Goal: Task Accomplishment & Management: Manage account settings

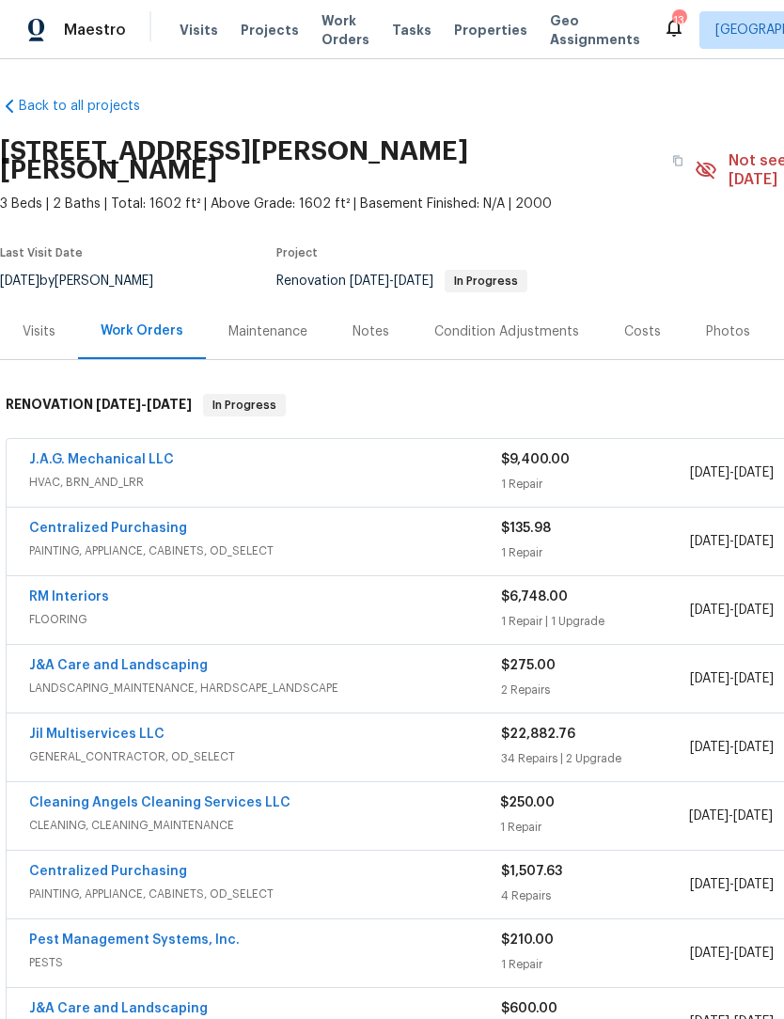
click at [115, 728] on link "Jil Multiservices LLC" at bounding box center [96, 734] width 135 height 13
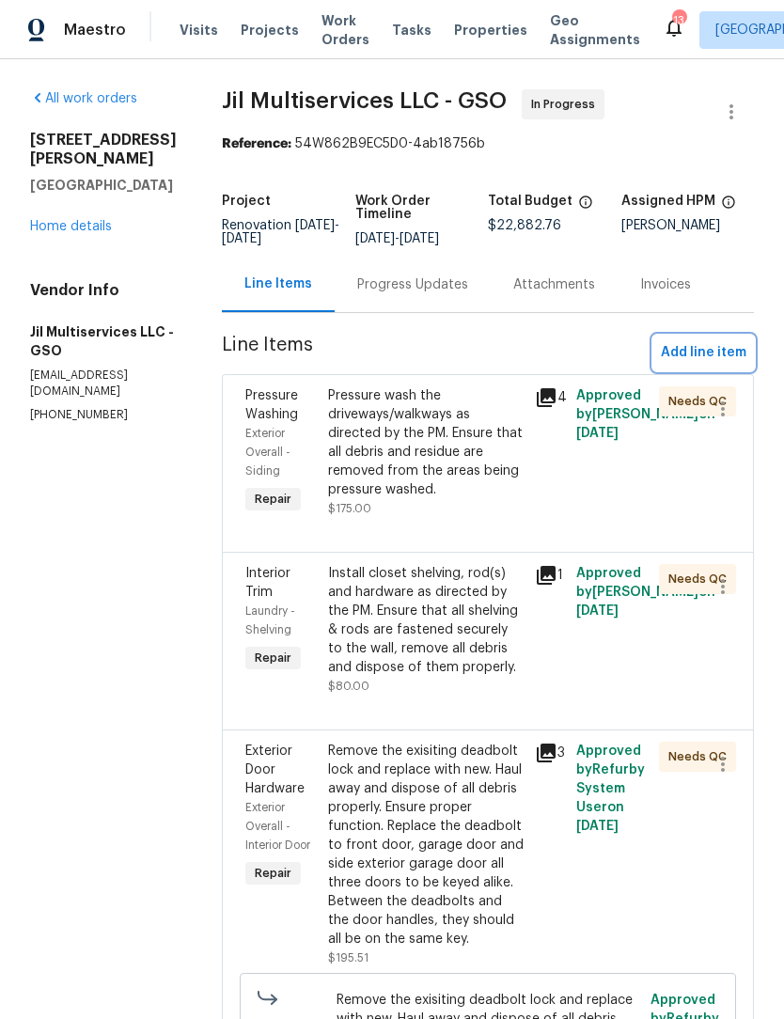
click at [704, 365] on span "Add line item" at bounding box center [704, 353] width 86 height 24
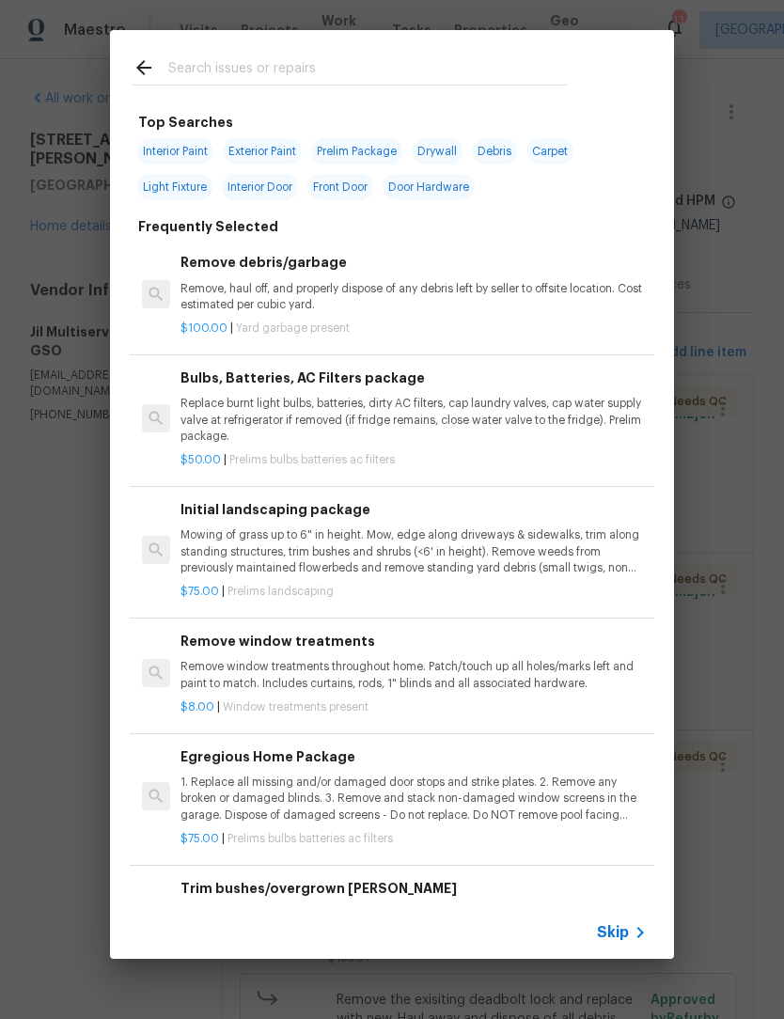
click at [196, 69] on input "text" at bounding box center [367, 70] width 399 height 28
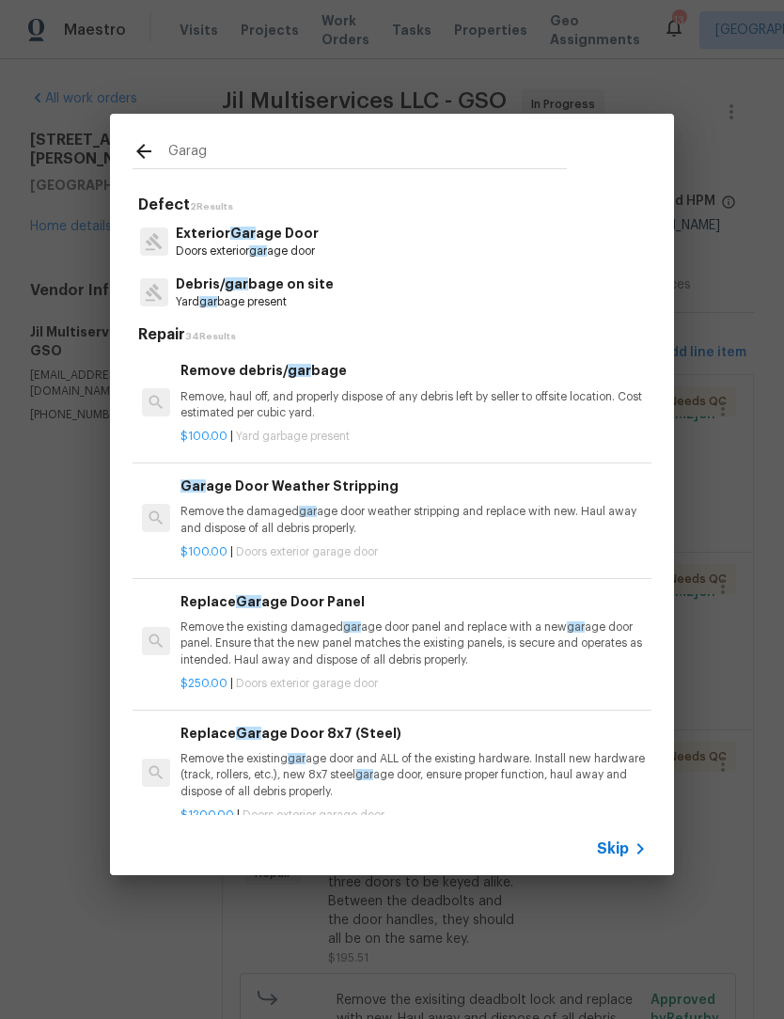
type input "Garage"
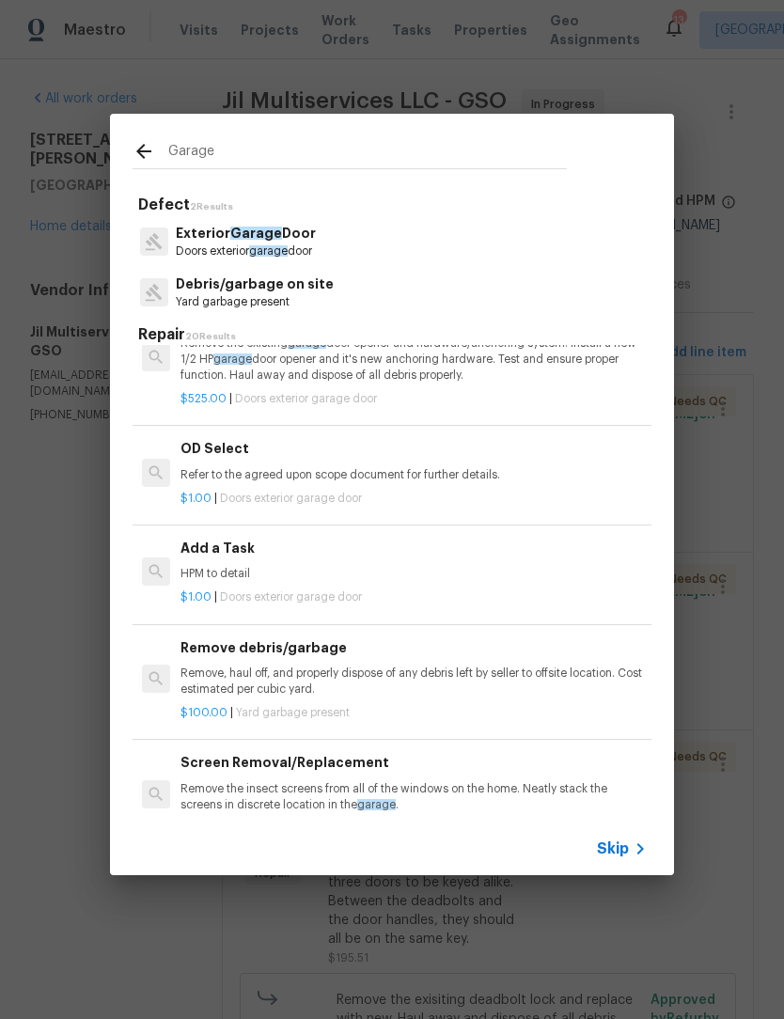
scroll to position [959, 0]
click at [235, 566] on p "HPM to detail" at bounding box center [414, 574] width 466 height 16
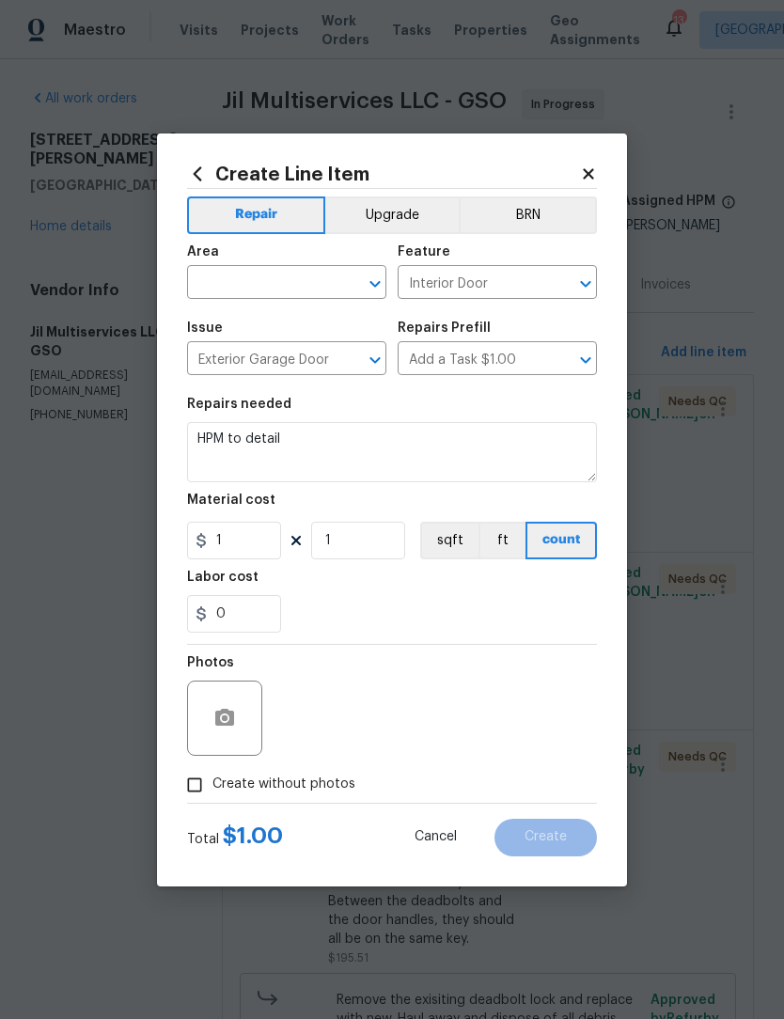
click at [228, 279] on input "text" at bounding box center [260, 284] width 147 height 29
type input "garage"
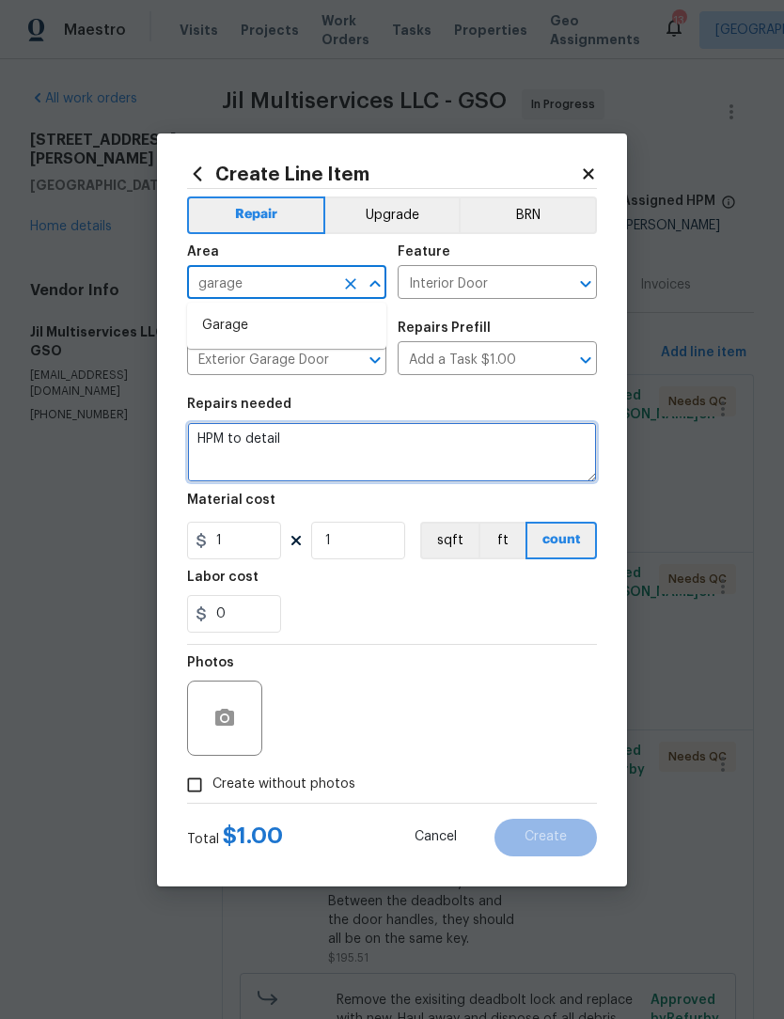
click at [308, 447] on textarea "HPM to detail" at bounding box center [392, 452] width 410 height 60
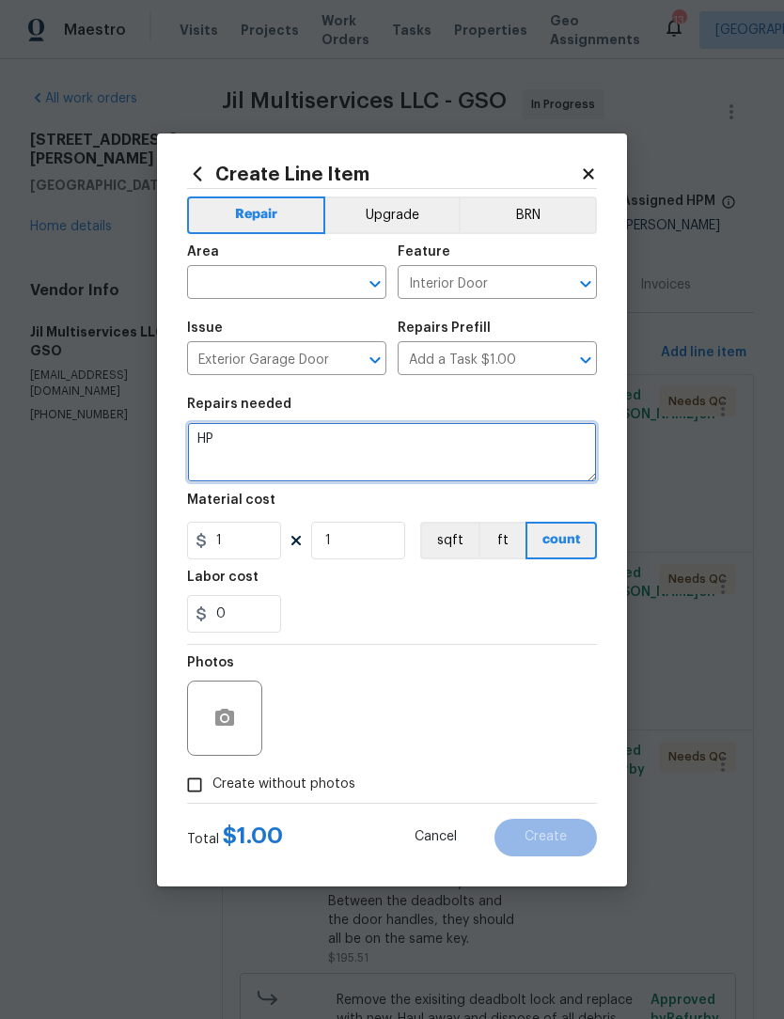
type textarea "H"
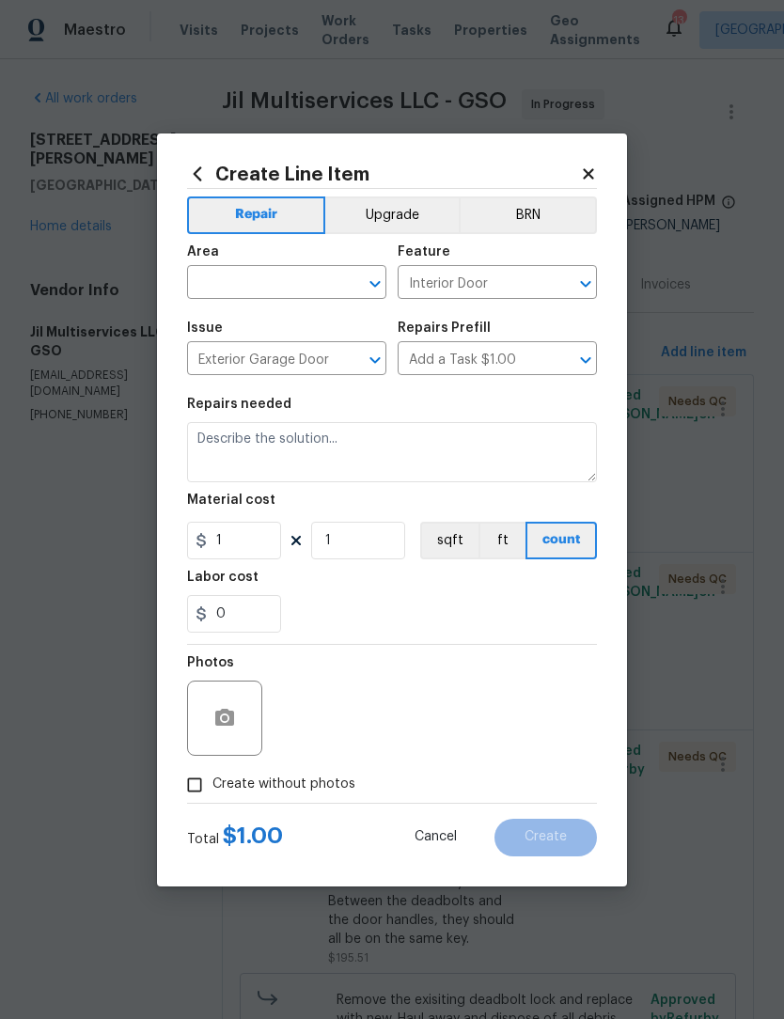
click at [253, 281] on input "text" at bounding box center [260, 284] width 147 height 29
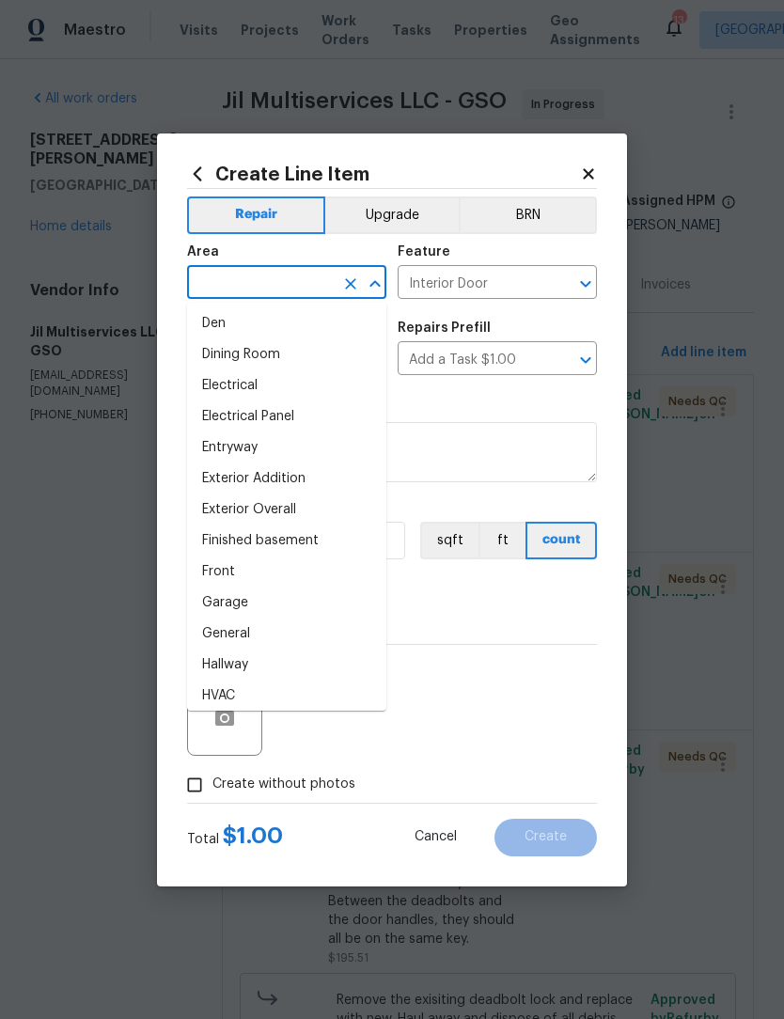
scroll to position [314, 0]
click at [238, 607] on li "Garage" at bounding box center [286, 601] width 199 height 31
type input "Garage"
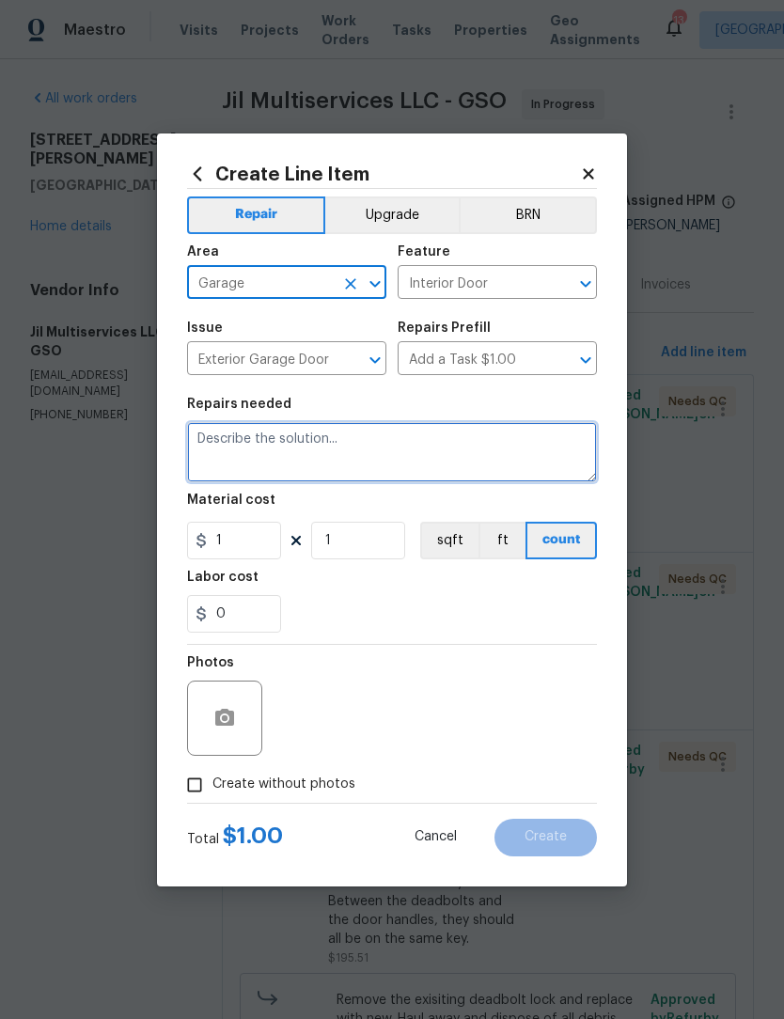
click at [244, 438] on textarea at bounding box center [392, 452] width 410 height 60
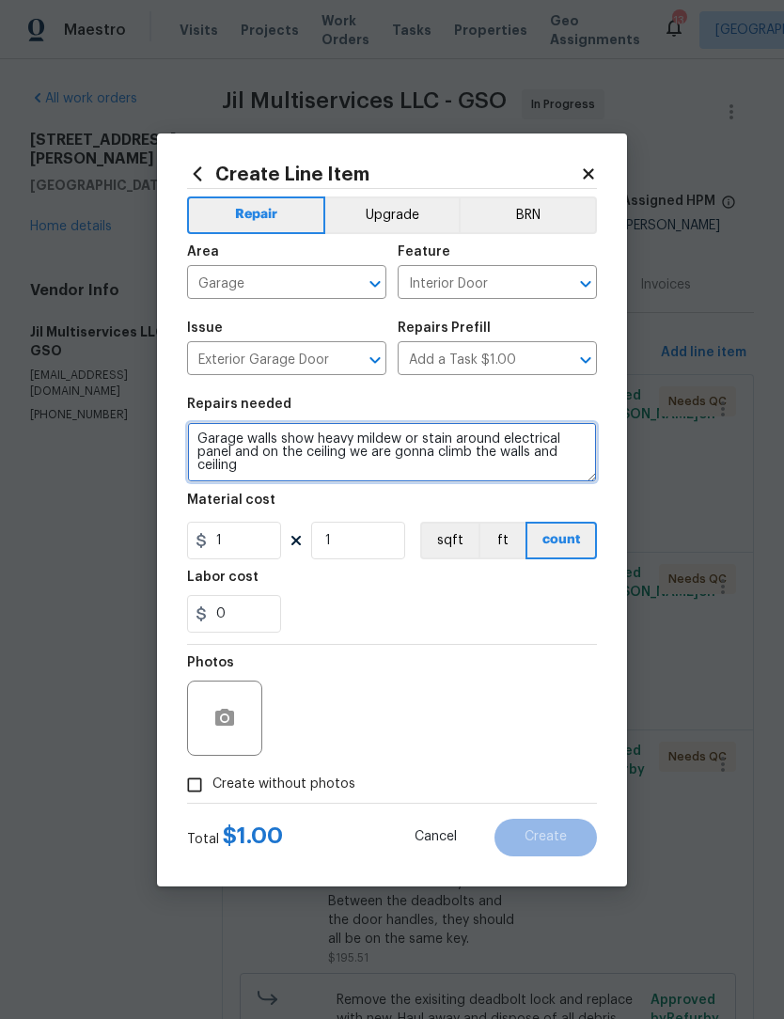
type textarea "Garage walls show heavy mildew or stain around electrical panel and on the ceil…"
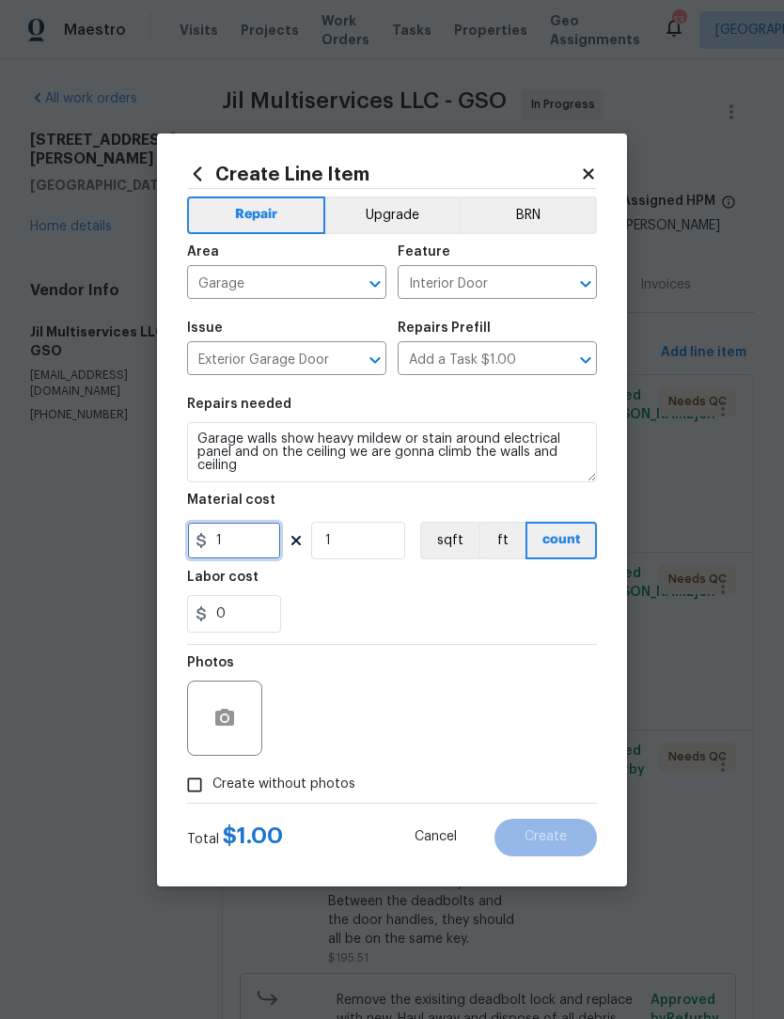
click at [265, 545] on input "1" at bounding box center [234, 541] width 94 height 38
click at [372, 545] on input "1" at bounding box center [358, 541] width 94 height 38
type input "0.5"
type input "400"
click at [237, 614] on input "0" at bounding box center [234, 614] width 94 height 38
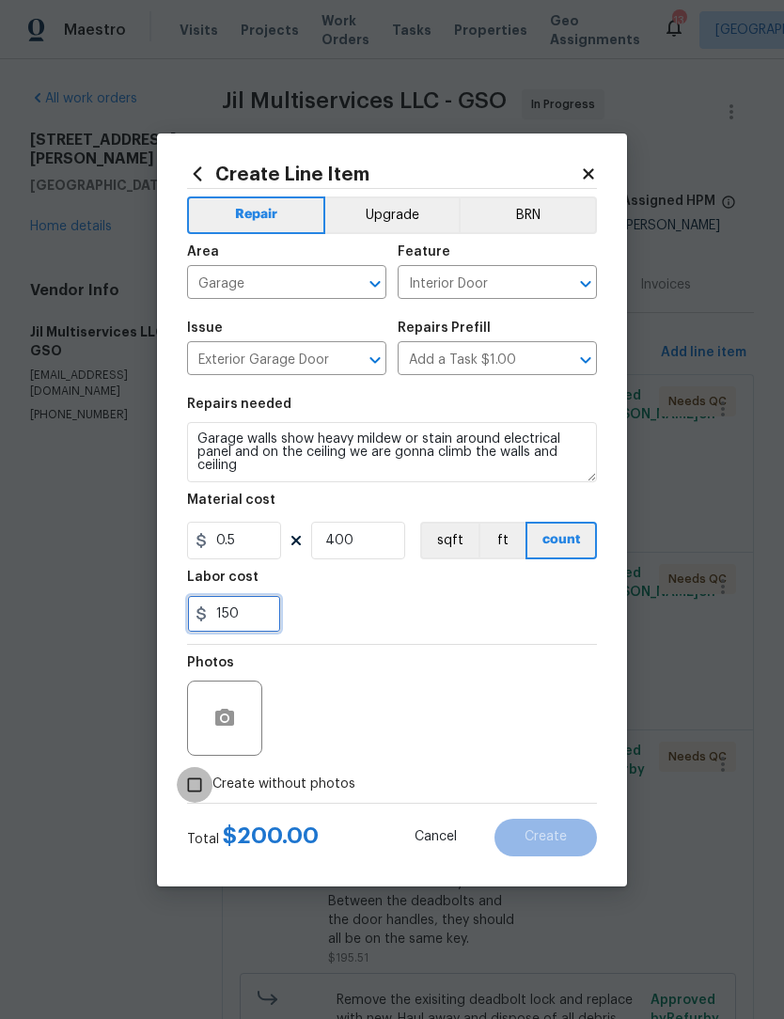
type input "150"
click at [185, 788] on input "Create without photos" at bounding box center [195, 785] width 36 height 36
click at [232, 729] on icon "button" at bounding box center [224, 718] width 23 height 23
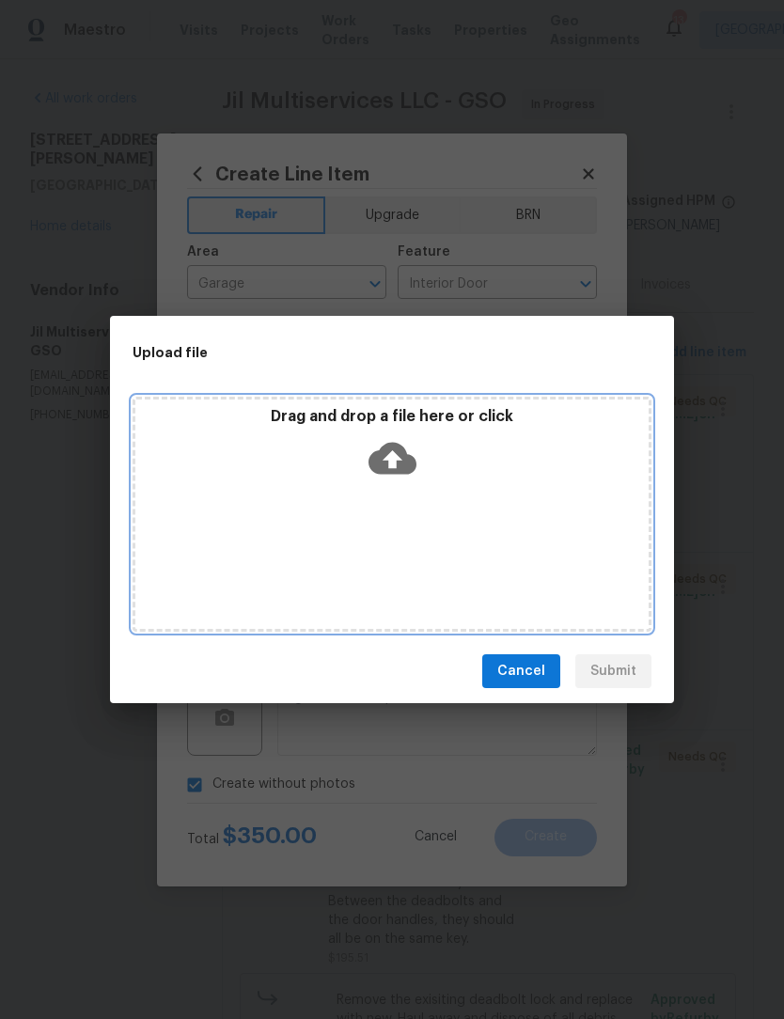
click at [291, 477] on div "Drag and drop a file here or click" at bounding box center [391, 447] width 513 height 81
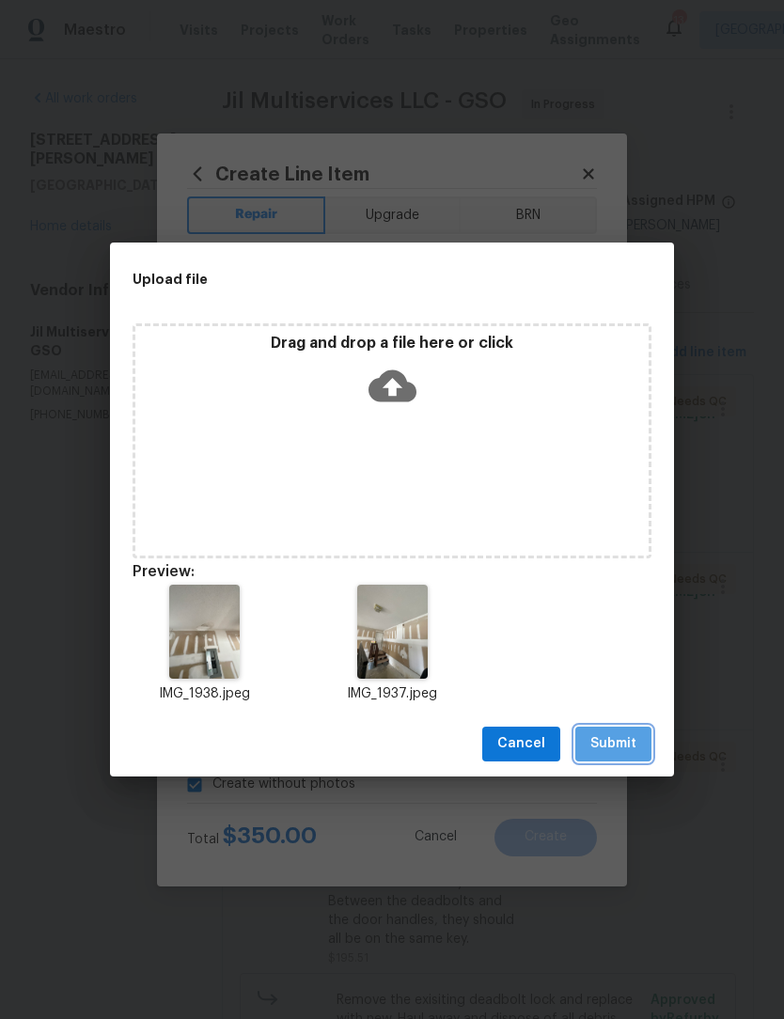
click at [633, 752] on span "Submit" at bounding box center [613, 744] width 46 height 24
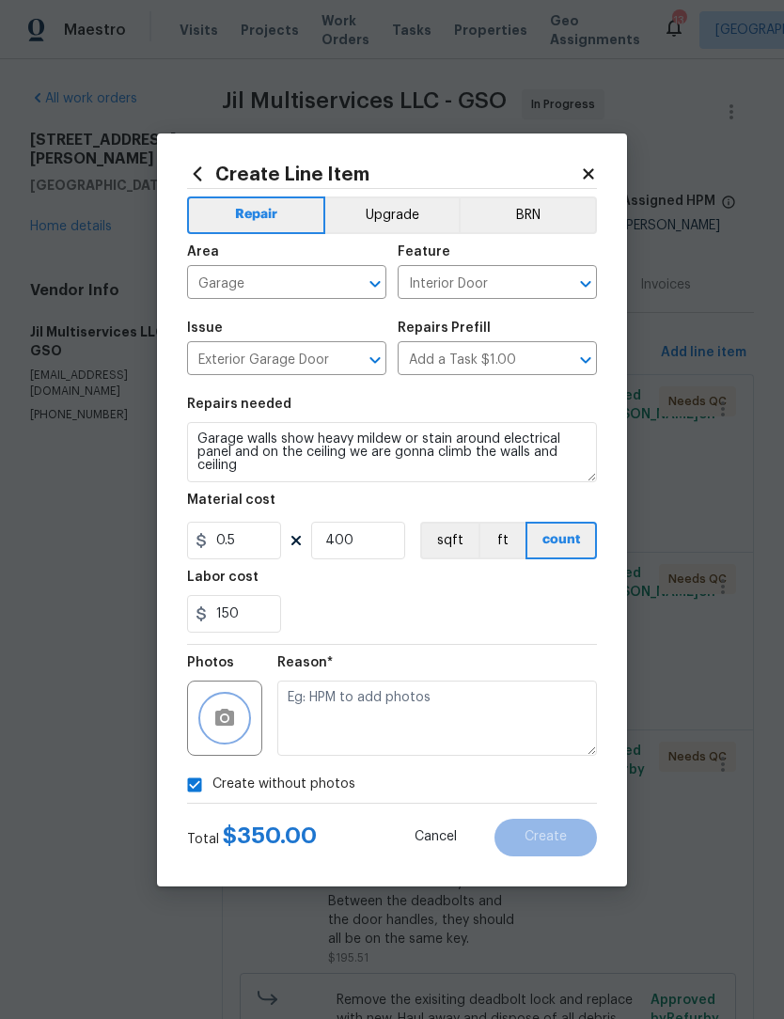
checkbox input "false"
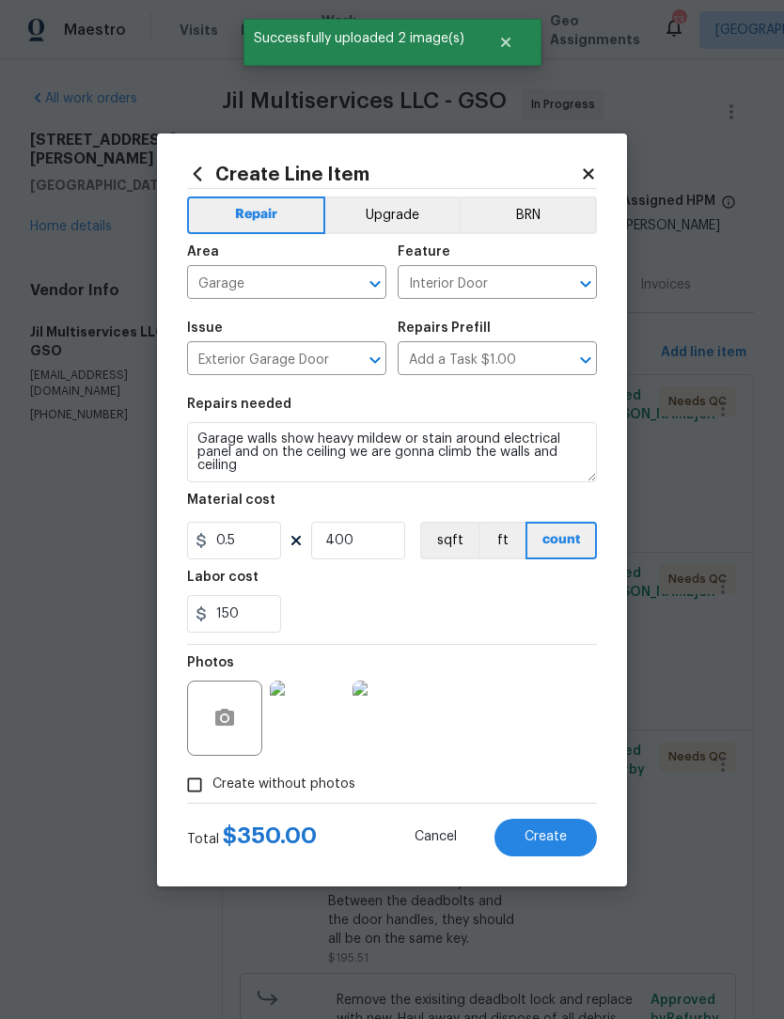
click at [554, 841] on span "Create" at bounding box center [546, 837] width 42 height 14
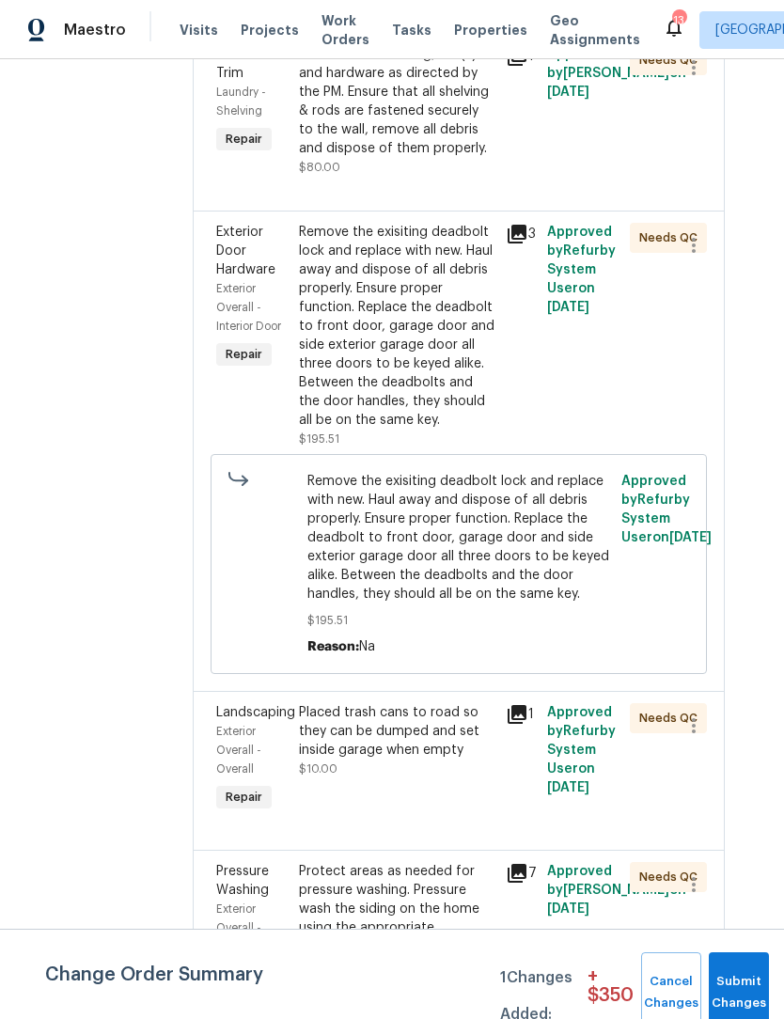
scroll to position [805, 29]
click at [694, 256] on icon "button" at bounding box center [694, 244] width 23 height 23
click at [716, 285] on li "Cancel" at bounding box center [708, 282] width 72 height 31
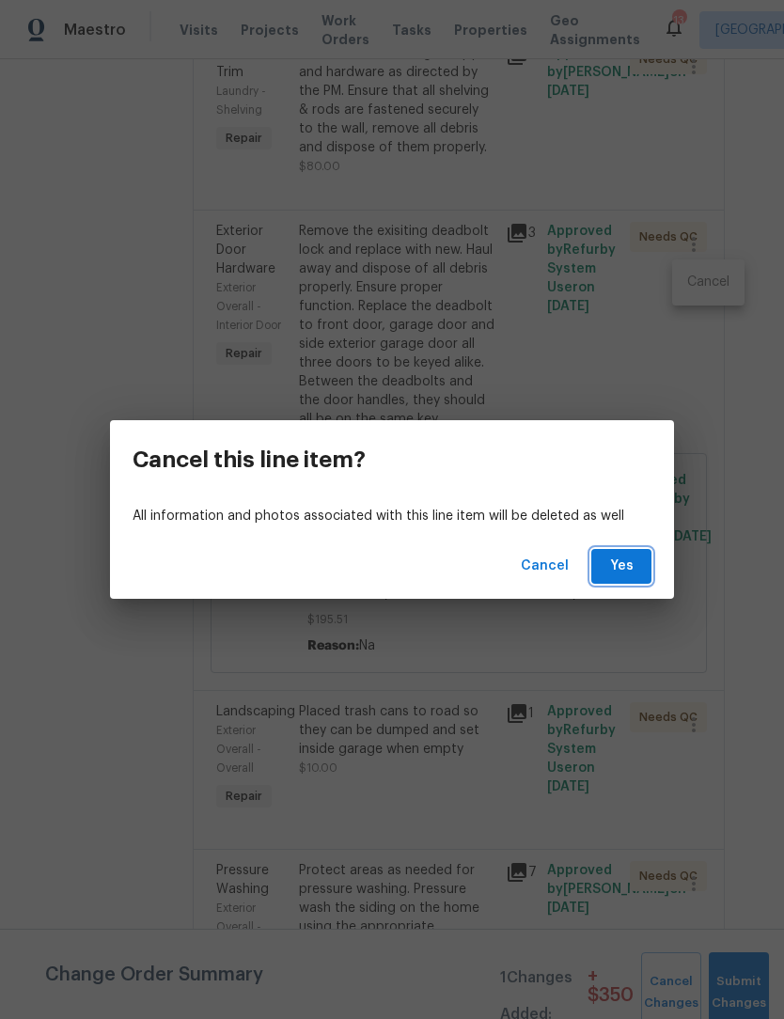
click at [625, 571] on span "Yes" at bounding box center [621, 567] width 30 height 24
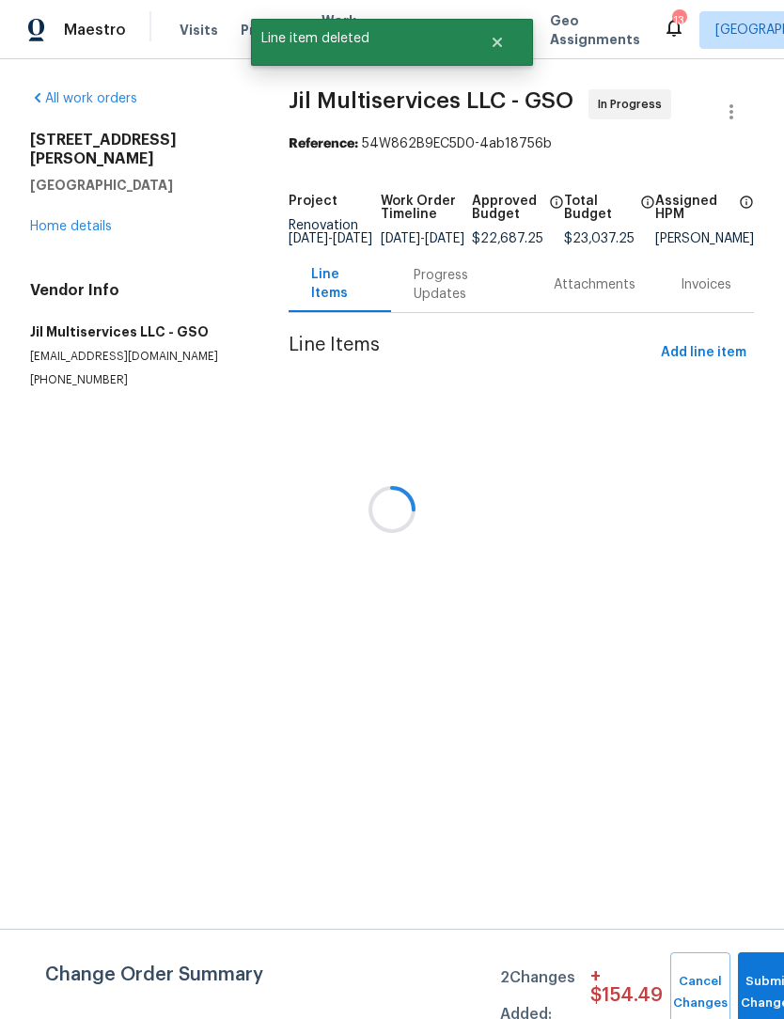
scroll to position [0, 0]
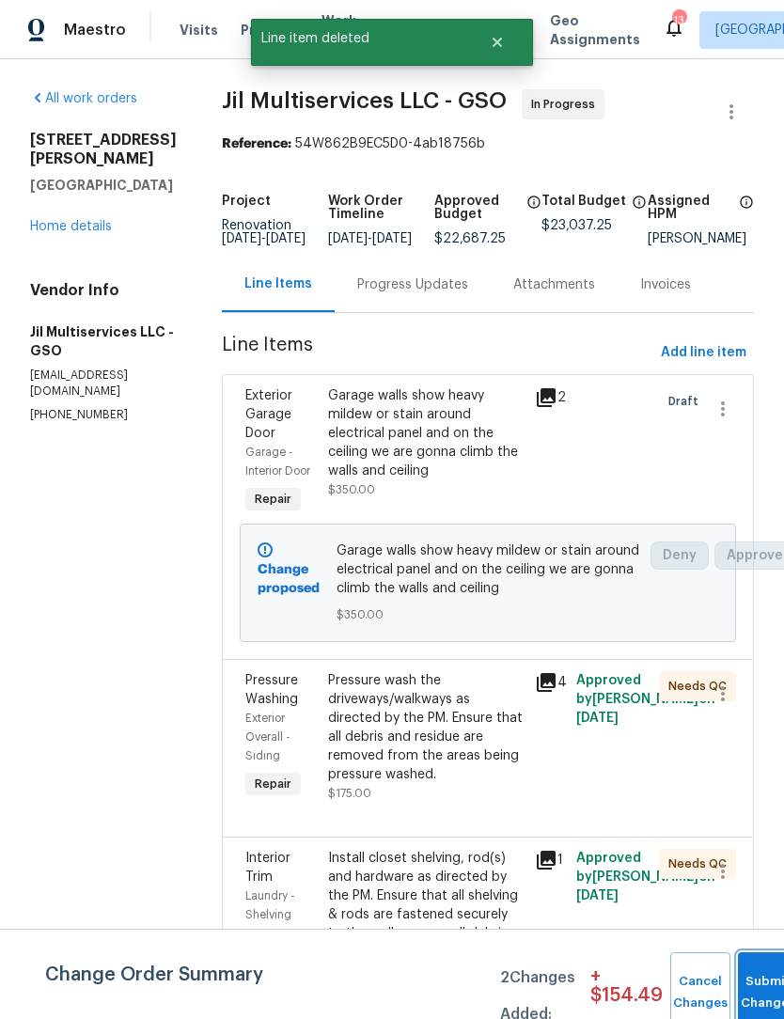
click at [763, 991] on span "Submit Changes" at bounding box center [767, 992] width 41 height 43
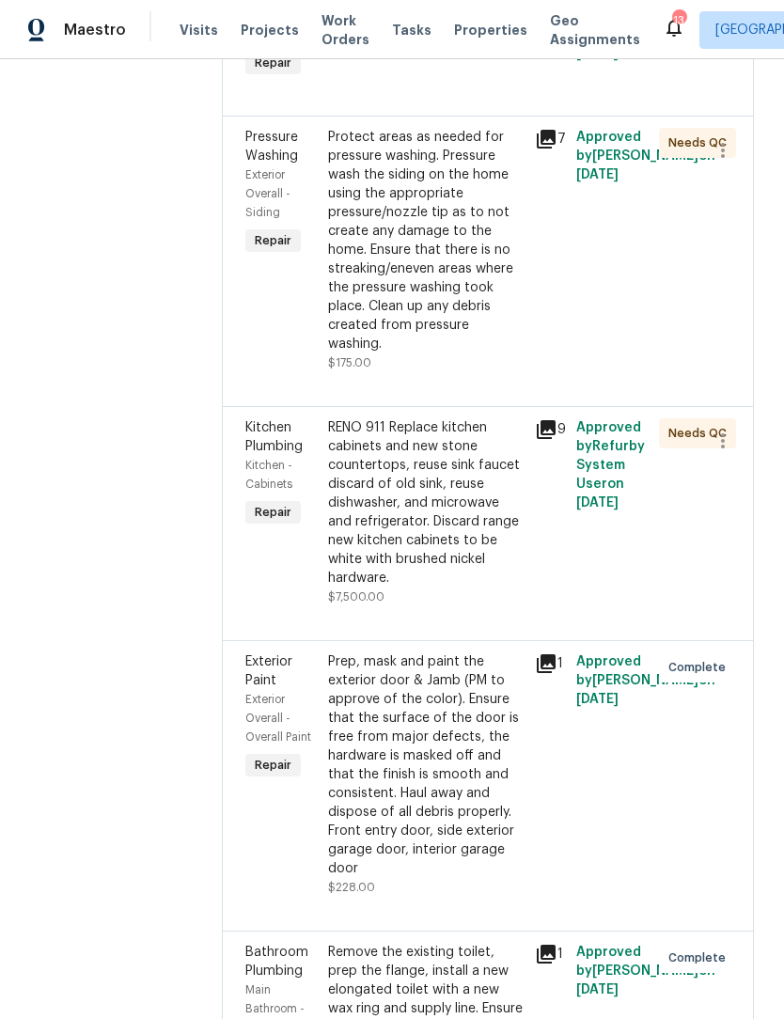
scroll to position [772, 0]
click at [443, 531] on div "RENO 911 Replace kitchen cabinets and new stone countertops, reuse sink faucet …" at bounding box center [426, 503] width 196 height 169
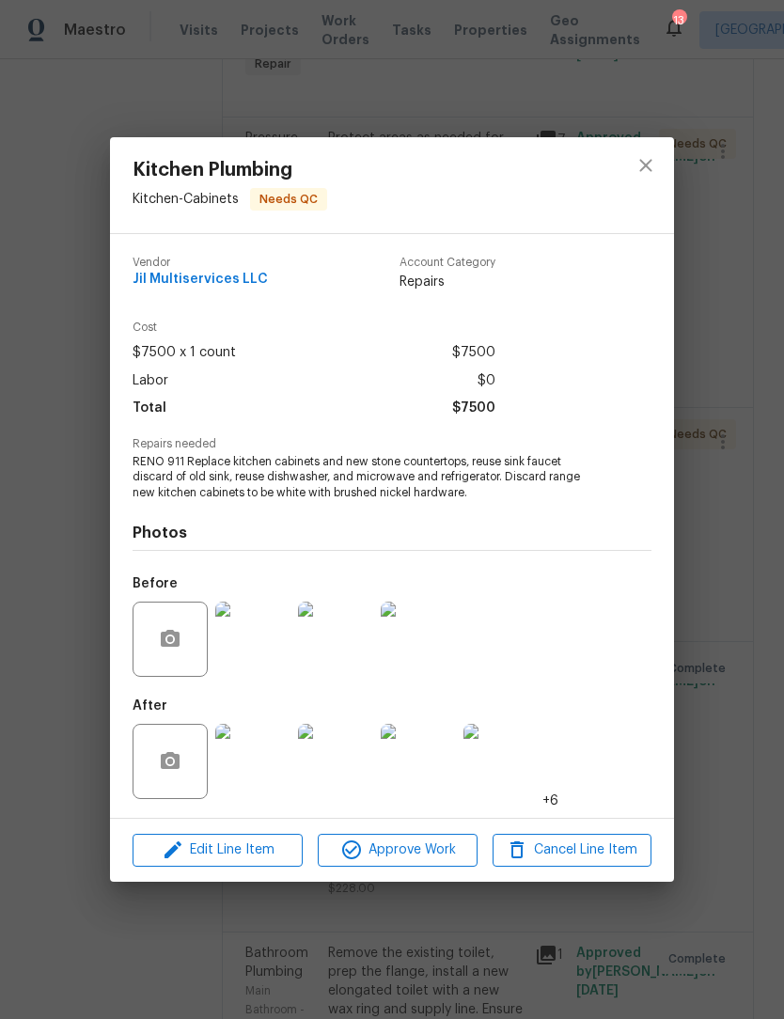
click at [252, 766] on img at bounding box center [252, 761] width 75 height 75
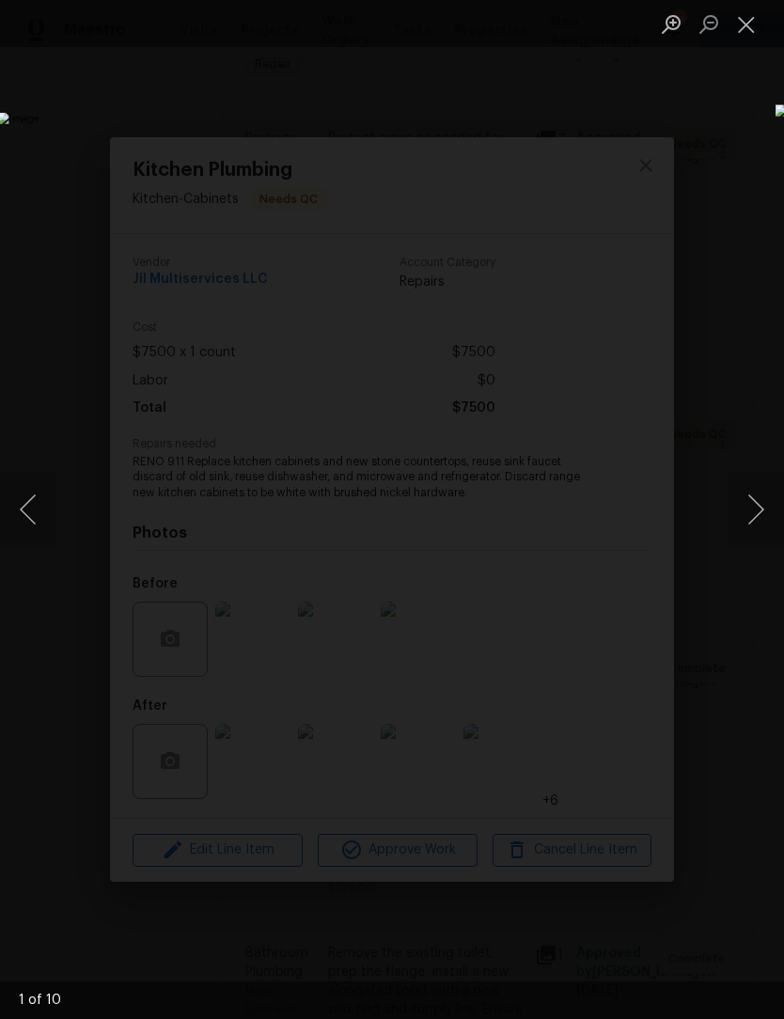
click at [762, 507] on button "Next image" at bounding box center [756, 509] width 56 height 75
click at [763, 502] on button "Next image" at bounding box center [756, 509] width 56 height 75
click at [762, 506] on button "Next image" at bounding box center [756, 509] width 56 height 75
click at [765, 499] on button "Next image" at bounding box center [756, 509] width 56 height 75
click at [754, 509] on button "Next image" at bounding box center [756, 509] width 56 height 75
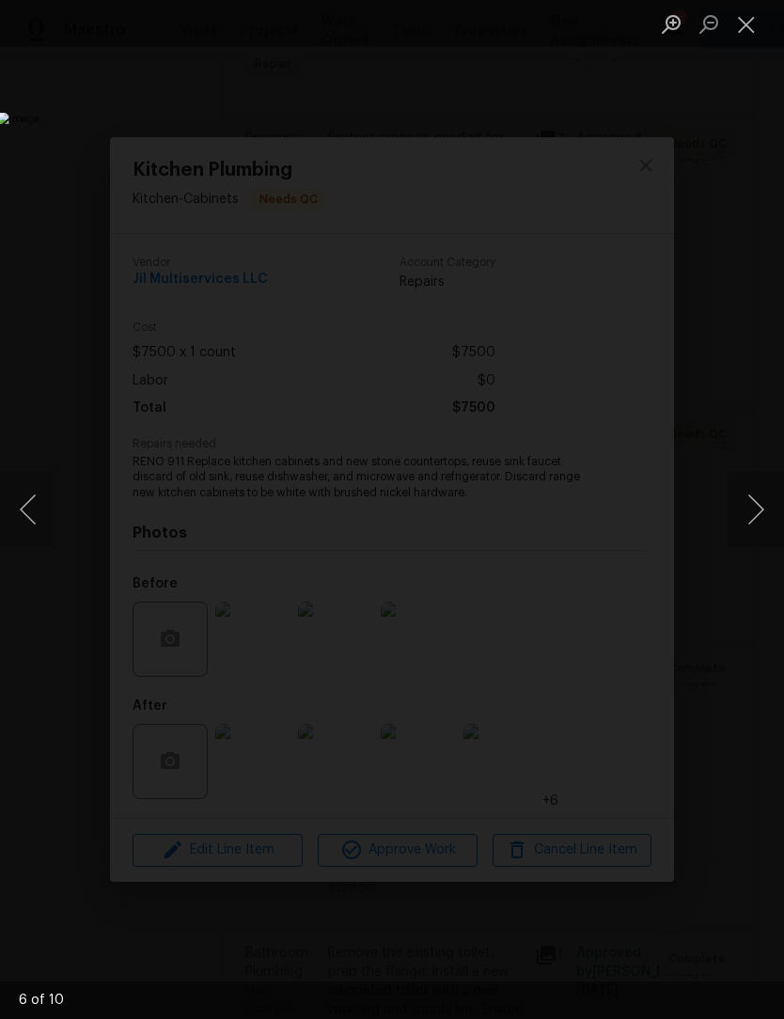
click at [763, 508] on button "Next image" at bounding box center [756, 509] width 56 height 75
click at [762, 511] on button "Next image" at bounding box center [756, 509] width 56 height 75
click at [760, 511] on button "Next image" at bounding box center [756, 509] width 56 height 75
click at [757, 509] on button "Next image" at bounding box center [756, 509] width 56 height 75
click at [759, 507] on button "Next image" at bounding box center [756, 509] width 56 height 75
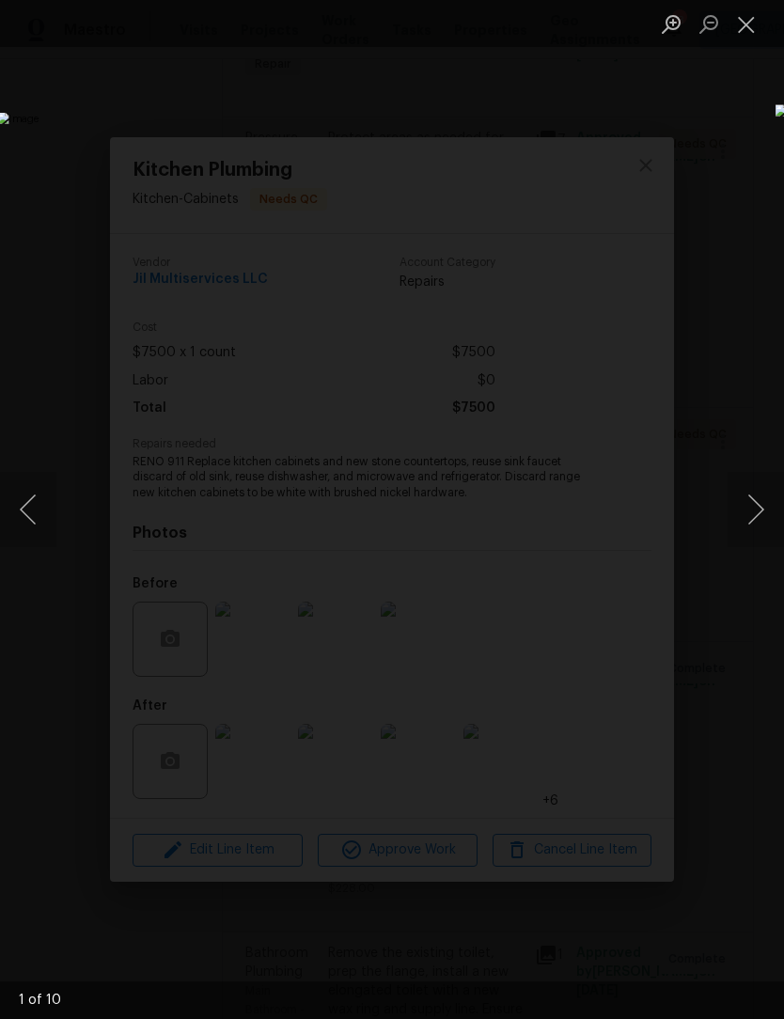
click at [762, 502] on button "Next image" at bounding box center [756, 509] width 56 height 75
click at [754, 40] on button "Close lightbox" at bounding box center [747, 24] width 38 height 33
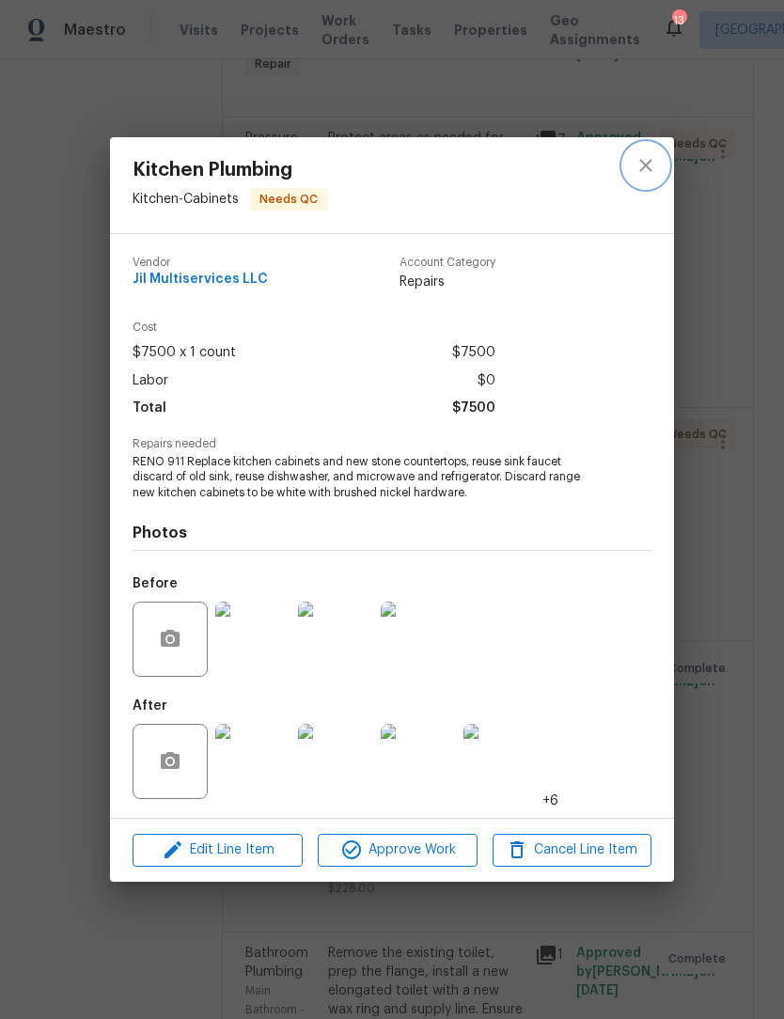
click at [653, 161] on icon "close" at bounding box center [646, 165] width 23 height 23
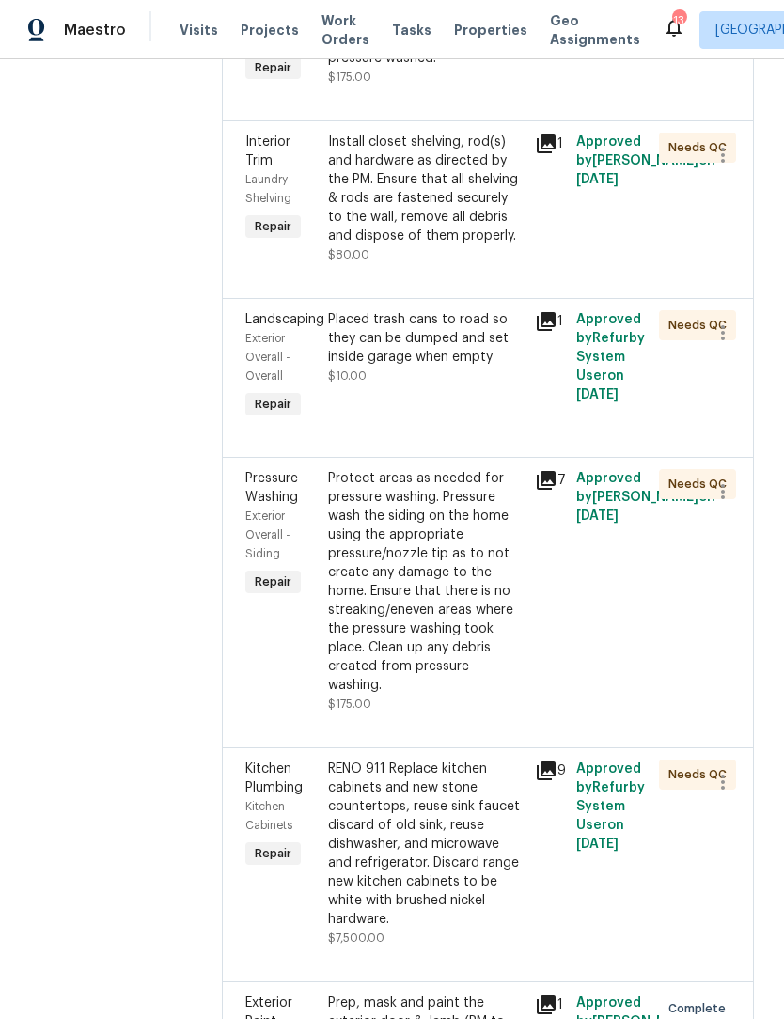
scroll to position [431, 0]
click at [493, 624] on div "Protect areas as needed for pressure washing. Pressure wash the siding on the h…" at bounding box center [426, 583] width 196 height 226
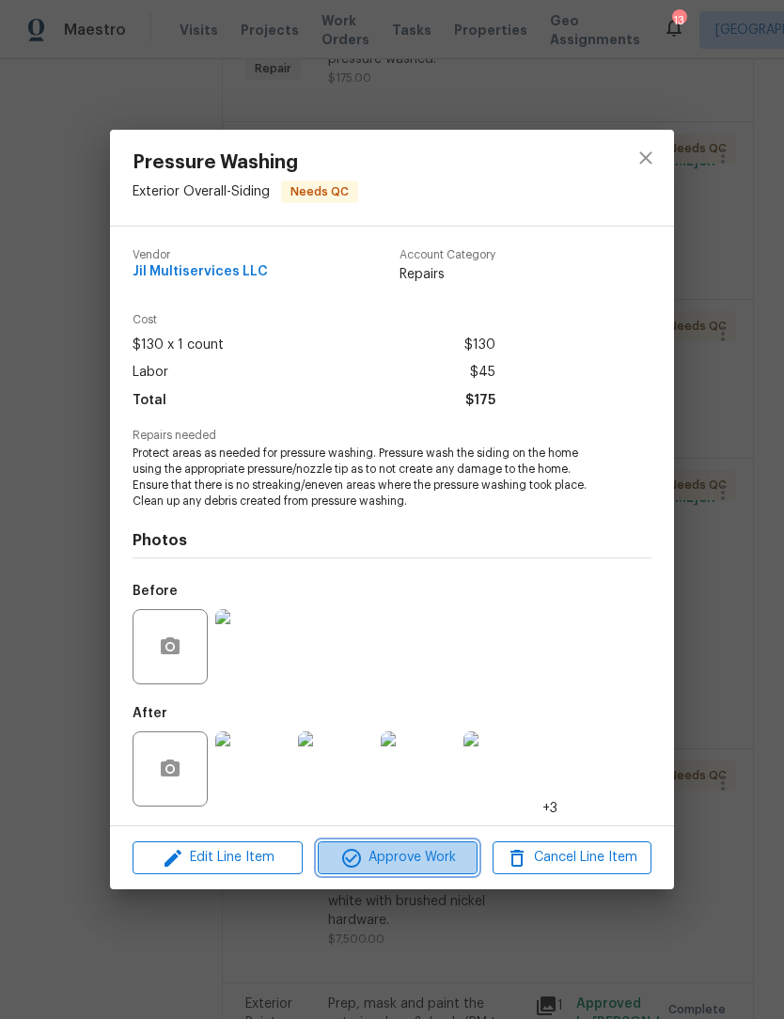
click at [423, 862] on span "Approve Work" at bounding box center [397, 858] width 148 height 24
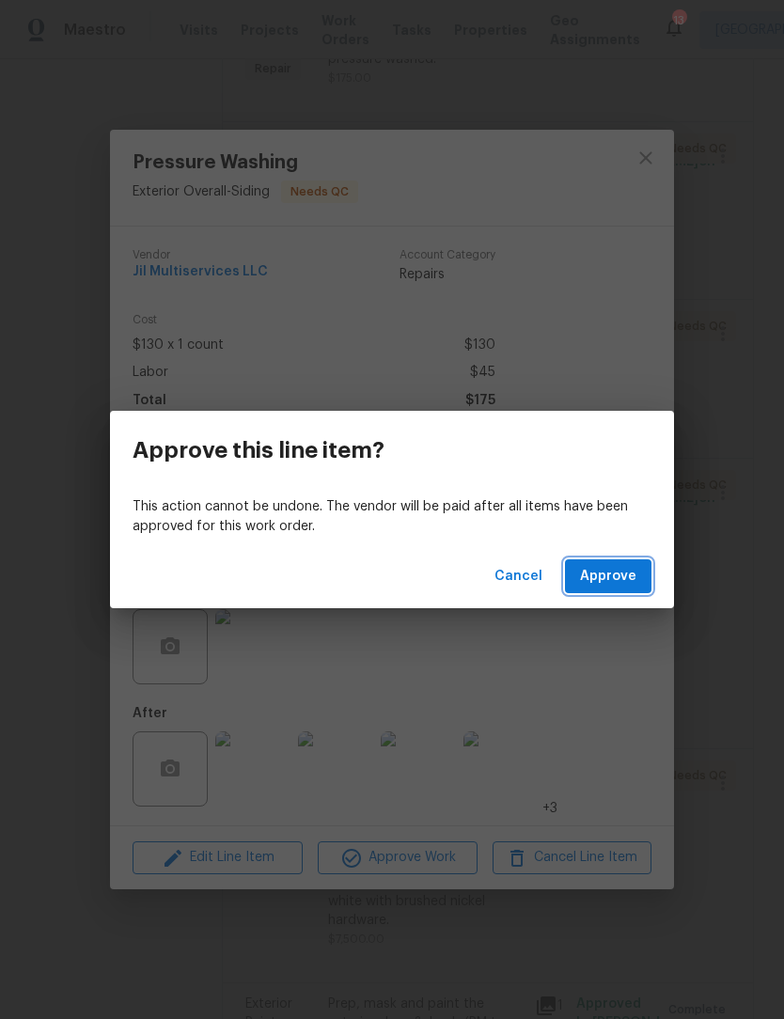
click at [624, 574] on span "Approve" at bounding box center [608, 577] width 56 height 24
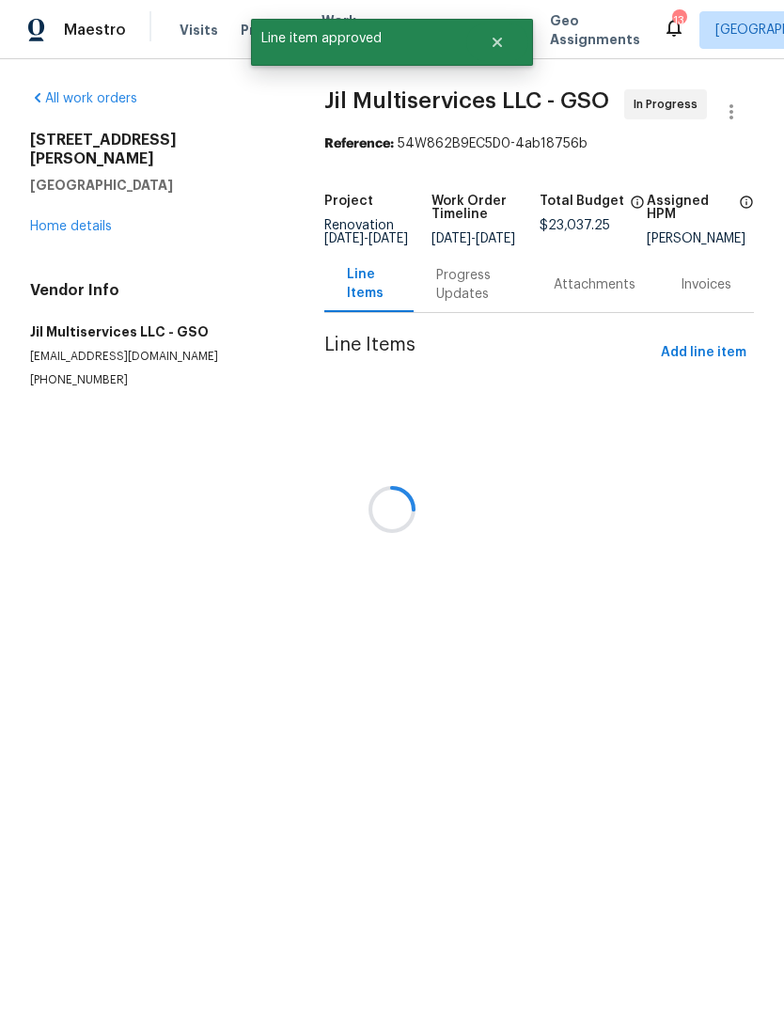
scroll to position [0, 0]
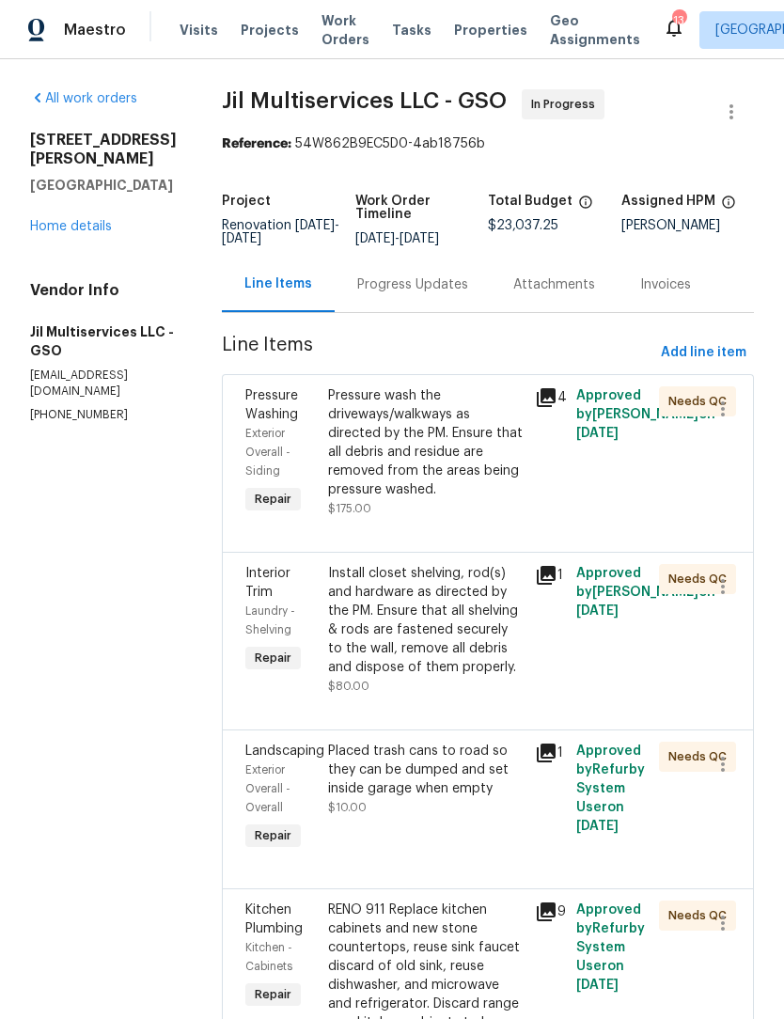
click at [448, 471] on div "Pressure wash the driveways/walkways as directed by the PM. Ensure that all deb…" at bounding box center [426, 442] width 196 height 113
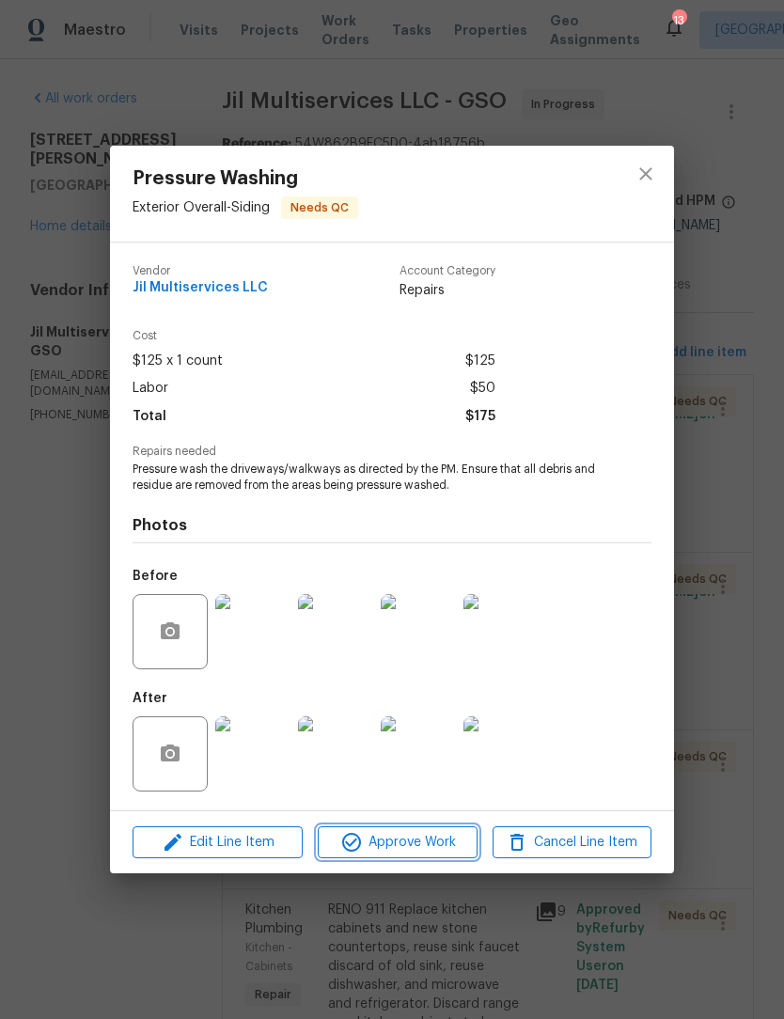
click at [401, 842] on span "Approve Work" at bounding box center [397, 843] width 148 height 24
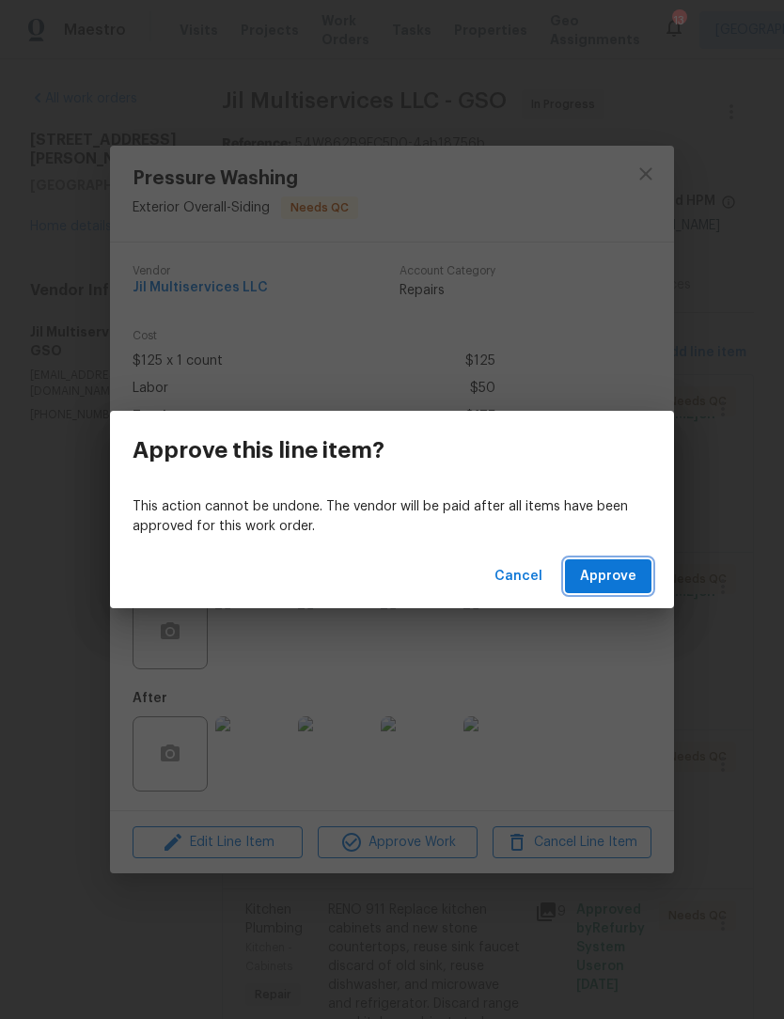
click at [615, 585] on span "Approve" at bounding box center [608, 577] width 56 height 24
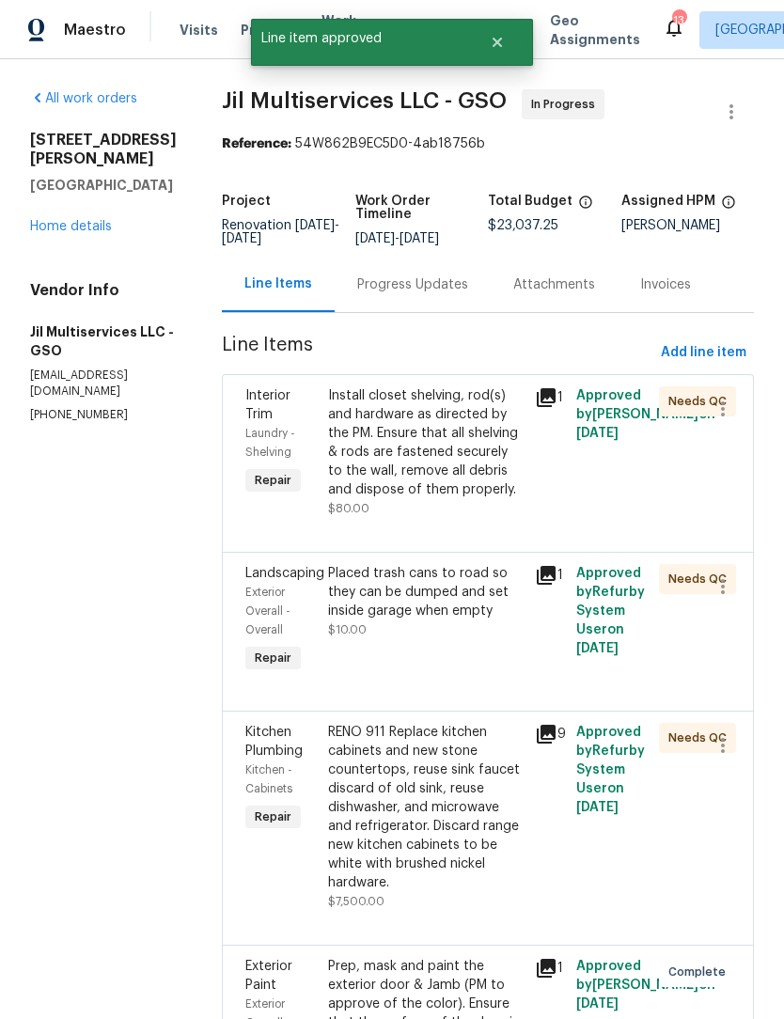
click at [436, 479] on div "Install closet shelving, rod(s) and hardware as directed by the PM. Ensure that…" at bounding box center [426, 442] width 196 height 113
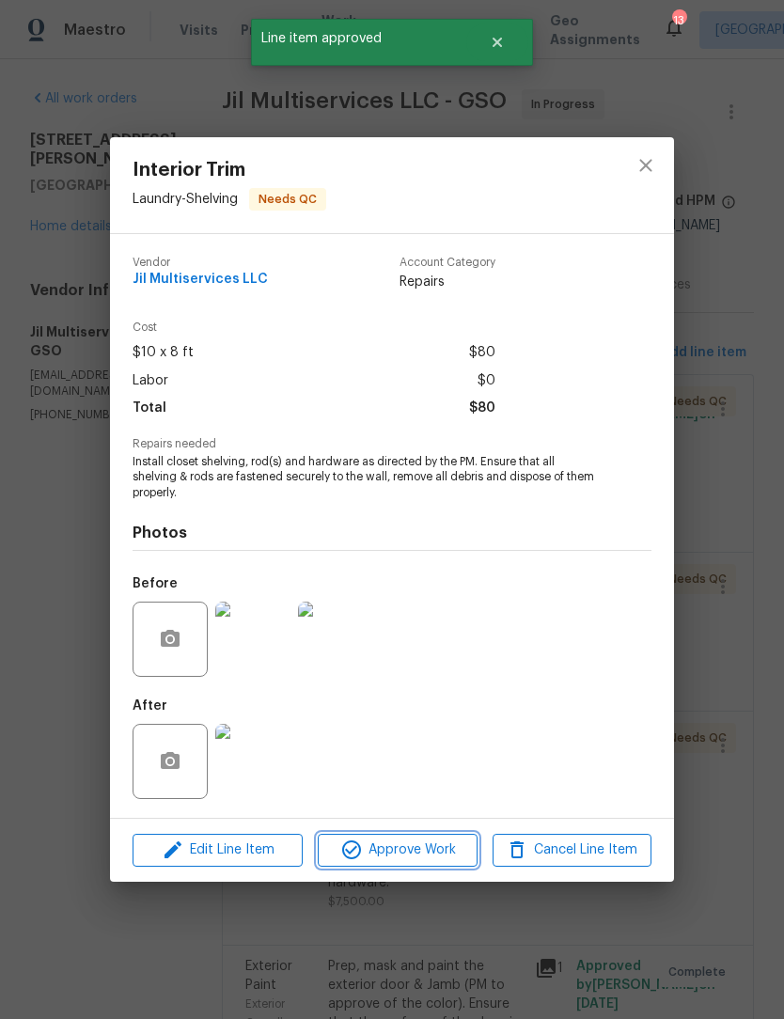
click at [414, 857] on span "Approve Work" at bounding box center [397, 851] width 148 height 24
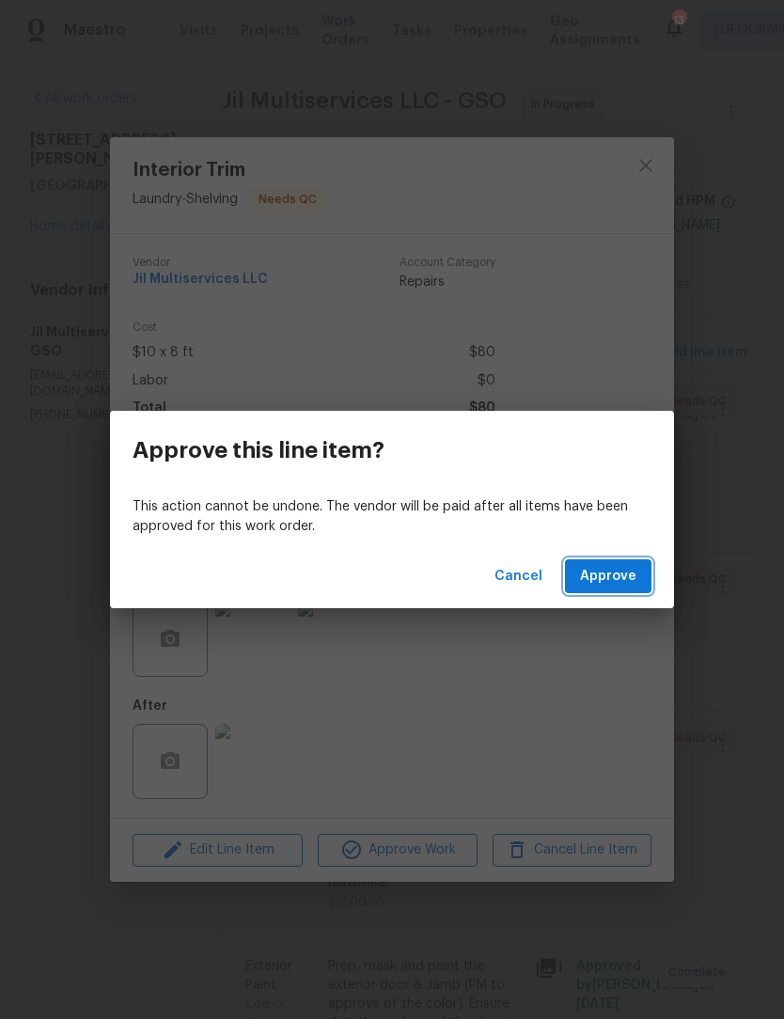
click at [624, 578] on span "Approve" at bounding box center [608, 577] width 56 height 24
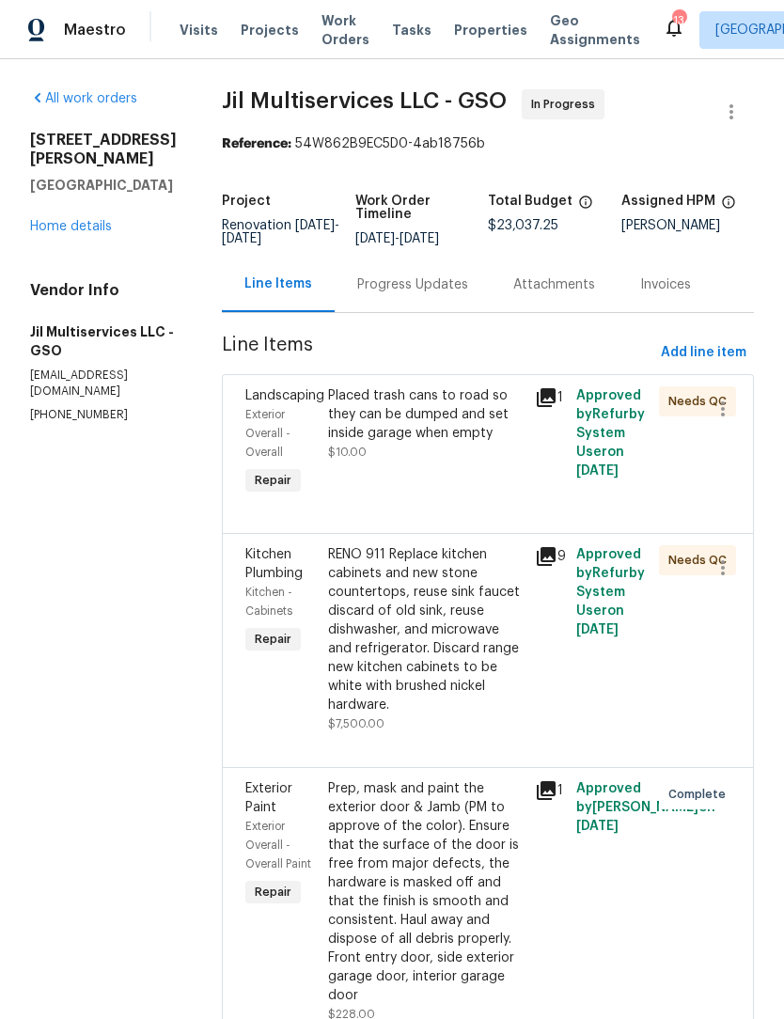
click at [418, 443] on div "Placed trash cans to road so they can be dumped and set inside garage when empty" at bounding box center [426, 414] width 196 height 56
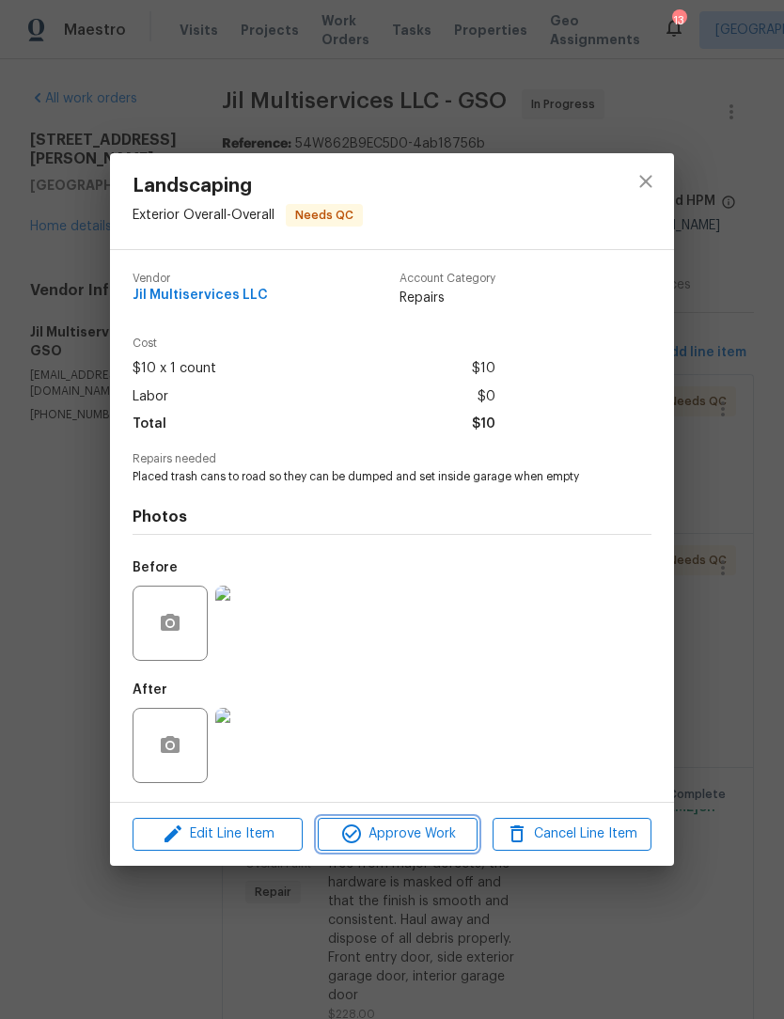
click at [414, 836] on span "Approve Work" at bounding box center [397, 835] width 148 height 24
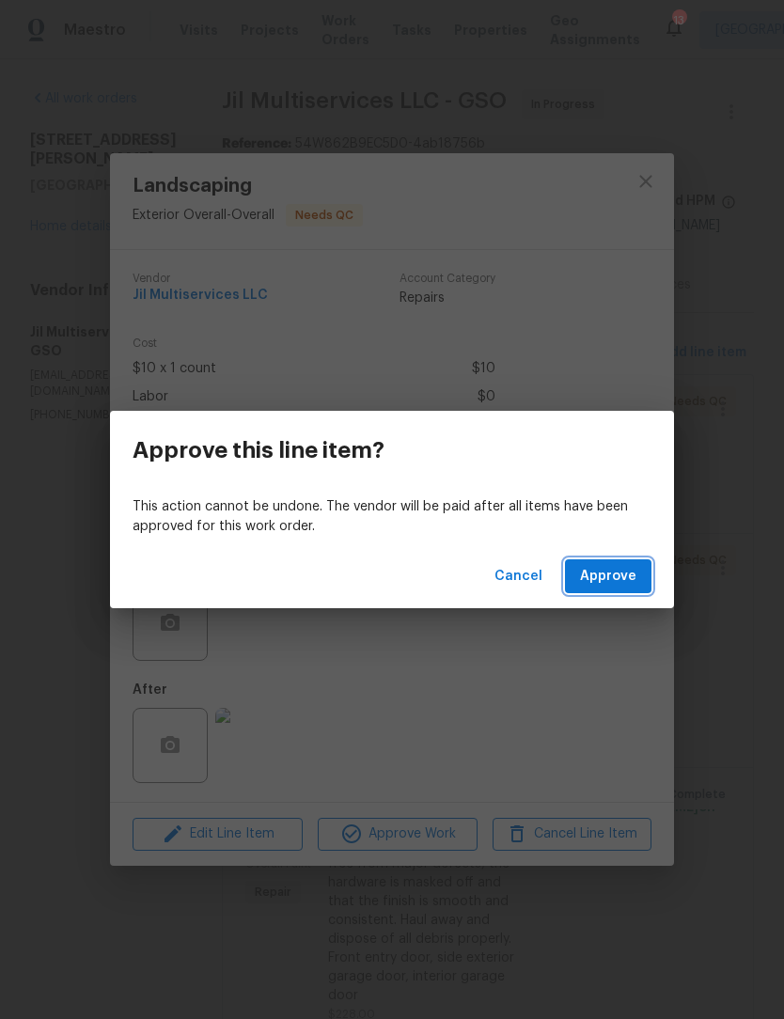
click at [623, 575] on span "Approve" at bounding box center [608, 577] width 56 height 24
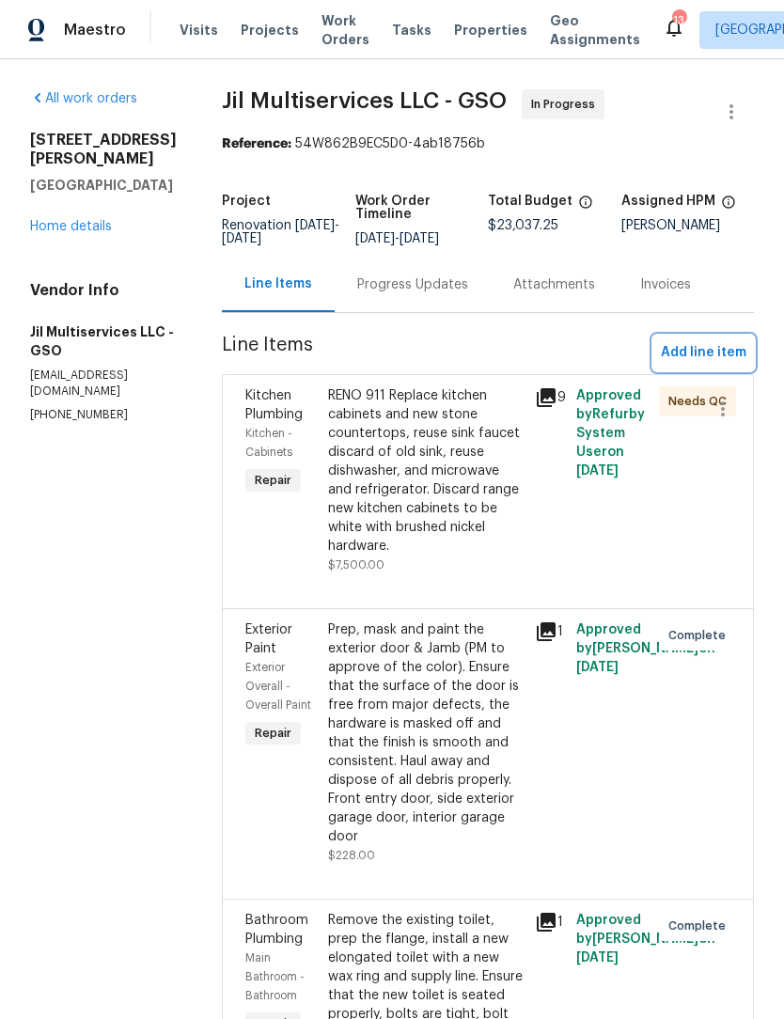
click at [695, 365] on span "Add line item" at bounding box center [704, 353] width 86 height 24
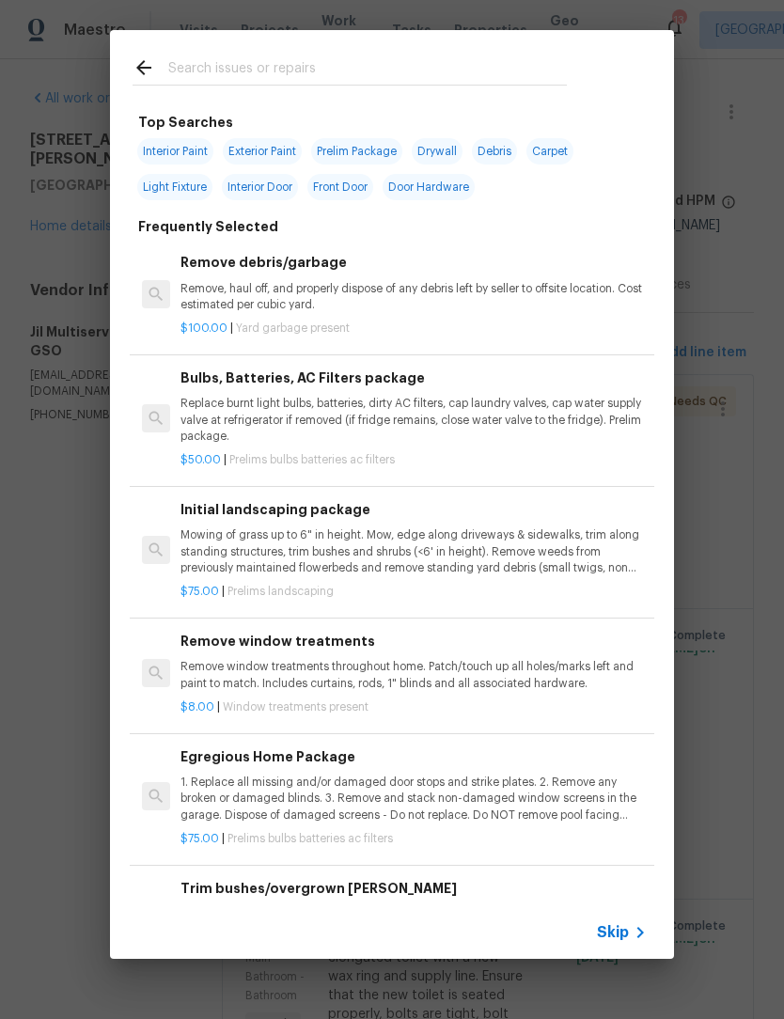
click at [205, 70] on input "text" at bounding box center [367, 70] width 399 height 28
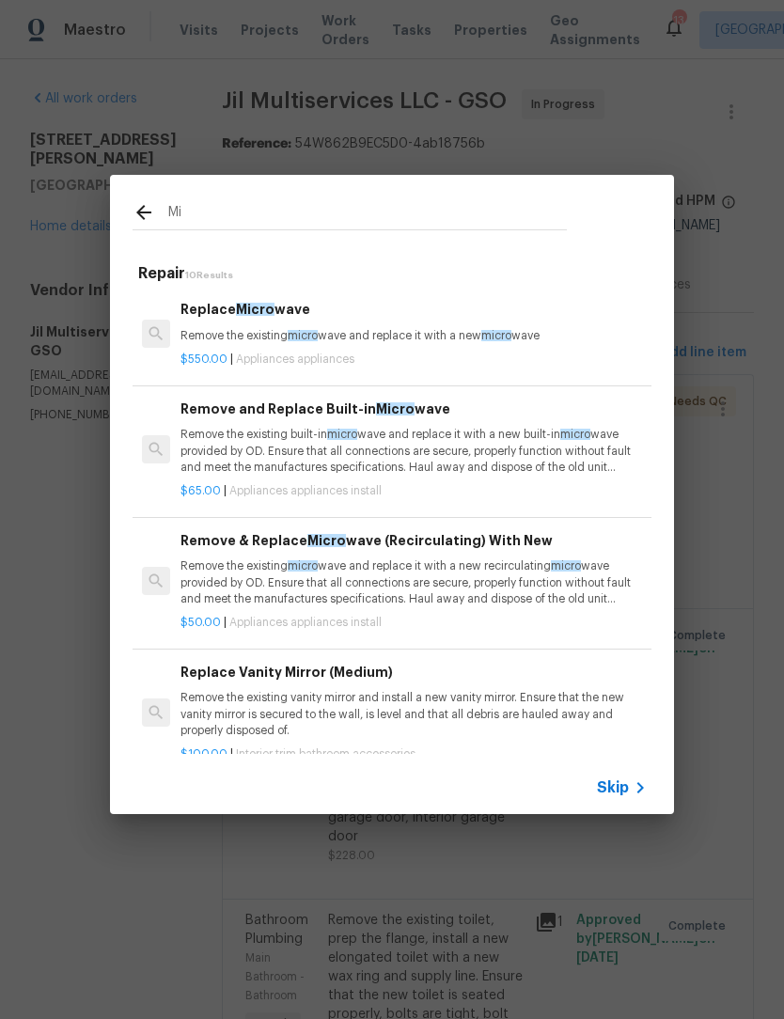
type input "M"
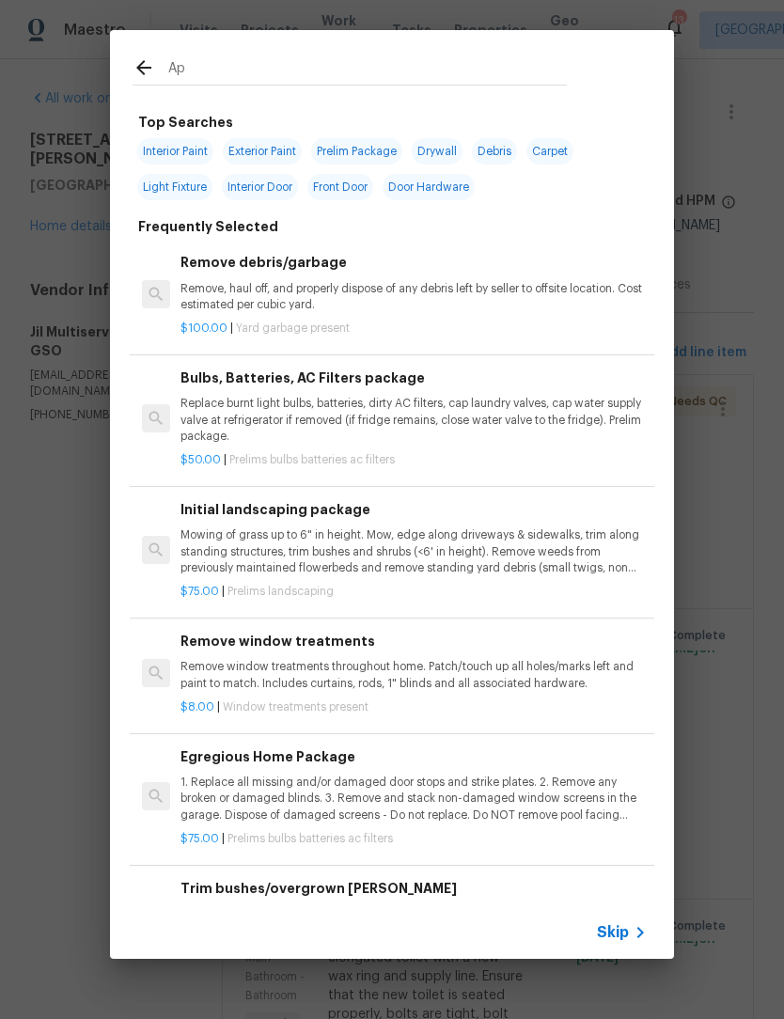
type input "App"
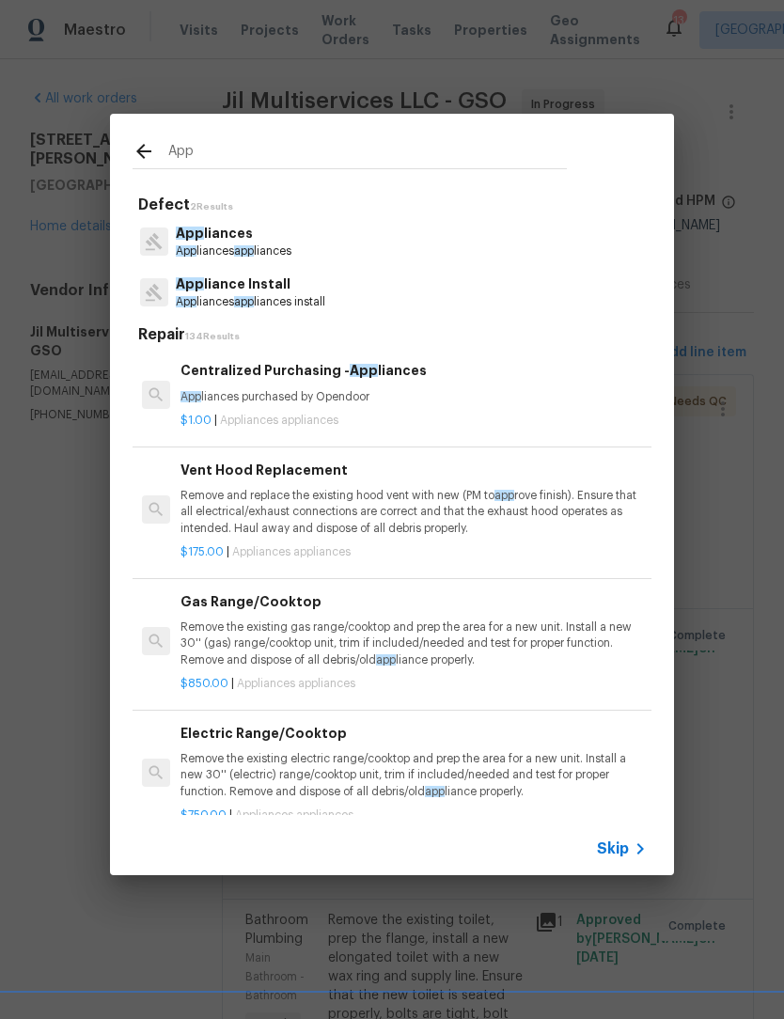
click at [226, 247] on p "App liances app liances" at bounding box center [234, 252] width 116 height 16
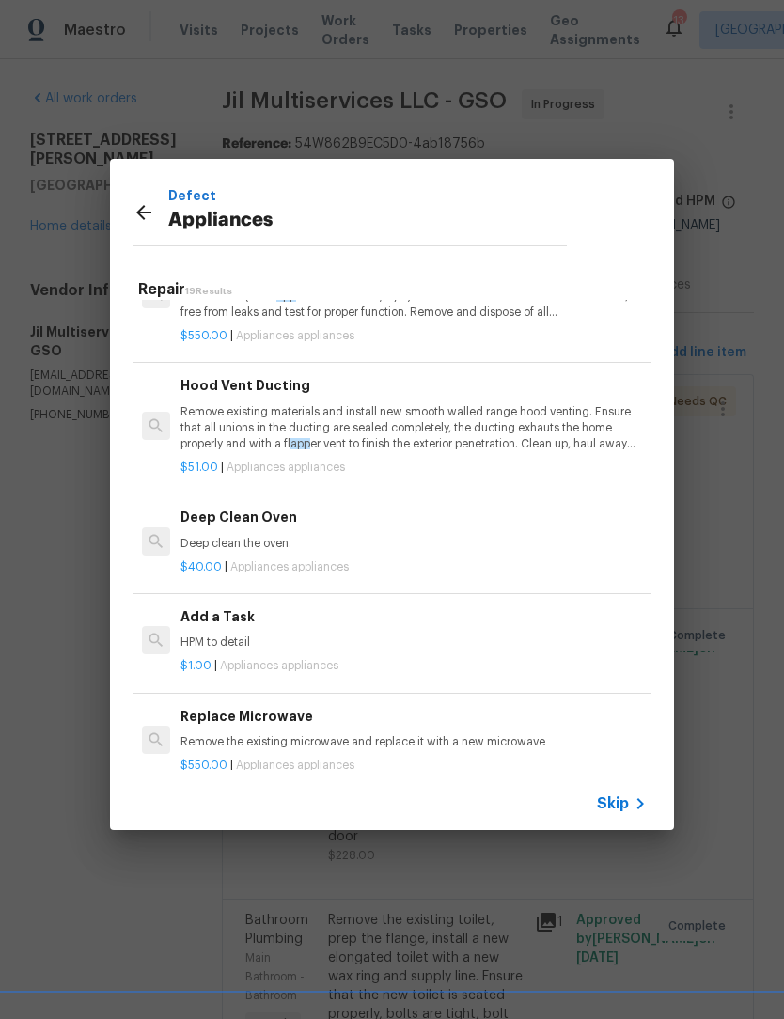
scroll to position [700, 0]
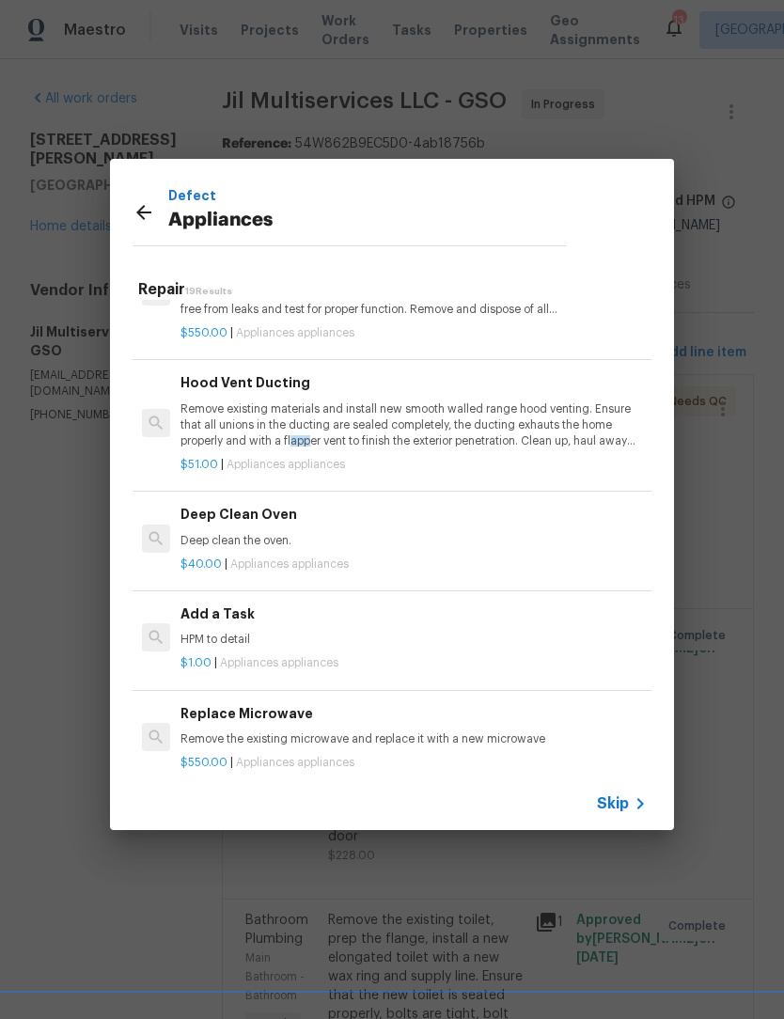
click at [249, 632] on p "HPM to detail" at bounding box center [414, 640] width 466 height 16
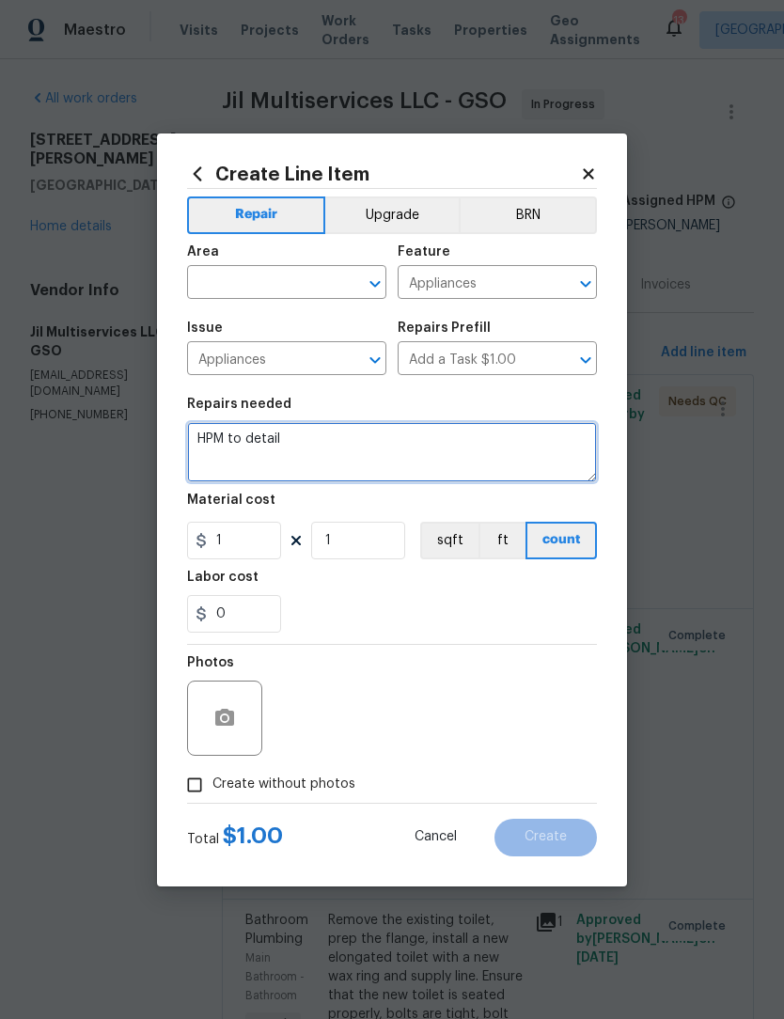
click at [292, 447] on textarea "HPM to detail" at bounding box center [392, 452] width 410 height 60
type textarea "H"
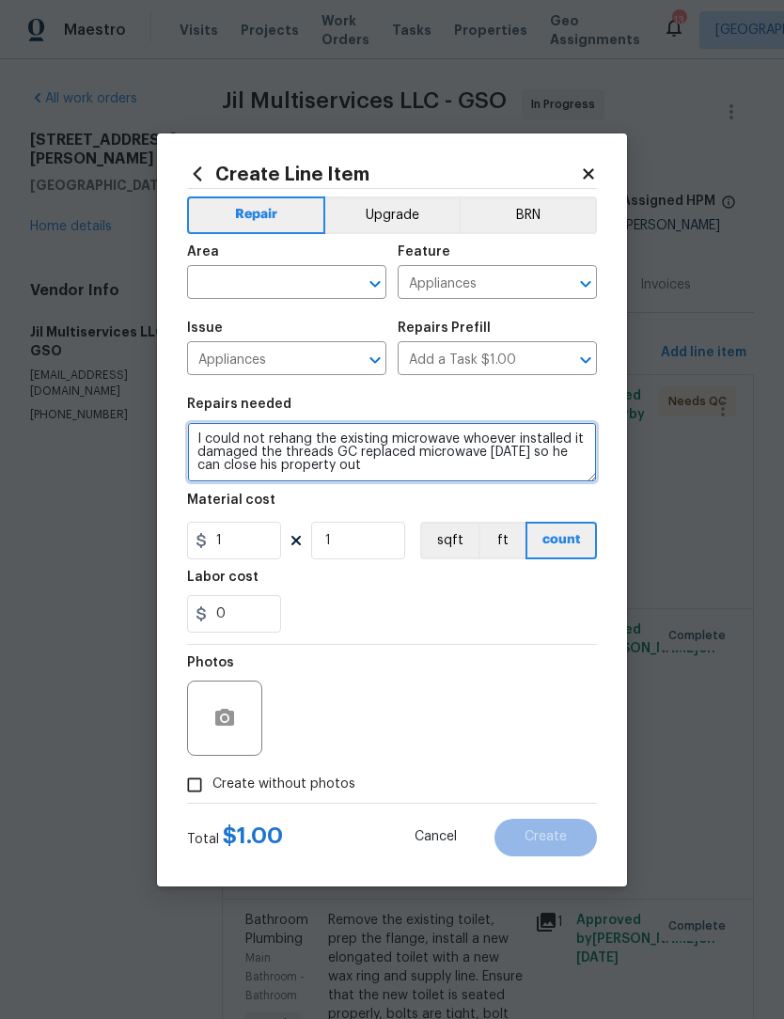
type textarea "I could not rehang the existing microwave whoever installed it damaged the thre…"
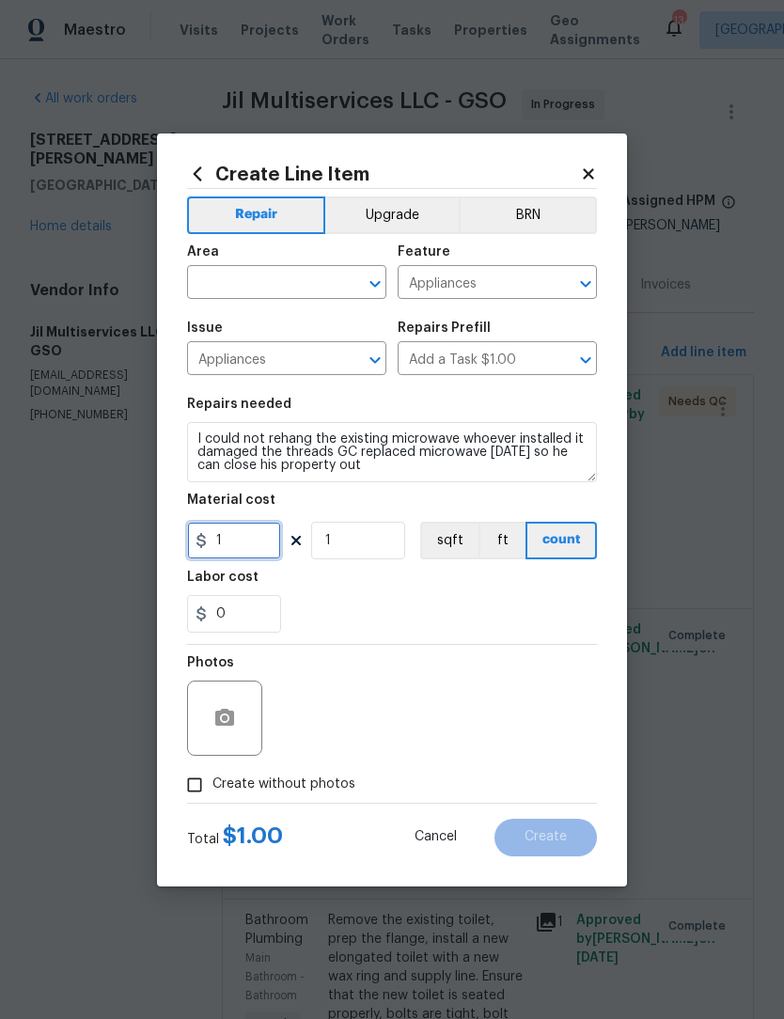
click at [259, 543] on input "1" at bounding box center [234, 541] width 94 height 38
click at [262, 543] on input "450" at bounding box center [234, 541] width 94 height 38
type input "400"
click at [256, 280] on input "text" at bounding box center [260, 284] width 147 height 29
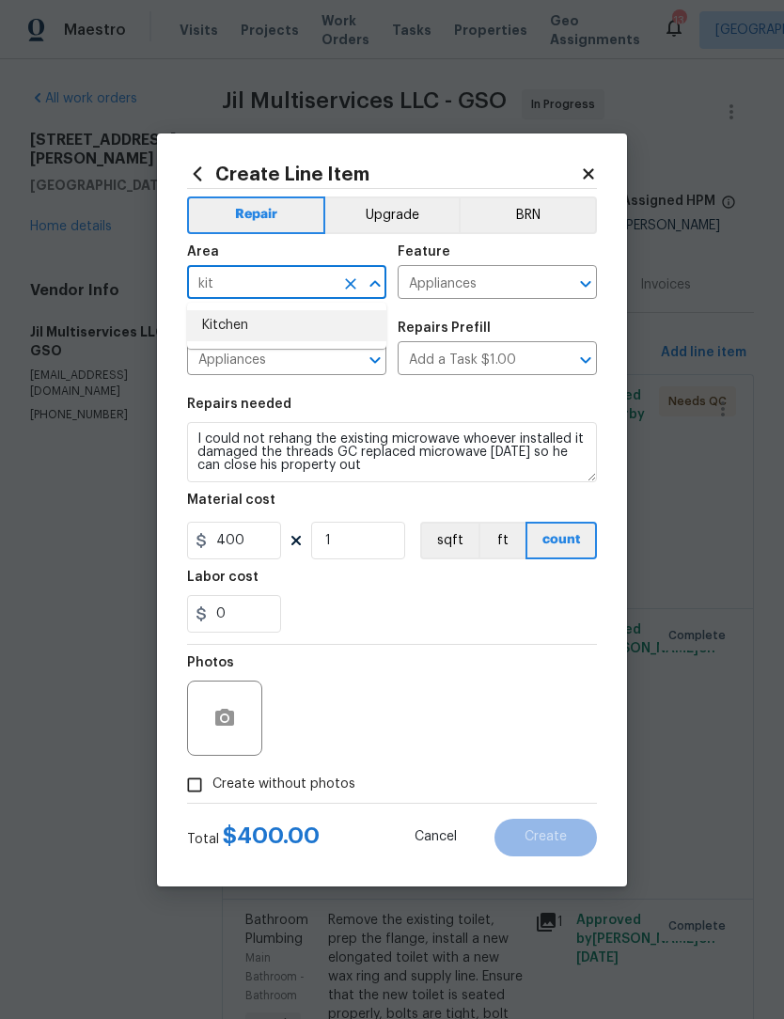
click at [246, 320] on li "Kitchen" at bounding box center [286, 325] width 199 height 31
type input "Kitchen"
click at [255, 315] on span "Issue Appliances ​" at bounding box center [286, 348] width 199 height 76
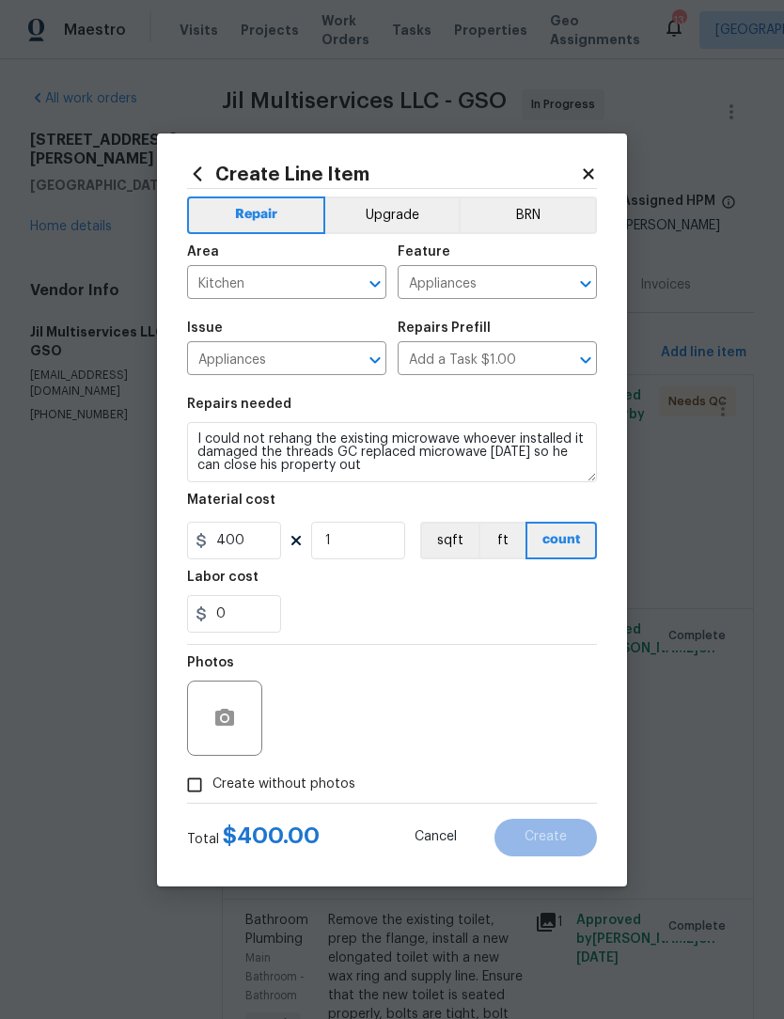
click at [196, 793] on input "Create without photos" at bounding box center [195, 785] width 36 height 36
checkbox input "true"
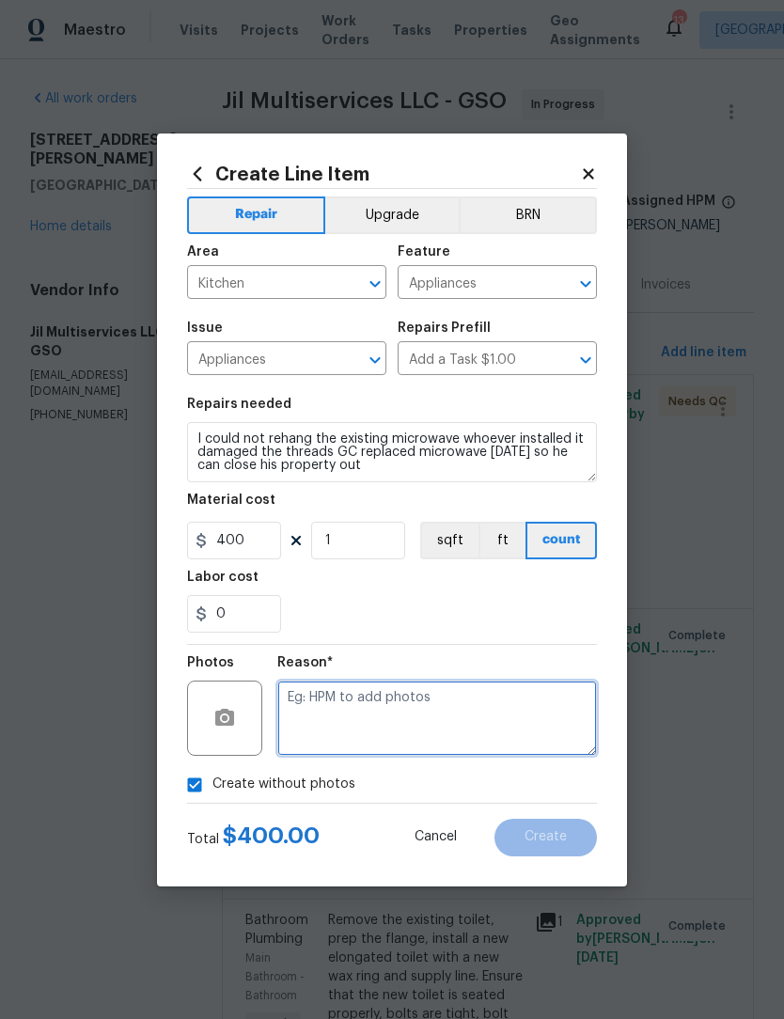
click at [337, 713] on textarea at bounding box center [437, 718] width 320 height 75
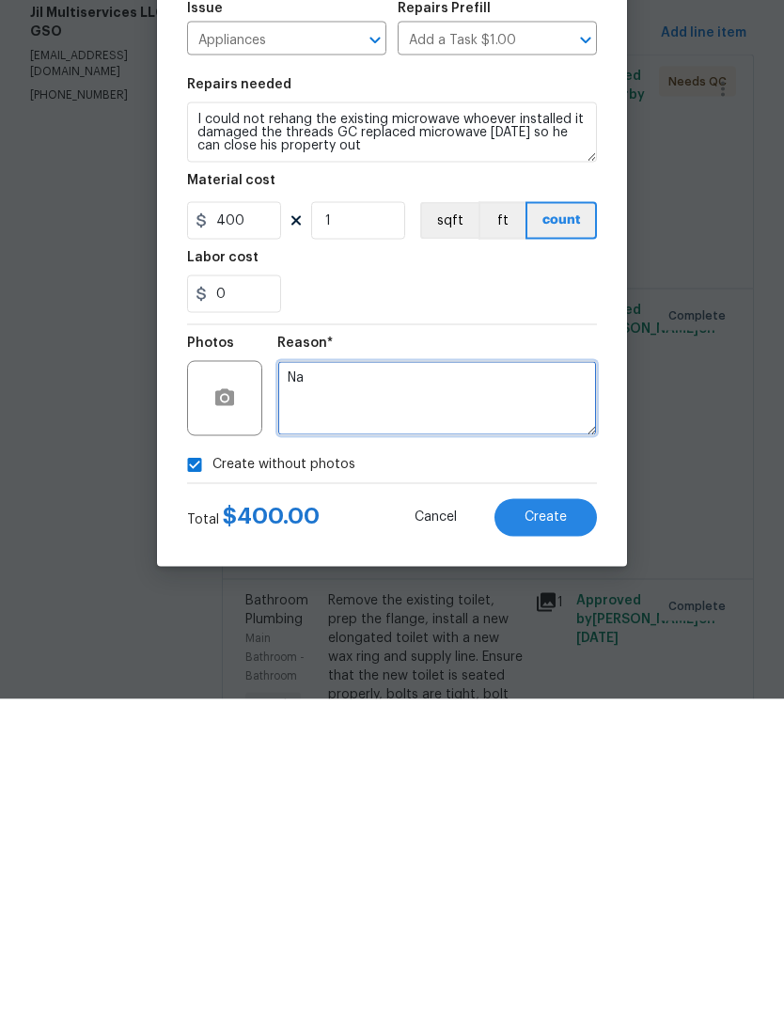
type textarea "Na"
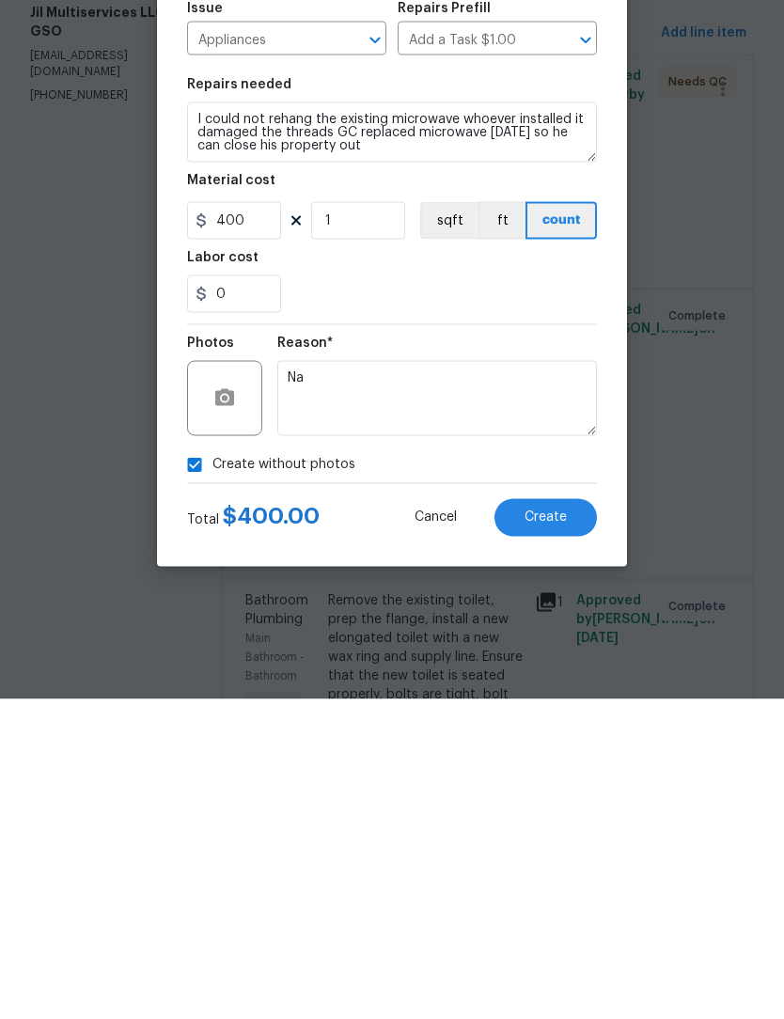
click at [554, 830] on span "Create" at bounding box center [546, 837] width 42 height 14
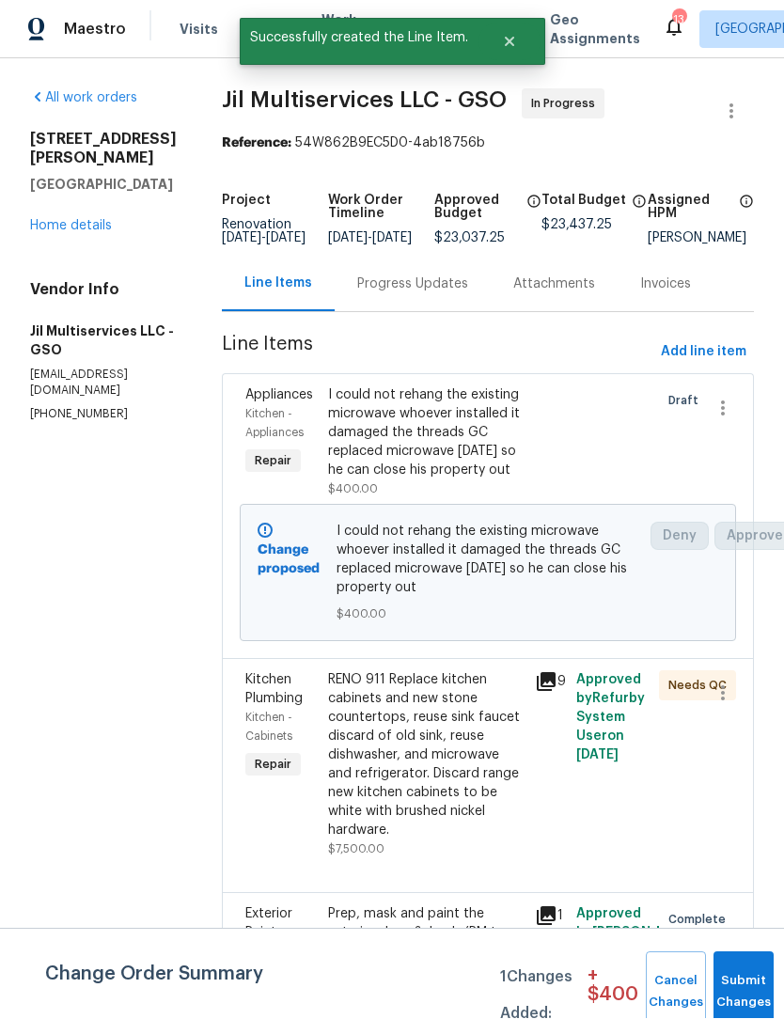
scroll to position [1, 0]
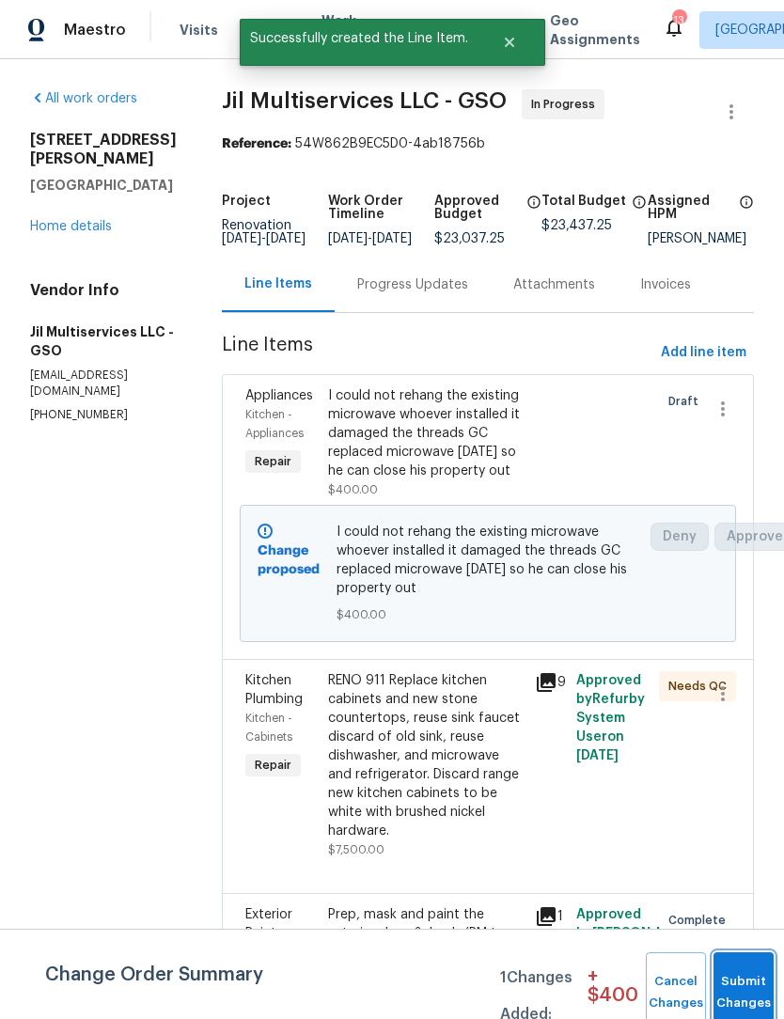
click at [737, 982] on button "Submit Changes" at bounding box center [744, 992] width 60 height 81
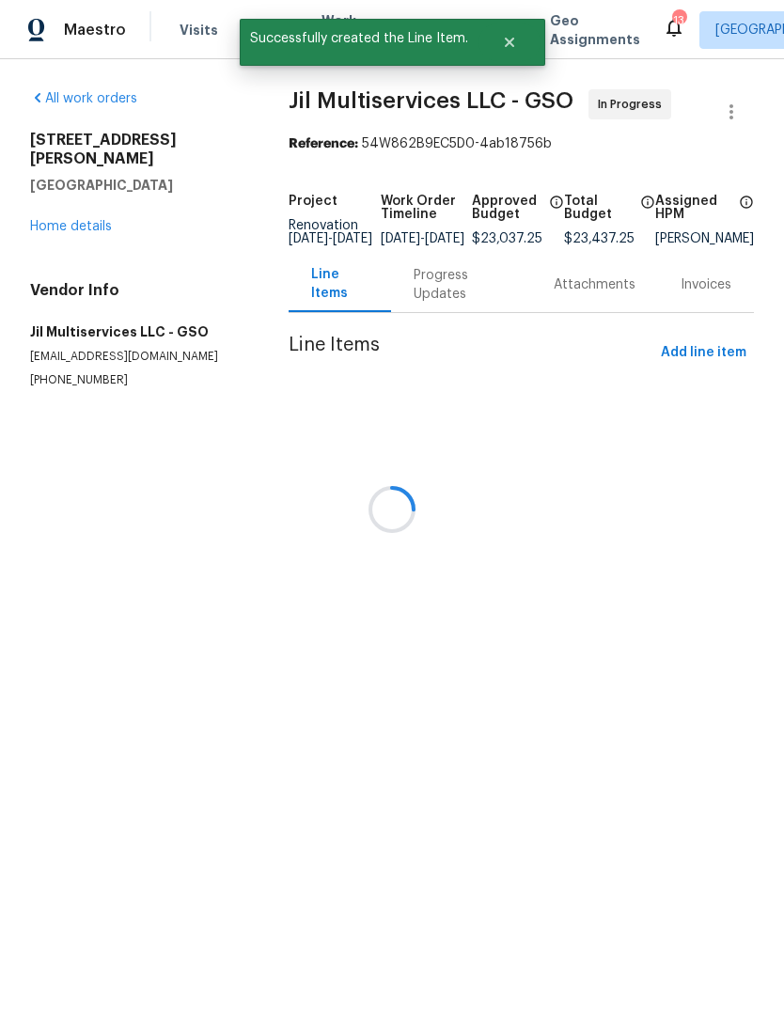
scroll to position [0, 0]
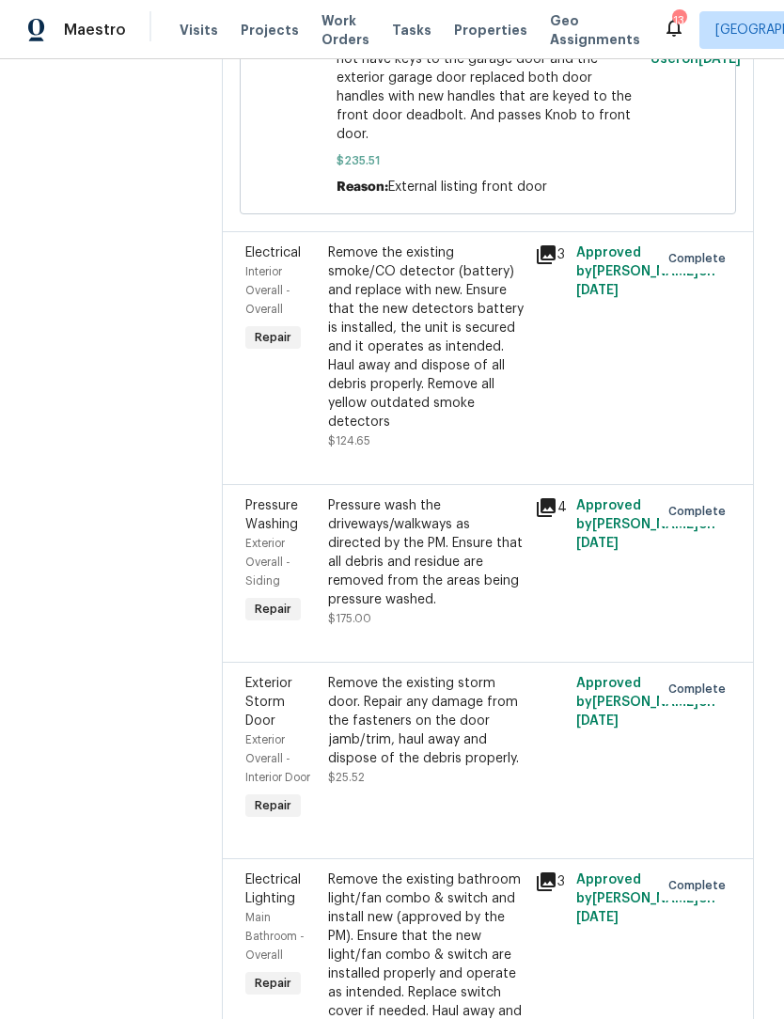
scroll to position [1356, 0]
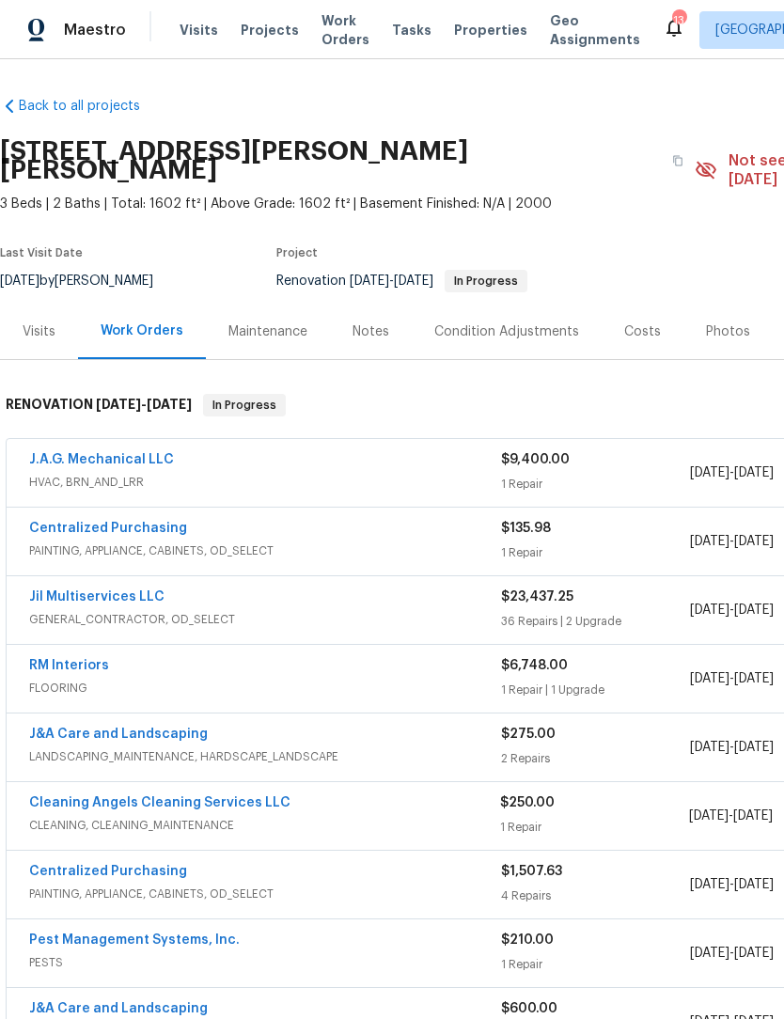
click at [114, 453] on link "J.A.G. Mechanical LLC" at bounding box center [101, 459] width 145 height 13
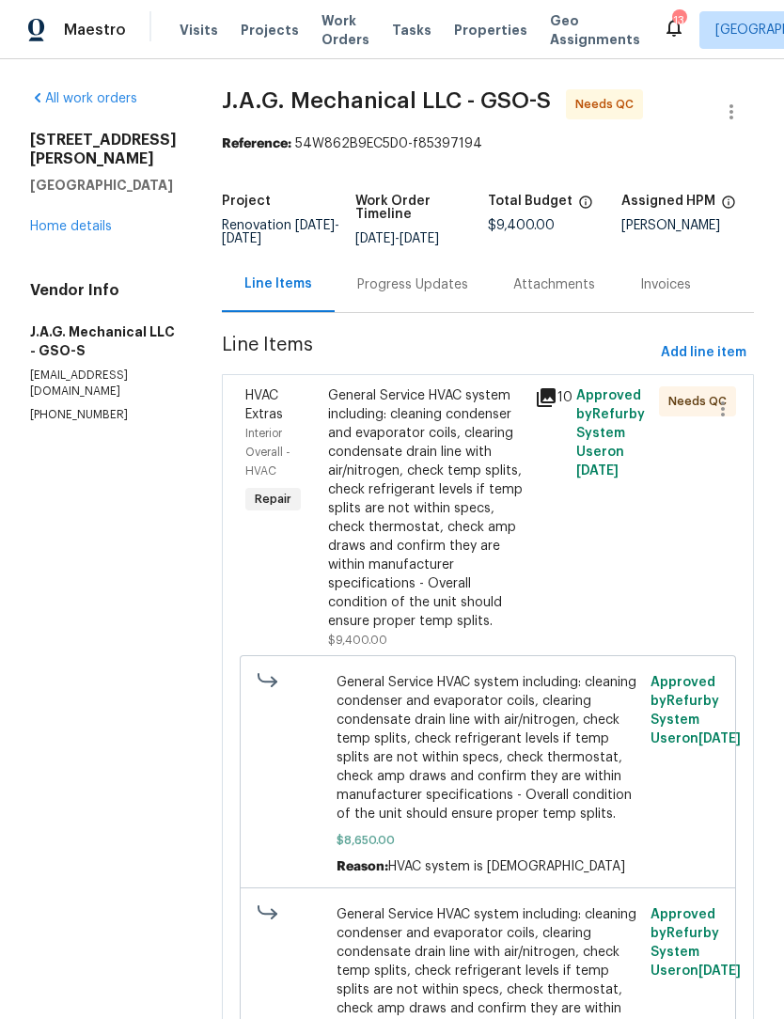
click at [427, 457] on div "General Service HVAC system including: cleaning condenser and evaporator coils,…" at bounding box center [426, 508] width 196 height 244
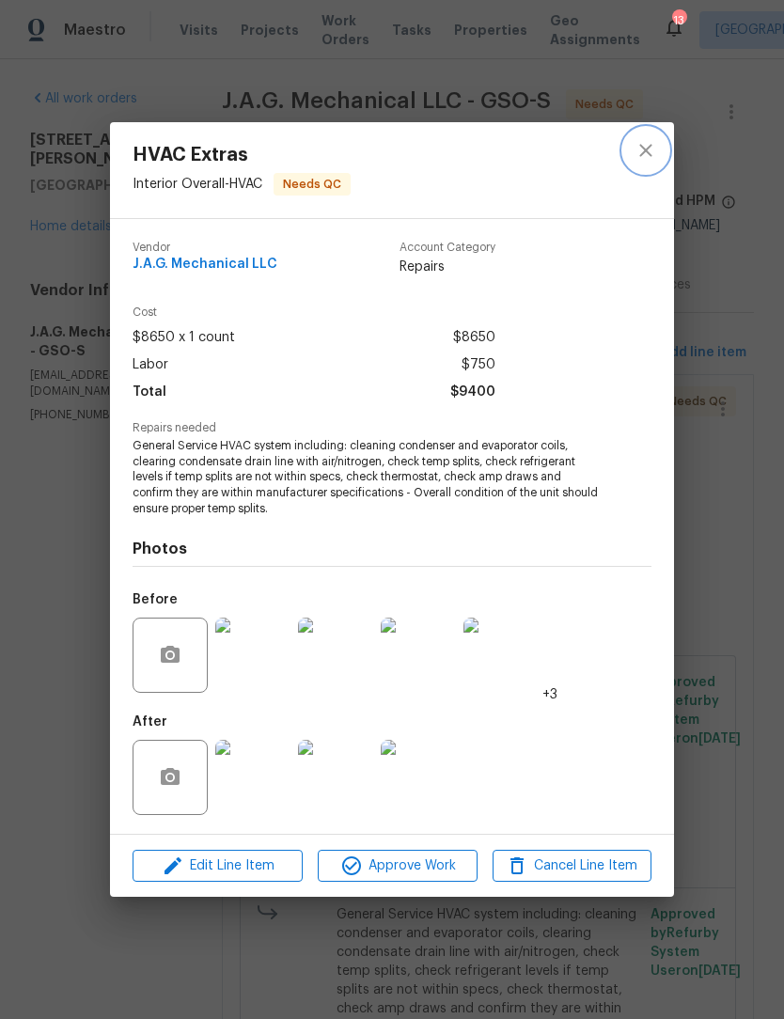
click at [655, 148] on icon "close" at bounding box center [646, 150] width 23 height 23
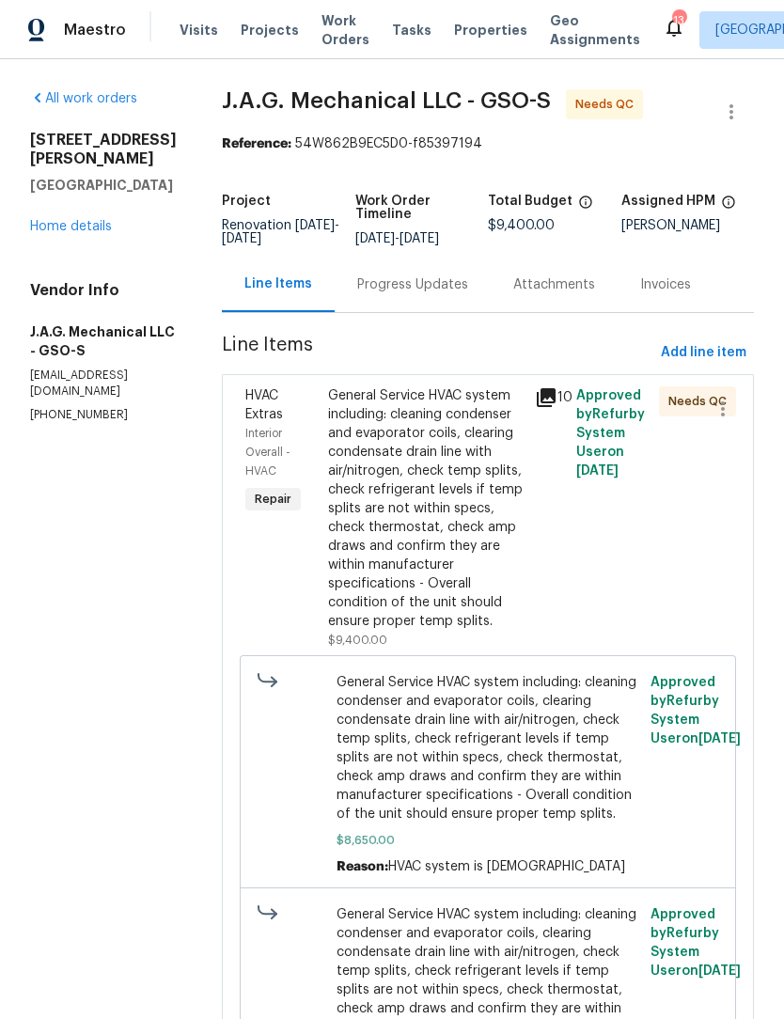
click at [423, 452] on div "General Service HVAC system including: cleaning condenser and evaporator coils,…" at bounding box center [426, 508] width 196 height 244
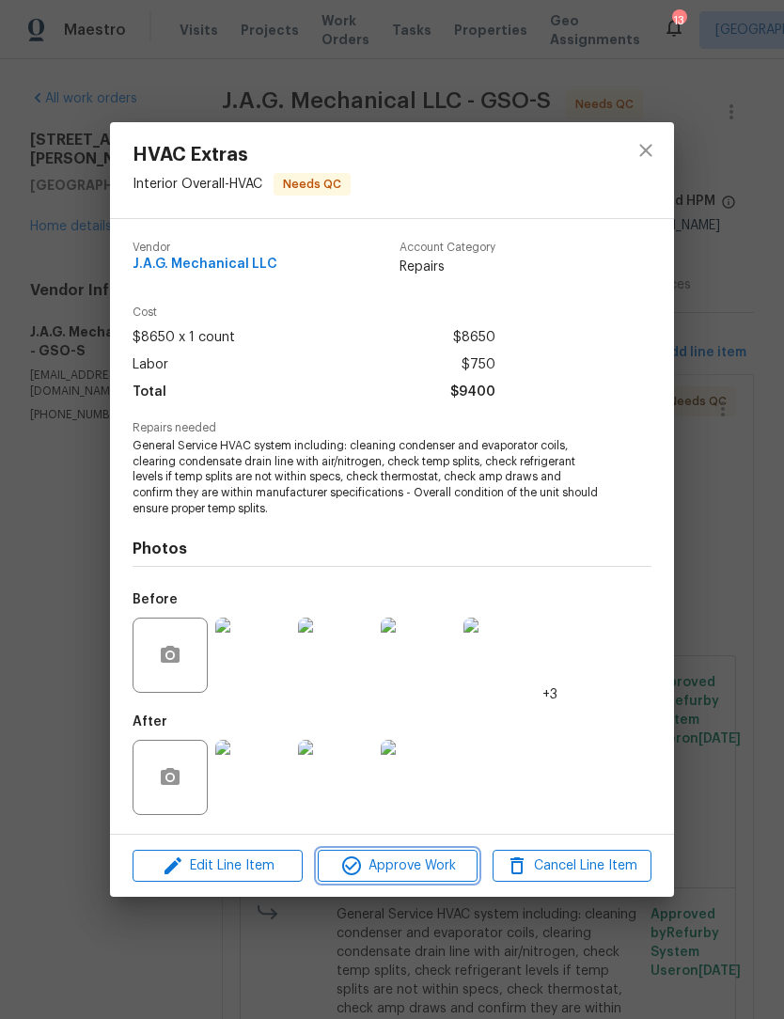
click at [419, 876] on span "Approve Work" at bounding box center [397, 867] width 148 height 24
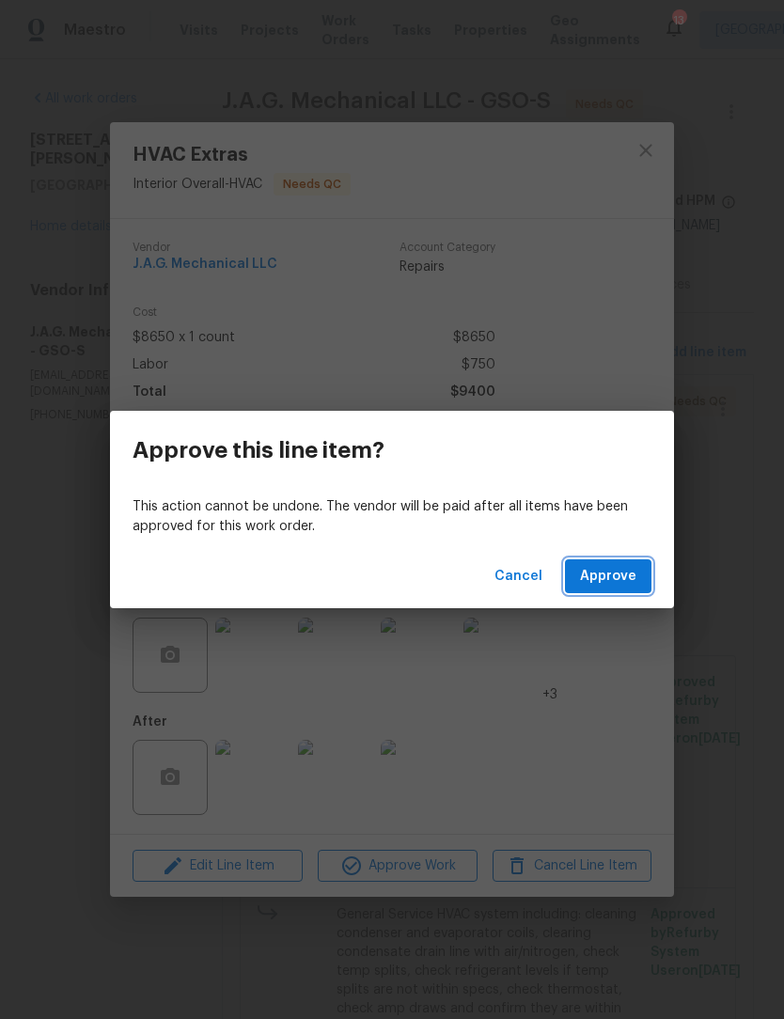
click at [616, 576] on span "Approve" at bounding box center [608, 577] width 56 height 24
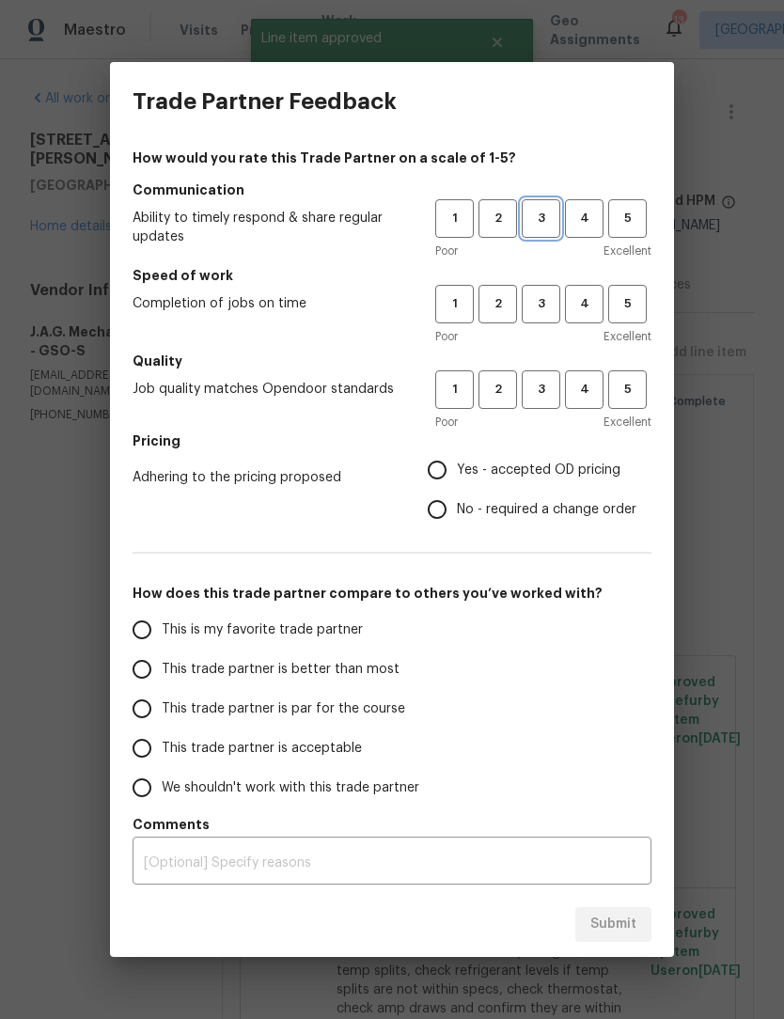
click at [544, 211] on span "3" at bounding box center [541, 219] width 35 height 22
click at [544, 313] on span "3" at bounding box center [541, 304] width 35 height 22
click at [536, 420] on div "Poor Excellent" at bounding box center [543, 422] width 216 height 19
click at [439, 473] on input "Yes - accepted OD pricing" at bounding box center [436, 469] width 39 height 39
radio input "true"
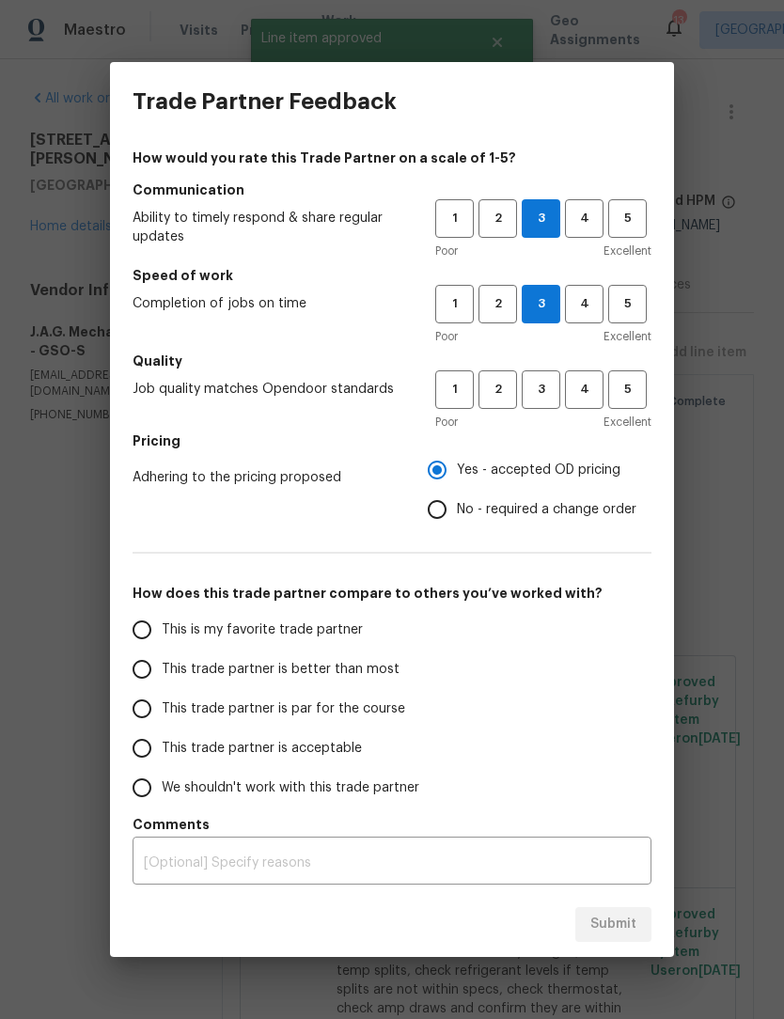
click at [145, 713] on input "This trade partner is par for the course" at bounding box center [141, 708] width 39 height 39
click at [556, 395] on span "3" at bounding box center [541, 390] width 35 height 22
radio input "true"
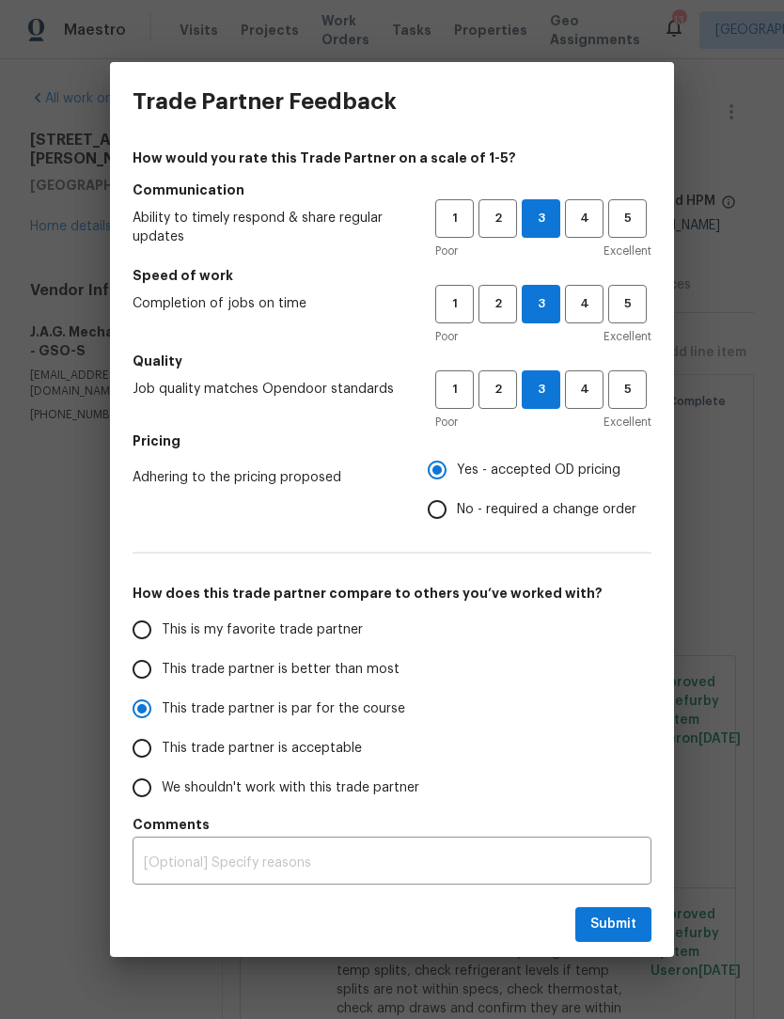
click at [428, 511] on input "No - required a change order" at bounding box center [436, 509] width 39 height 39
click at [623, 936] on span "Submit" at bounding box center [613, 925] width 46 height 24
radio input "false"
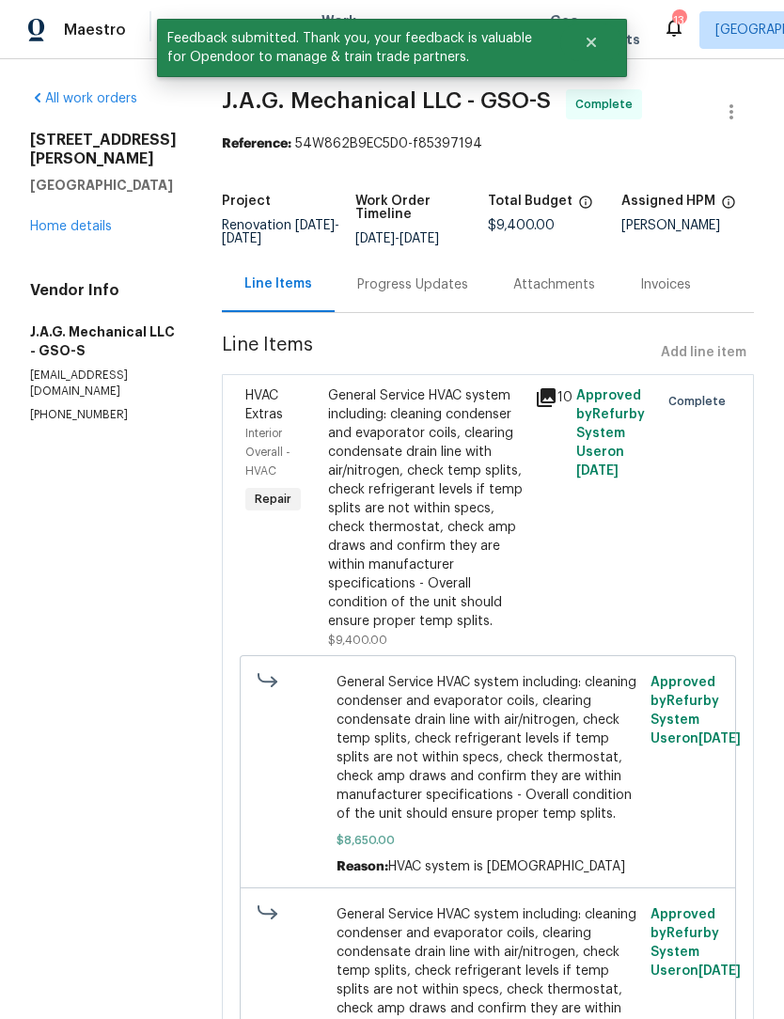
click at [80, 227] on link "Home details" at bounding box center [71, 226] width 82 height 13
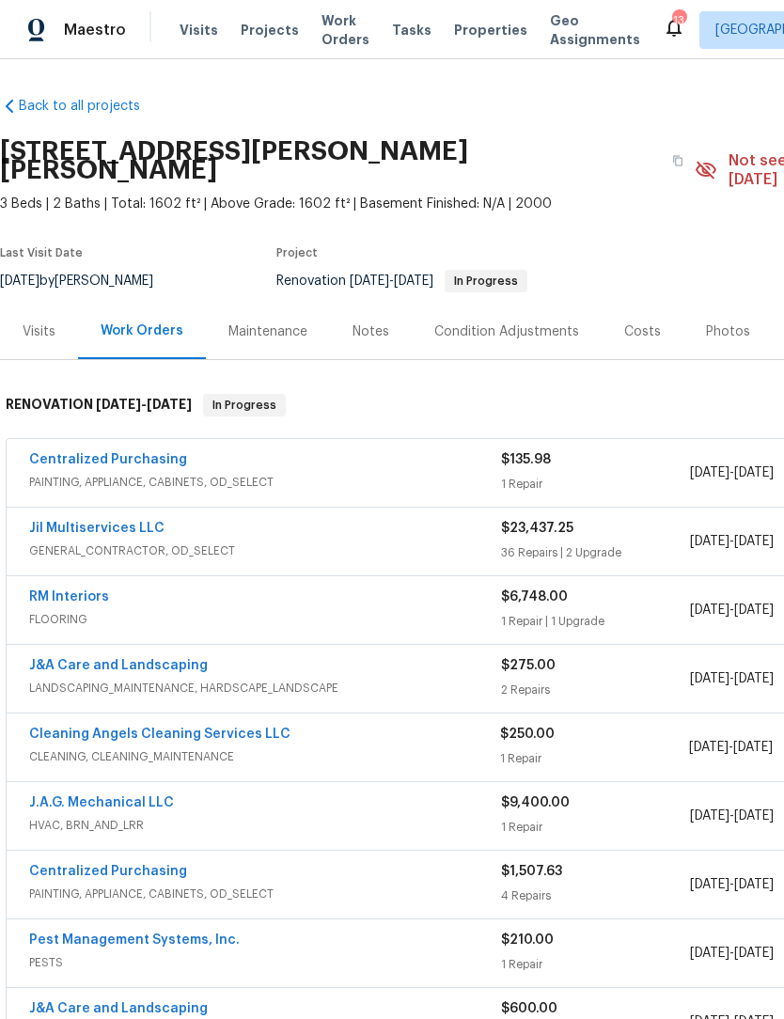
click at [110, 453] on link "Centralized Purchasing" at bounding box center [108, 459] width 158 height 13
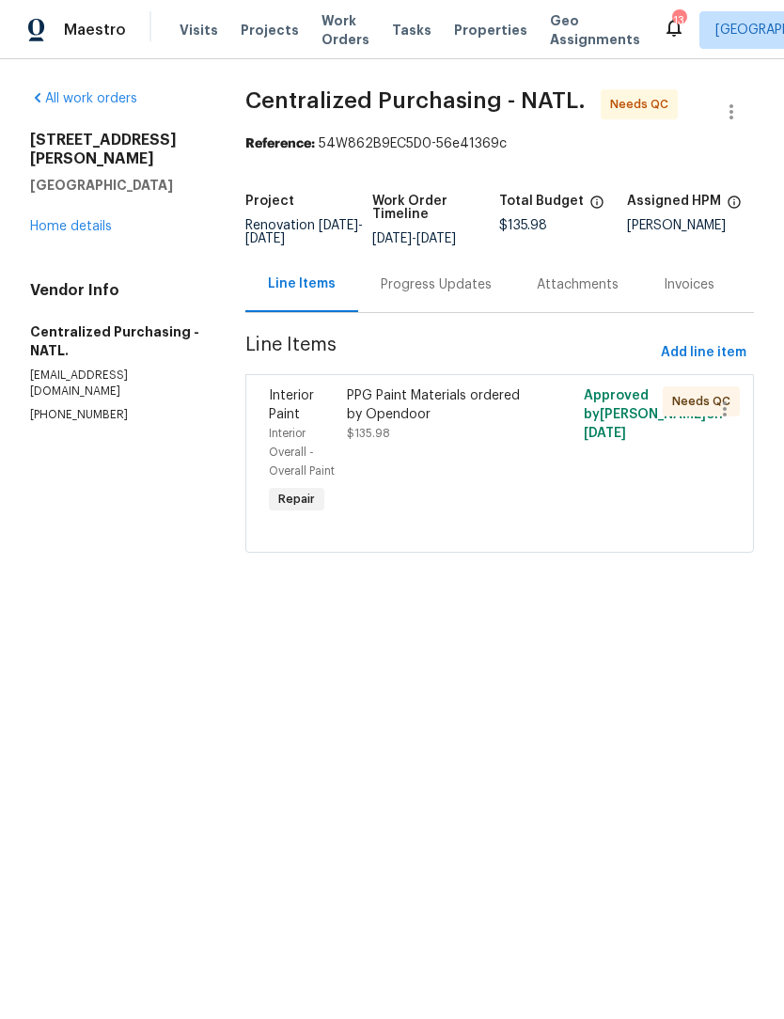
click at [414, 417] on div "PPG Paint Materials ordered by Opendoor" at bounding box center [440, 405] width 186 height 38
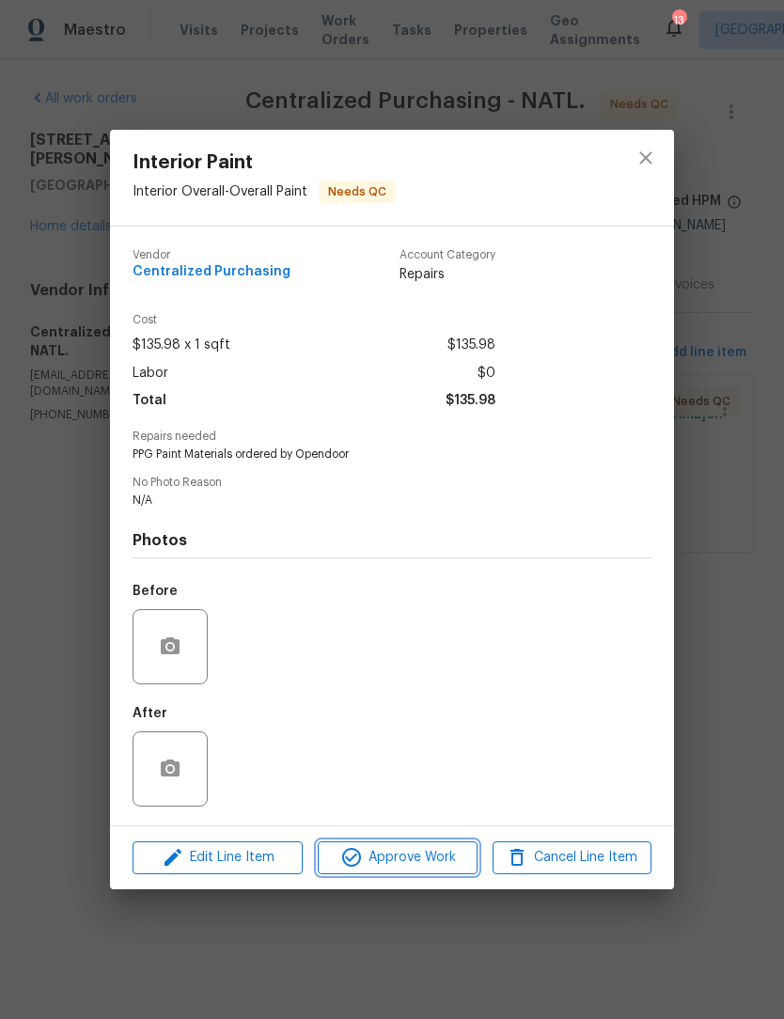
click at [420, 855] on span "Approve Work" at bounding box center [397, 858] width 148 height 24
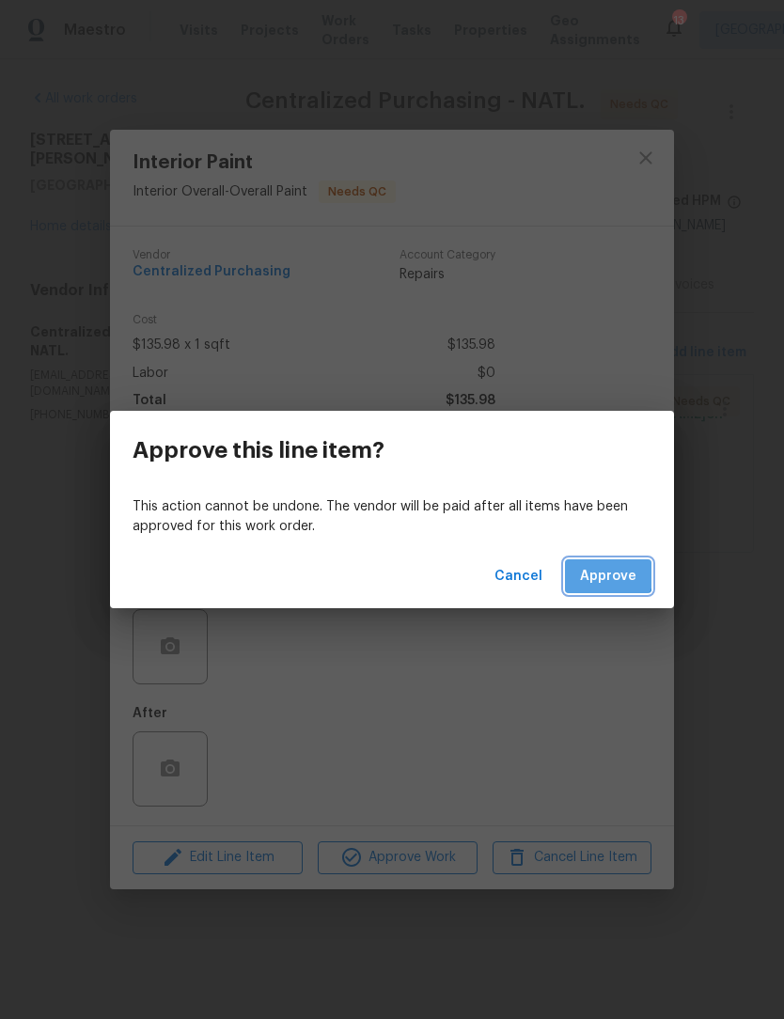
click at [607, 574] on span "Approve" at bounding box center [608, 577] width 56 height 24
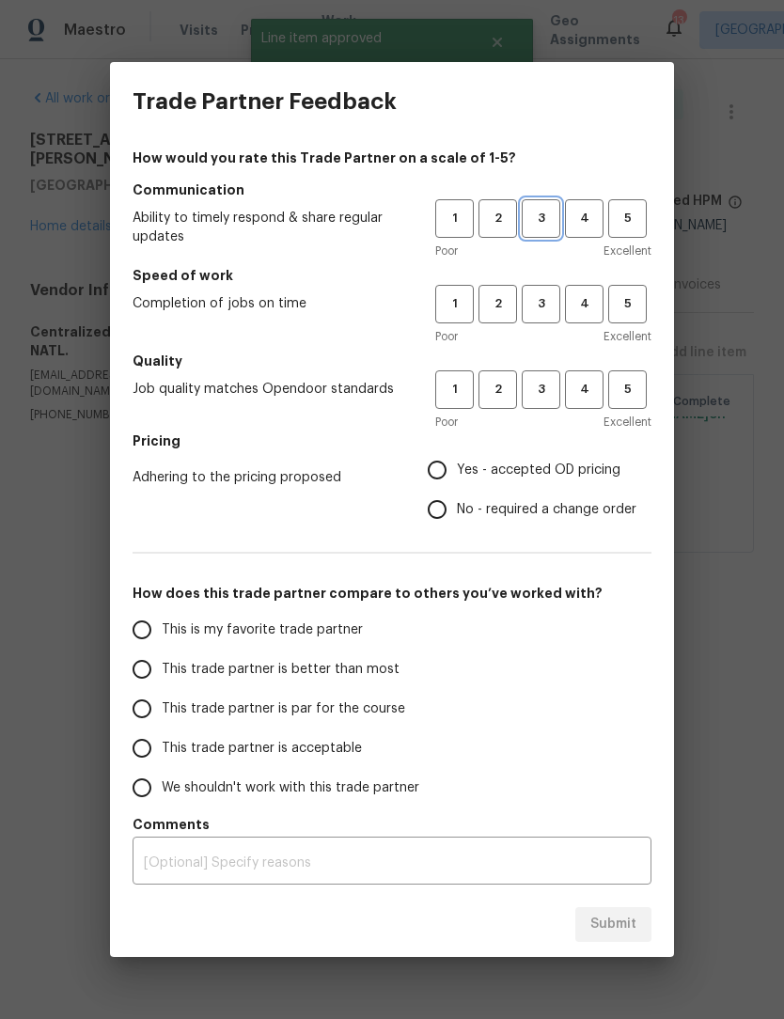
click at [547, 210] on span "3" at bounding box center [541, 219] width 35 height 22
click at [553, 302] on span "3" at bounding box center [541, 304] width 35 height 22
click at [547, 409] on button "3" at bounding box center [541, 389] width 39 height 39
click at [439, 479] on input "Yes - accepted OD pricing" at bounding box center [436, 469] width 39 height 39
radio input "true"
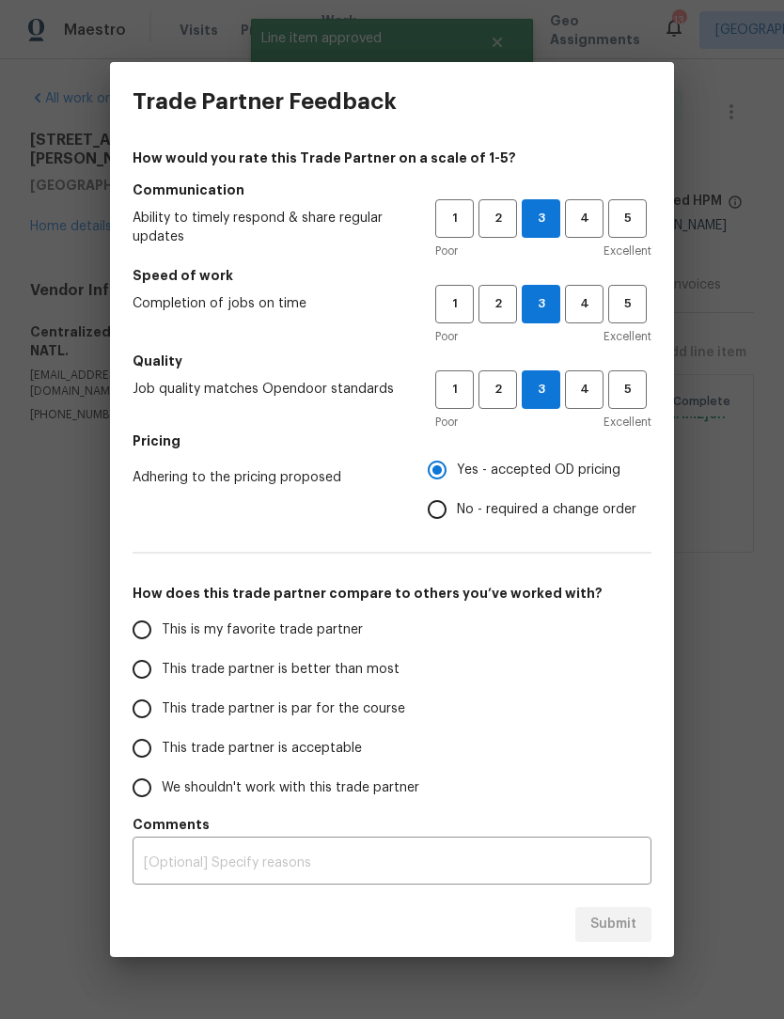
click at [148, 718] on input "This trade partner is par for the course" at bounding box center [141, 708] width 39 height 39
click at [622, 916] on span "Submit" at bounding box center [613, 925] width 46 height 24
radio input "true"
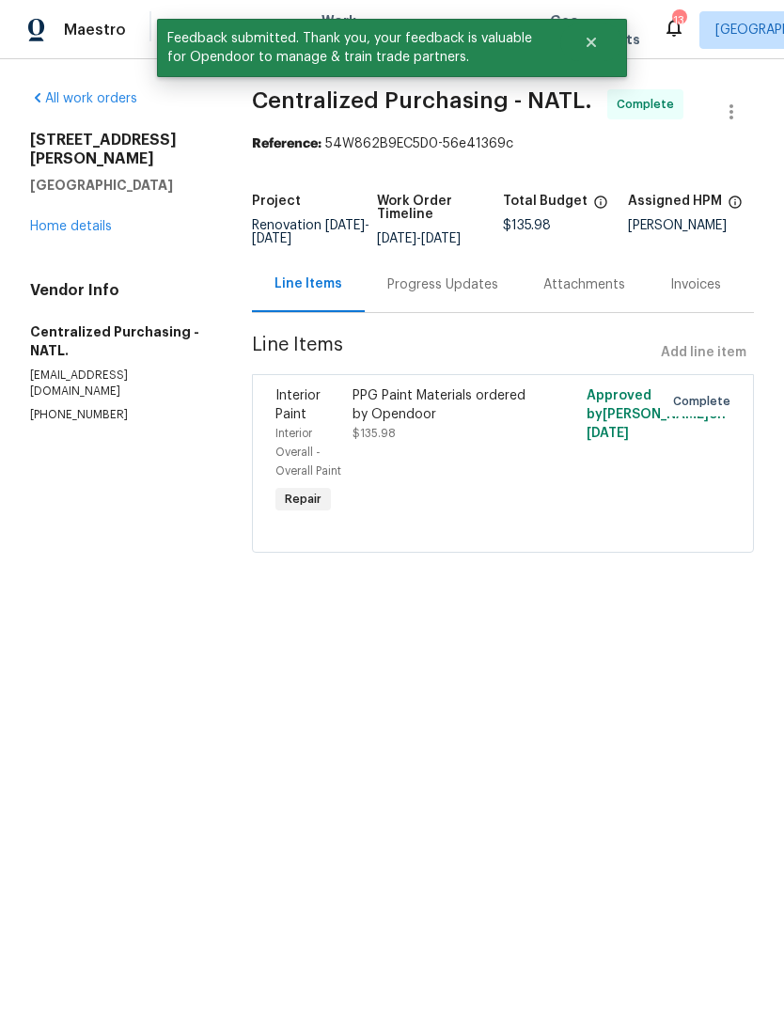
click at [89, 220] on link "Home details" at bounding box center [71, 226] width 82 height 13
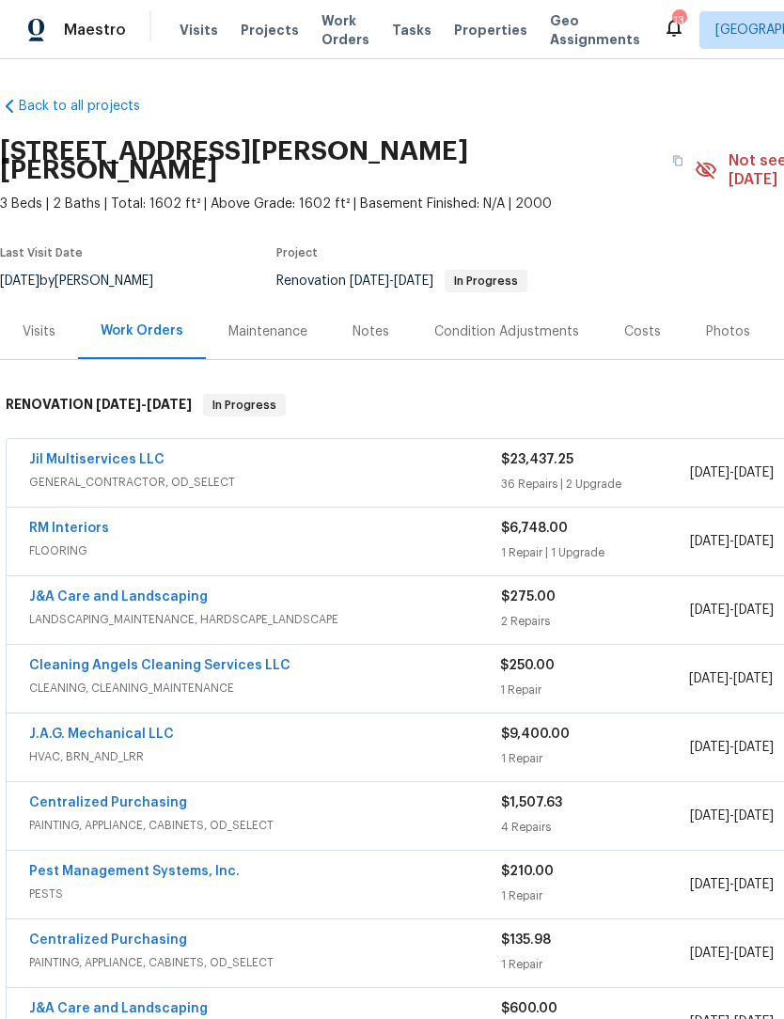
click at [71, 522] on link "RM Interiors" at bounding box center [69, 528] width 80 height 13
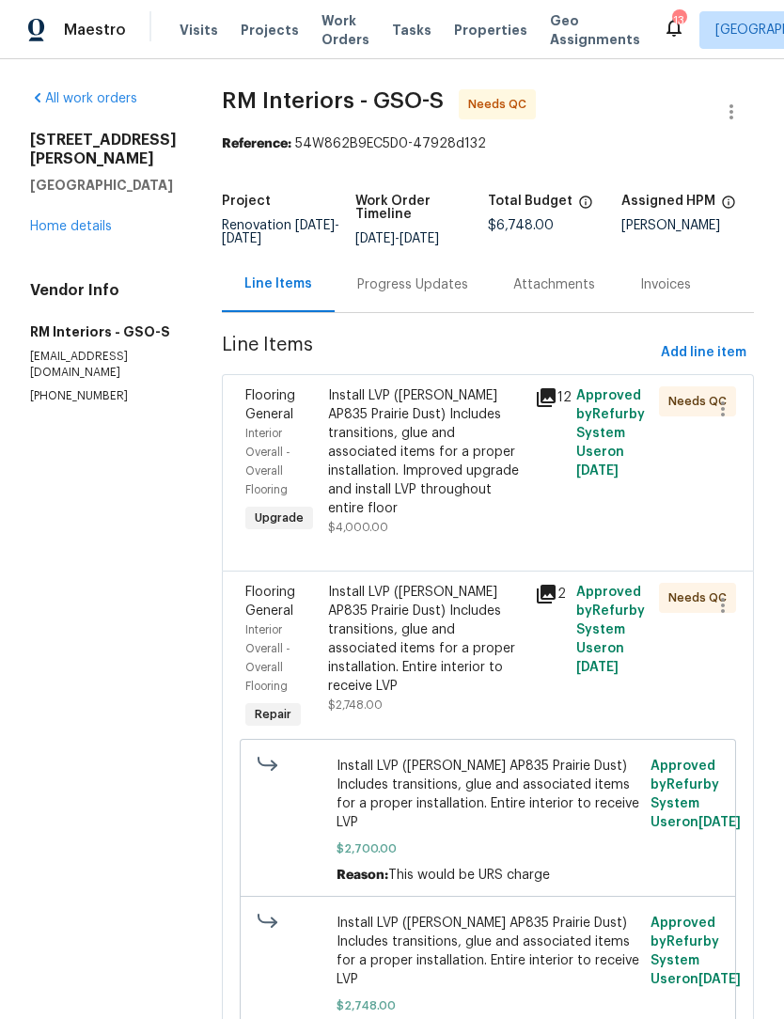
click at [407, 460] on div "Install LVP (Knighton AP835 Prairie Dust) Includes transitions, glue and associ…" at bounding box center [426, 452] width 196 height 132
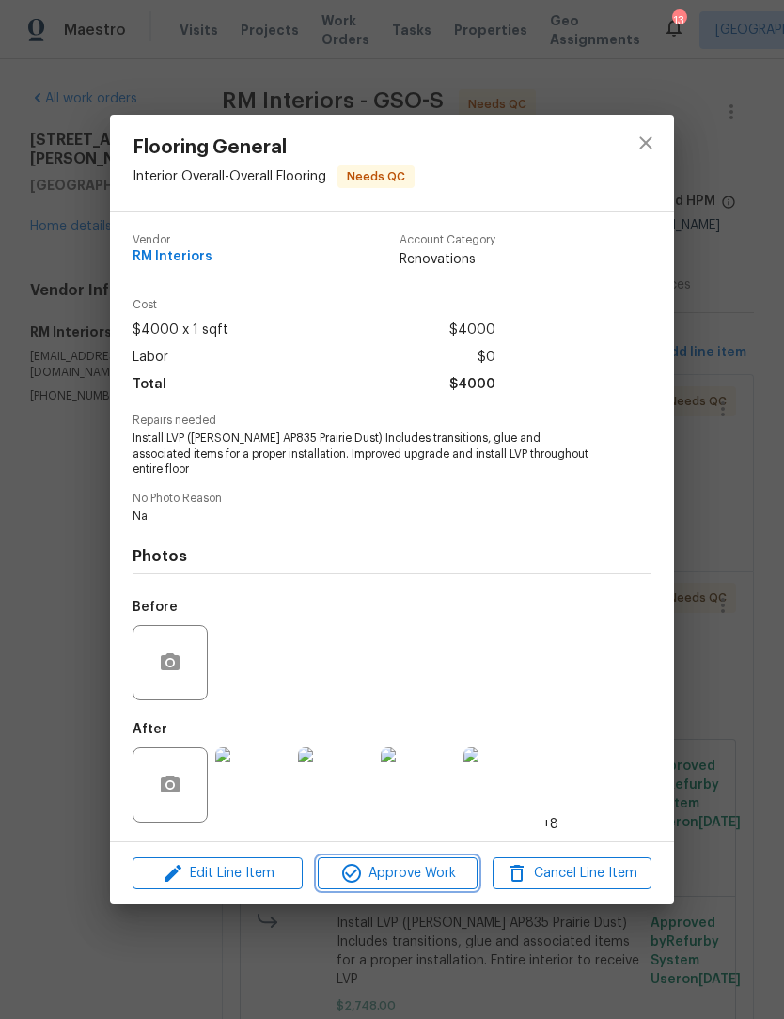
click at [425, 881] on button "Approve Work" at bounding box center [397, 873] width 159 height 33
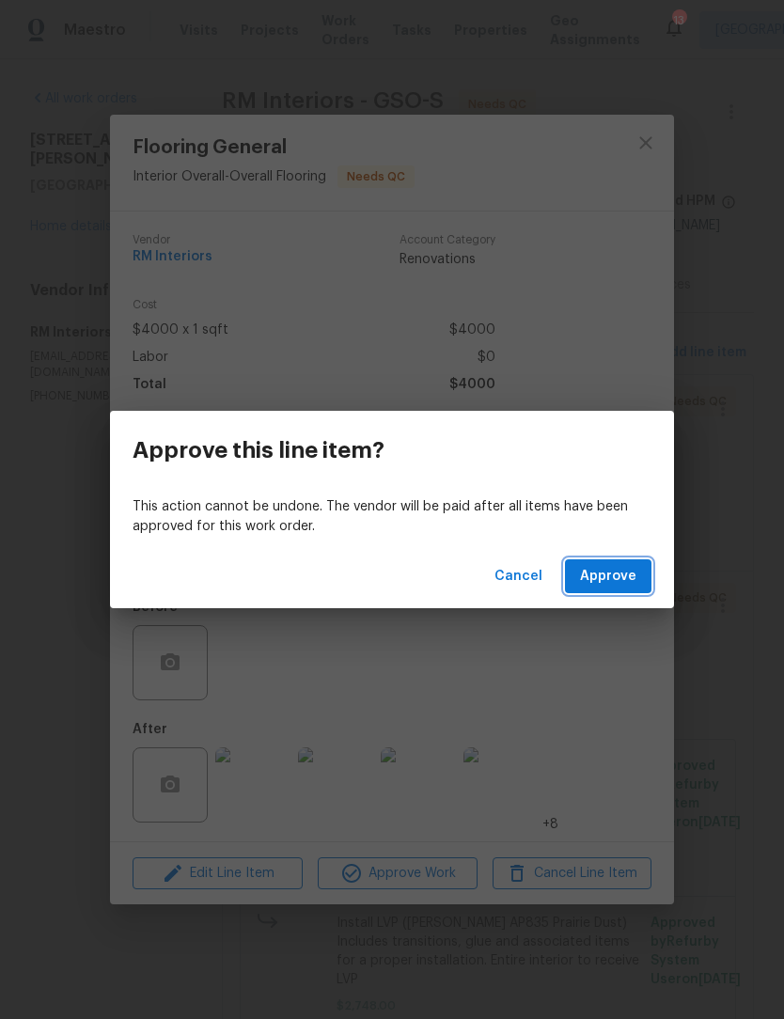
click at [608, 575] on span "Approve" at bounding box center [608, 577] width 56 height 24
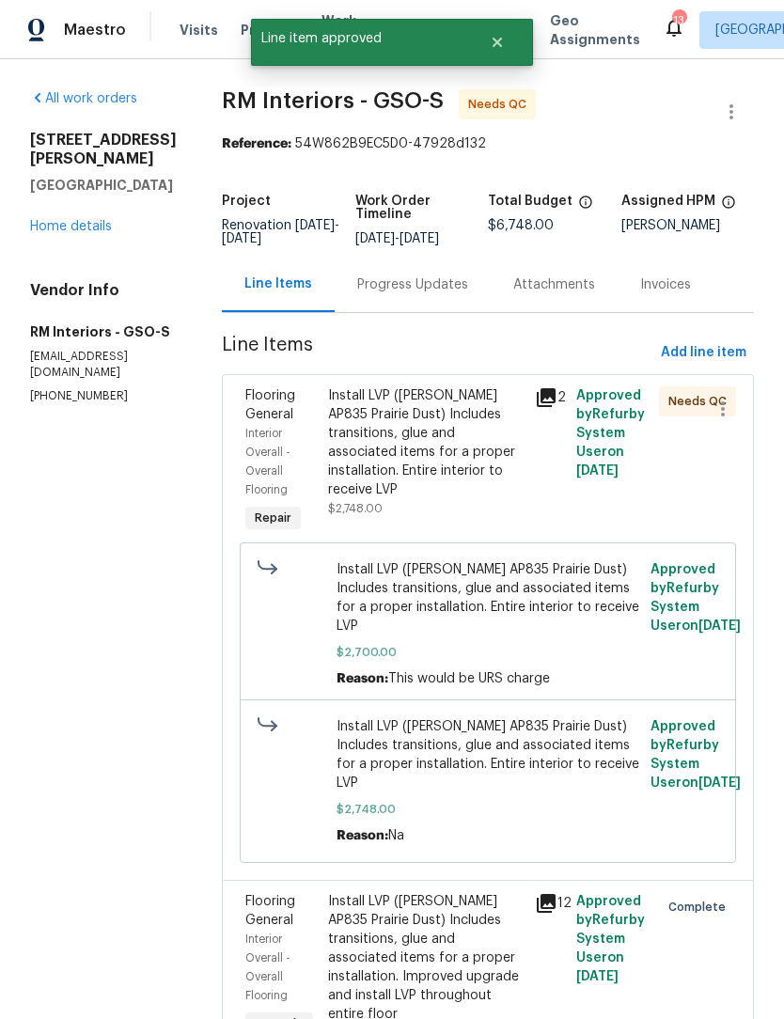
click at [411, 440] on div "Install LVP (Knighton AP835 Prairie Dust) Includes transitions, glue and associ…" at bounding box center [426, 442] width 196 height 113
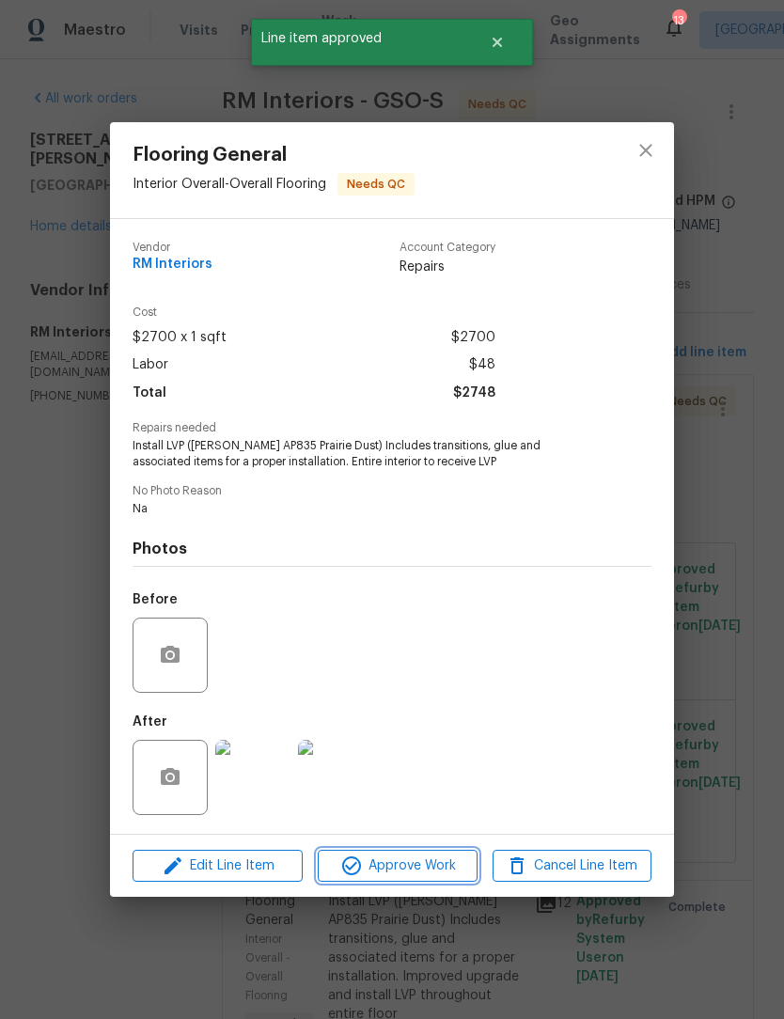
click at [428, 875] on span "Approve Work" at bounding box center [397, 867] width 148 height 24
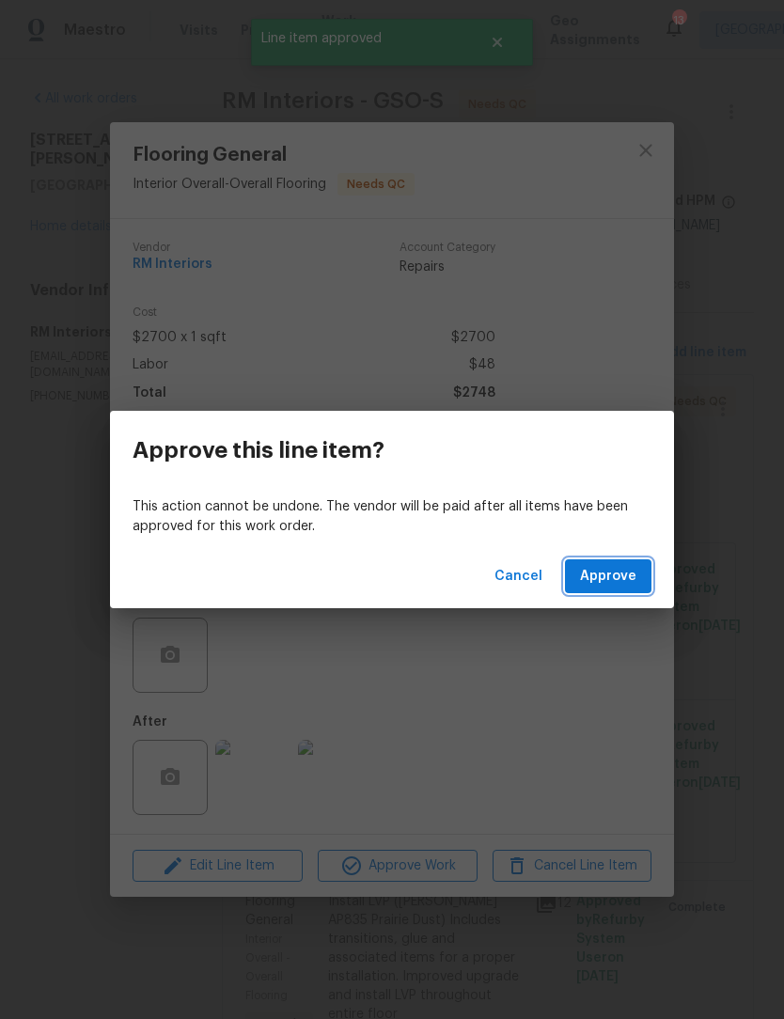
click at [617, 582] on span "Approve" at bounding box center [608, 577] width 56 height 24
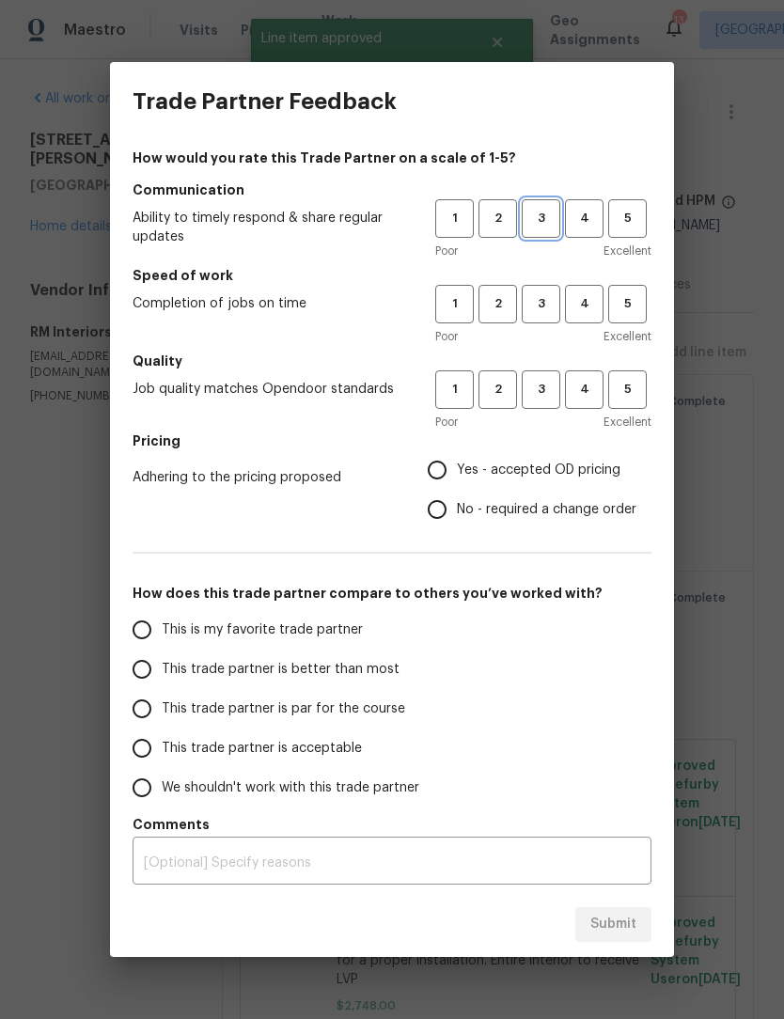
click at [531, 220] on span "3" at bounding box center [541, 219] width 35 height 22
click at [547, 309] on span "3" at bounding box center [541, 304] width 35 height 22
click at [549, 404] on button "3" at bounding box center [541, 389] width 39 height 39
click at [449, 465] on input "Yes - accepted OD pricing" at bounding box center [436, 469] width 39 height 39
radio input "true"
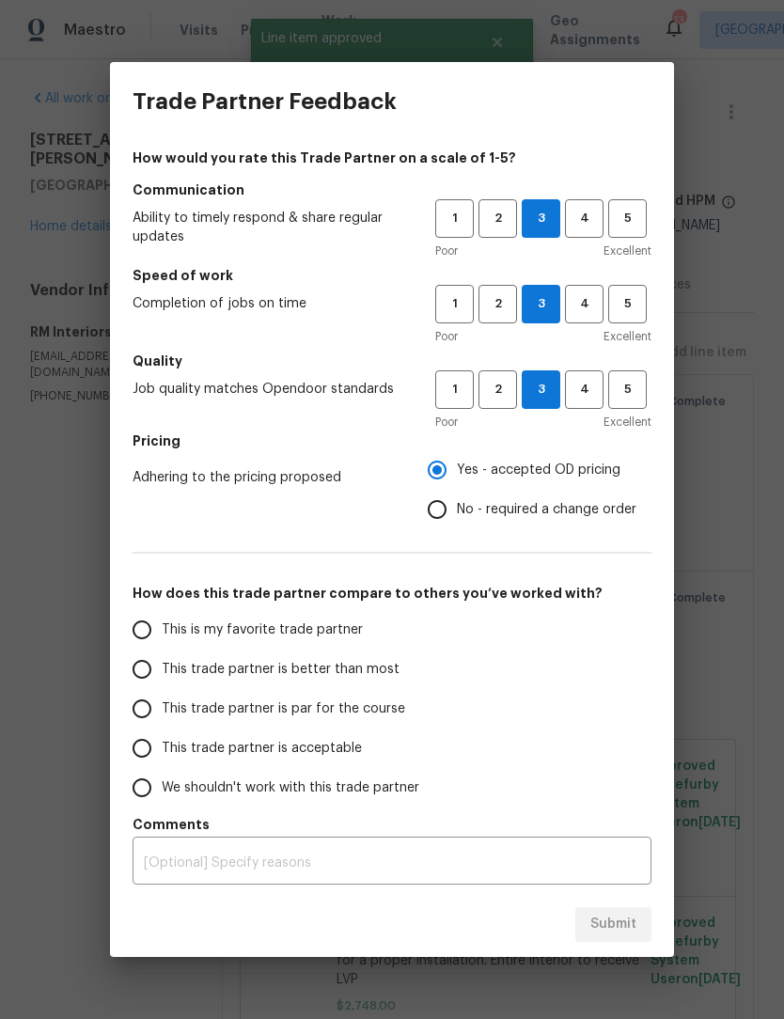
click at [141, 668] on input "This trade partner is better than most" at bounding box center [141, 669] width 39 height 39
radio input "false"
click at [147, 716] on input "This trade partner is par for the course" at bounding box center [141, 708] width 39 height 39
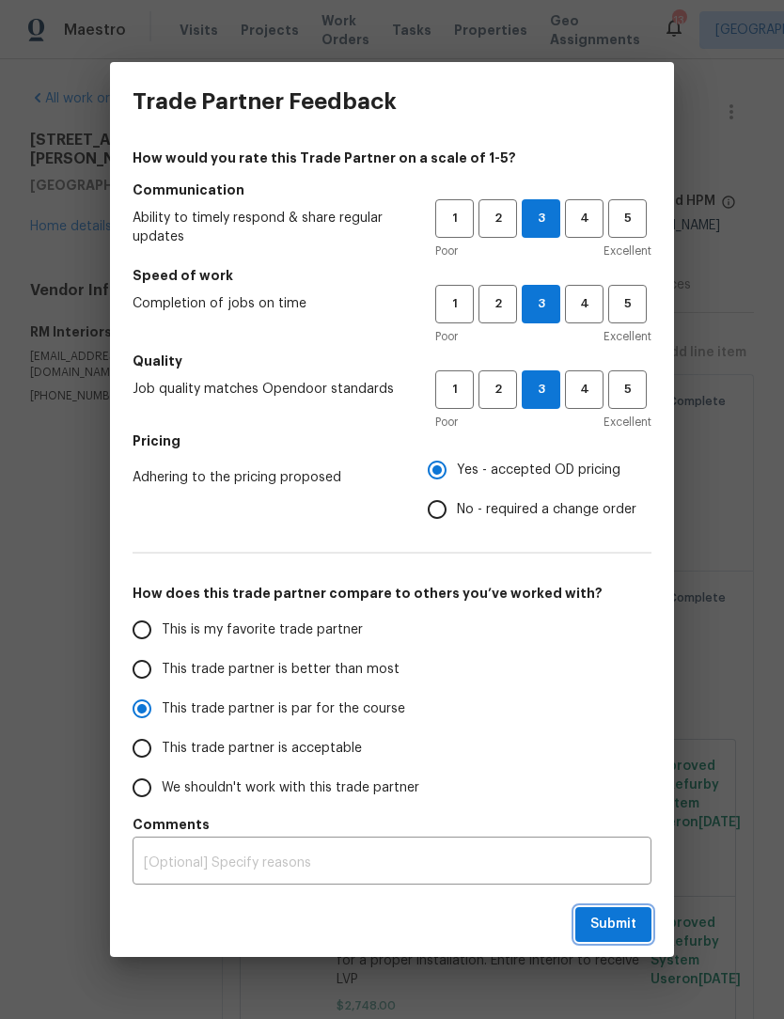
click at [620, 922] on span "Submit" at bounding box center [613, 925] width 46 height 24
radio input "true"
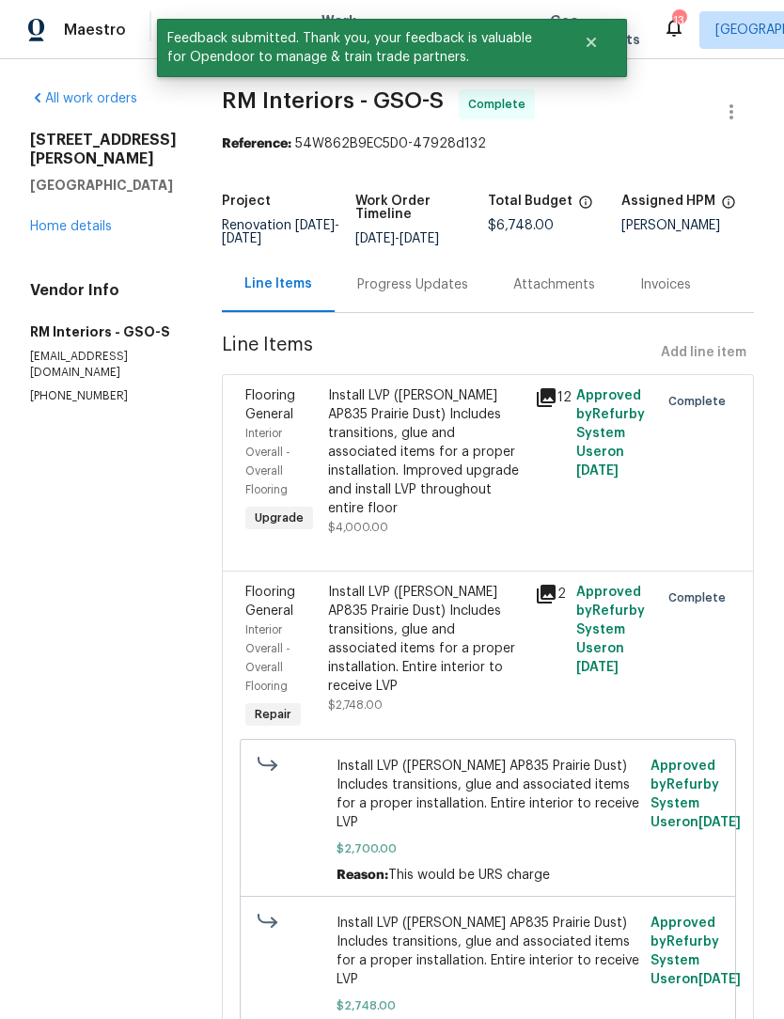
click at [84, 233] on link "Home details" at bounding box center [71, 226] width 82 height 13
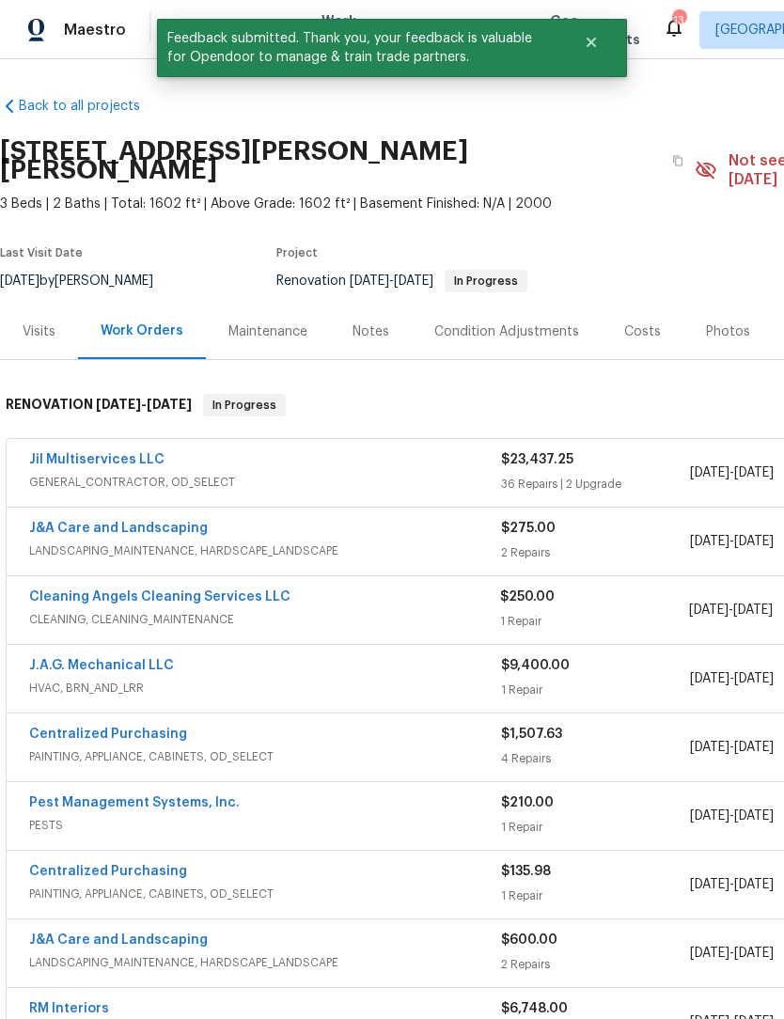
click at [121, 453] on link "Jil Multiservices LLC" at bounding box center [96, 459] width 135 height 13
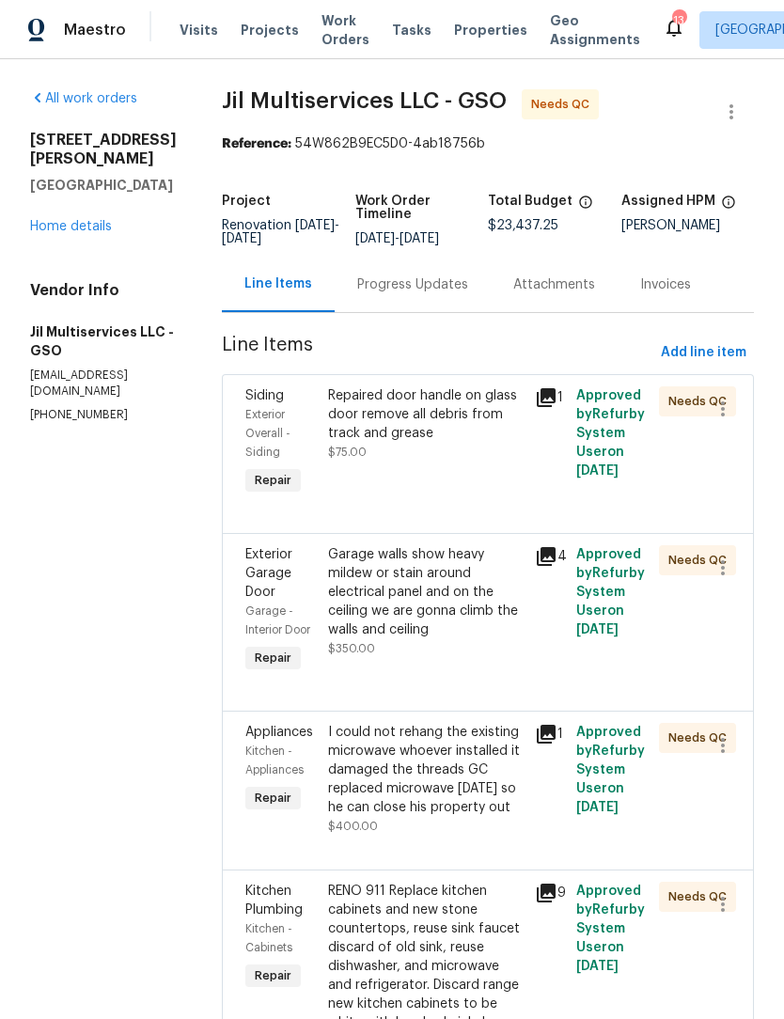
click at [391, 431] on div "Repaired door handle on glass door remove all debris from track and grease" at bounding box center [426, 414] width 196 height 56
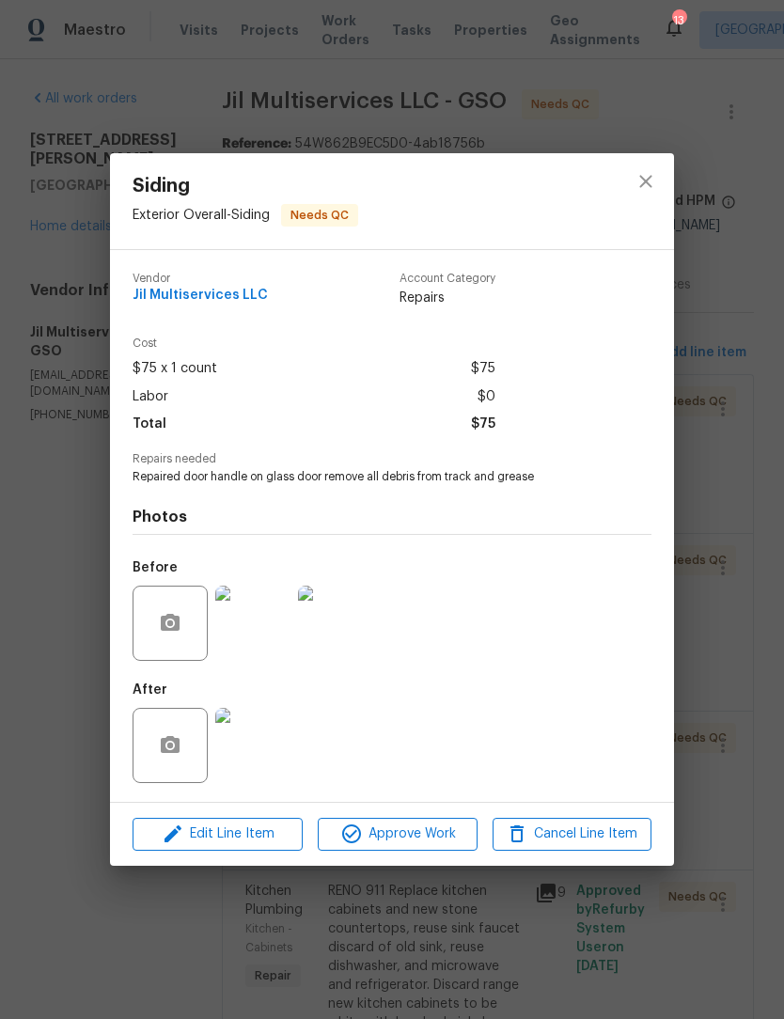
click at [262, 750] on img at bounding box center [252, 745] width 75 height 75
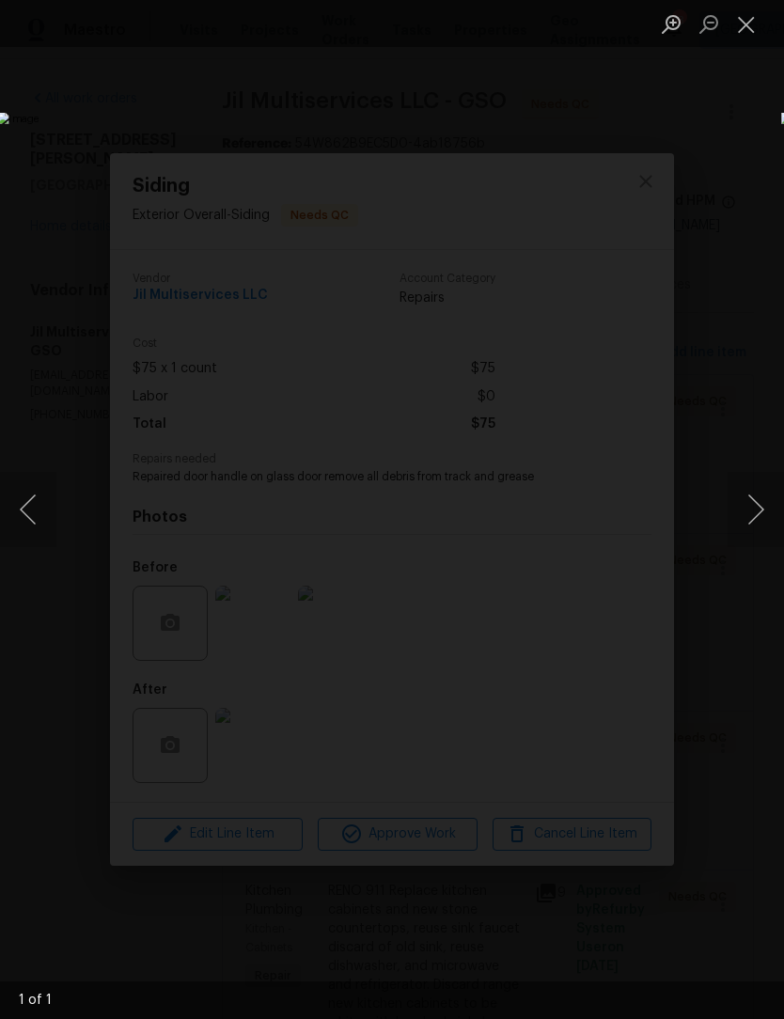
click at [761, 497] on button "Next image" at bounding box center [756, 509] width 56 height 75
click at [754, 38] on button "Close lightbox" at bounding box center [747, 24] width 38 height 33
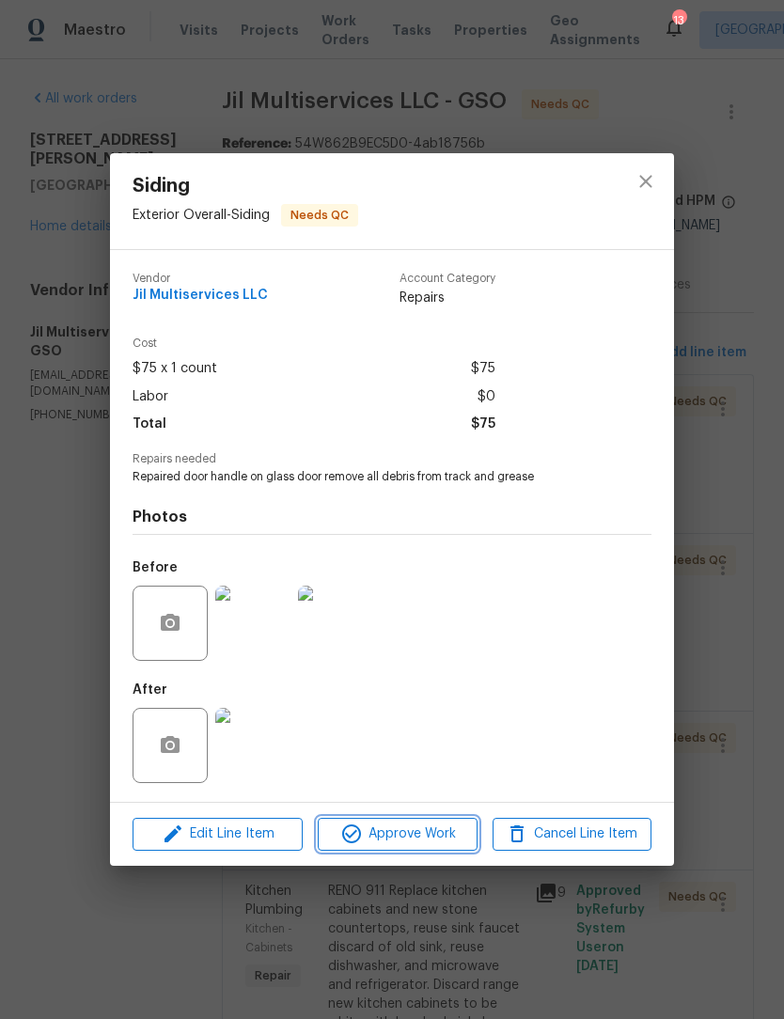
click at [414, 842] on span "Approve Work" at bounding box center [397, 835] width 148 height 24
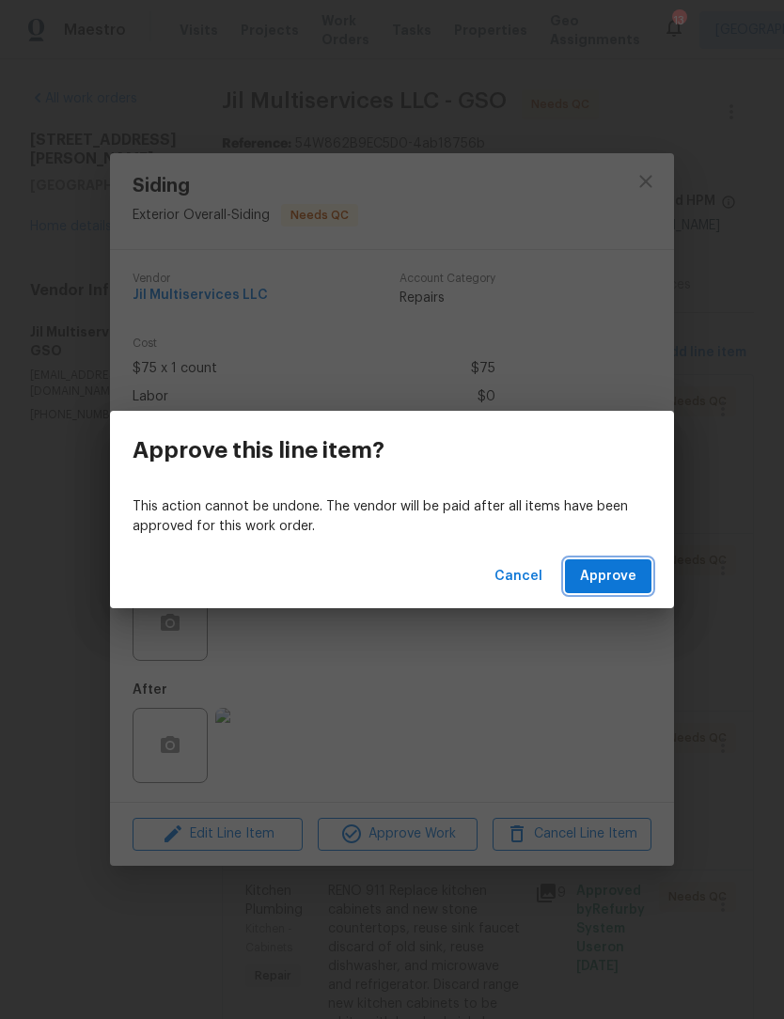
click at [622, 569] on span "Approve" at bounding box center [608, 577] width 56 height 24
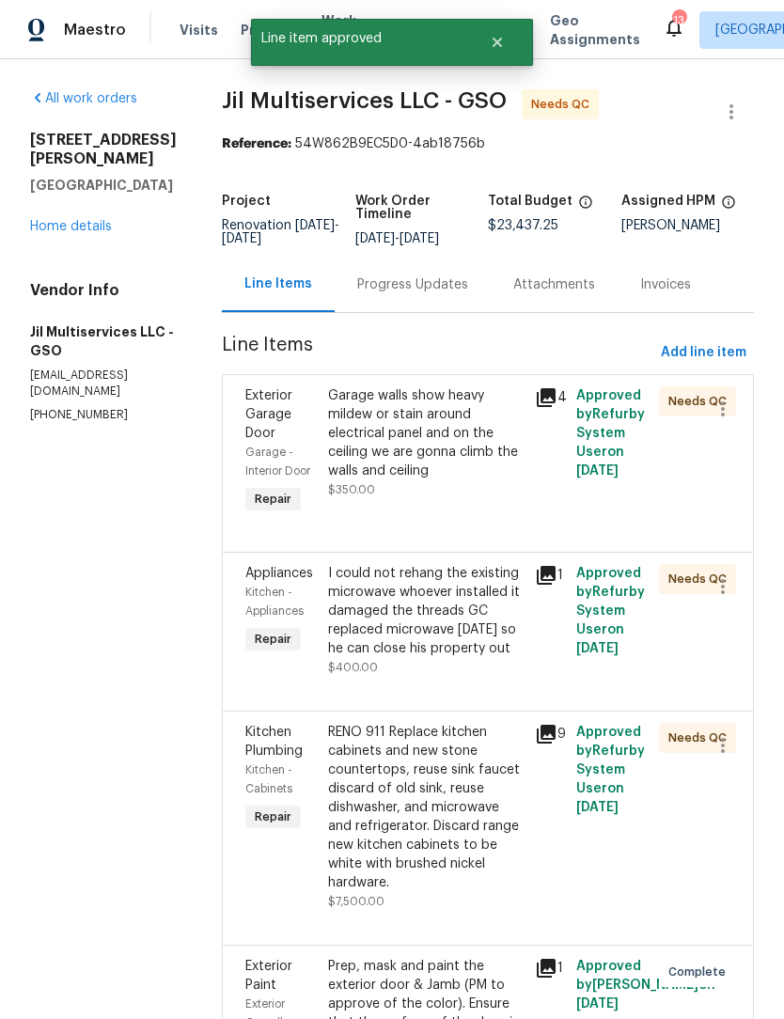
click at [434, 452] on div "Garage walls show heavy mildew or stain around electrical panel and on the ceil…" at bounding box center [426, 433] width 196 height 94
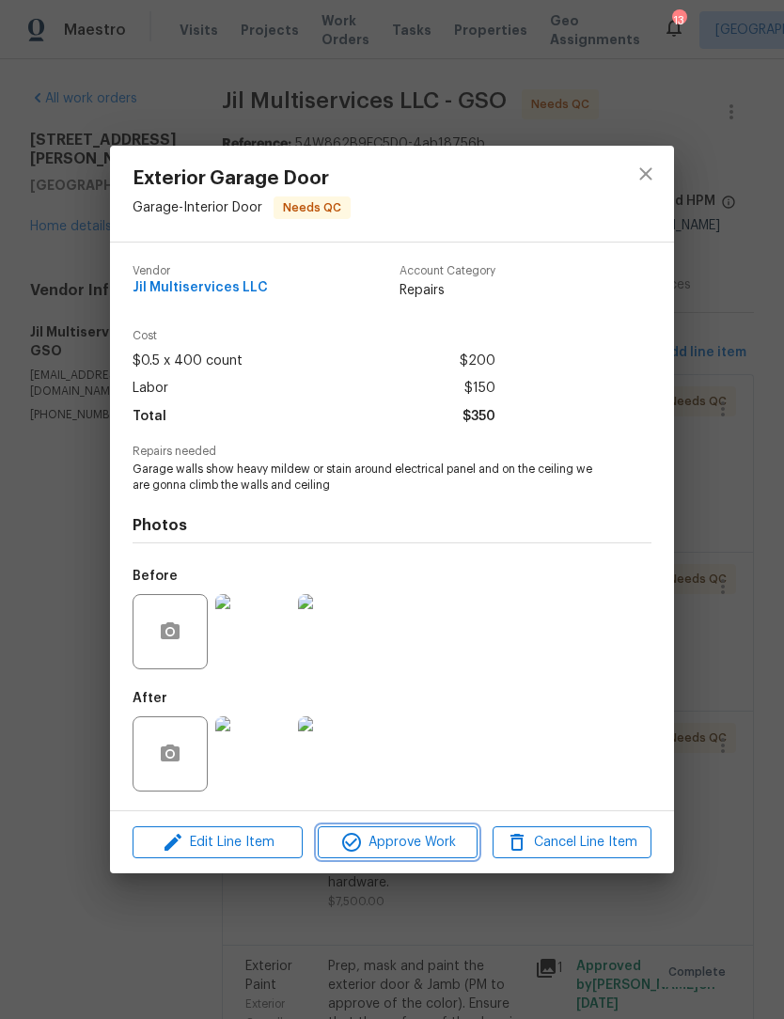
click at [410, 842] on span "Approve Work" at bounding box center [397, 843] width 148 height 24
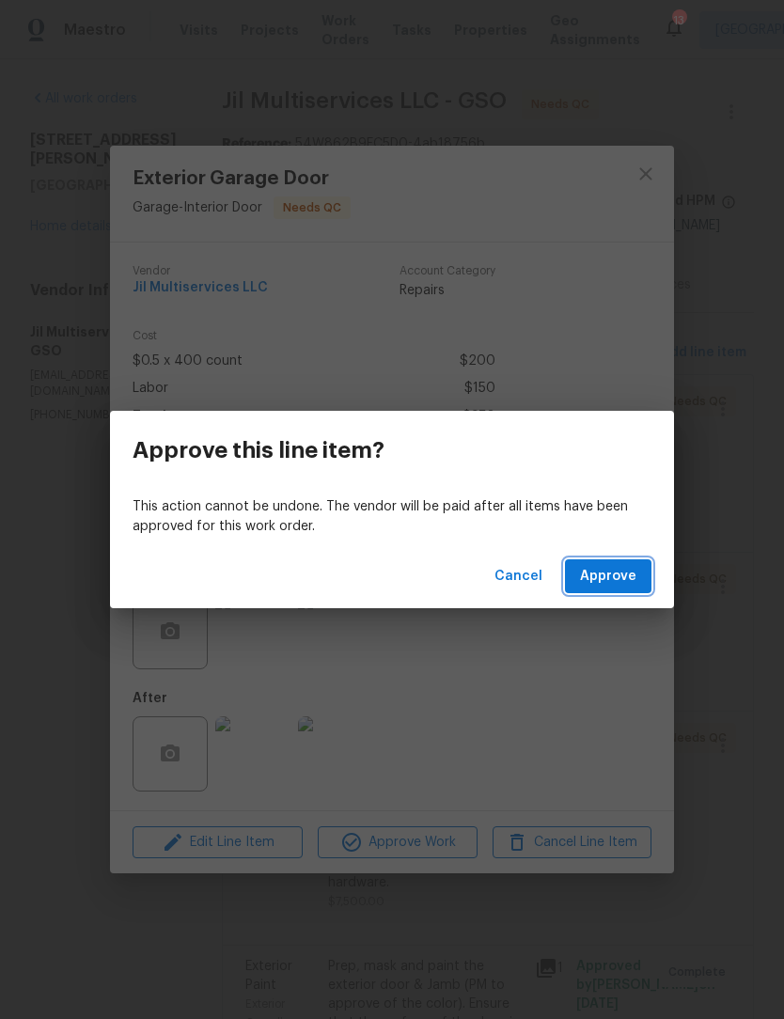
click at [621, 569] on span "Approve" at bounding box center [608, 577] width 56 height 24
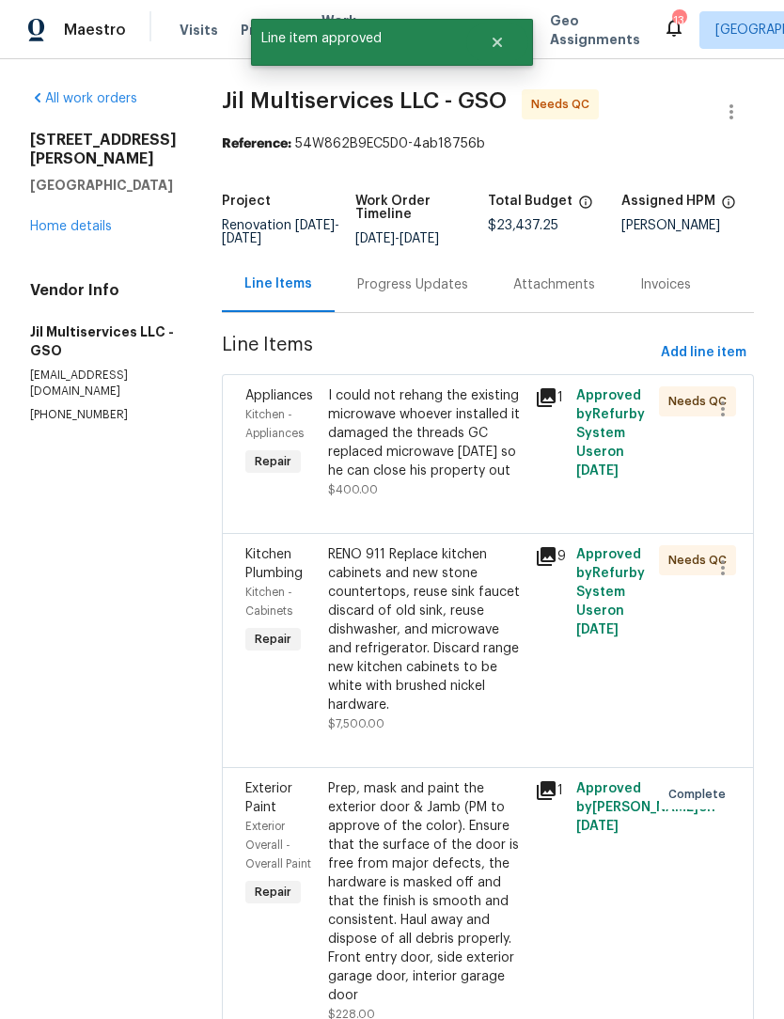
click at [453, 463] on div "I could not rehang the existing microwave whoever installed it damaged the thre…" at bounding box center [426, 433] width 196 height 94
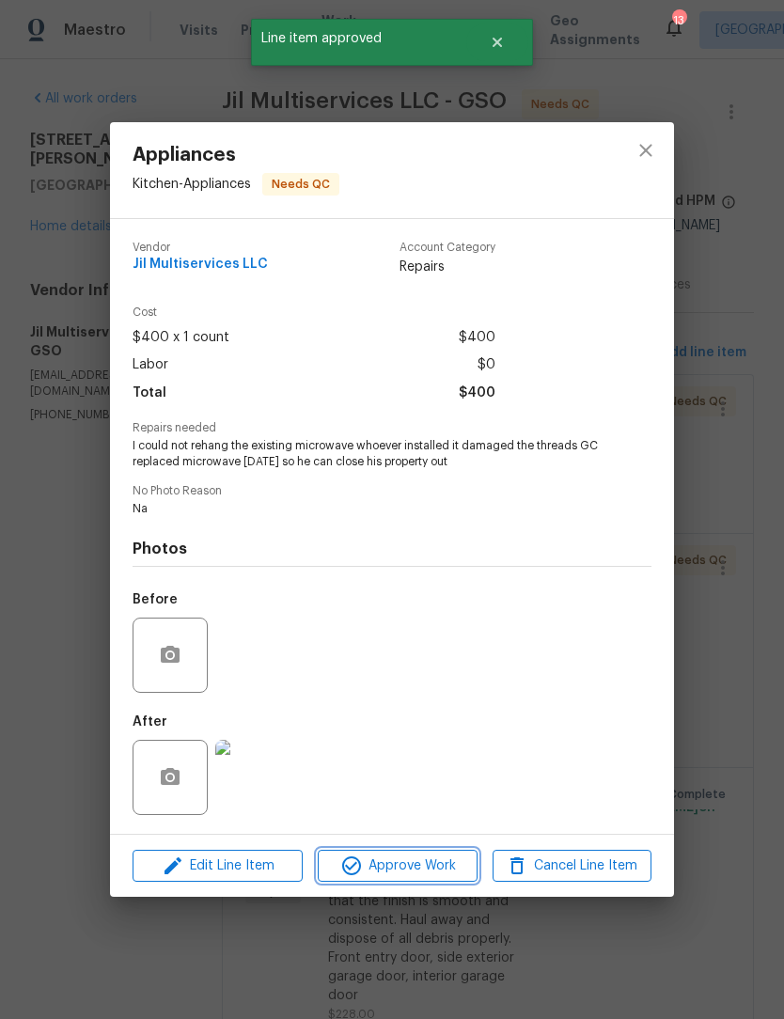
click at [414, 870] on span "Approve Work" at bounding box center [397, 867] width 148 height 24
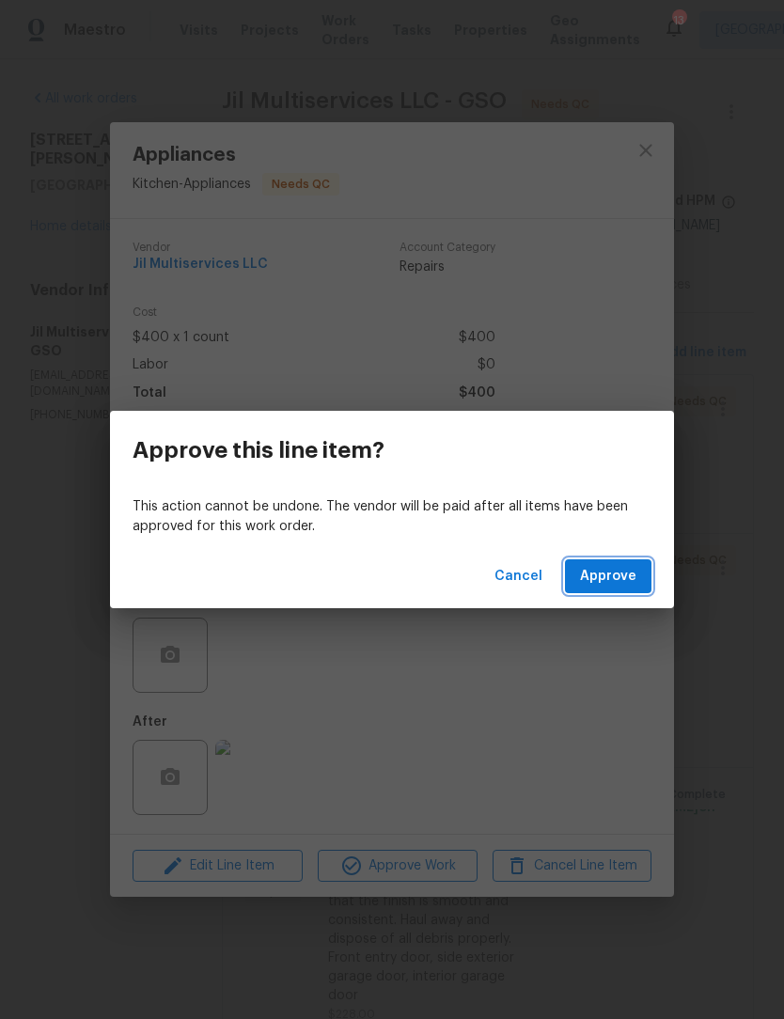
click at [623, 583] on span "Approve" at bounding box center [608, 577] width 56 height 24
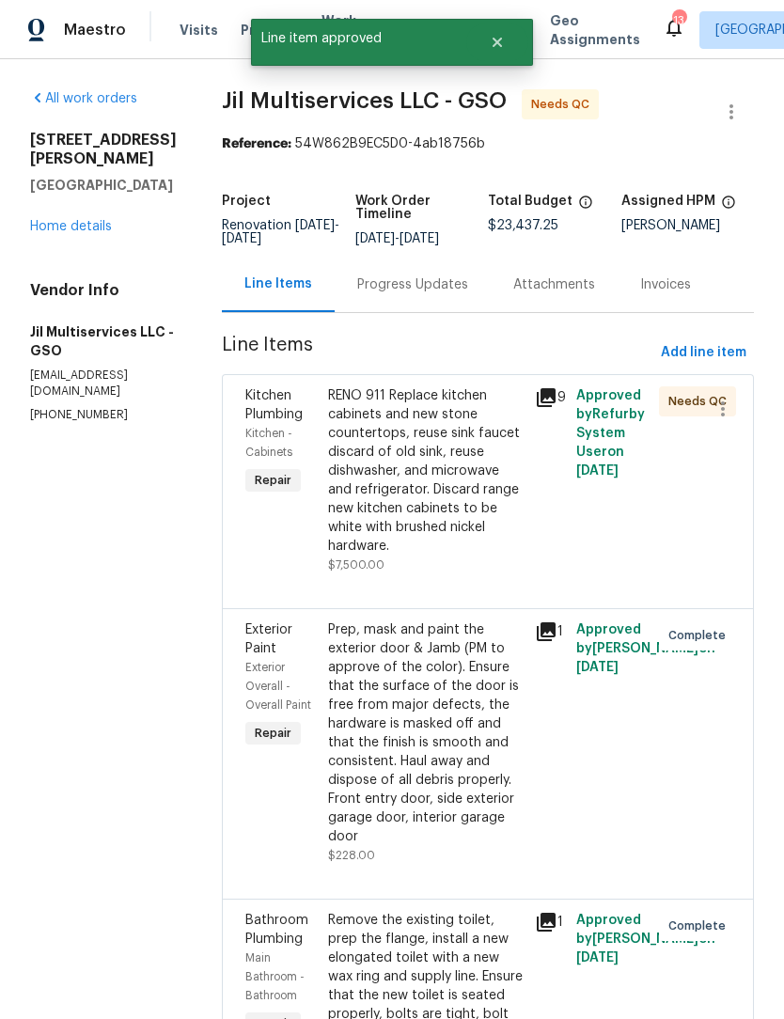
click at [455, 477] on div "RENO 911 Replace kitchen cabinets and new stone countertops, reuse sink faucet …" at bounding box center [426, 470] width 196 height 169
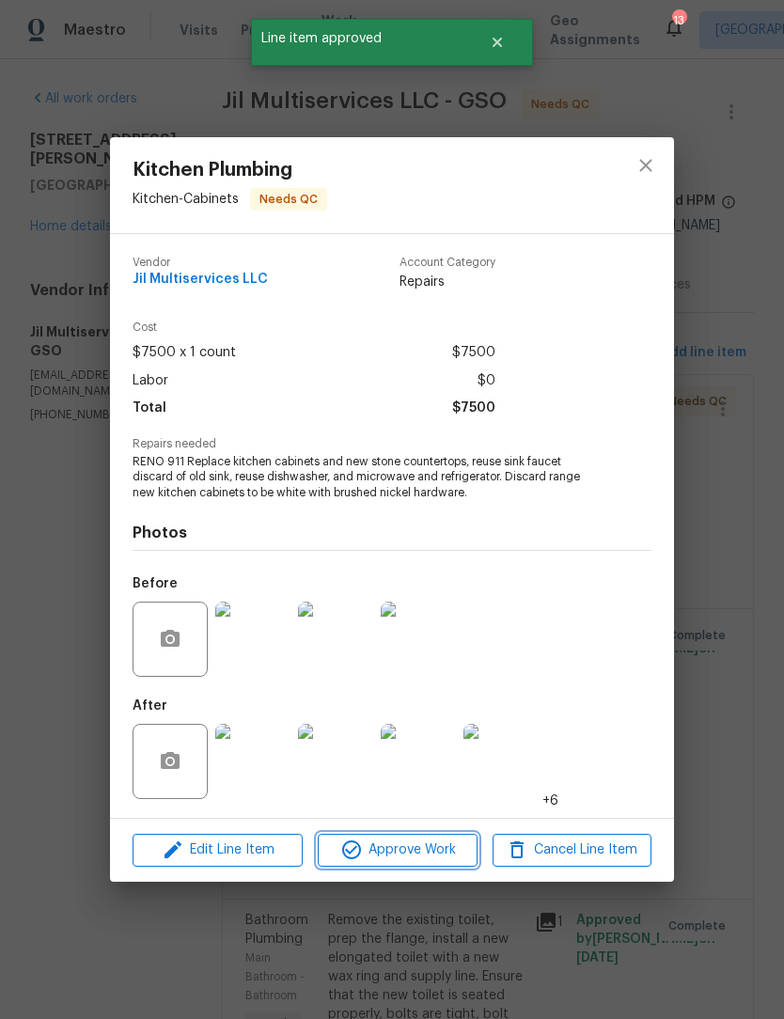
click at [412, 860] on span "Approve Work" at bounding box center [397, 851] width 148 height 24
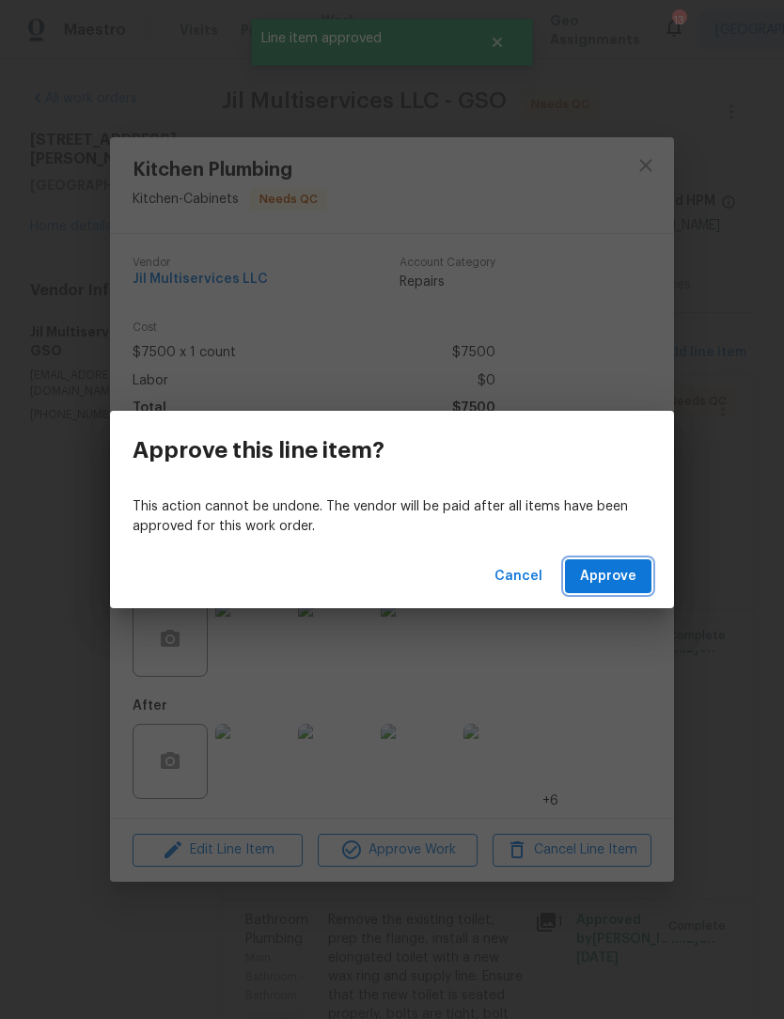
click at [625, 562] on button "Approve" at bounding box center [608, 576] width 87 height 35
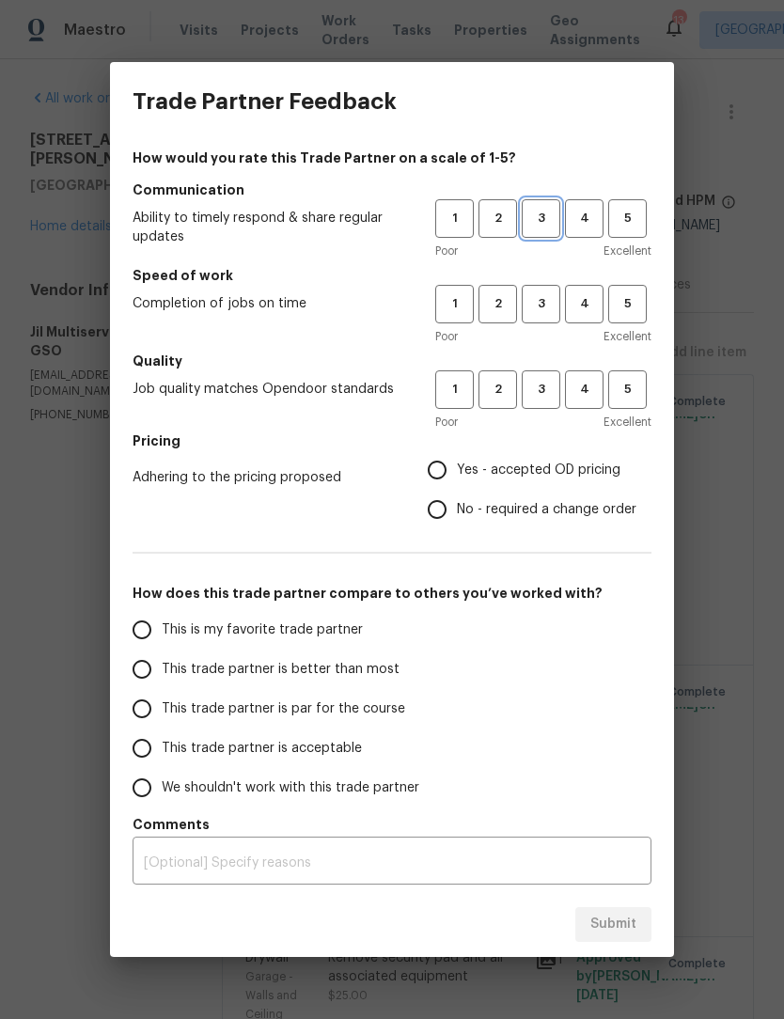
click at [540, 226] on span "3" at bounding box center [541, 219] width 35 height 22
click at [541, 306] on span "3" at bounding box center [541, 304] width 35 height 22
click at [532, 394] on span "3" at bounding box center [541, 390] width 35 height 22
click at [441, 516] on input "No - required a change order" at bounding box center [436, 509] width 39 height 39
radio input "true"
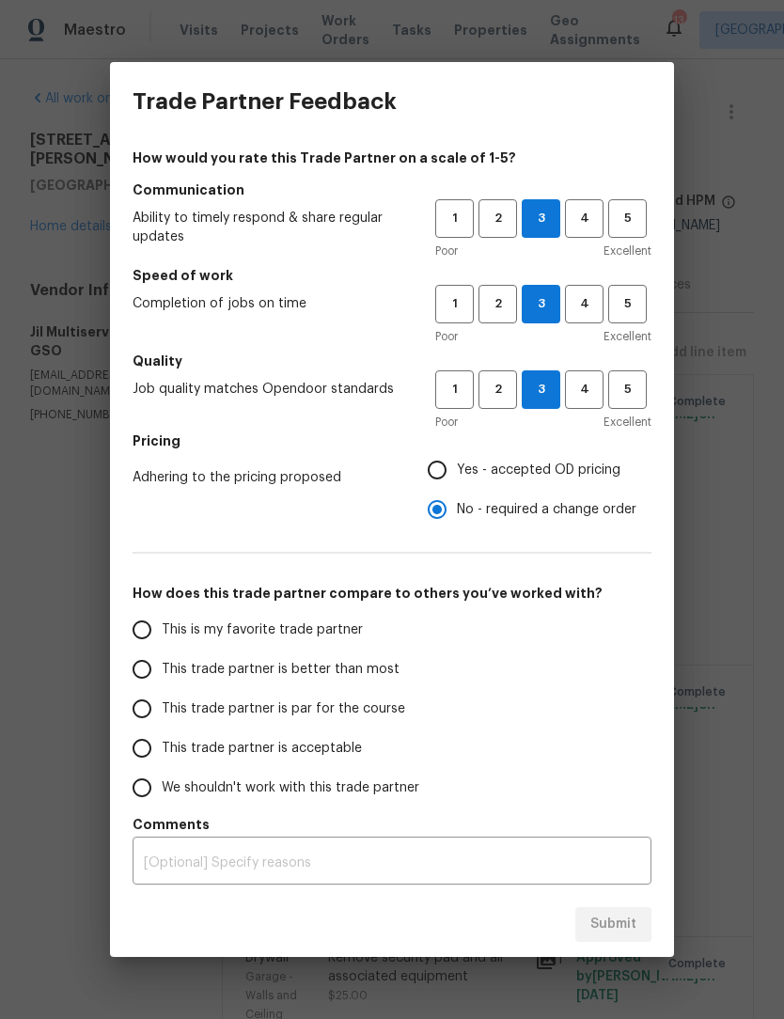
click at [147, 717] on input "This trade partner is par for the course" at bounding box center [141, 708] width 39 height 39
click at [177, 861] on textarea at bounding box center [392, 863] width 496 height 13
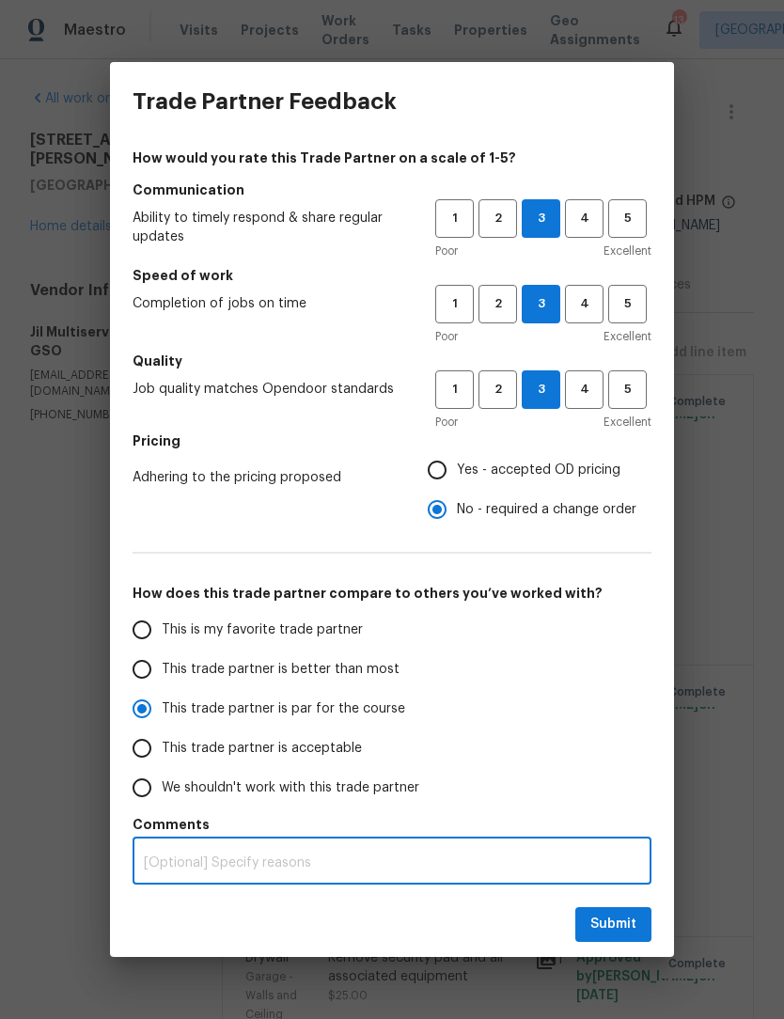
scroll to position [63, 0]
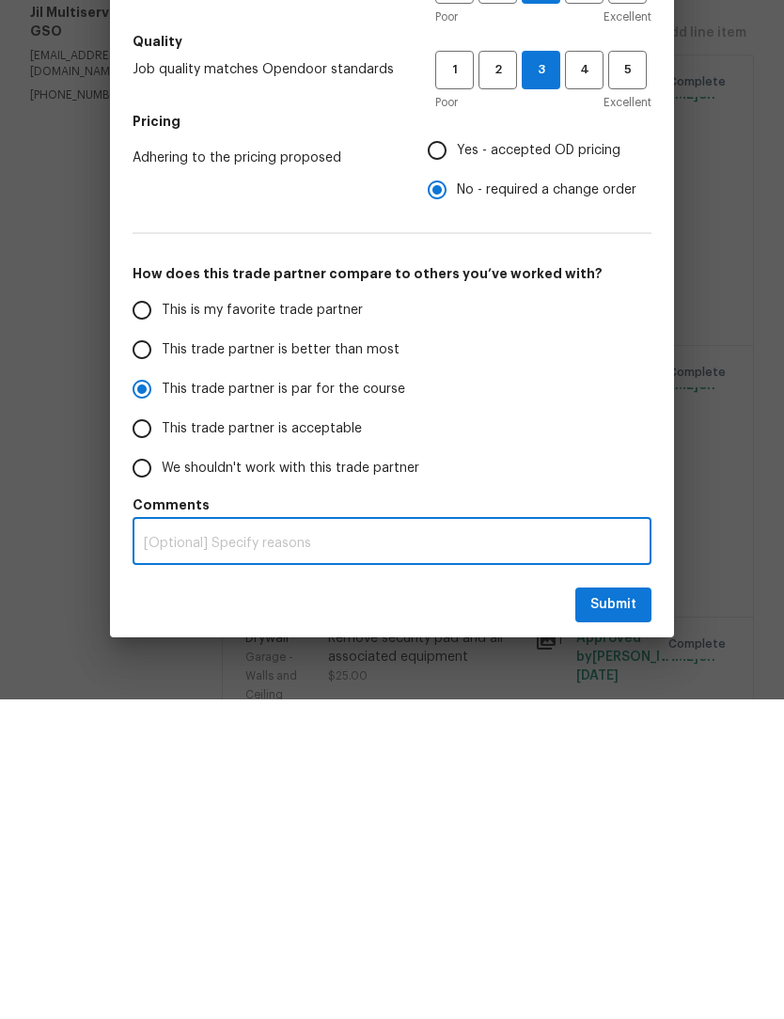
radio input "true"
type textarea "W"
radio input "false"
type textarea "Whe"
radio input "false"
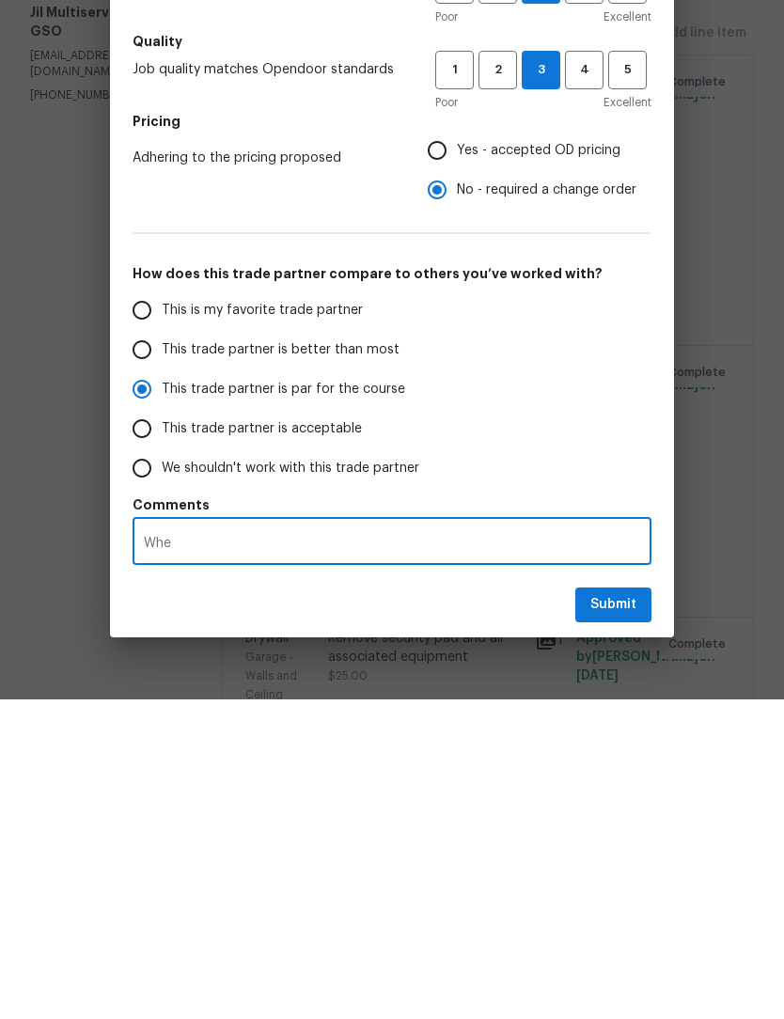
type textarea "When"
radio input "false"
type textarea "When it was"
radio input "false"
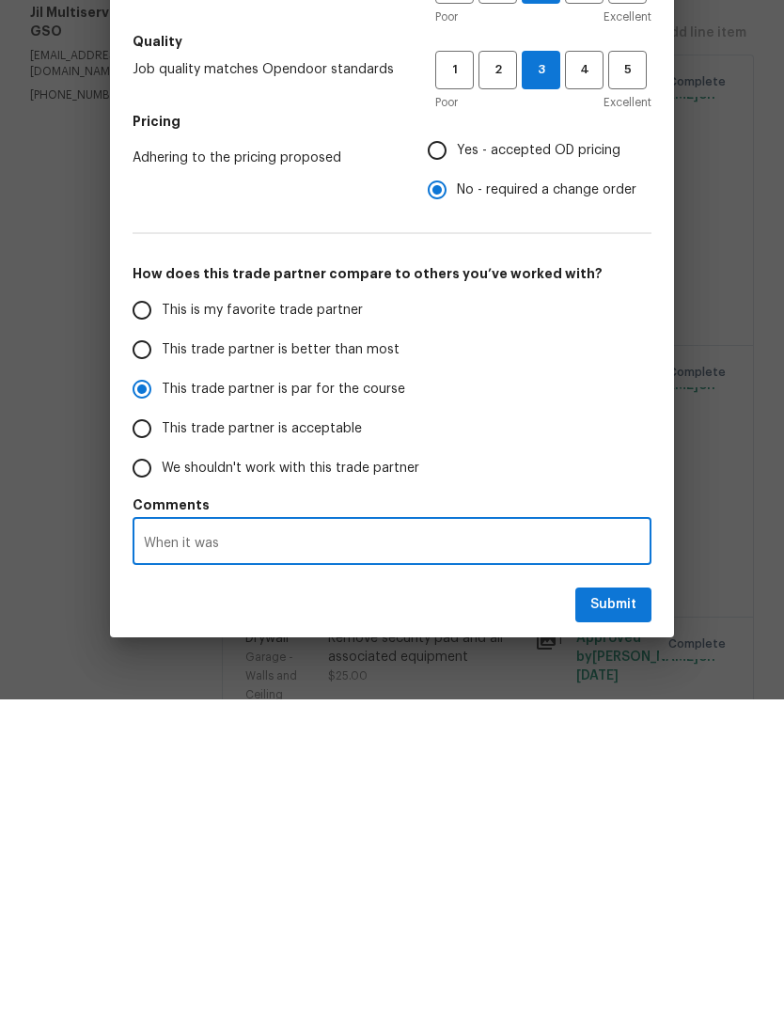
type textarea "When it was able to jump"
radio input "false"
type textarea "When it was able to jump on the project"
radio input "false"
type textarea "When it was able to jump on the project on day"
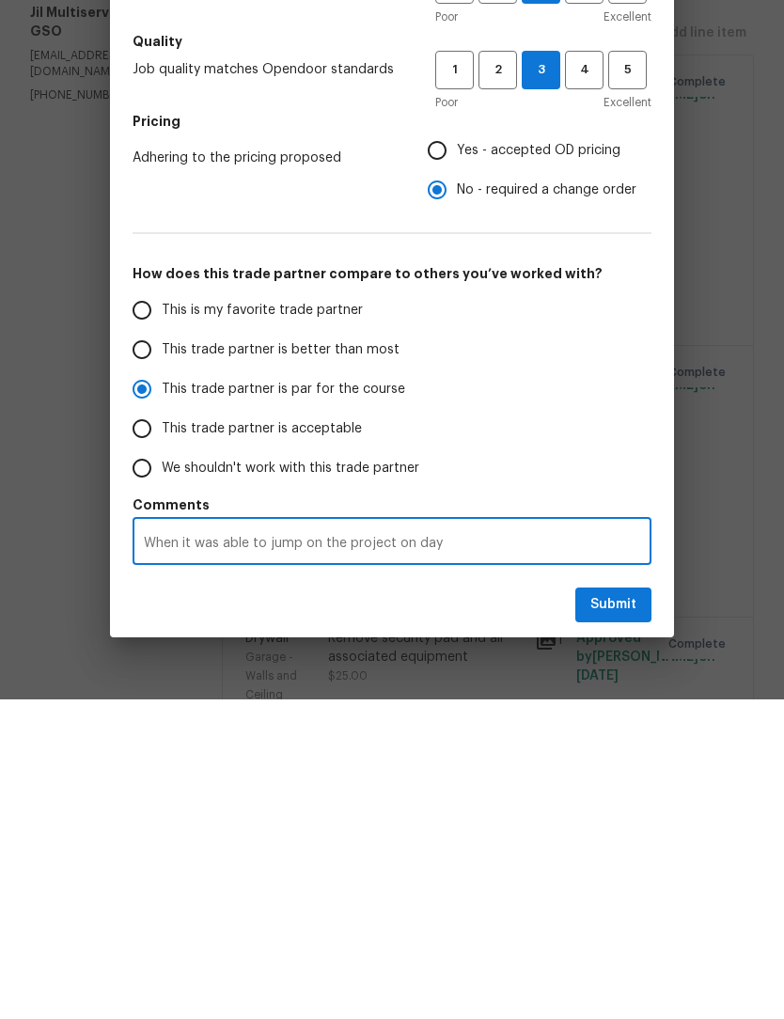
radio input "false"
type textarea "When it was able to jump on the project on day one"
radio input "false"
type textarea "When it was able to jump on the project on day one and start"
click at [184, 857] on textarea "When it was able to jump on the project on day one and start" at bounding box center [392, 863] width 496 height 13
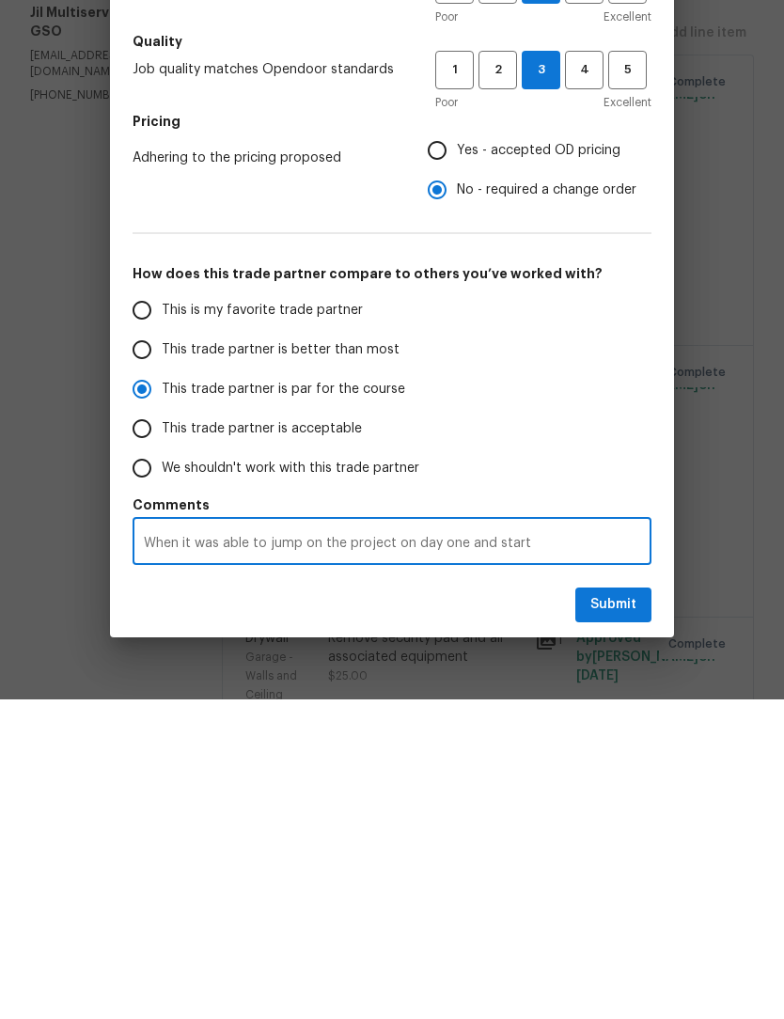
radio input "false"
type textarea "When able to jump on the project on day one and start"
radio input "false"
type textarea "Whe able to jump on the project on day one and start"
radio input "false"
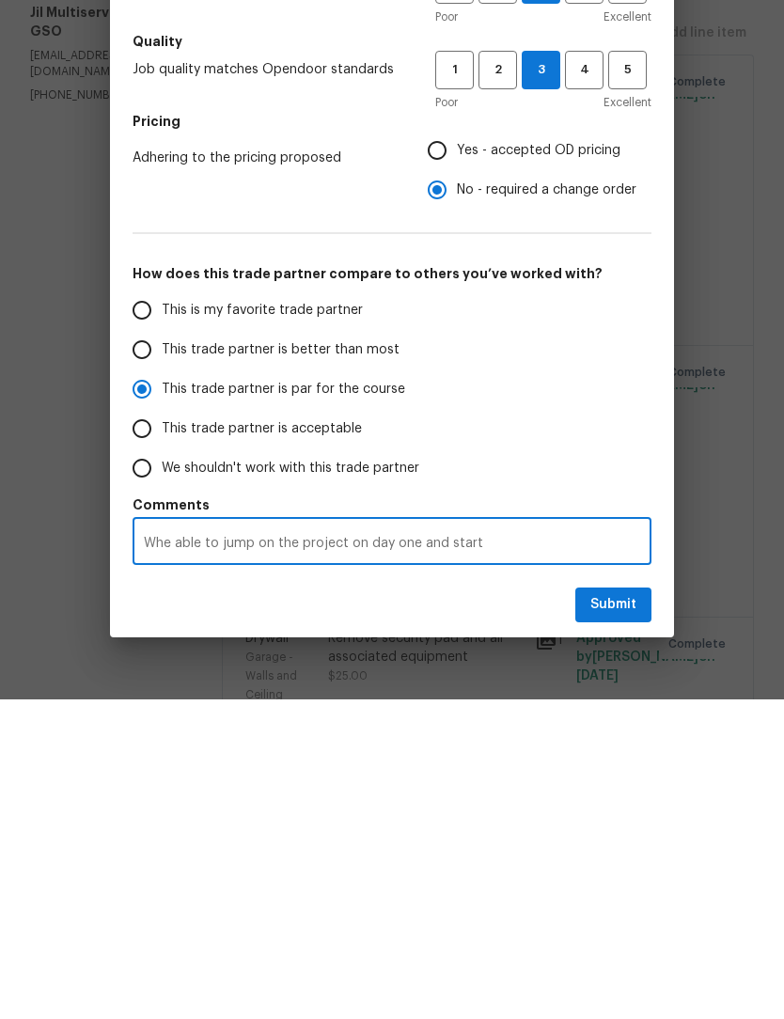
type textarea "Wh able to jump on the project on day one and start"
radio input "false"
type textarea "W able to jump on the project on day one and start"
radio input "false"
type textarea "able to jump on the project on day one and start"
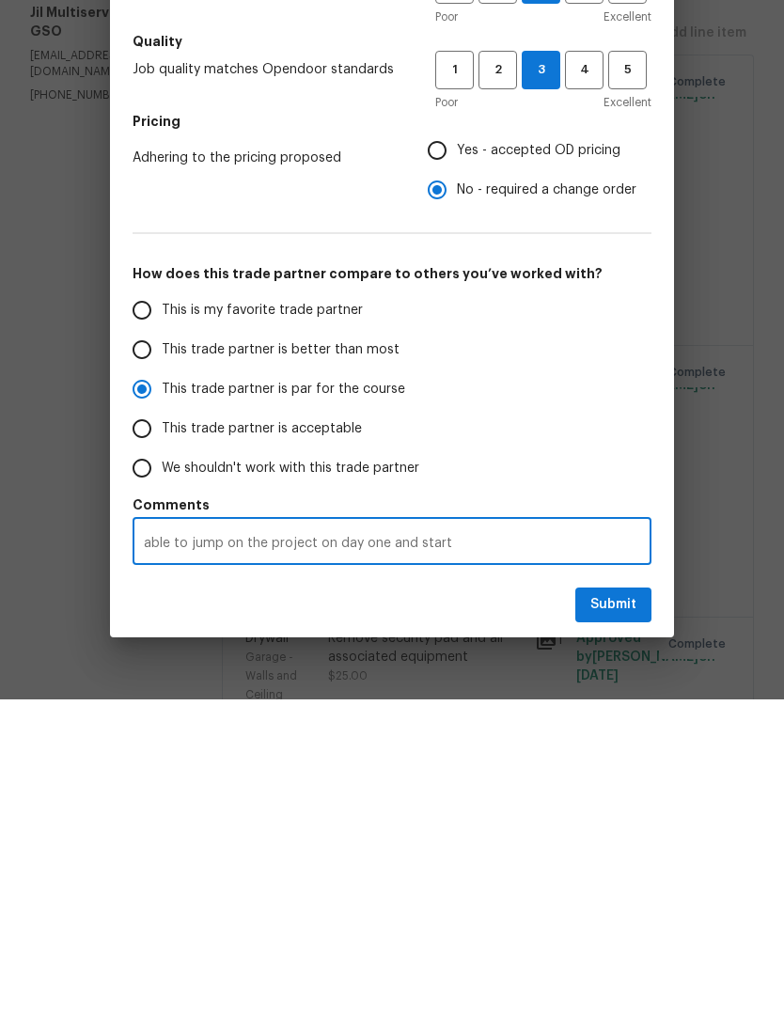
radio input "false"
type textarea "V able to jump on the project on day one and start"
radio input "false"
type textarea "Ve able to jump on the project on day one and start"
radio input "false"
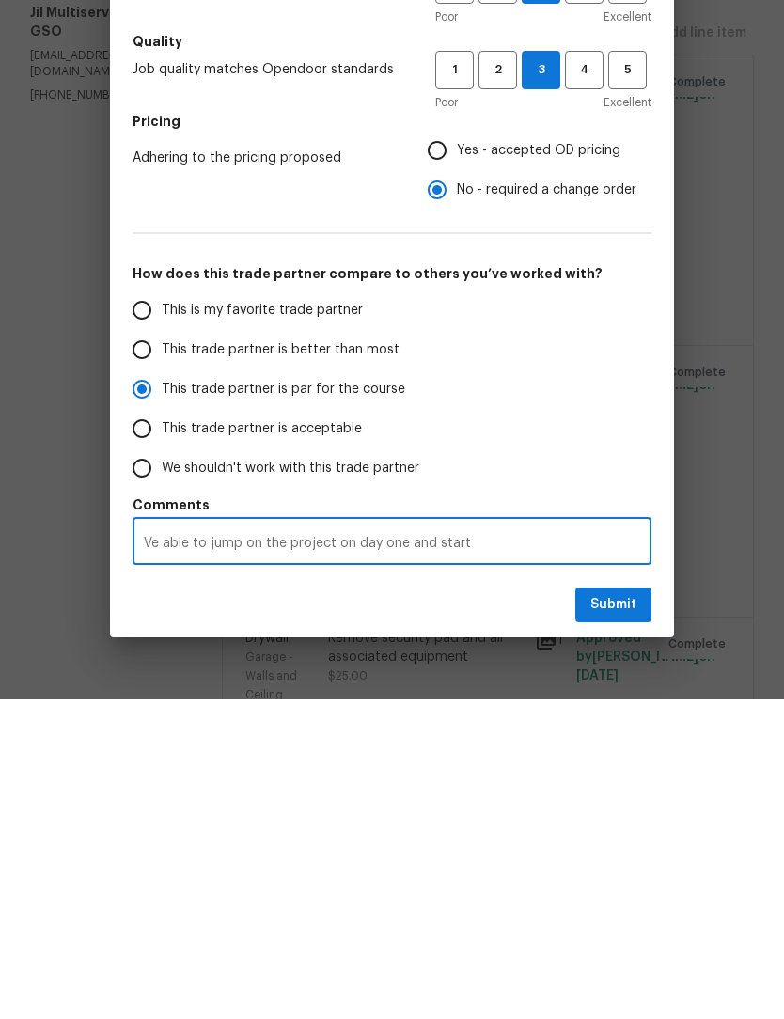
type textarea "Ven able to jump on the project on day one and start"
radio input "false"
type textarea "Vend able to jump on the project on day one and start"
radio input "false"
type textarea "Vendo able to jump on the project on day one and start"
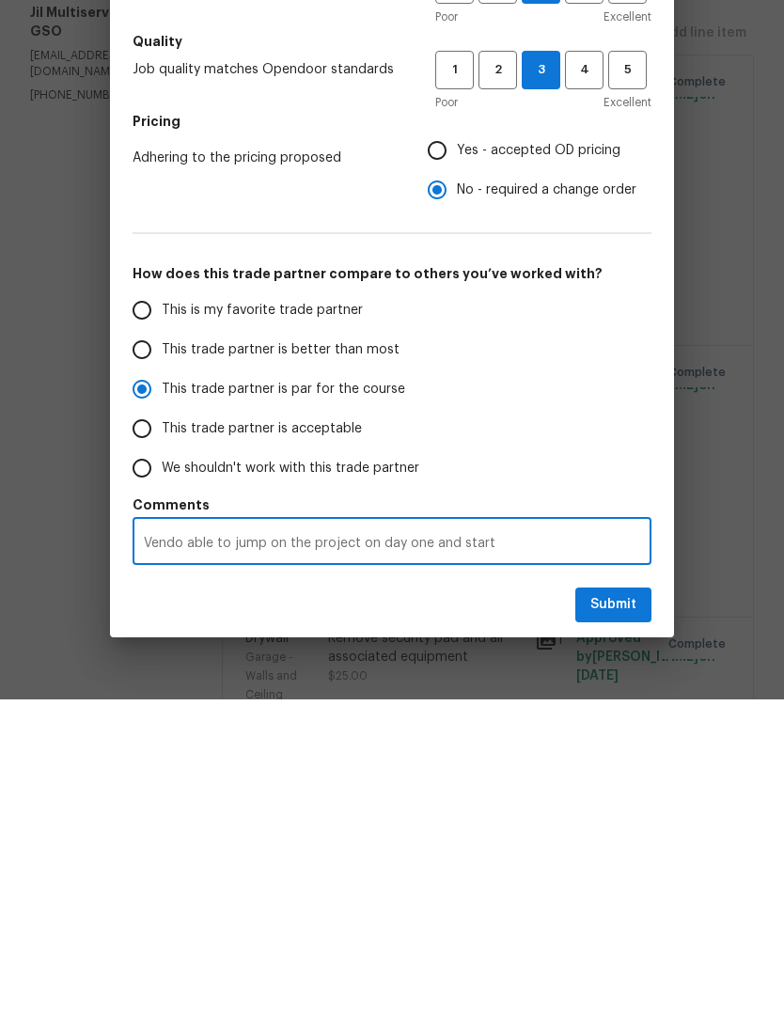
radio input "false"
type textarea "Vendor able to jump on the project on day one and start"
radio input "false"
type textarea "Vendor w able to jump on the project on day one and start"
radio input "false"
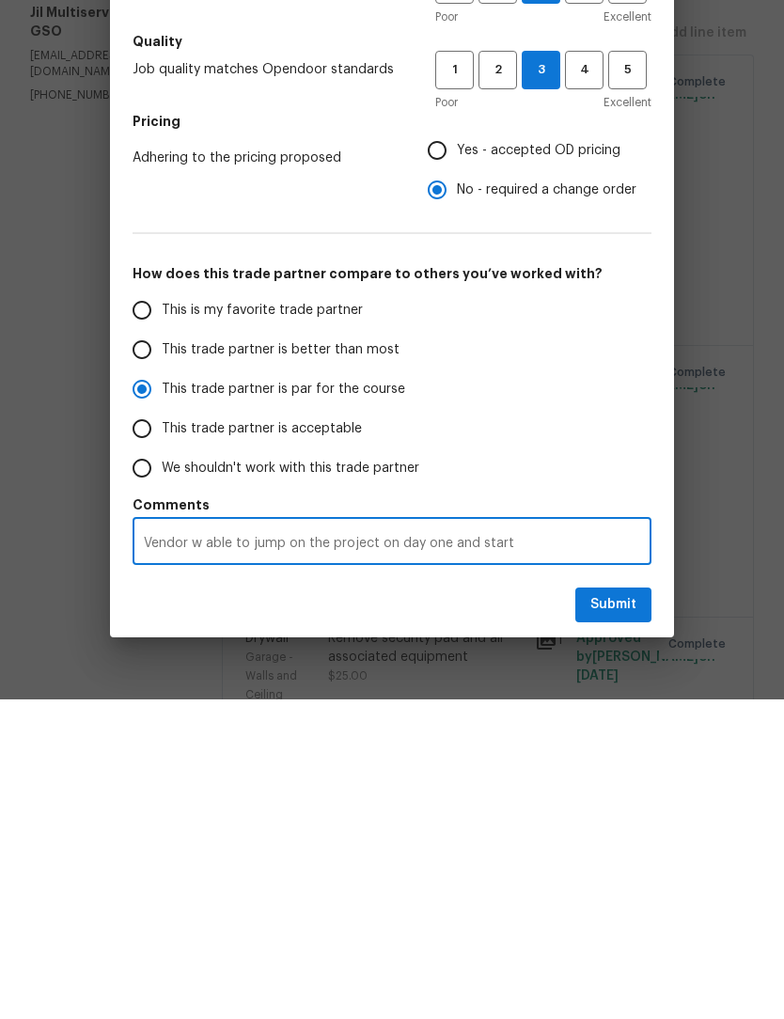
type textarea "Vendor wa able to jump on the project on day one and start"
radio input "false"
type textarea "Vendor was able to jump on the project on day one and start"
click at [527, 857] on textarea "Vendor was able to jump on the project on day one and start" at bounding box center [392, 863] width 496 height 13
radio input "false"
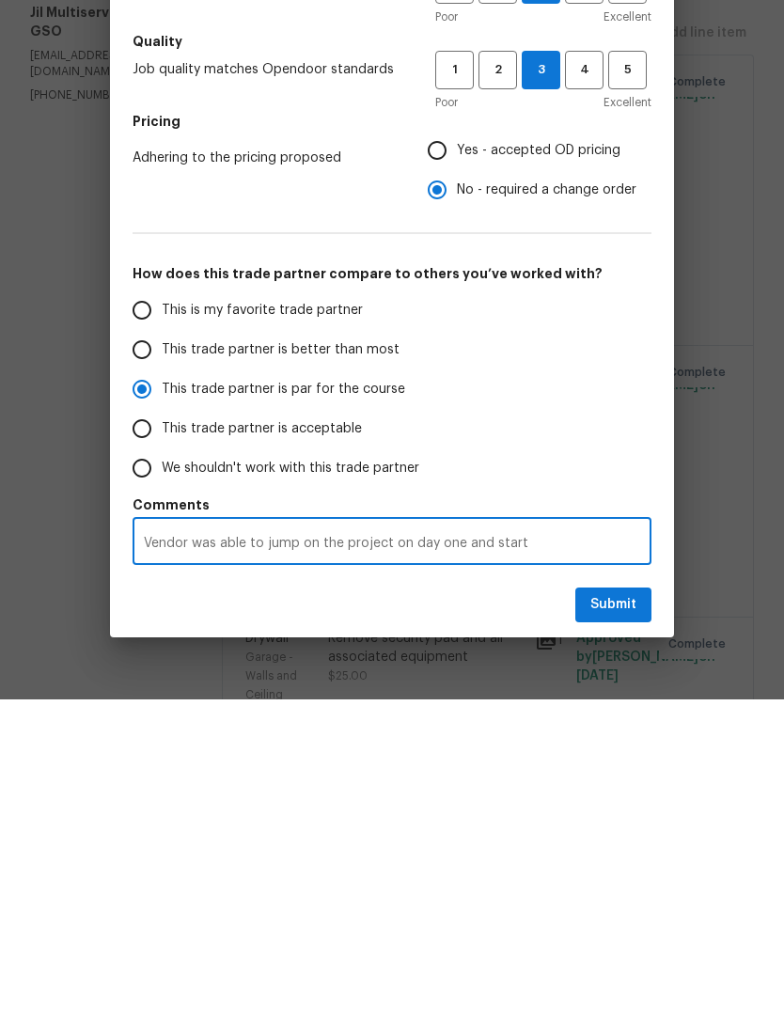
type textarea "Vendor was able to jump on the project on day one and start"
radio input "false"
type textarea "Vendor was able to jump on the project on day one and start"
radio input "false"
type textarea "Vendor was able to jump on the project on day one and star"
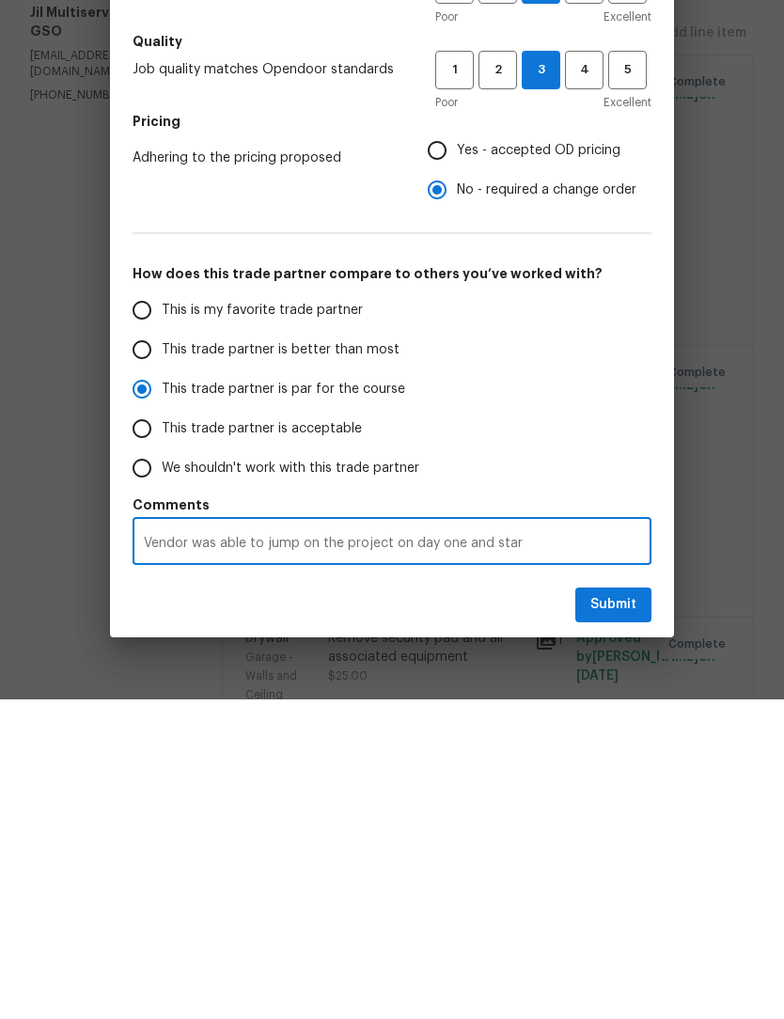
radio input "false"
type textarea "Vendor was able to jump on the project on day one and sta"
radio input "false"
type textarea "Vendor was able to jump on the project on day one and st"
radio input "false"
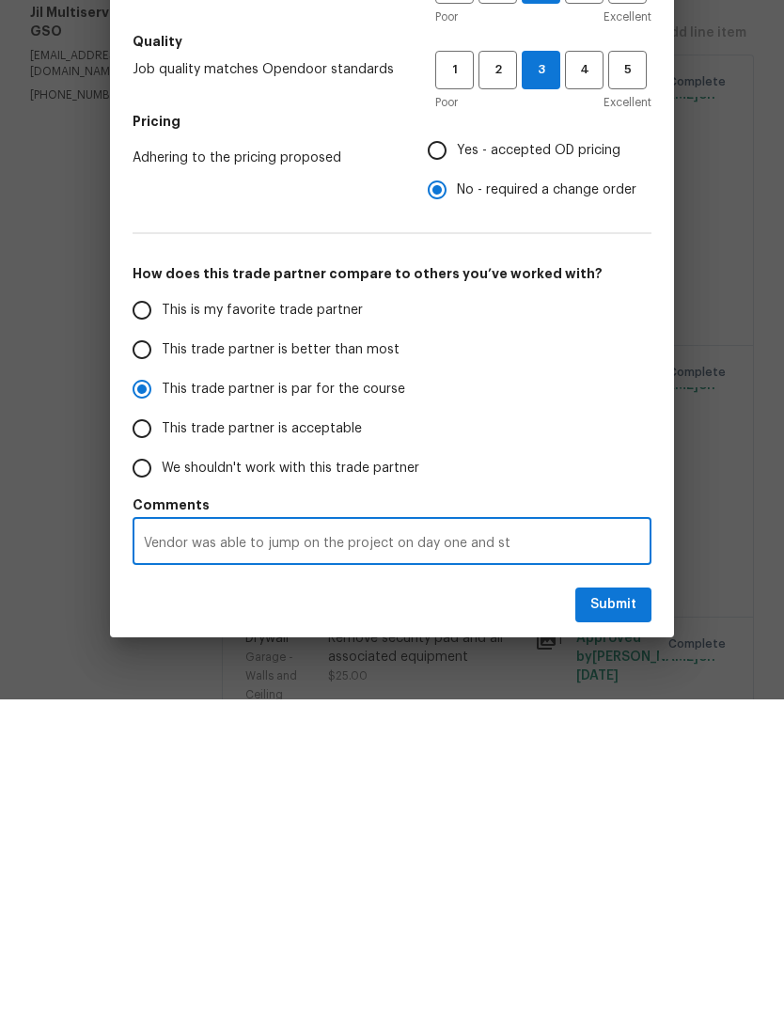
type textarea "Vendor was able to jump on the project on day one and s"
radio input "false"
type textarea "Vendor was able to jump on the project on day one and"
radio input "false"
type textarea "Vendor was able to jump on the project on day one and"
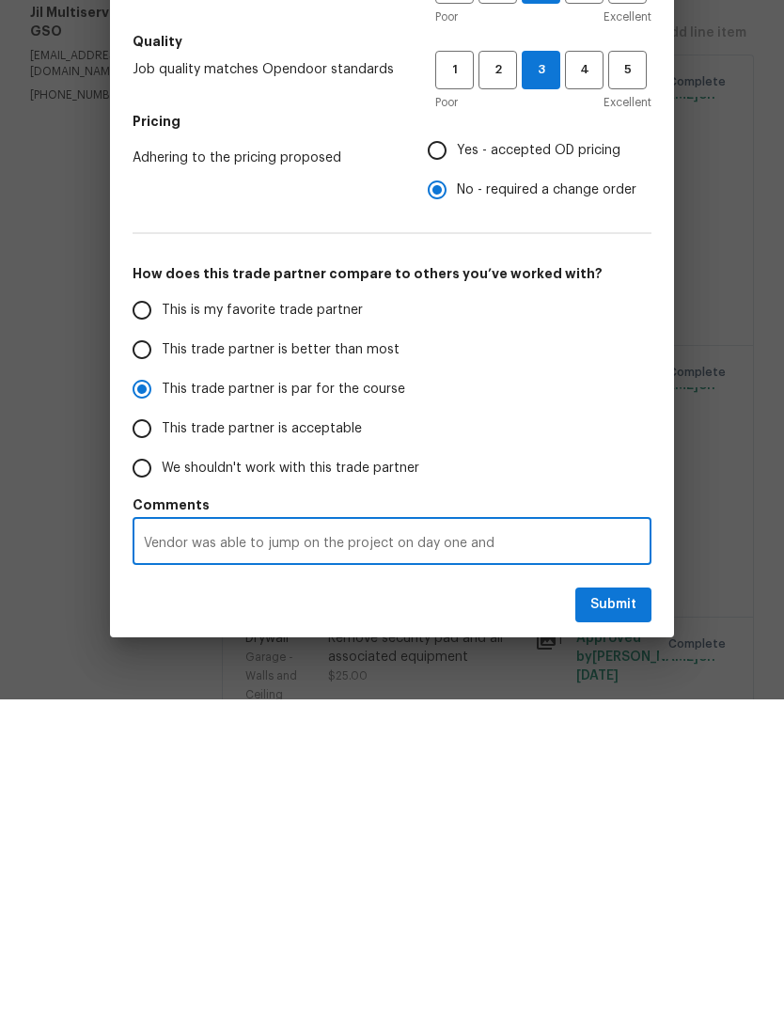
radio input "false"
type textarea "Vendor was able to jump on the project on day one an"
radio input "false"
type textarea "Vendor was able to jump on the project on day one a"
radio input "false"
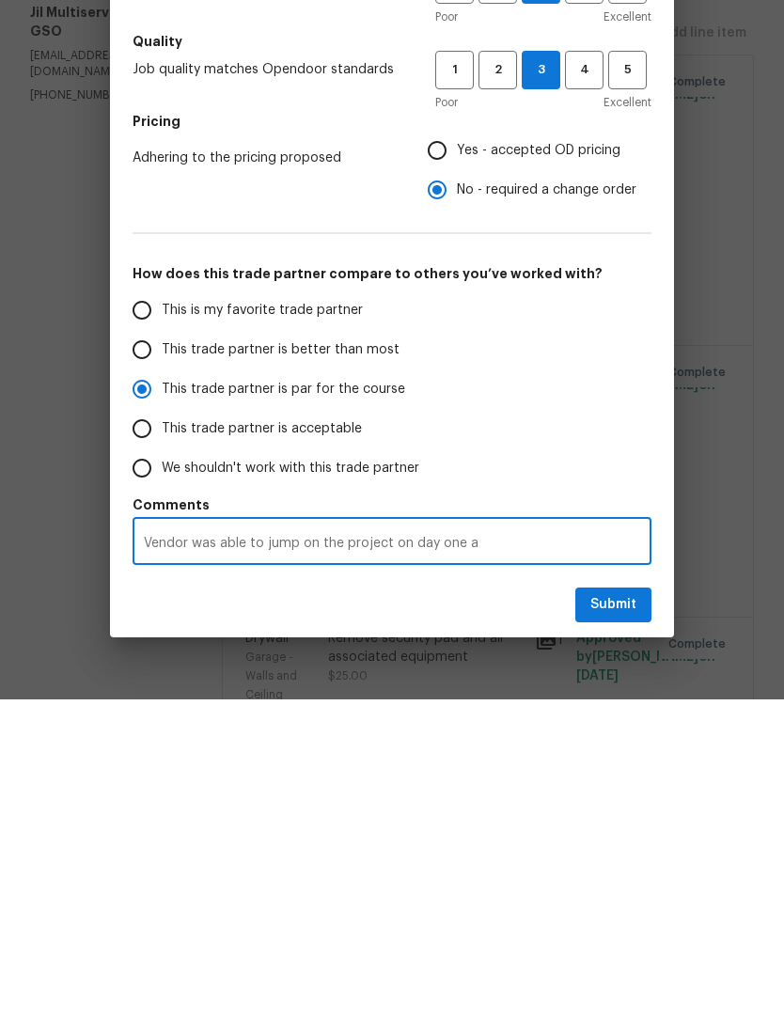
type textarea "Vendor was able to jump on the project on day one"
radio input "false"
type textarea "Vendor was able to jump on the project on day one e"
radio input "false"
type textarea "Vendor was able to jump on the project on day one ea"
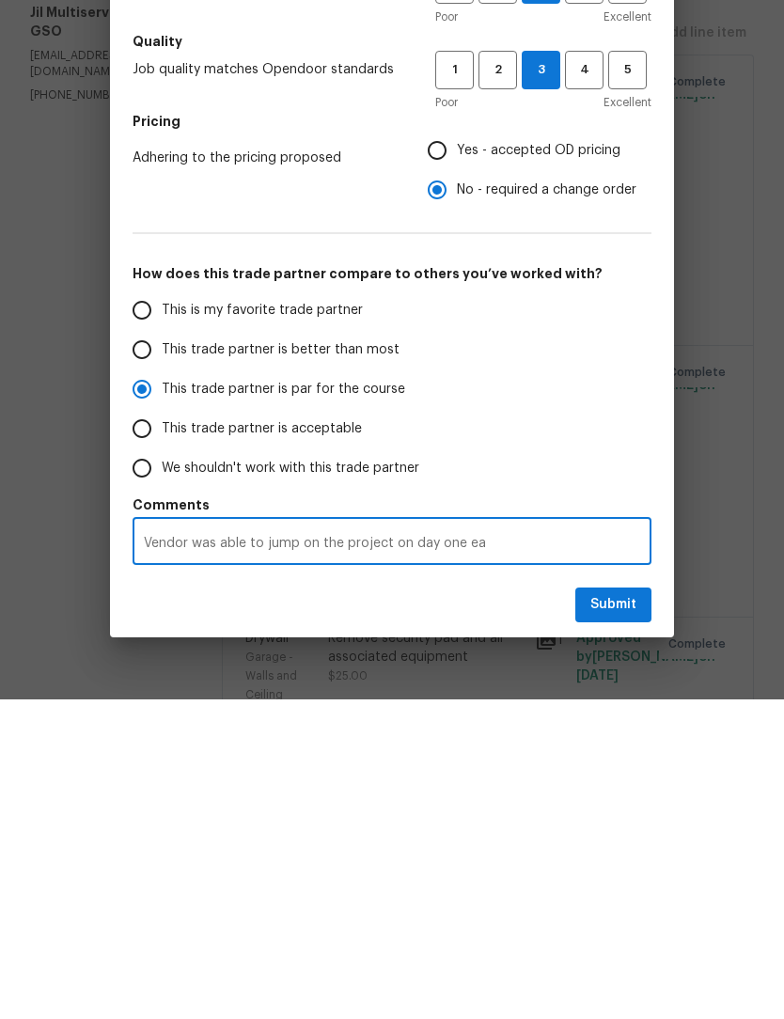
radio input "false"
type textarea "Vendor was able to jump on the project on day one eas"
radio input "false"
type textarea "Vendor was able to jump on the project on day one easy"
radio input "false"
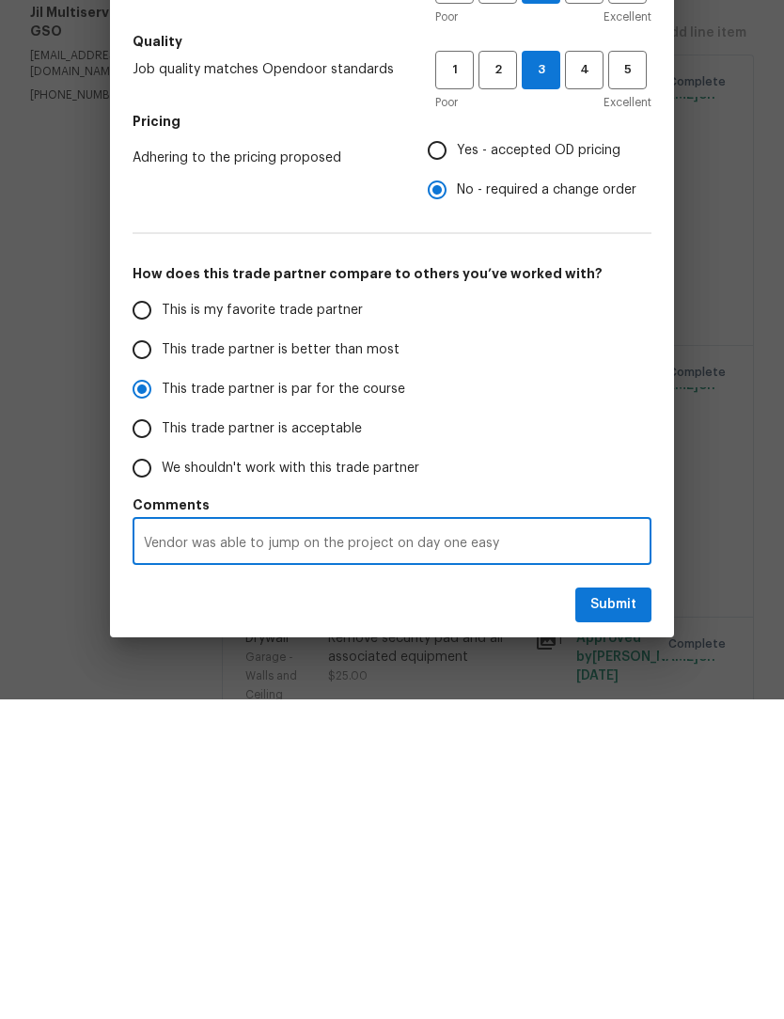
type textarea "Vendor was able to jump on the project on day one easy t"
radio input "false"
type textarea "Vendor was able to jump on the project on day one easy to"
radio input "false"
type textarea "Vendor was able to jump on the project on day one easy to c"
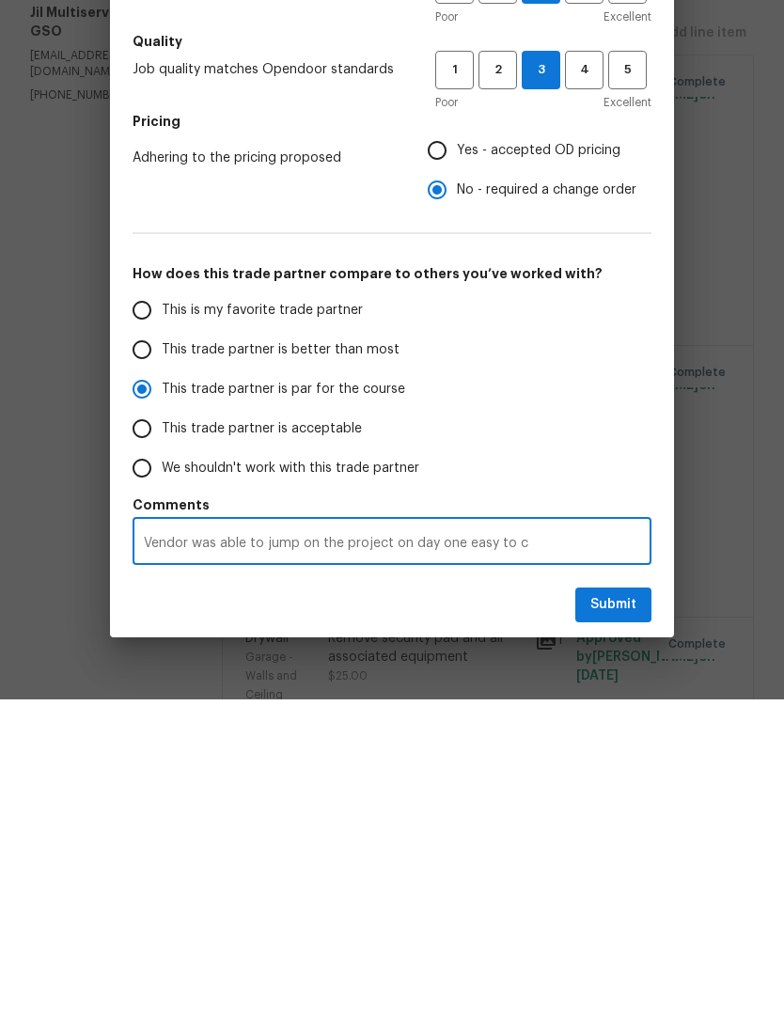
radio input "false"
type textarea "Vendor was able to jump on the project on day one easy to co"
radio input "false"
type textarea "Vendor was able to jump on the project on day one easy to com"
radio input "false"
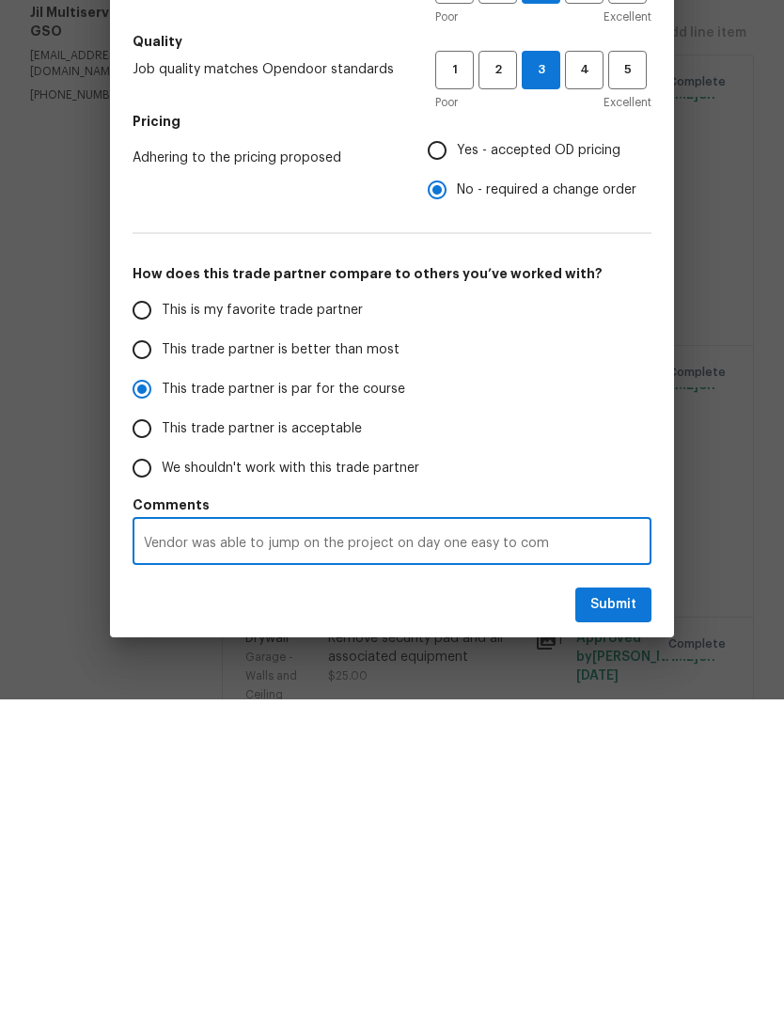
type textarea "Vendor was able to jump on the project on day one easy to comm"
radio input "false"
type textarea "Vendor was able to jump on the project on day one easy to communicate"
radio input "false"
type textarea "Vendor was able to jump on the project on day one easy to communicate"
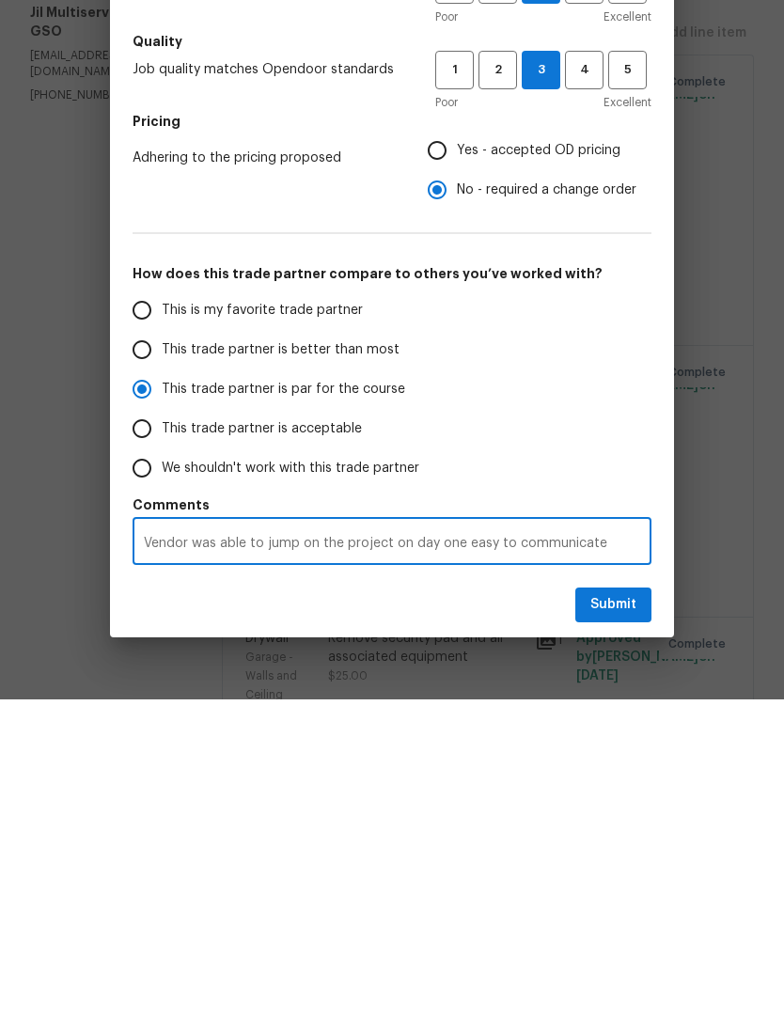
radio input "false"
type textarea "Vendor was able to jump on the project on day one easy to communicate w"
radio input "false"
type textarea "Vendor was able to jump on the project on day one easy to communicate wi"
radio input "false"
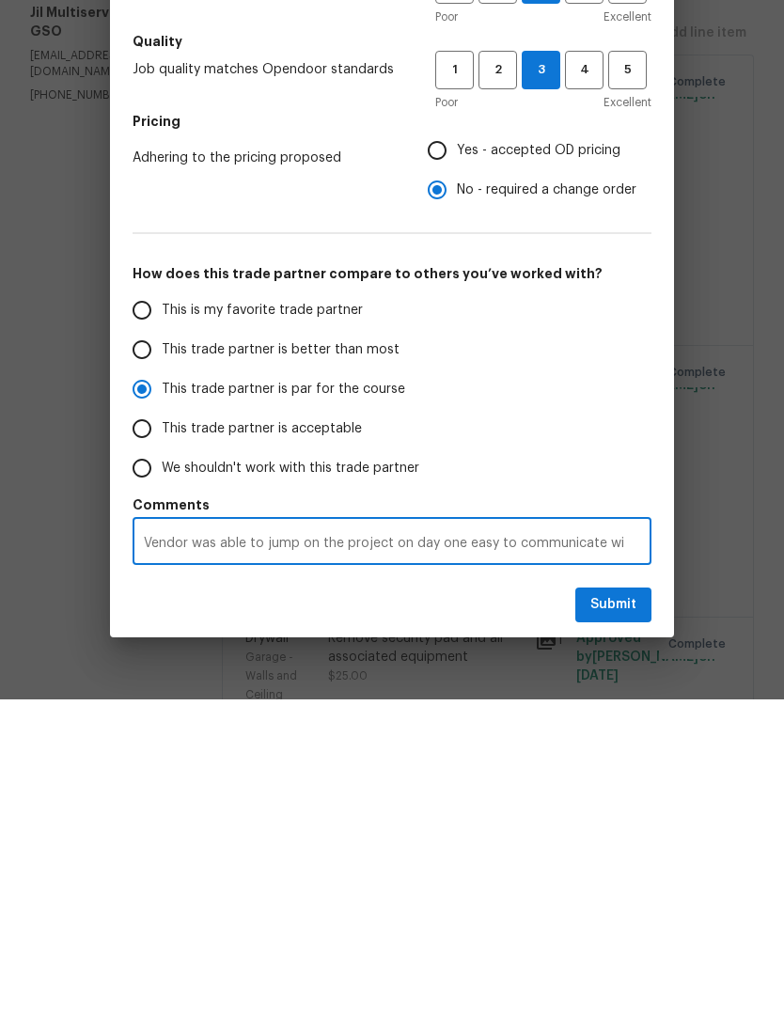
type textarea "Vendor was able to jump on the project on day one easy to communicate wit"
radio input "false"
type textarea "Vendor was able to jump on the project on day one easy to communicate with"
radio input "false"
type textarea "Vendor was able to jump on the project on day one easy to communicate with"
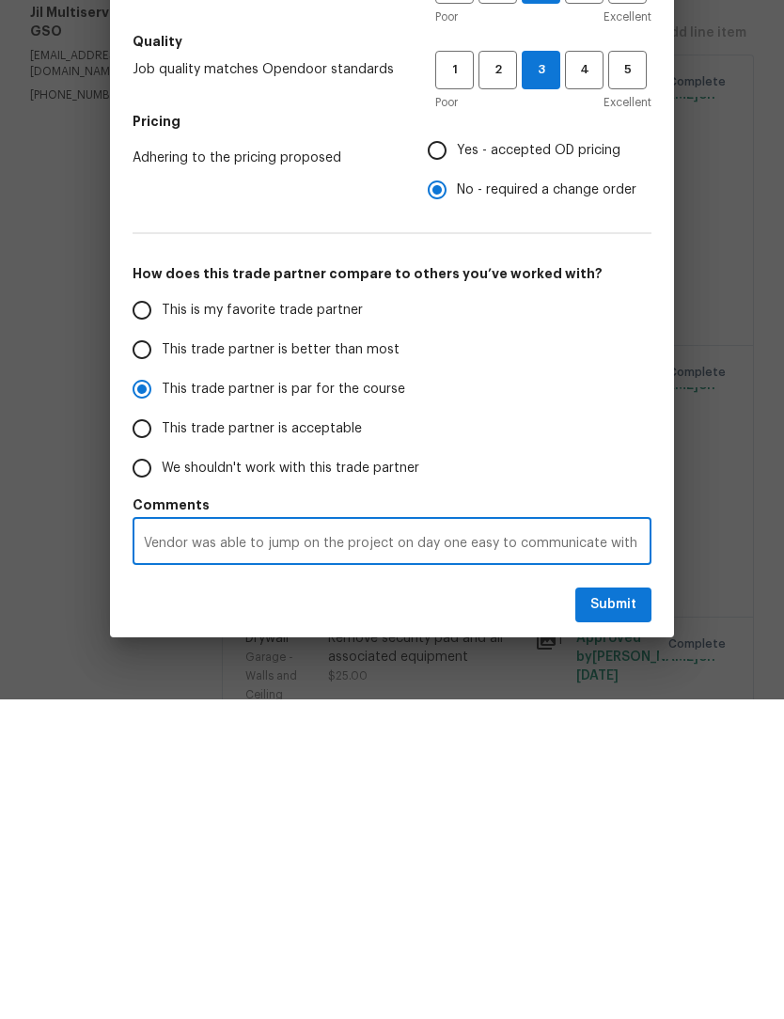
click at [456, 857] on textarea "Vendor was able to jump on the project on day one easy to communicate with" at bounding box center [392, 863] width 496 height 13
radio input "false"
type textarea "Vendor was able to jump on the project on day oneeasy to communicate with"
radio input "false"
type textarea "Vendor was able to jump on the project on day one,easy to communicate with"
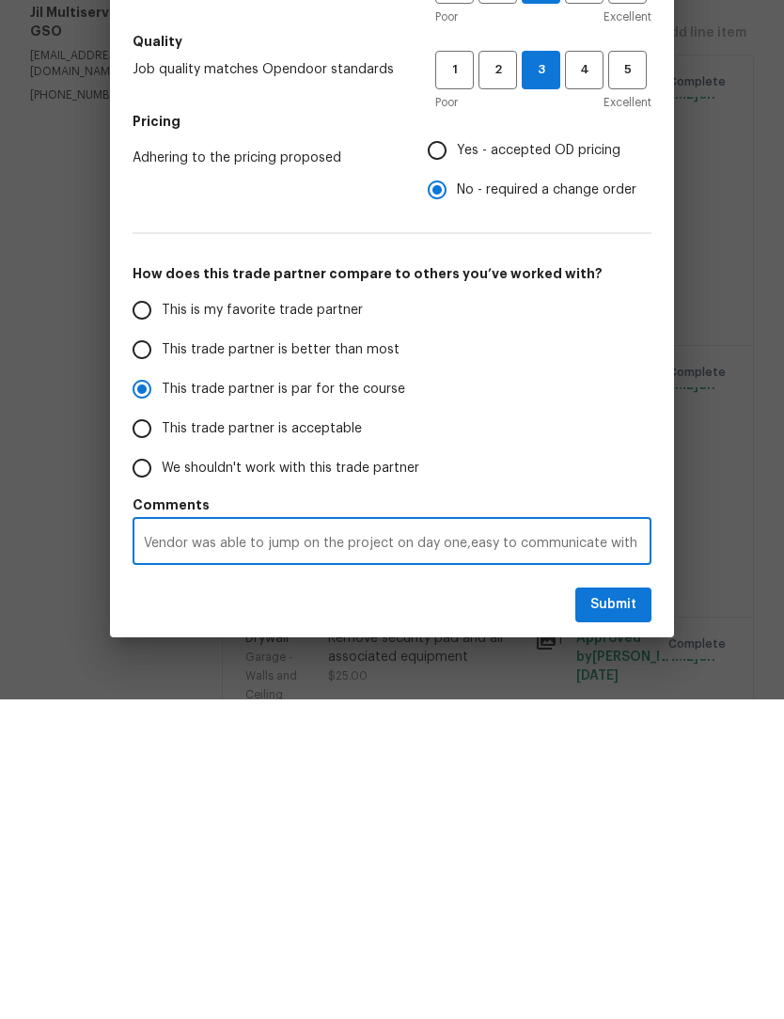
radio input "false"
type textarea "Vendor was able to jump on the project on day one, easy to communicate with"
click at [626, 842] on div "Vendor was able to jump on the project on day one, easy to communicate with x ​" at bounding box center [392, 863] width 519 height 43
click at [623, 857] on textarea "Vendor was able to jump on the project on day one, easy to communicate with" at bounding box center [392, 863] width 496 height 13
radio input "false"
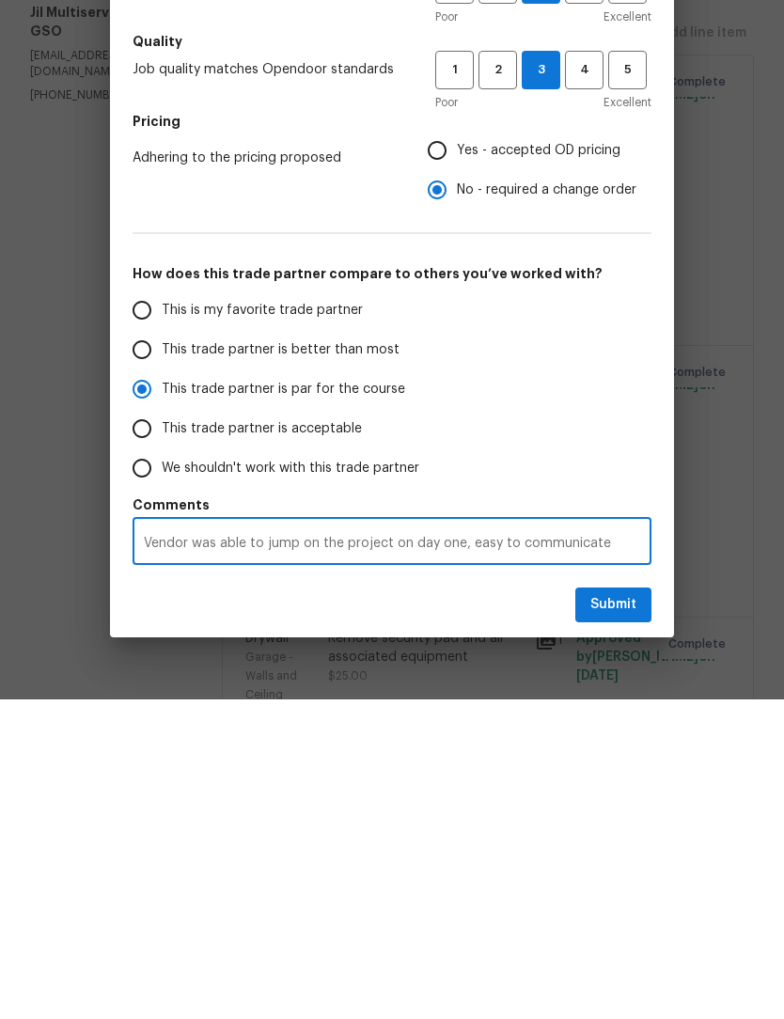
type textarea "Vendor was able to jump on the project on day one, easy to communicate with,"
radio input "false"
type textarea "Vendor was able to jump on the project on day one, easy to communicate with,"
click at [620, 913] on span "Submit" at bounding box center [613, 925] width 46 height 24
radio input "false"
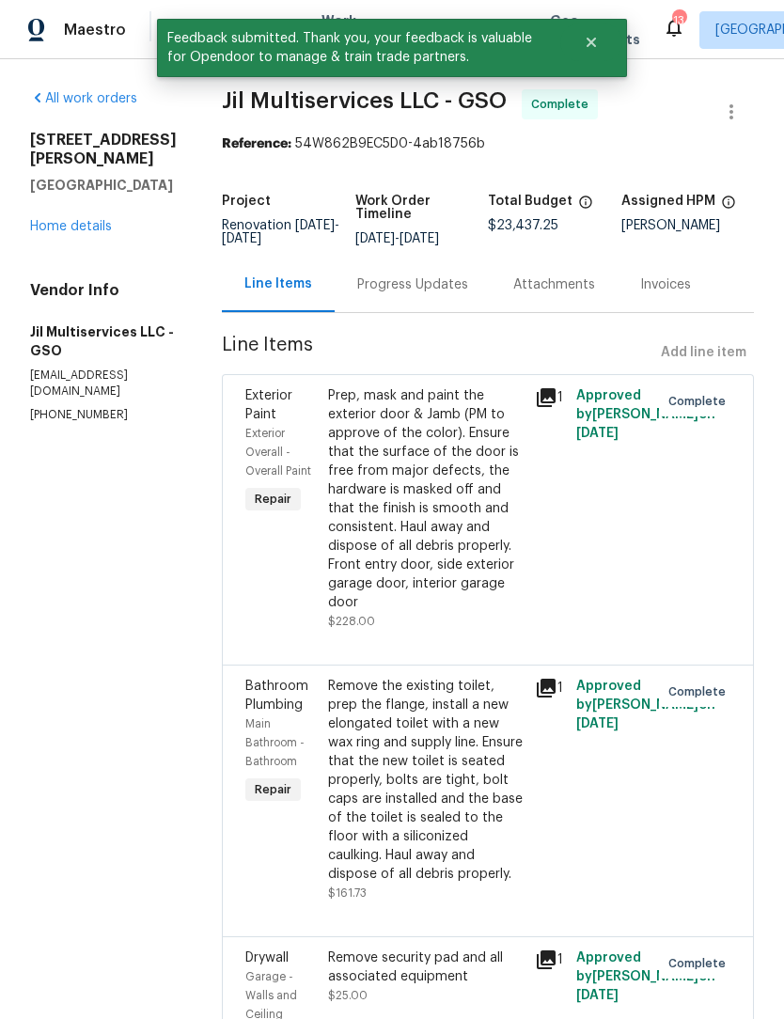
click at [85, 220] on link "Home details" at bounding box center [71, 226] width 82 height 13
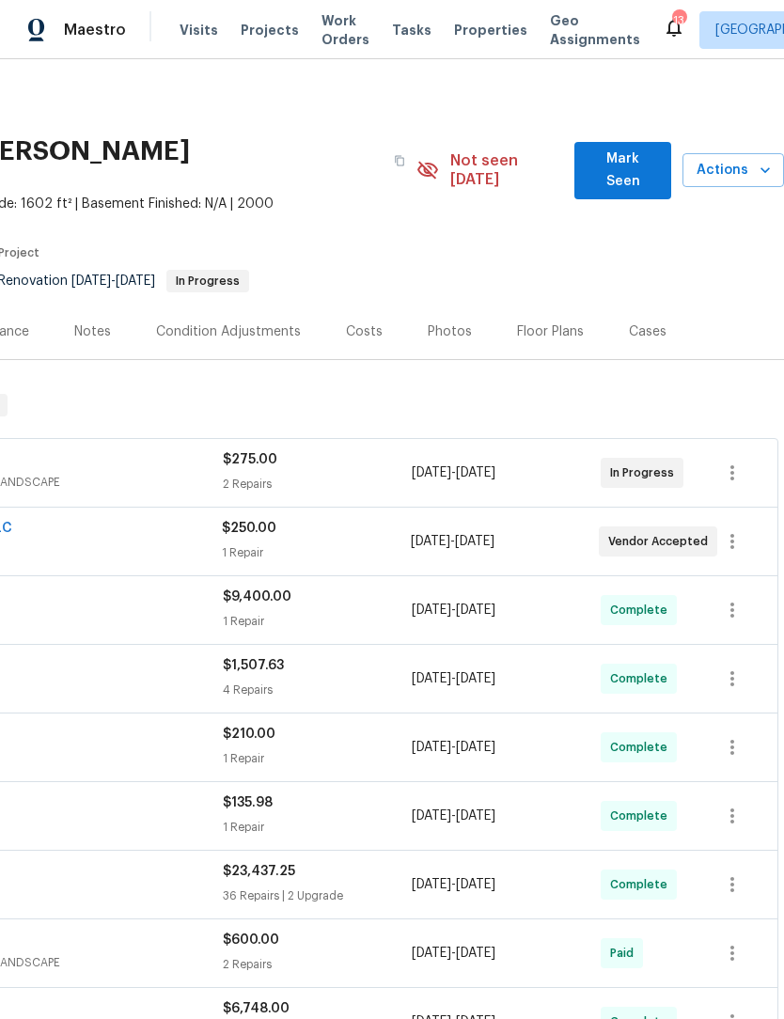
scroll to position [0, 278]
click at [621, 148] on span "Mark Seen" at bounding box center [623, 171] width 67 height 46
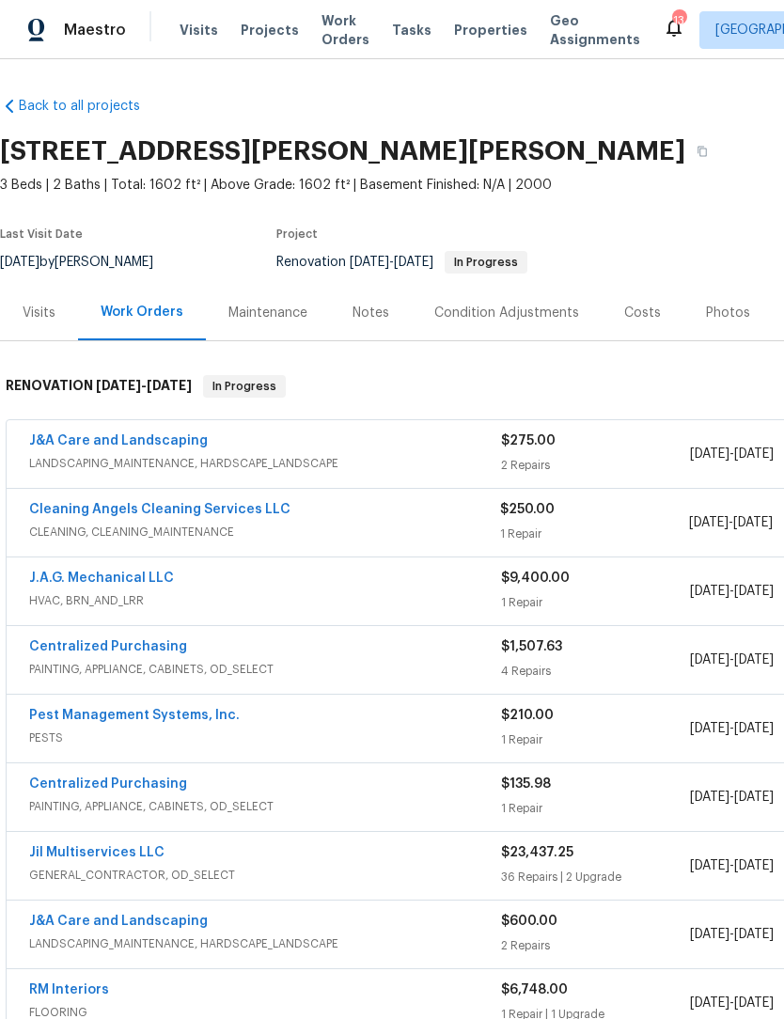
scroll to position [0, 0]
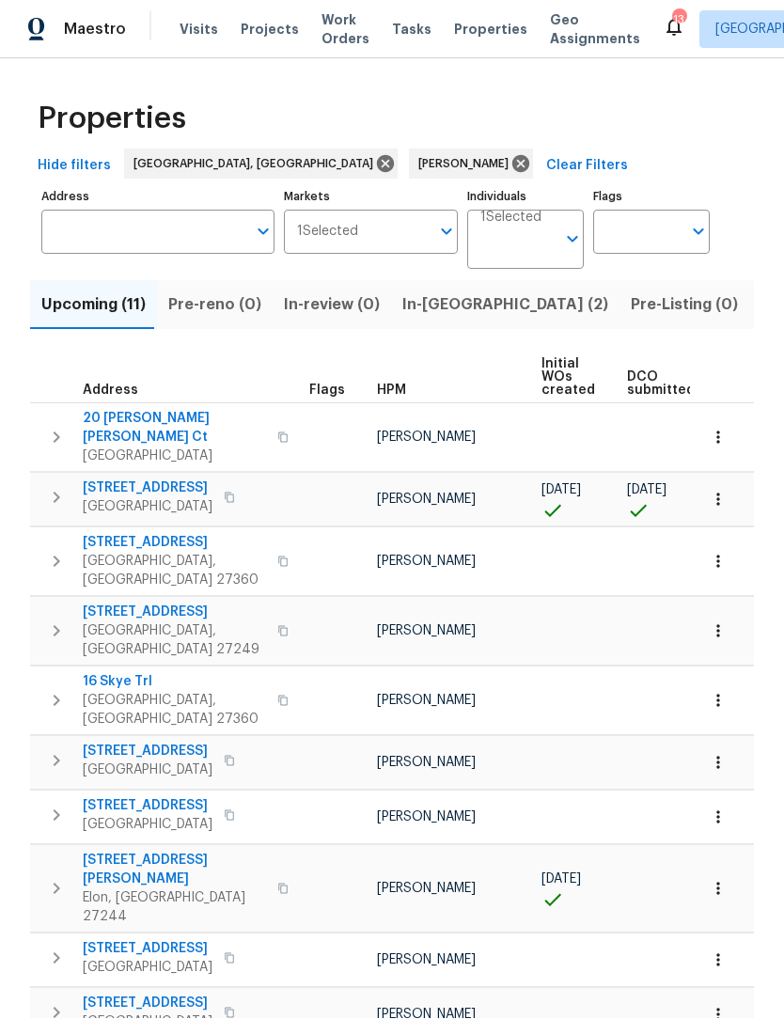
scroll to position [61, 0]
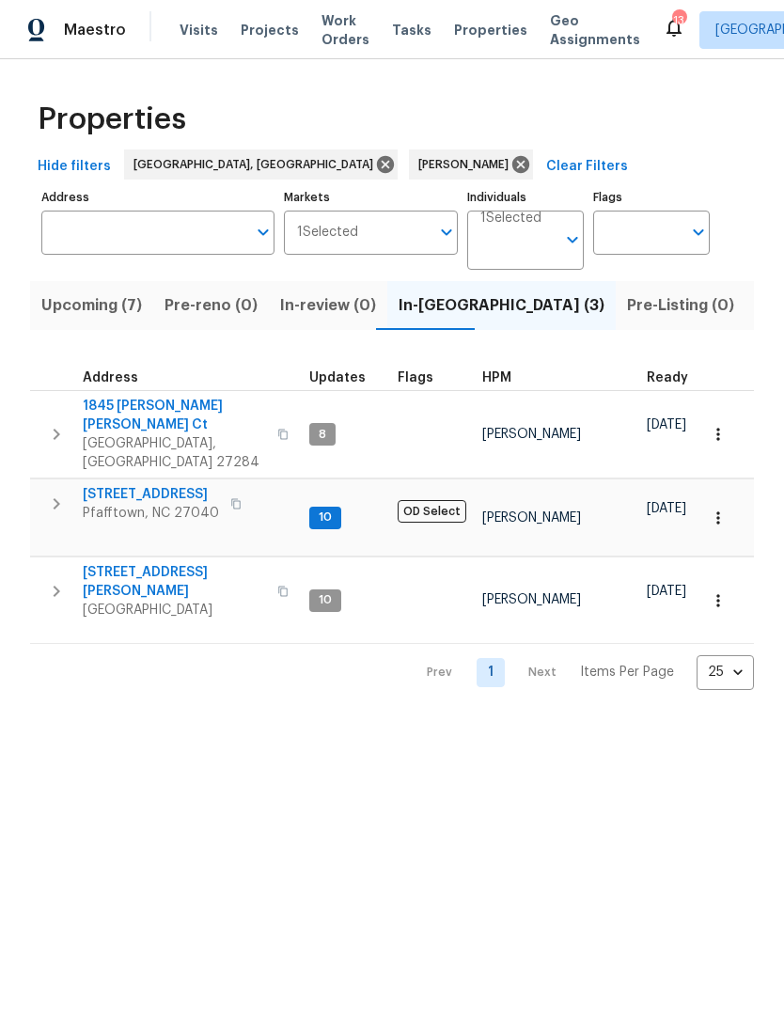
click at [143, 409] on span "1845 [PERSON_NAME] [PERSON_NAME] Ct" at bounding box center [174, 416] width 183 height 38
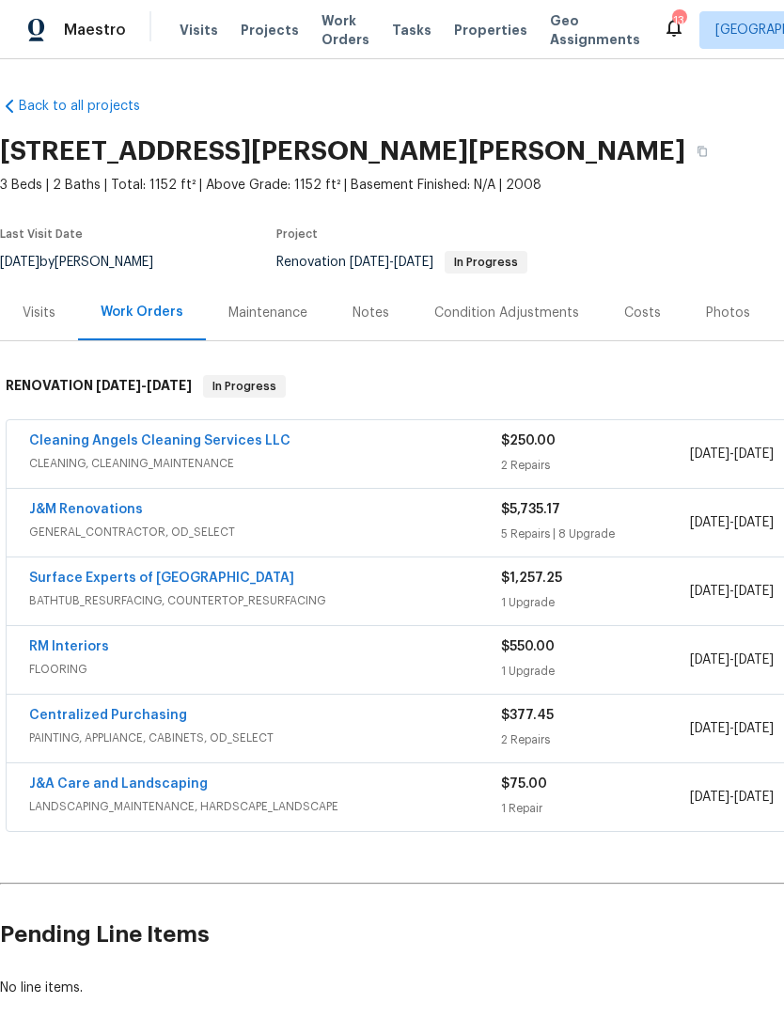
click at [55, 533] on span "GENERAL_CONTRACTOR, OD_SELECT" at bounding box center [265, 532] width 472 height 19
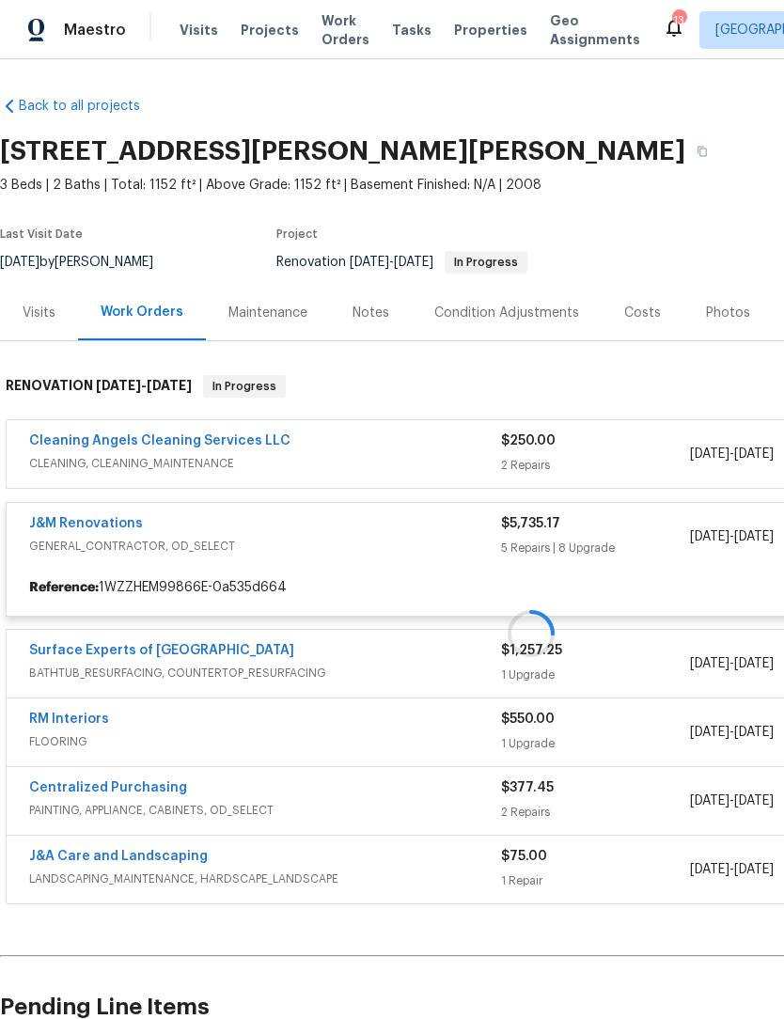
click at [57, 527] on div at bounding box center [531, 633] width 1062 height 554
click at [103, 517] on div at bounding box center [531, 633] width 1062 height 554
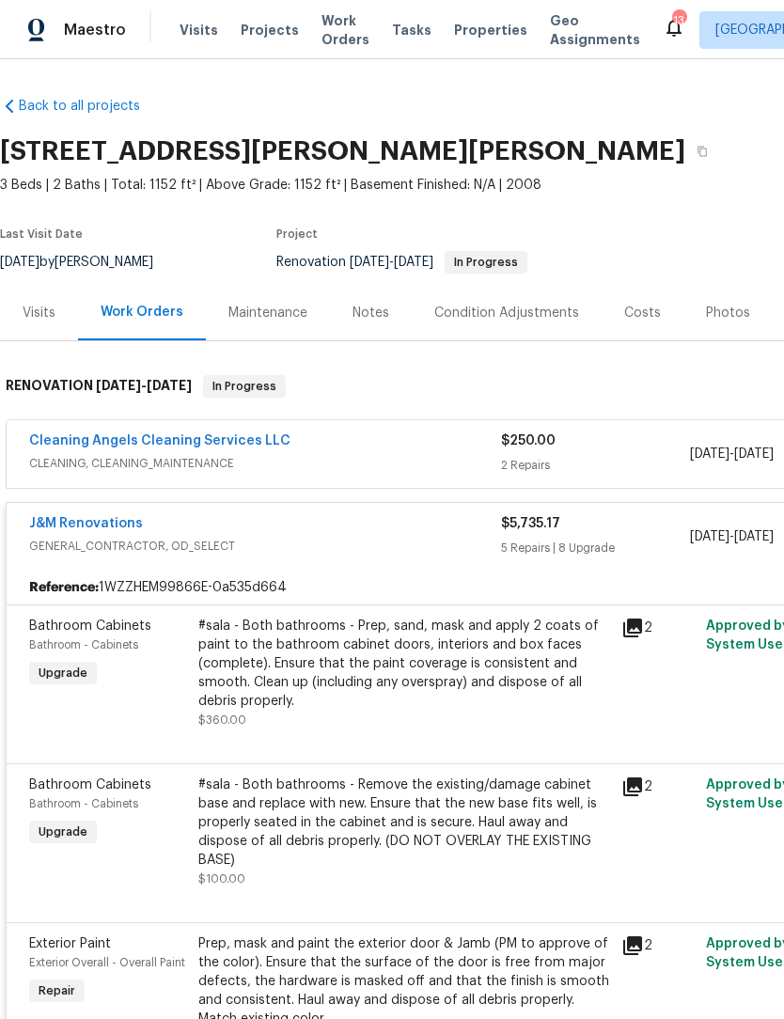
click at [99, 527] on link "J&M Renovations" at bounding box center [86, 523] width 114 height 13
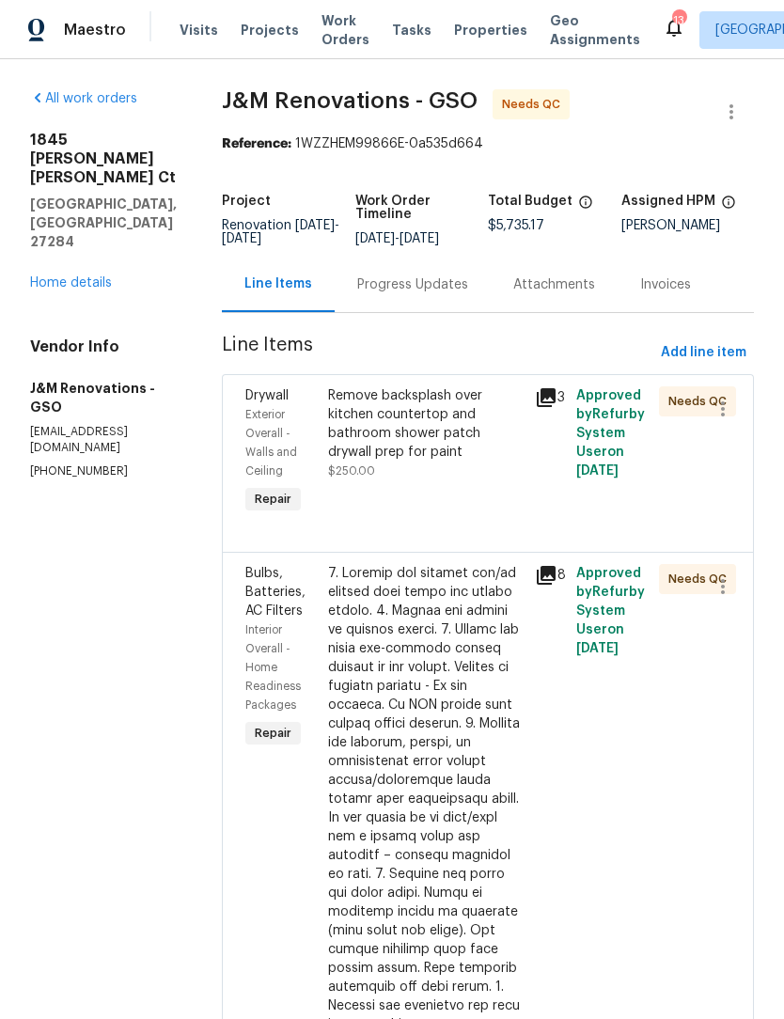
click at [423, 445] on div "Remove backsplash over kitchen countertop and bathroom shower patch drywall pre…" at bounding box center [426, 423] width 196 height 75
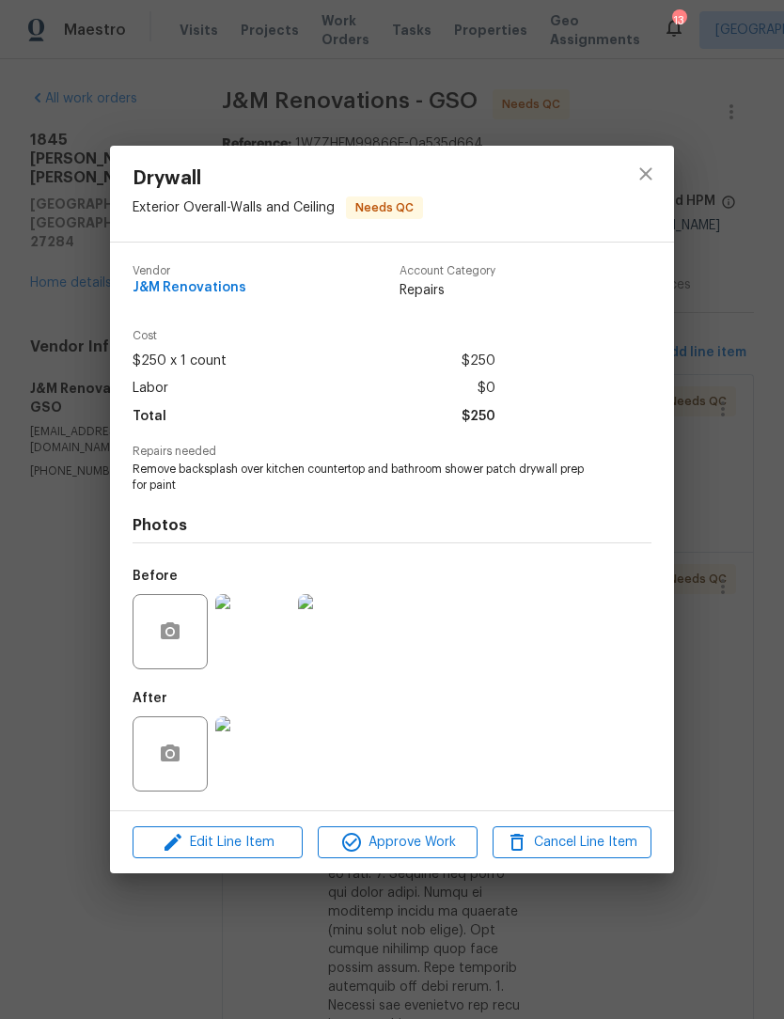
click at [262, 775] on img at bounding box center [252, 753] width 75 height 75
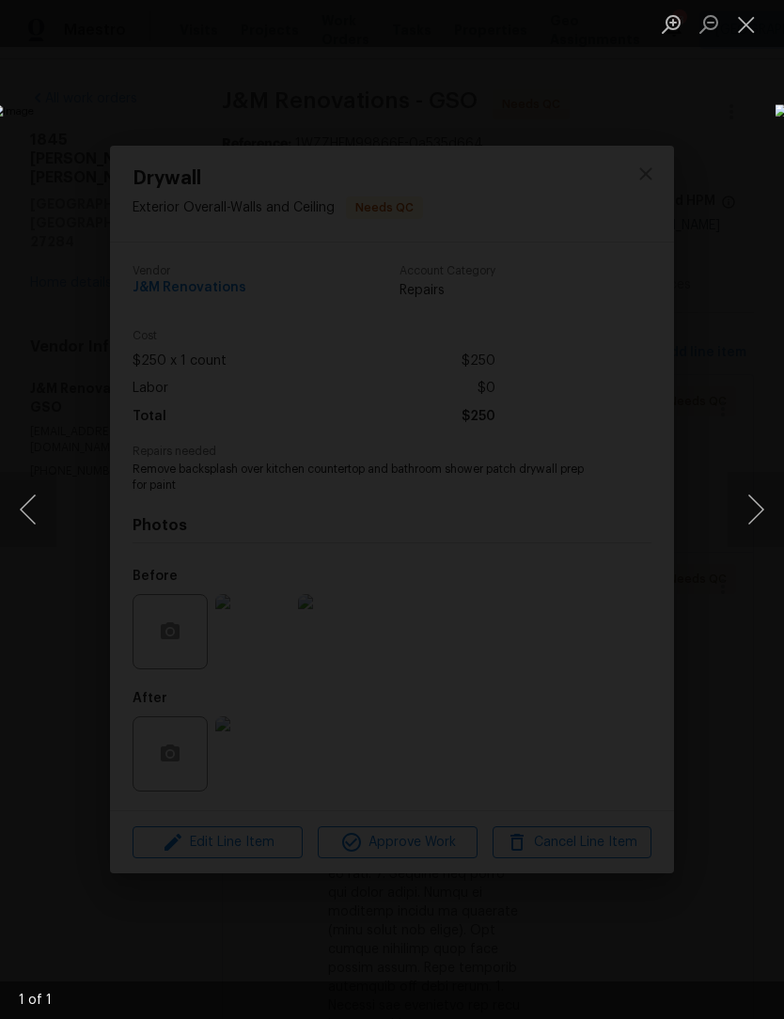
click at [763, 505] on button "Next image" at bounding box center [756, 509] width 56 height 75
click at [746, 38] on button "Close lightbox" at bounding box center [747, 24] width 38 height 33
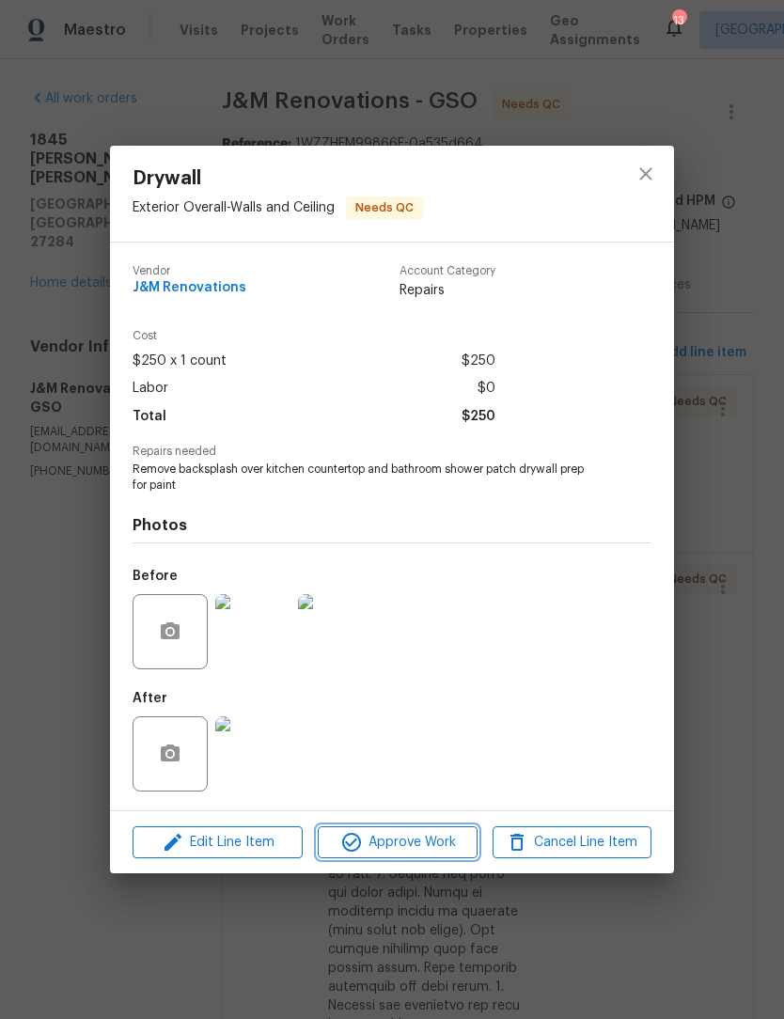
click at [442, 850] on span "Approve Work" at bounding box center [397, 843] width 148 height 24
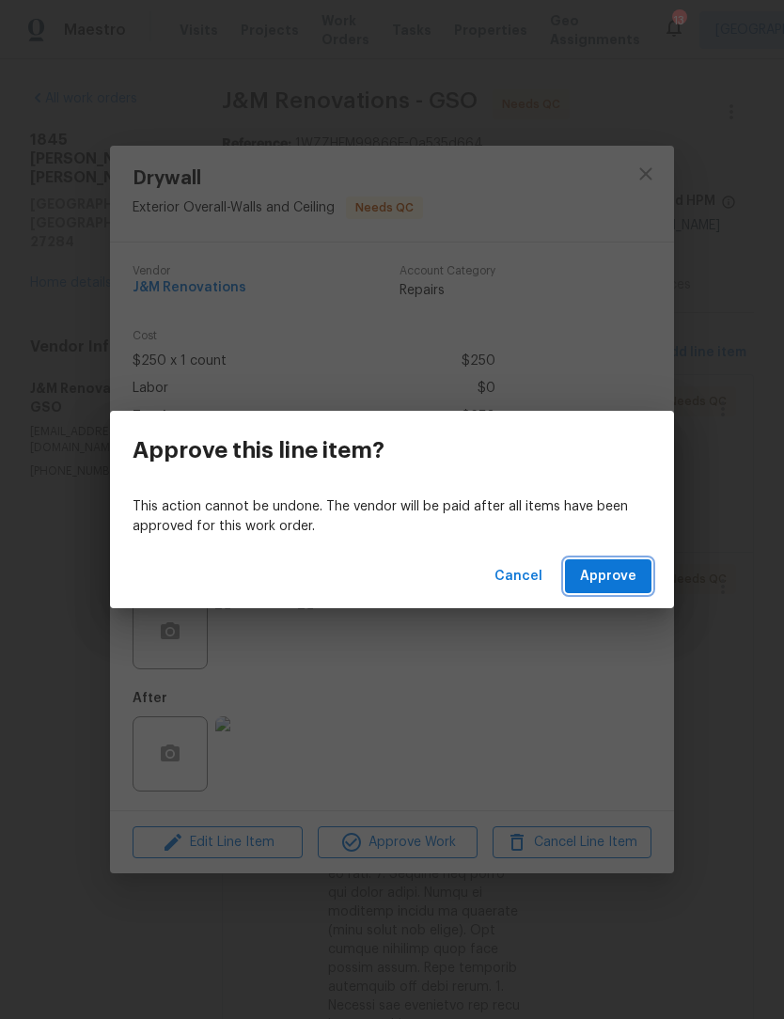
click at [601, 589] on button "Approve" at bounding box center [608, 576] width 87 height 35
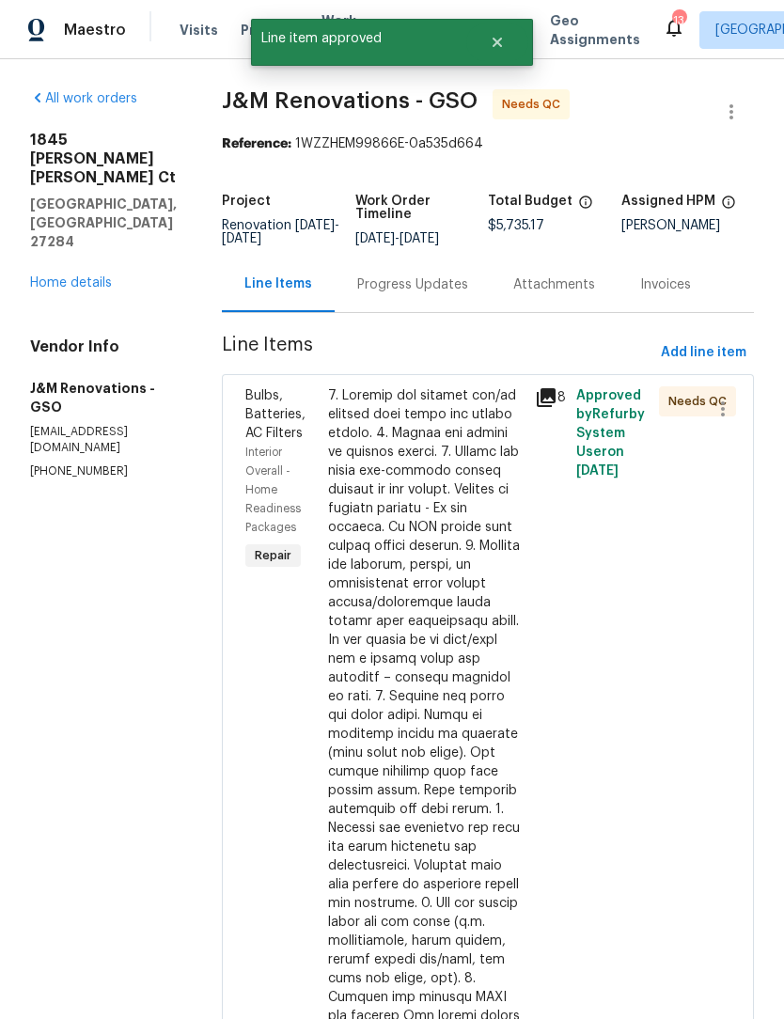
click at [469, 783] on div at bounding box center [426, 734] width 196 height 696
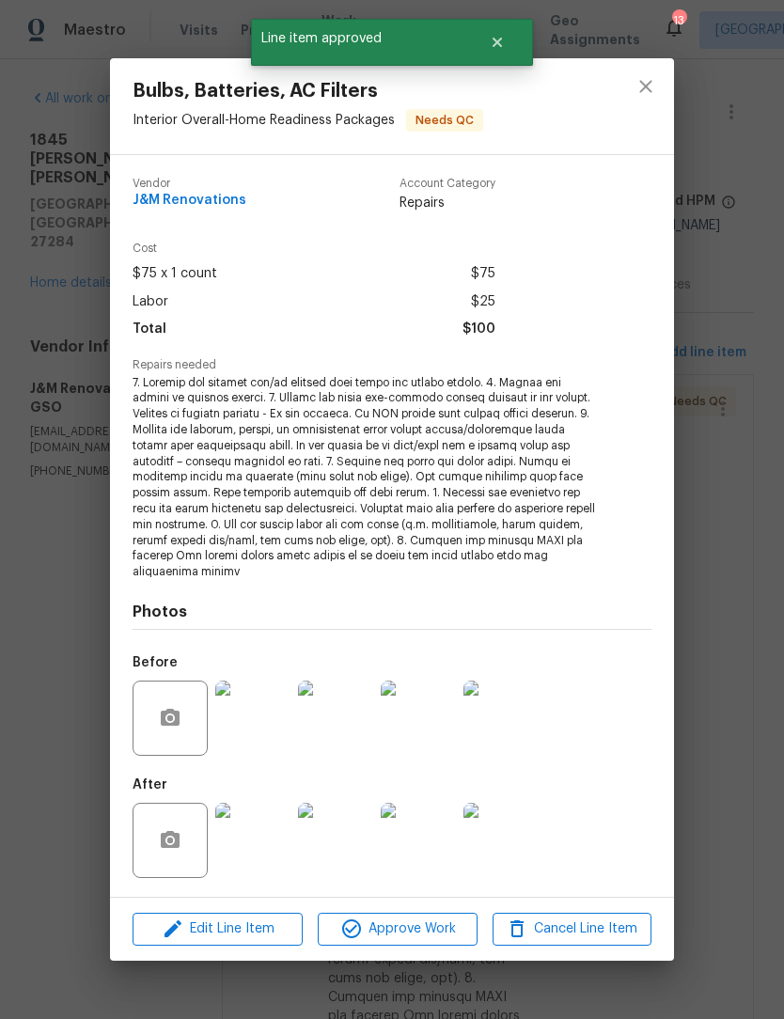
click at [250, 847] on img at bounding box center [252, 840] width 75 height 75
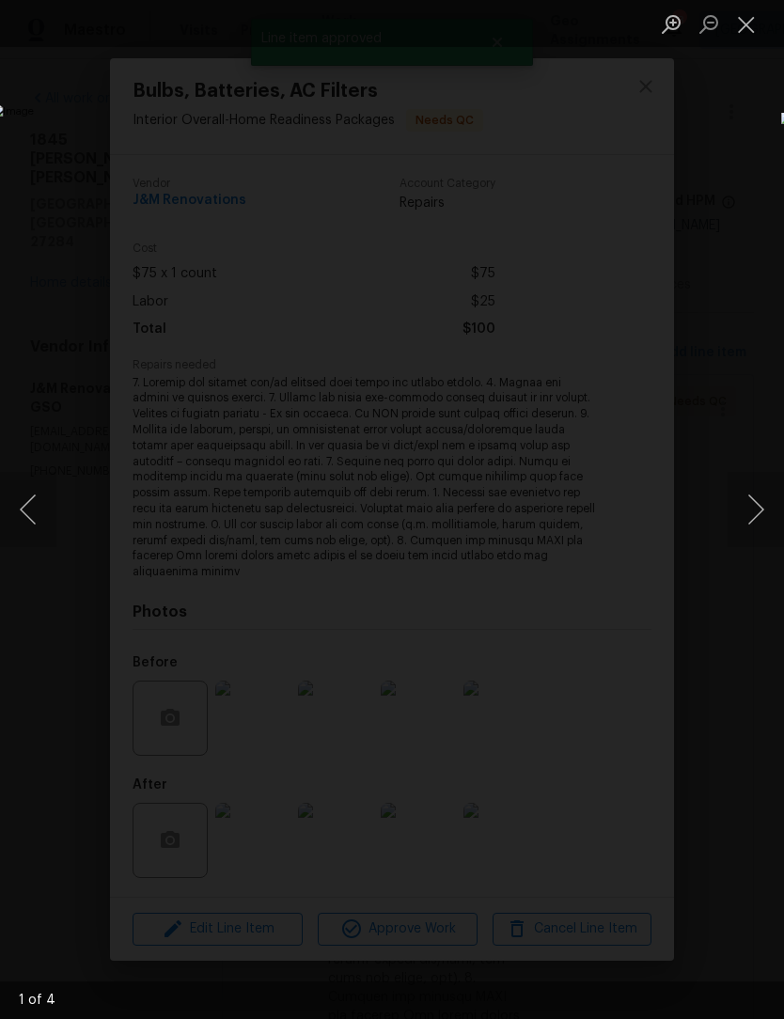
click at [762, 507] on button "Next image" at bounding box center [756, 509] width 56 height 75
click at [757, 501] on button "Next image" at bounding box center [756, 509] width 56 height 75
click at [757, 502] on button "Next image" at bounding box center [756, 509] width 56 height 75
click at [759, 500] on button "Next image" at bounding box center [756, 509] width 56 height 75
click at [760, 499] on button "Next image" at bounding box center [756, 509] width 56 height 75
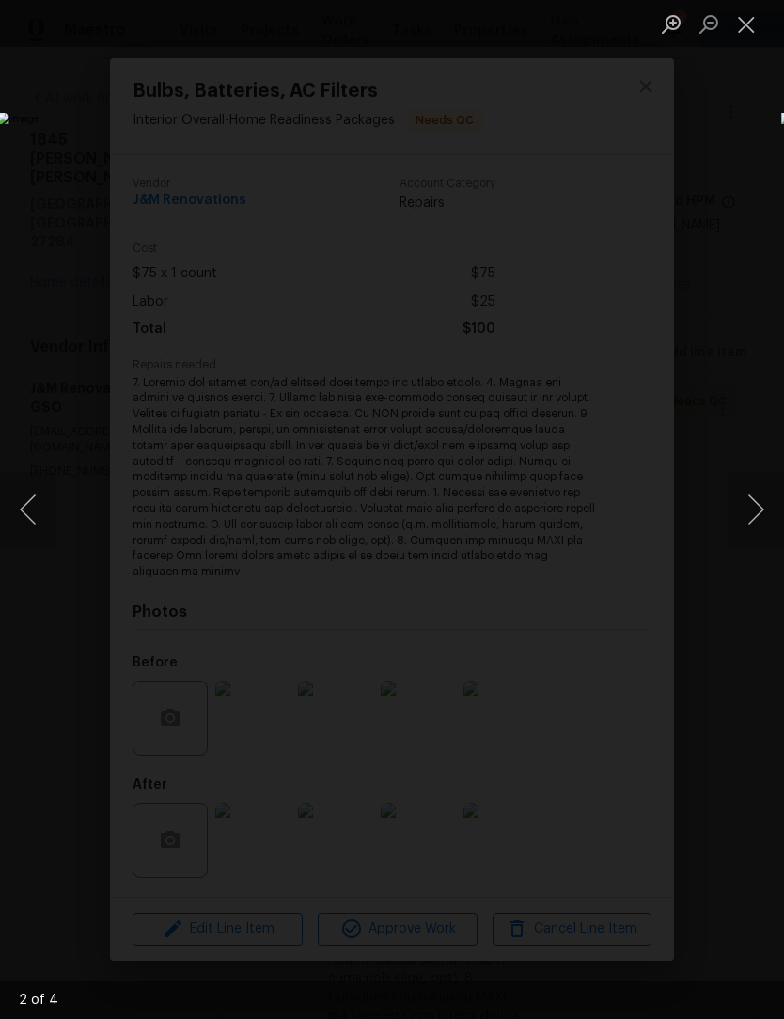
click at [751, 504] on button "Next image" at bounding box center [756, 509] width 56 height 75
click at [750, 32] on button "Close lightbox" at bounding box center [747, 24] width 38 height 33
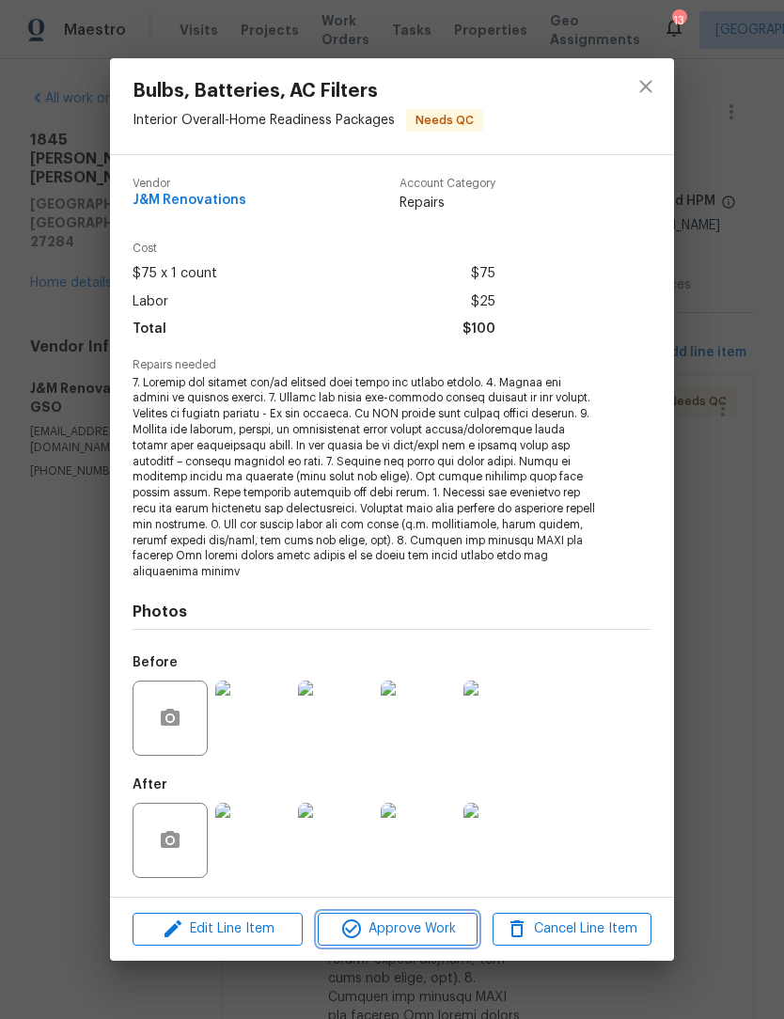
click at [417, 929] on span "Approve Work" at bounding box center [397, 930] width 148 height 24
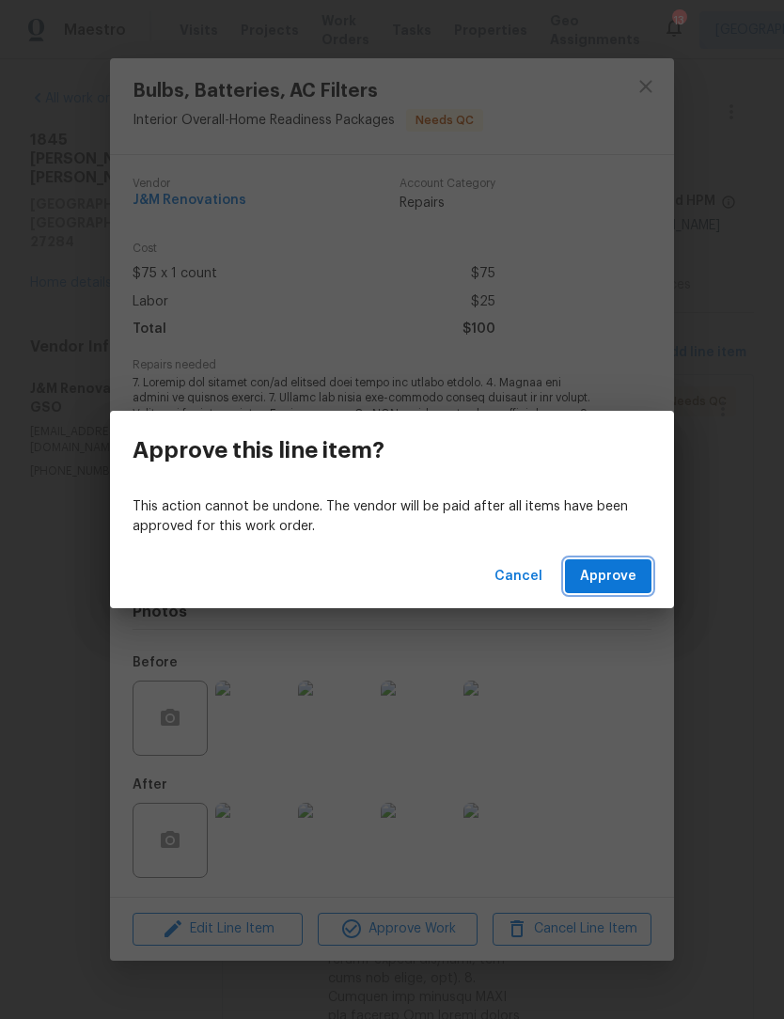
click at [604, 575] on span "Approve" at bounding box center [608, 577] width 56 height 24
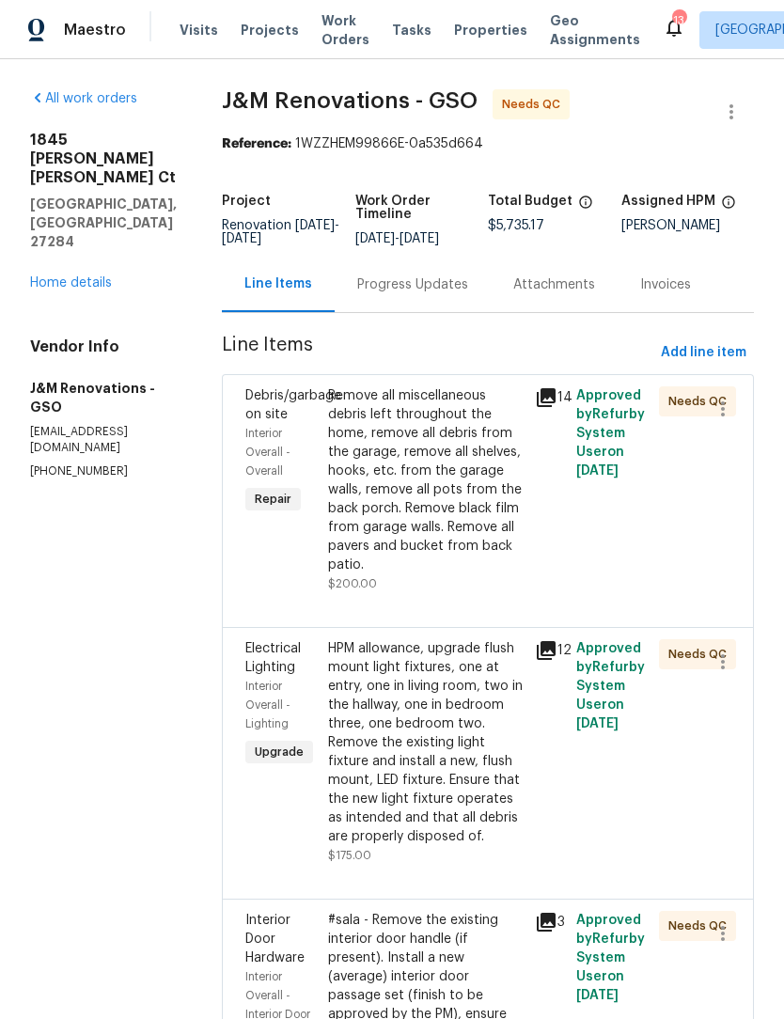
click at [424, 521] on div "Remove all miscellaneous debris left throughout the home, remove all debris fro…" at bounding box center [426, 480] width 196 height 188
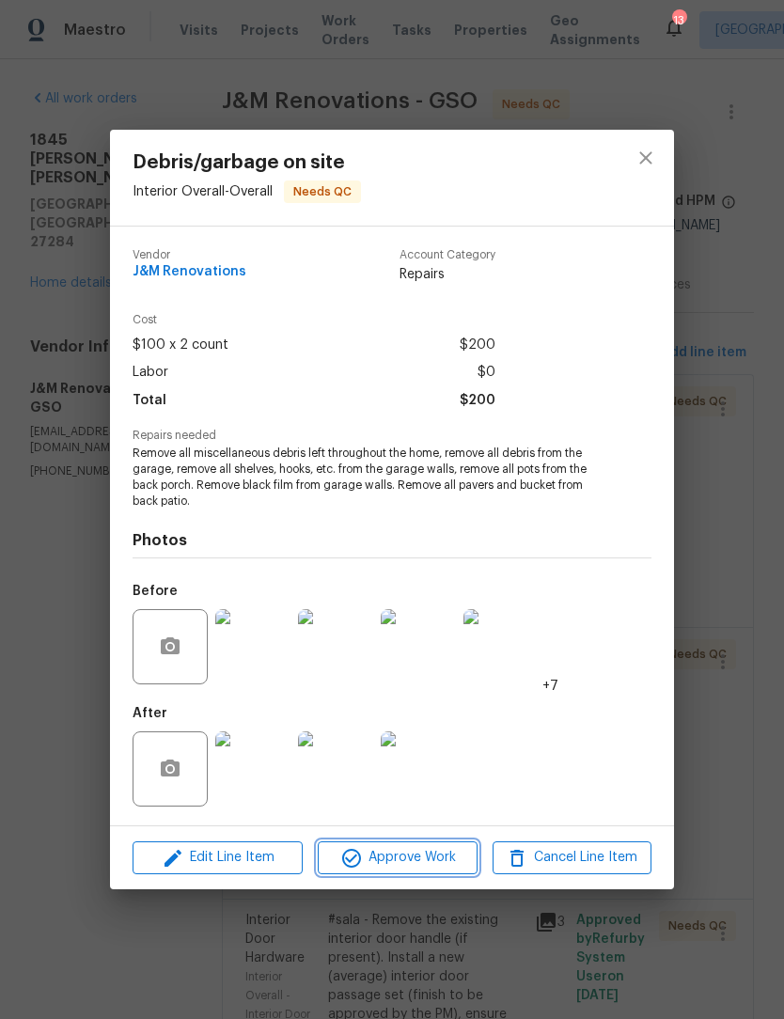
click at [420, 865] on span "Approve Work" at bounding box center [397, 858] width 148 height 24
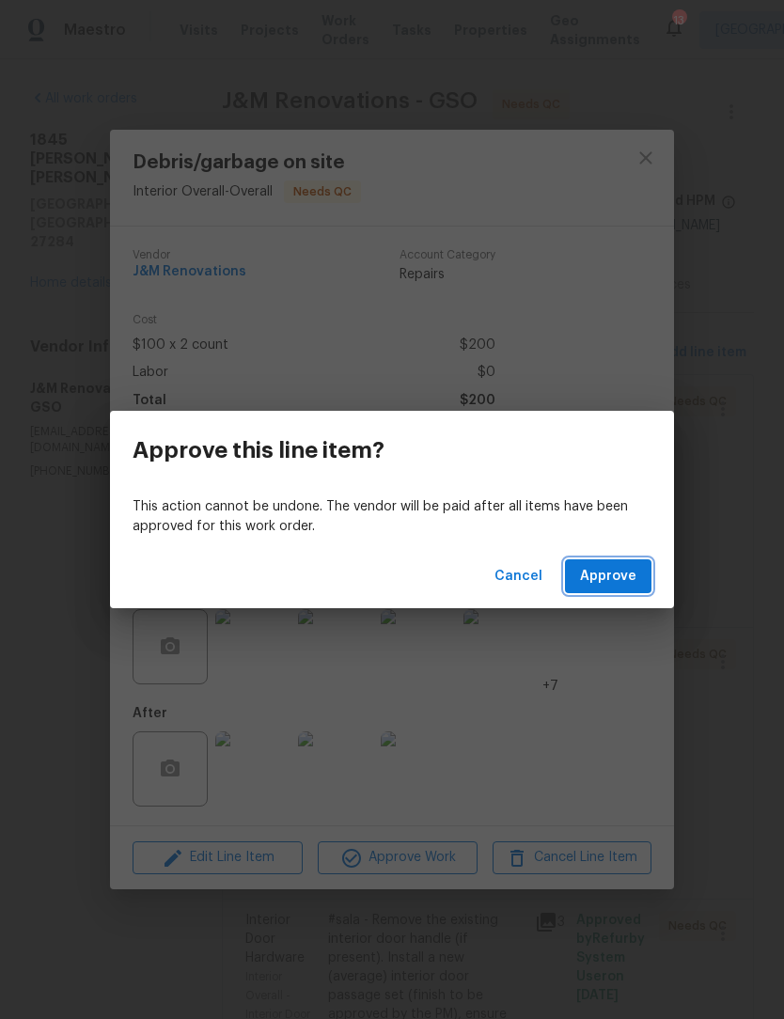
click at [607, 569] on span "Approve" at bounding box center [608, 577] width 56 height 24
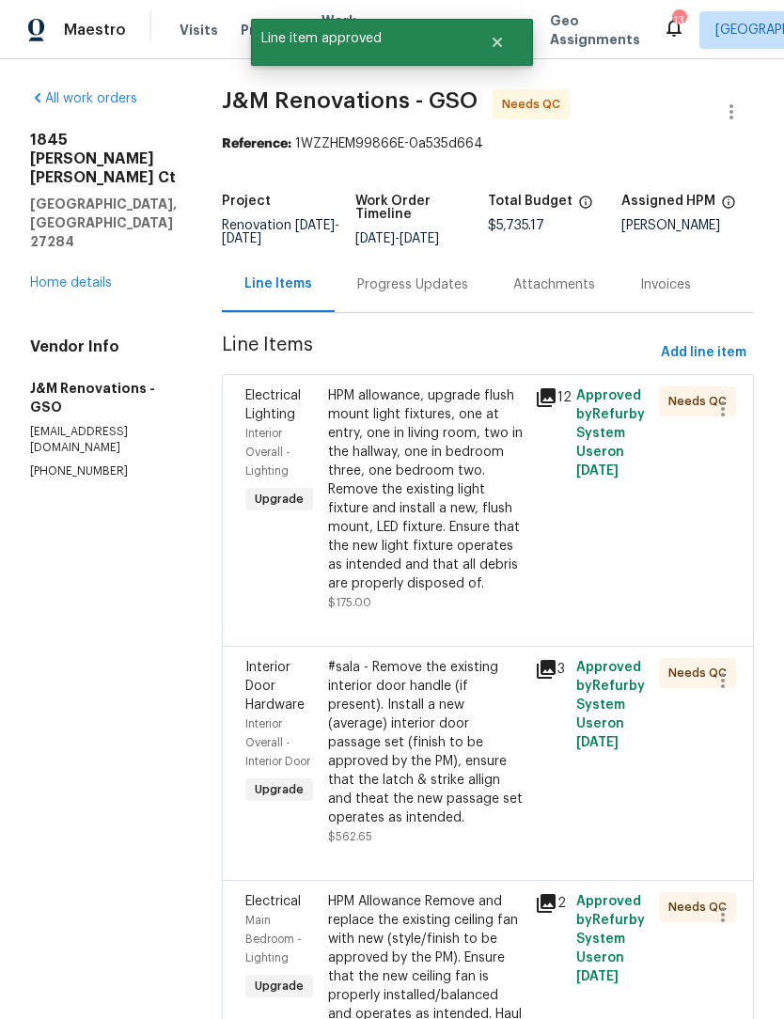
click at [434, 554] on div "HPM allowance, upgrade flush mount light fixtures, one at entry, one in living …" at bounding box center [426, 489] width 196 height 207
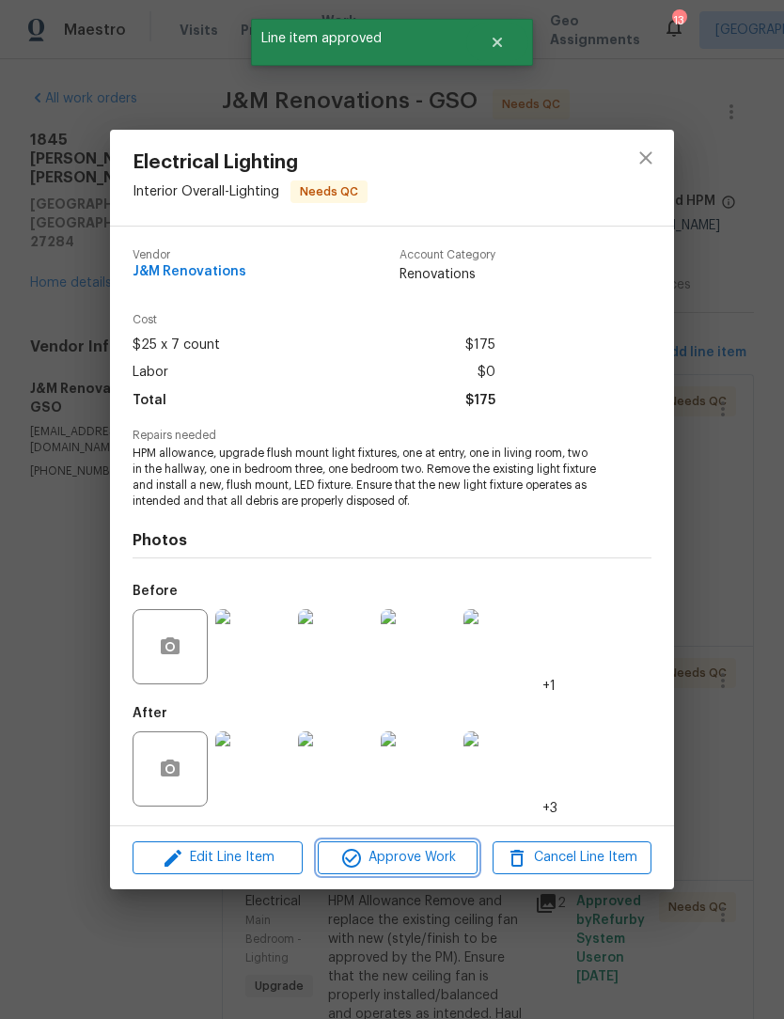
click at [414, 874] on button "Approve Work" at bounding box center [397, 858] width 159 height 33
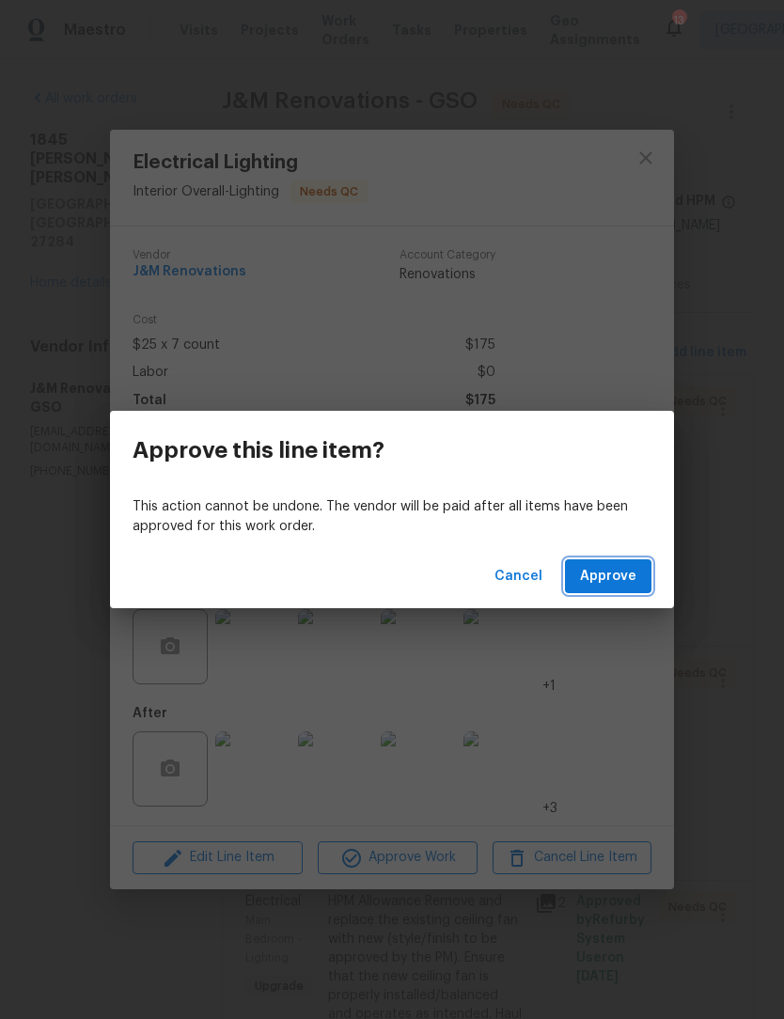
click at [617, 584] on span "Approve" at bounding box center [608, 577] width 56 height 24
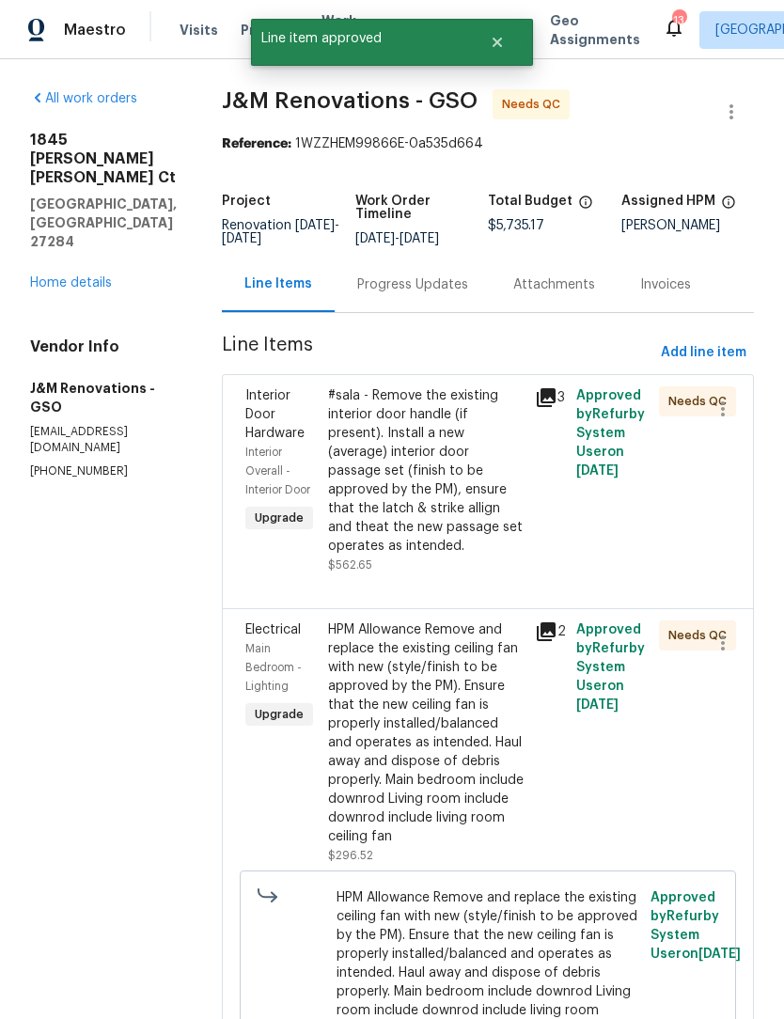
click at [440, 498] on div "#sala - Remove the existing interior door handle (if present). Install a new (a…" at bounding box center [426, 470] width 196 height 169
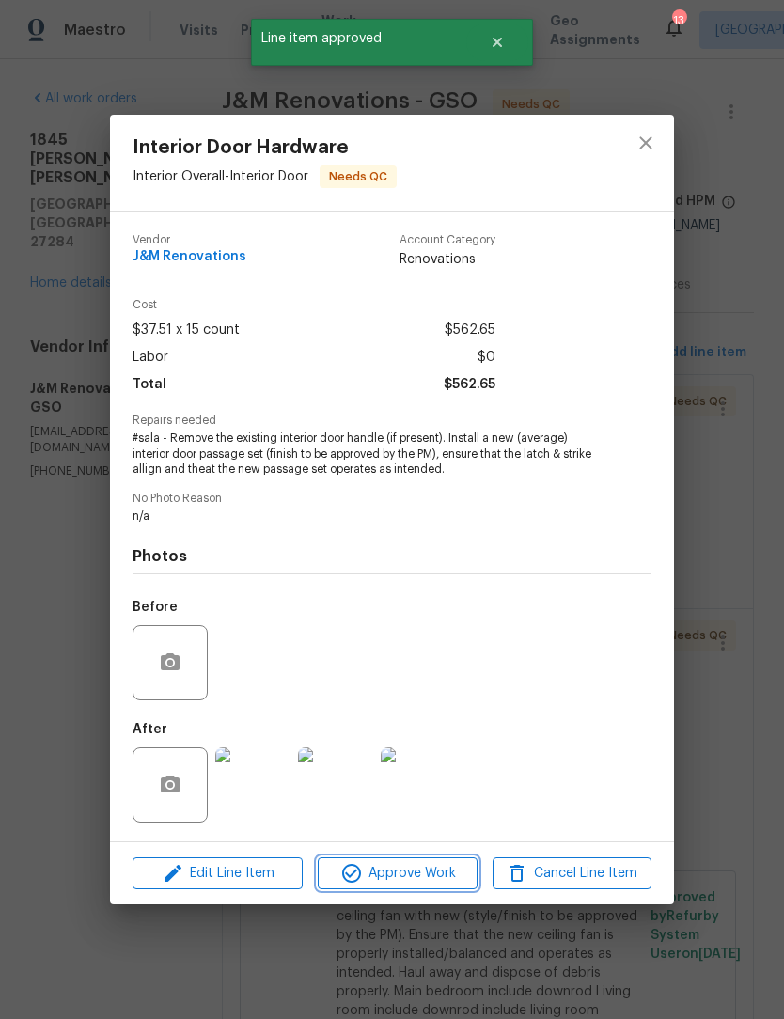
click at [410, 883] on span "Approve Work" at bounding box center [397, 874] width 148 height 24
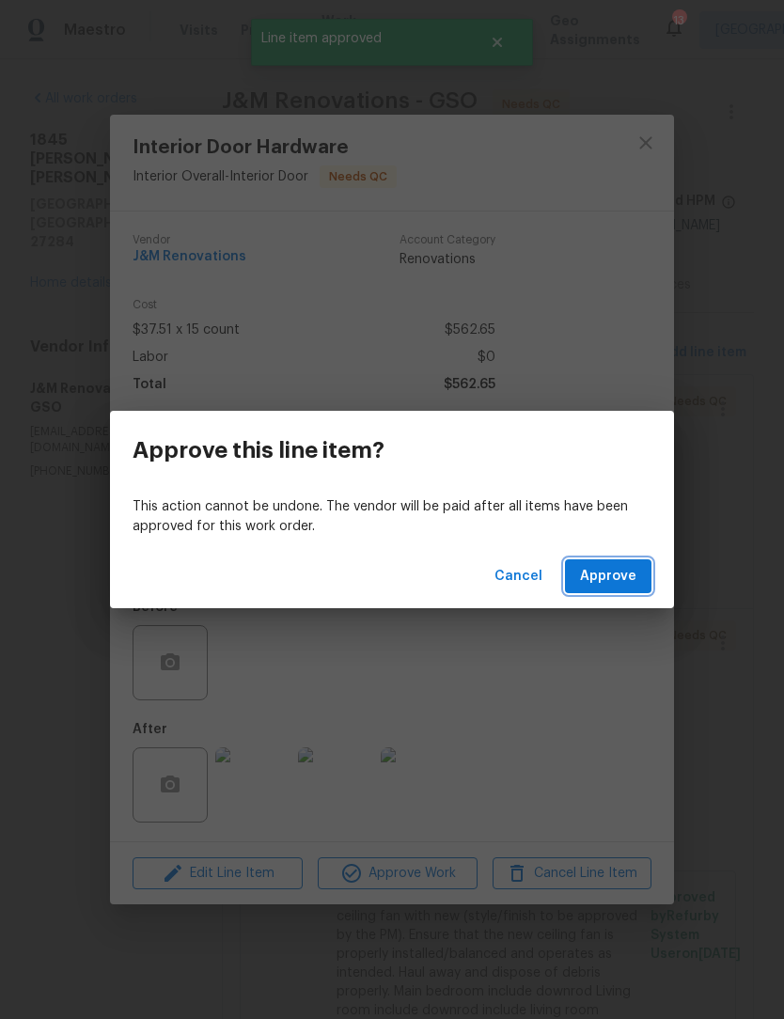
click at [629, 582] on span "Approve" at bounding box center [608, 577] width 56 height 24
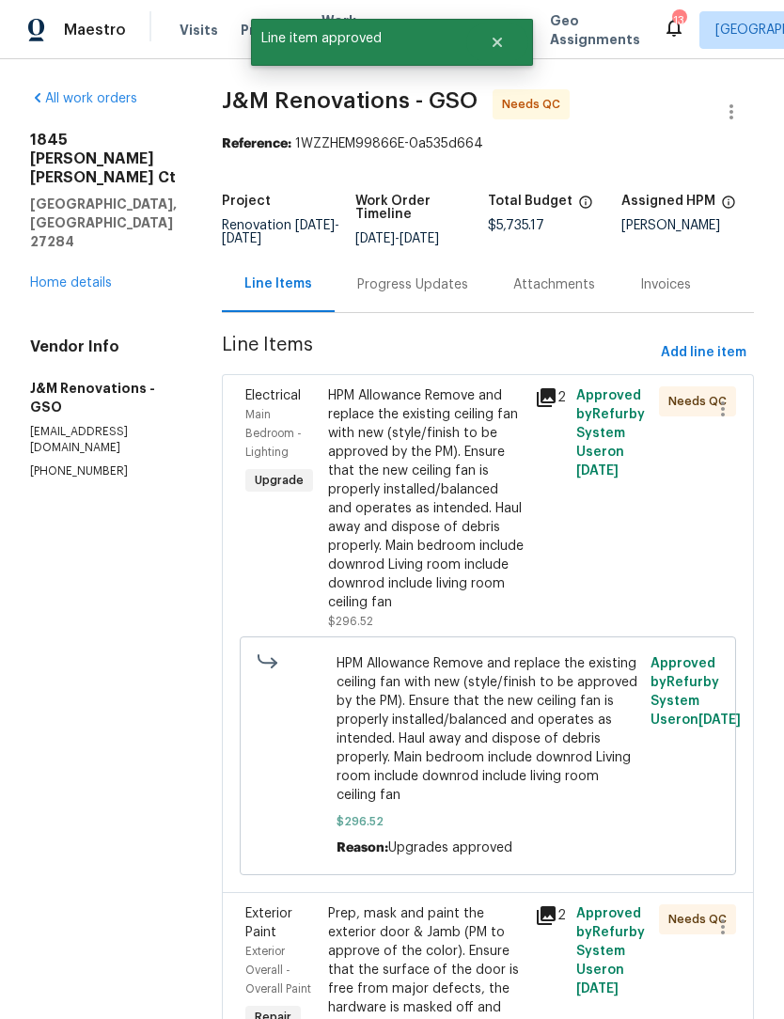
click at [428, 507] on div "HPM Allowance Remove and replace the existing ceiling fan with new (style/finis…" at bounding box center [426, 499] width 196 height 226
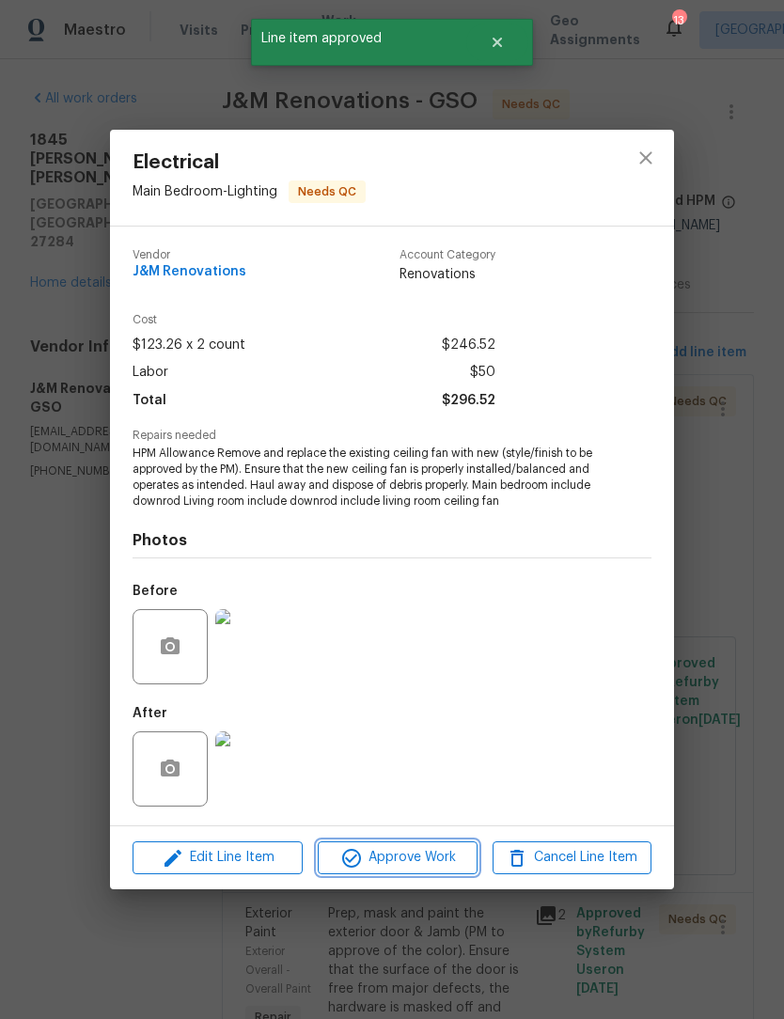
click at [420, 867] on span "Approve Work" at bounding box center [397, 858] width 148 height 24
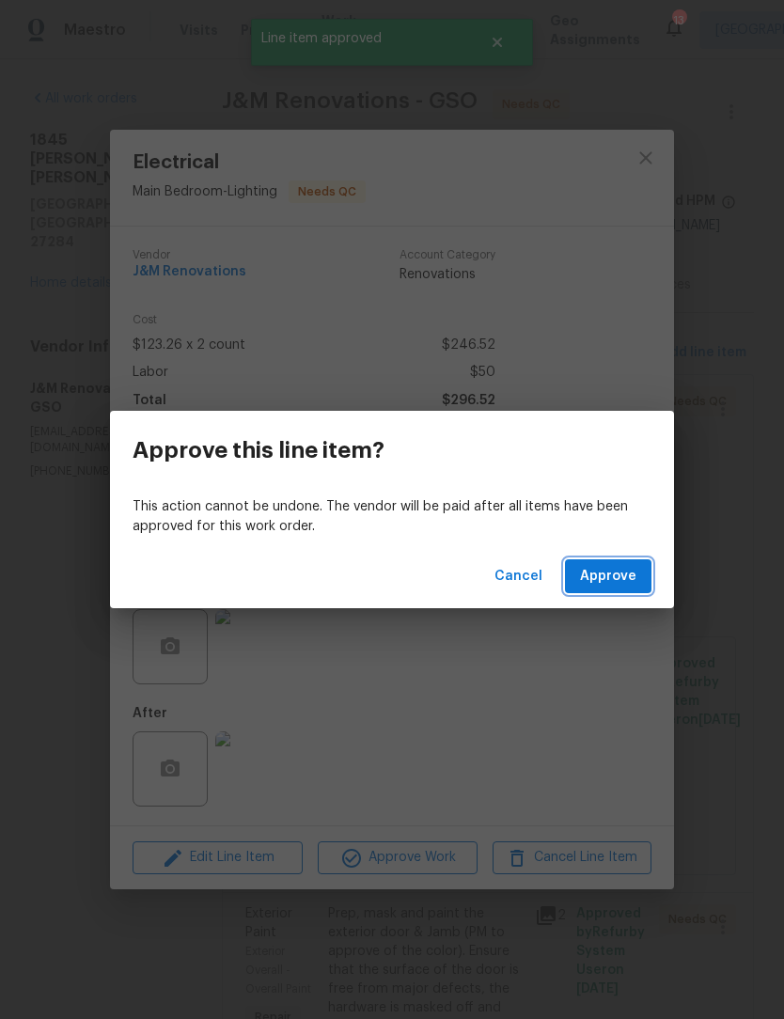
click at [607, 583] on span "Approve" at bounding box center [608, 577] width 56 height 24
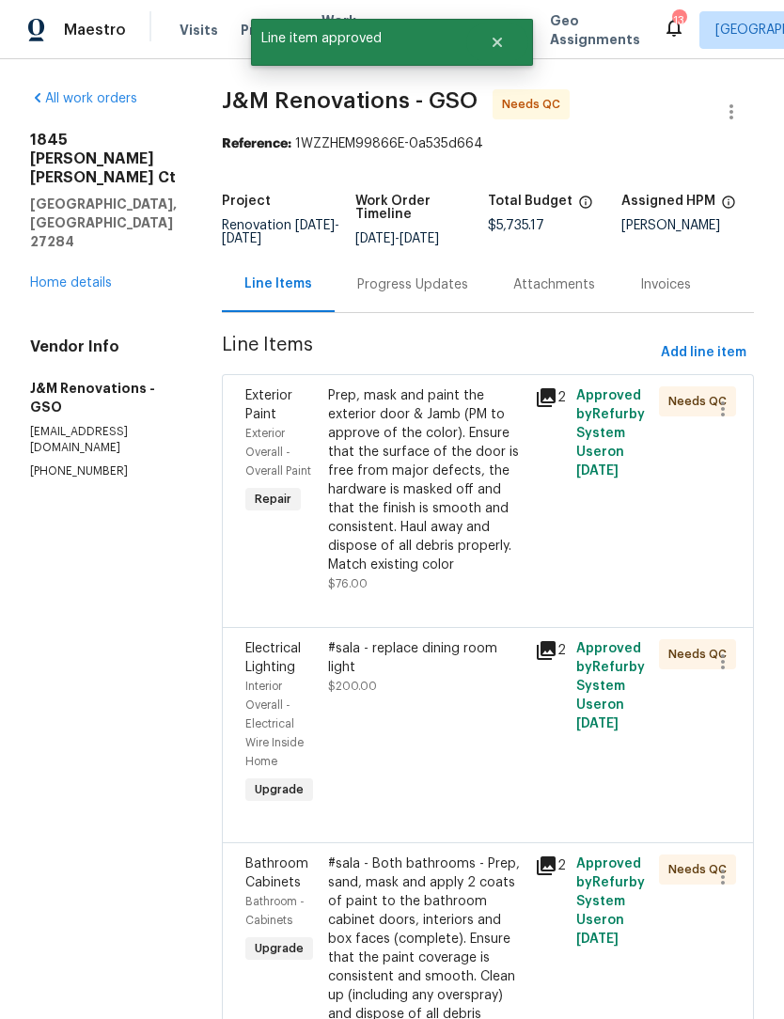
click at [412, 512] on div "Prep, mask and paint the exterior door & Jamb (PM to approve of the color). Ens…" at bounding box center [426, 480] width 196 height 188
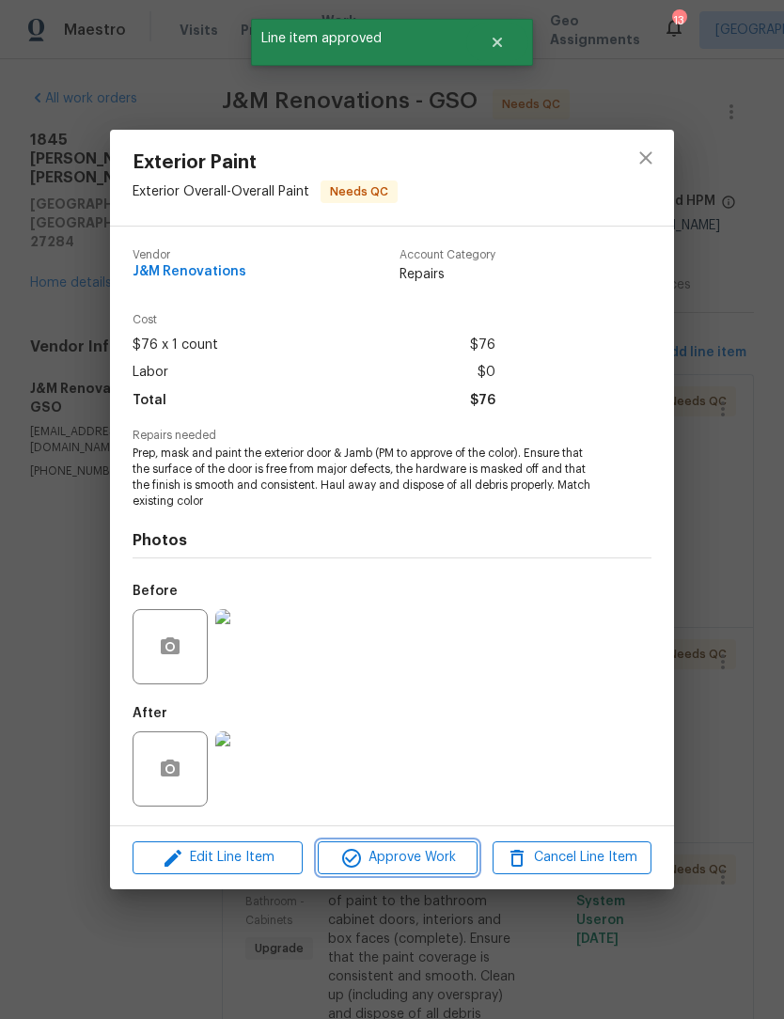
click at [417, 864] on span "Approve Work" at bounding box center [397, 858] width 148 height 24
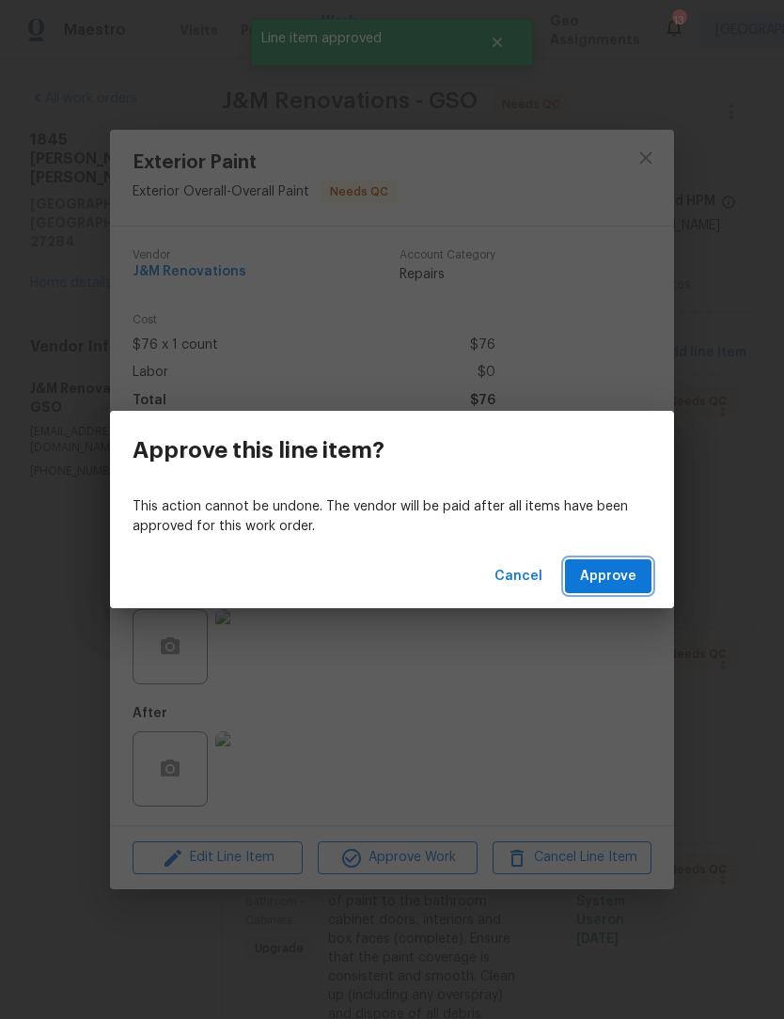
click at [615, 572] on span "Approve" at bounding box center [608, 577] width 56 height 24
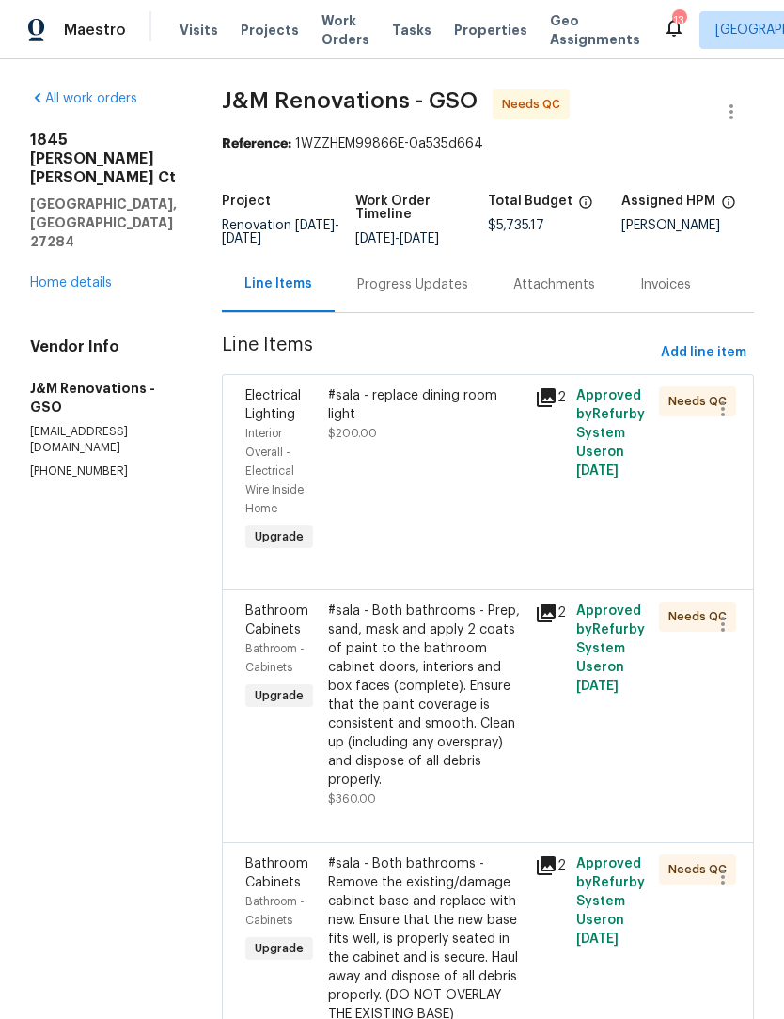
click at [432, 408] on div "#sala - replace dining room light" at bounding box center [426, 405] width 196 height 38
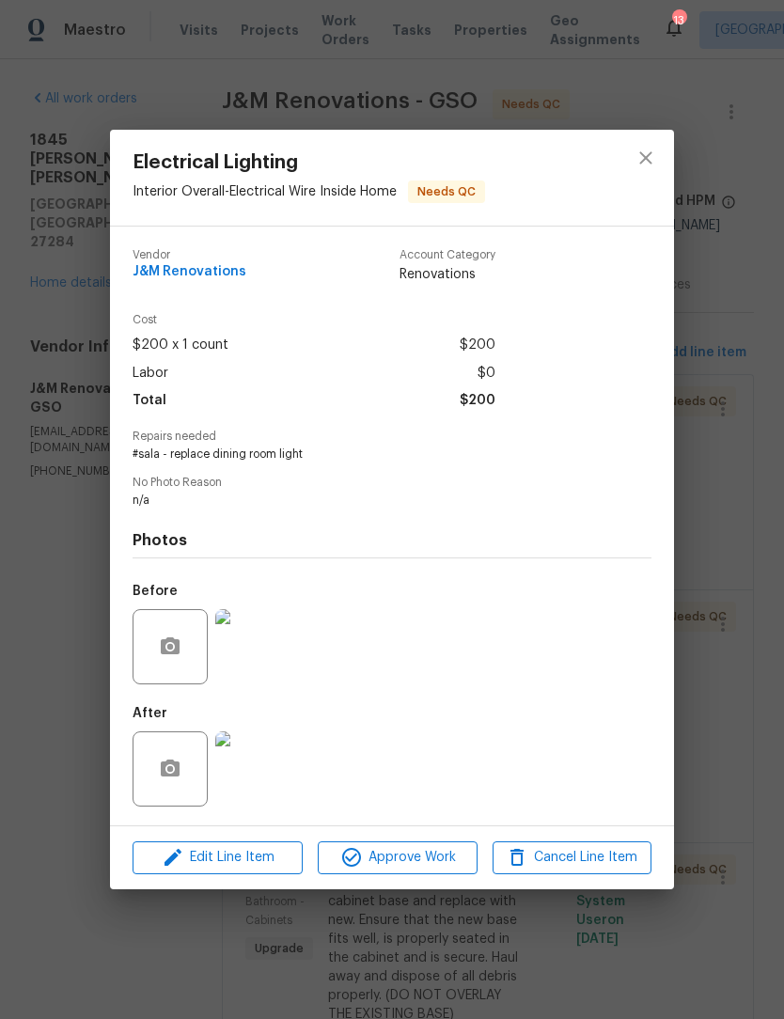
click at [256, 767] on img at bounding box center [252, 768] width 75 height 75
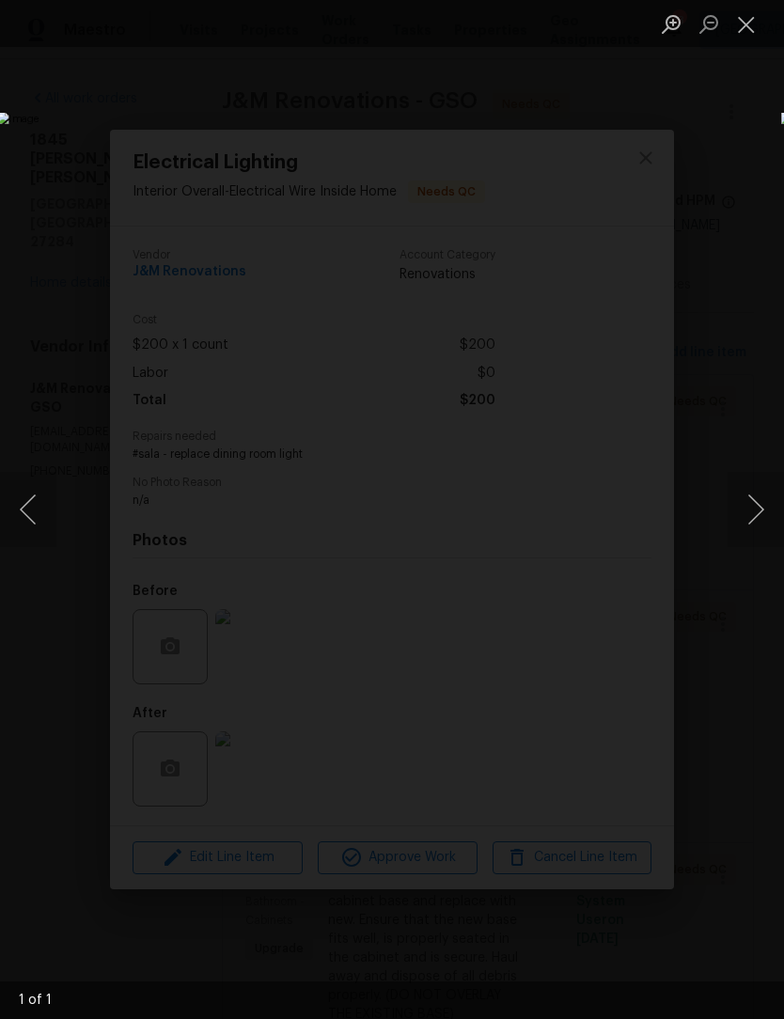
click at [751, 26] on button "Close lightbox" at bounding box center [747, 24] width 38 height 33
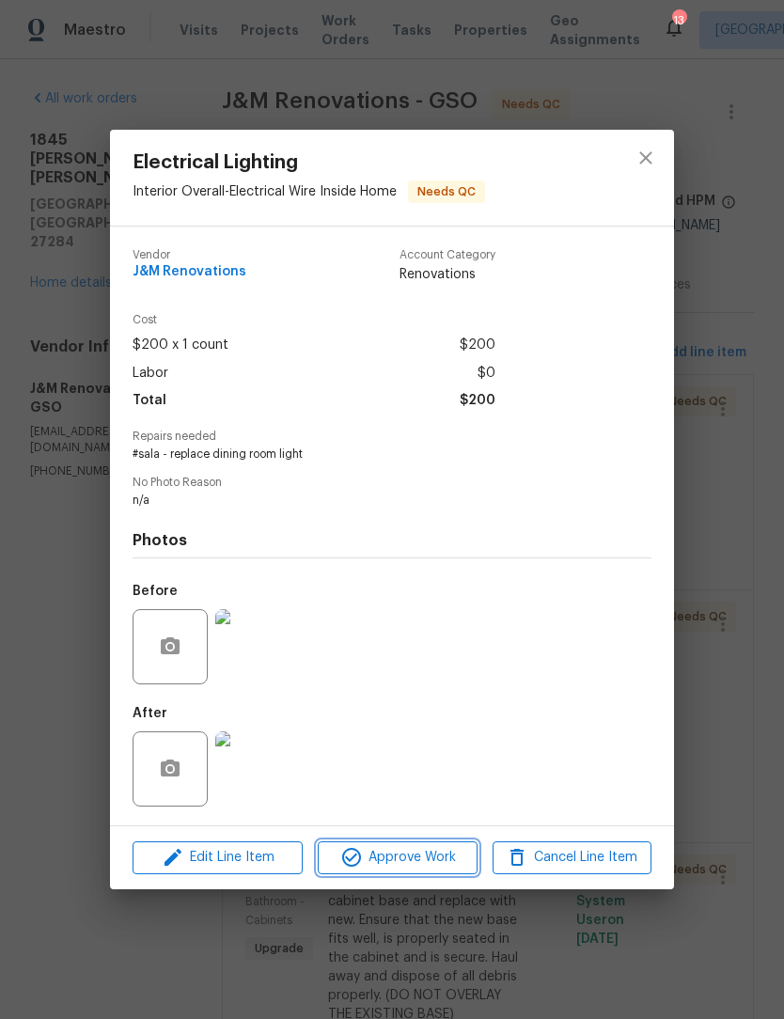
click at [444, 862] on span "Approve Work" at bounding box center [397, 858] width 148 height 24
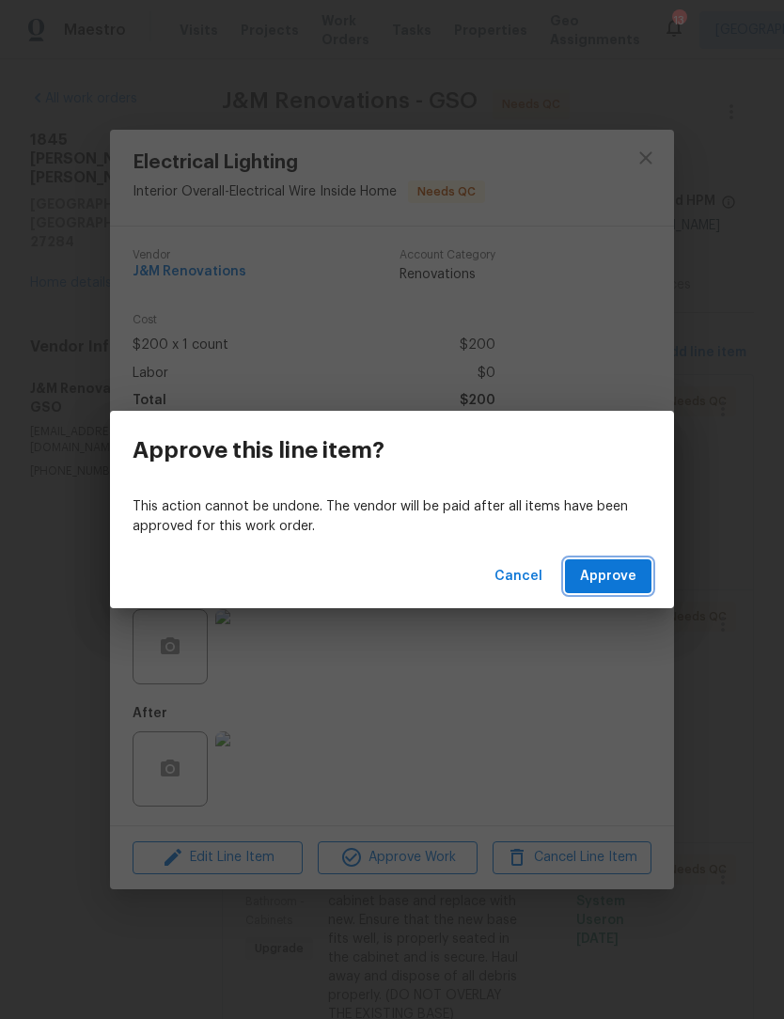
click at [624, 569] on span "Approve" at bounding box center [608, 577] width 56 height 24
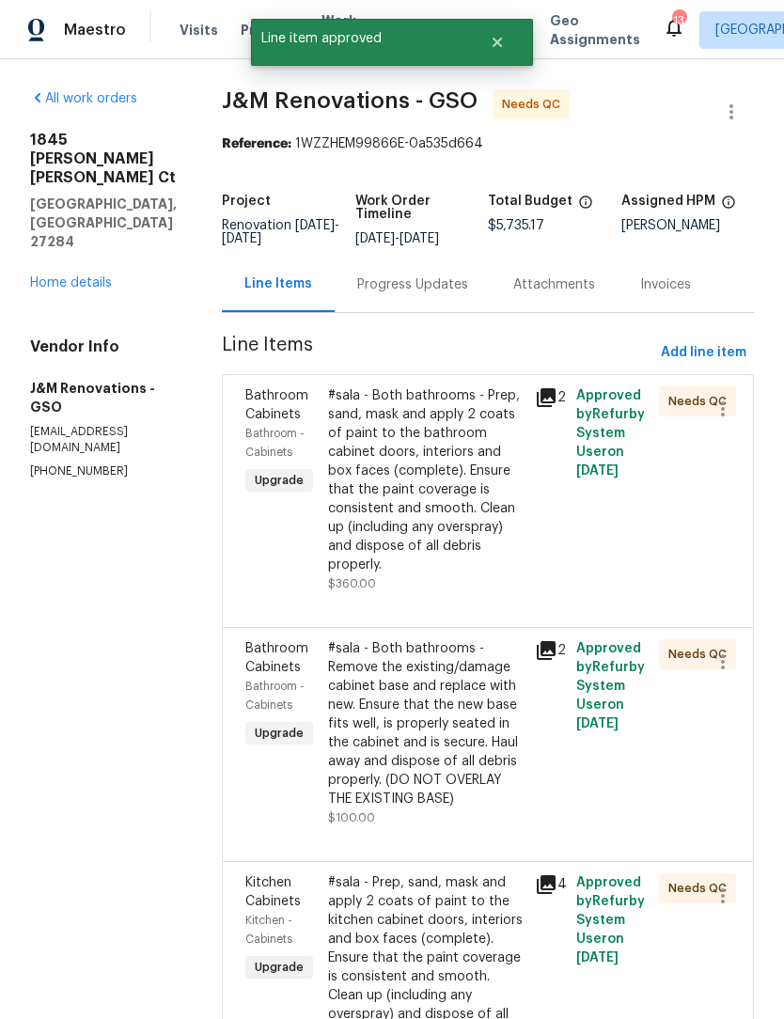
click at [428, 528] on div "#sala - Both bathrooms - Prep, sand, mask and apply 2 coats of paint to the bat…" at bounding box center [426, 480] width 196 height 188
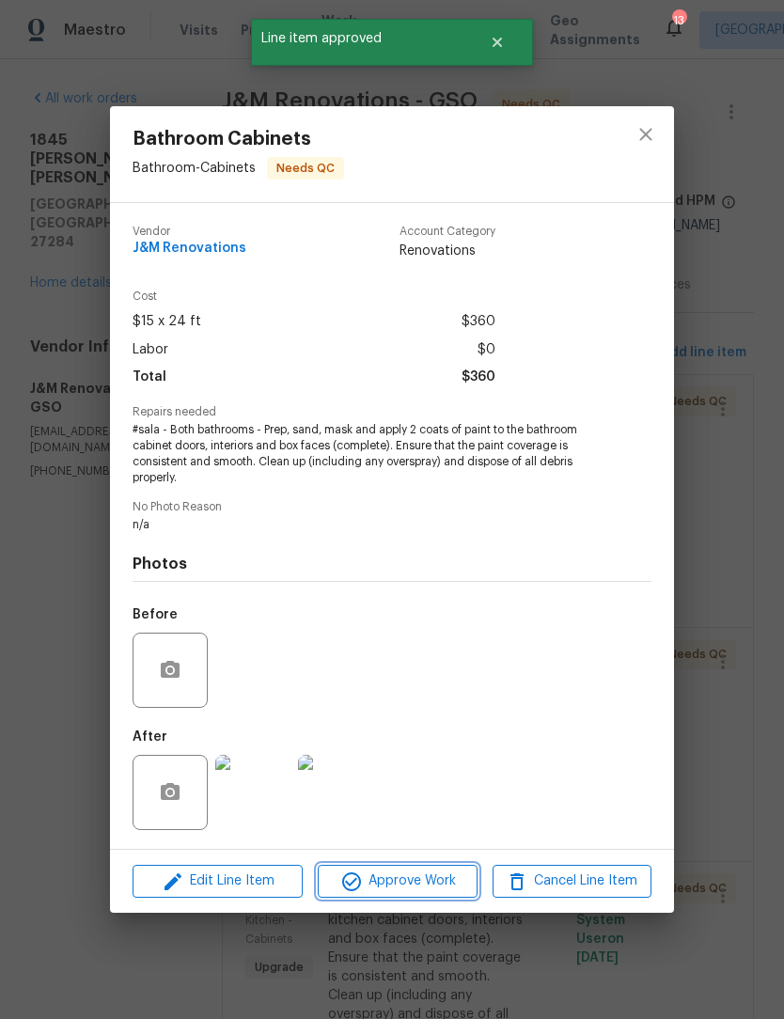
click at [416, 881] on span "Approve Work" at bounding box center [397, 882] width 148 height 24
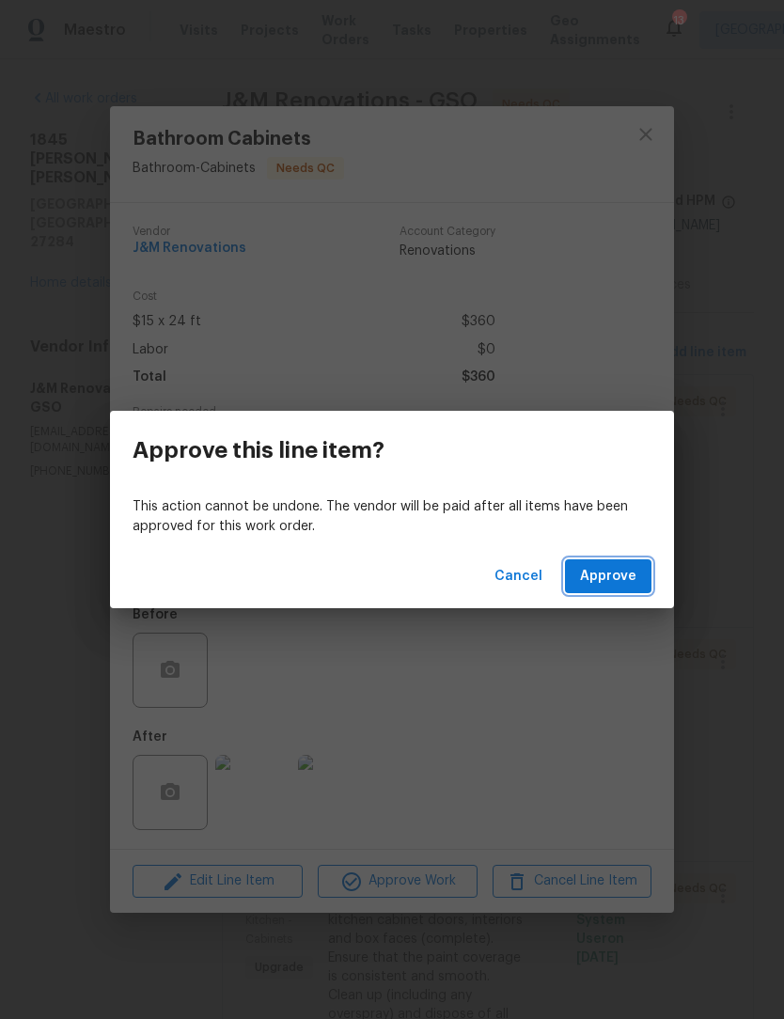
click at [615, 585] on span "Approve" at bounding box center [608, 577] width 56 height 24
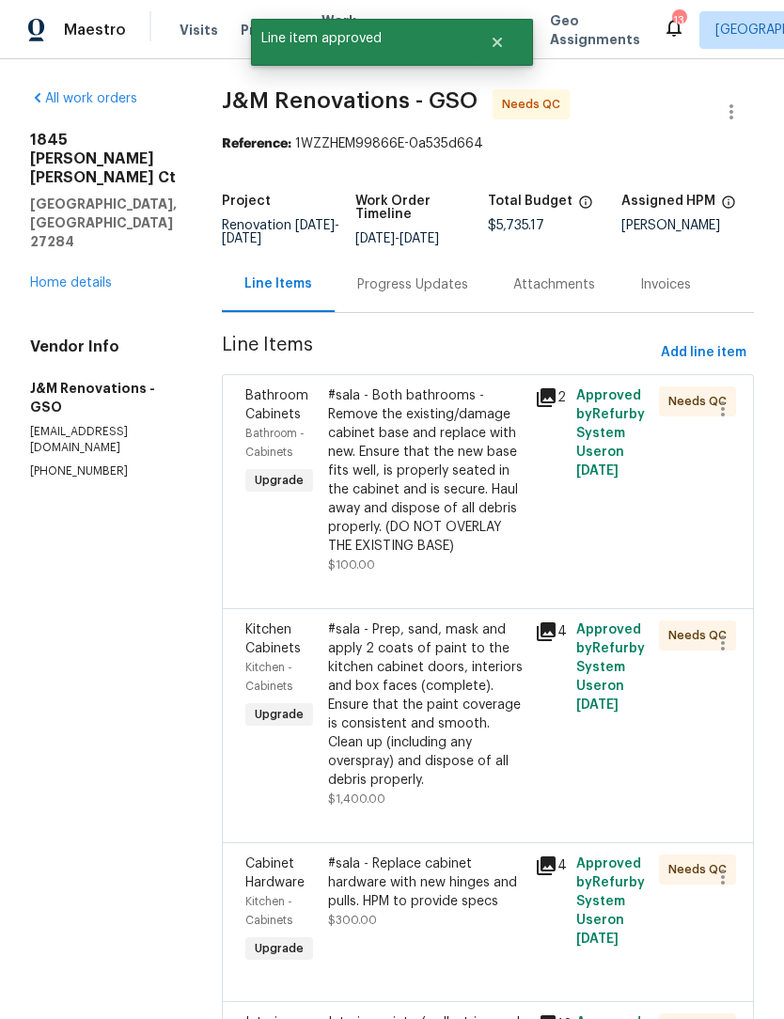
click at [446, 502] on div "#sala - Both bathrooms - Remove the existing/damage cabinet base and replace wi…" at bounding box center [426, 470] width 196 height 169
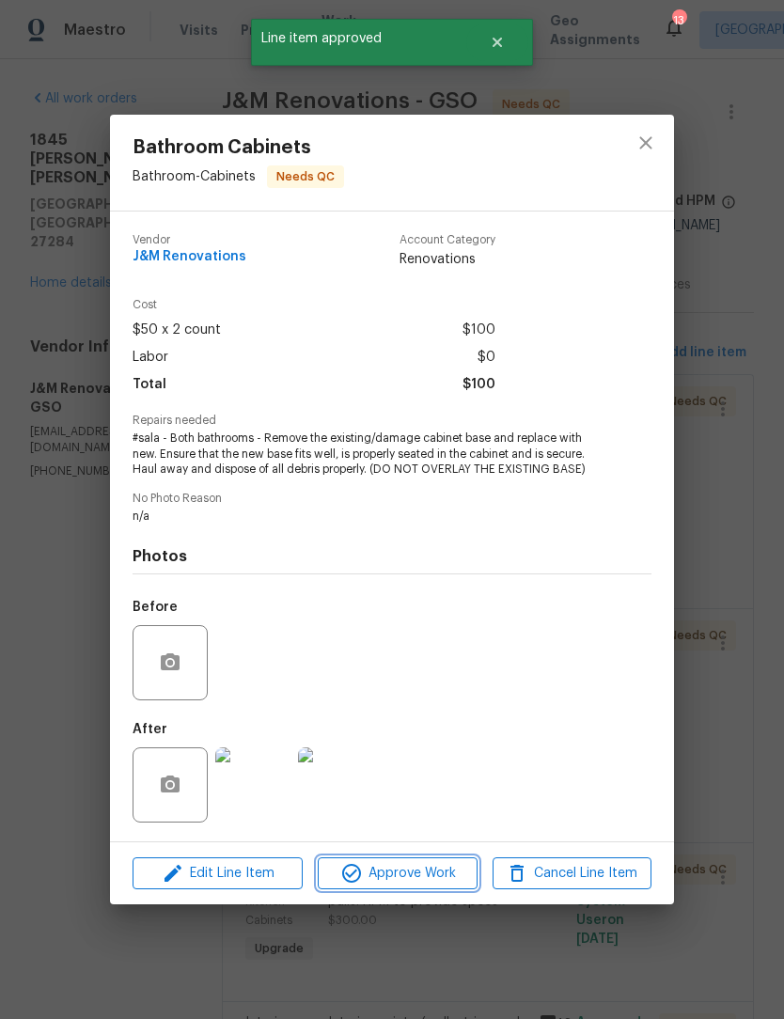
click at [409, 861] on button "Approve Work" at bounding box center [397, 873] width 159 height 33
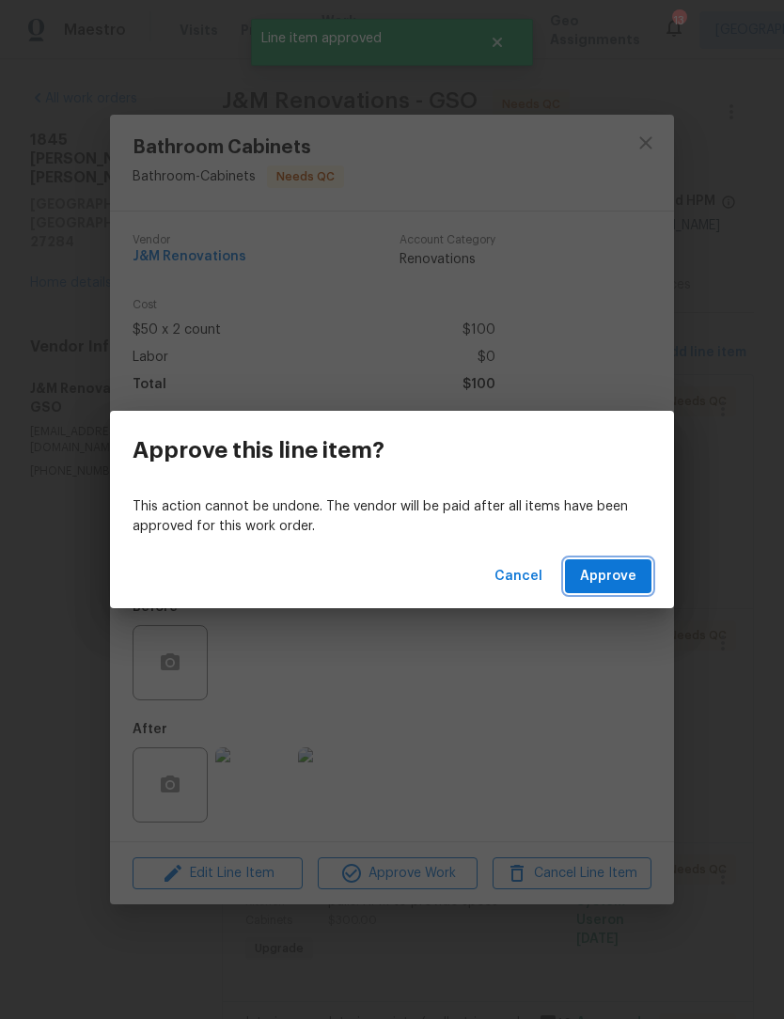
click at [605, 580] on span "Approve" at bounding box center [608, 577] width 56 height 24
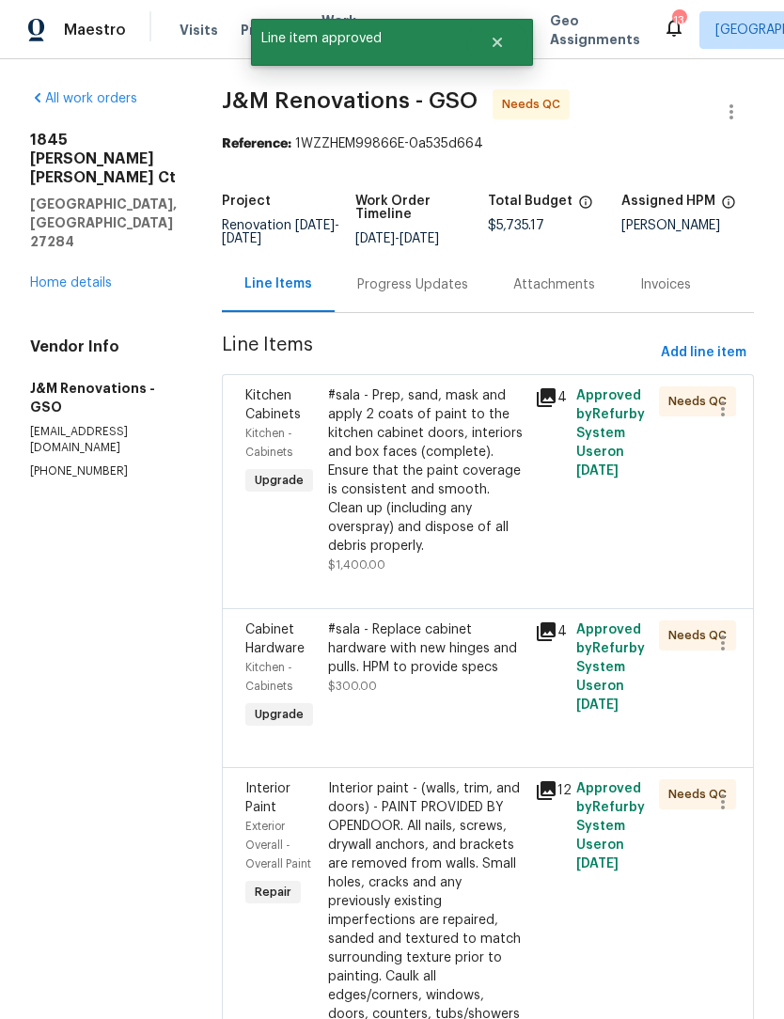
click at [425, 495] on div "#sala - Prep, sand, mask and apply 2 coats of paint to the kitchen cabinet door…" at bounding box center [426, 470] width 196 height 169
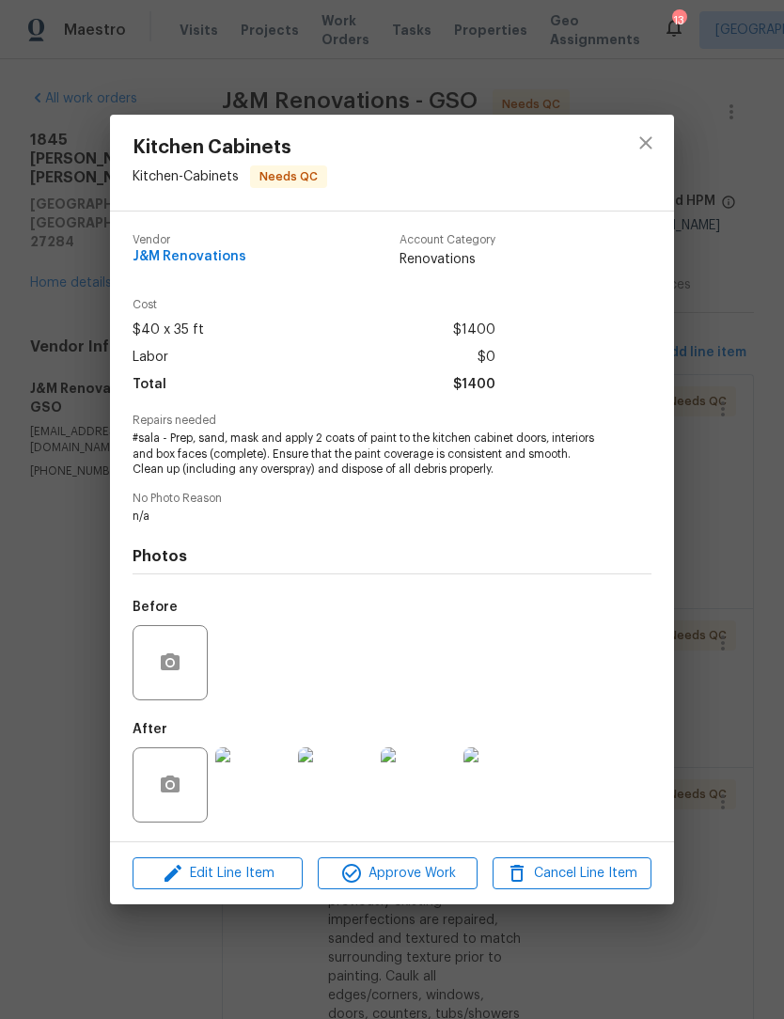
click at [255, 790] on img at bounding box center [252, 784] width 75 height 75
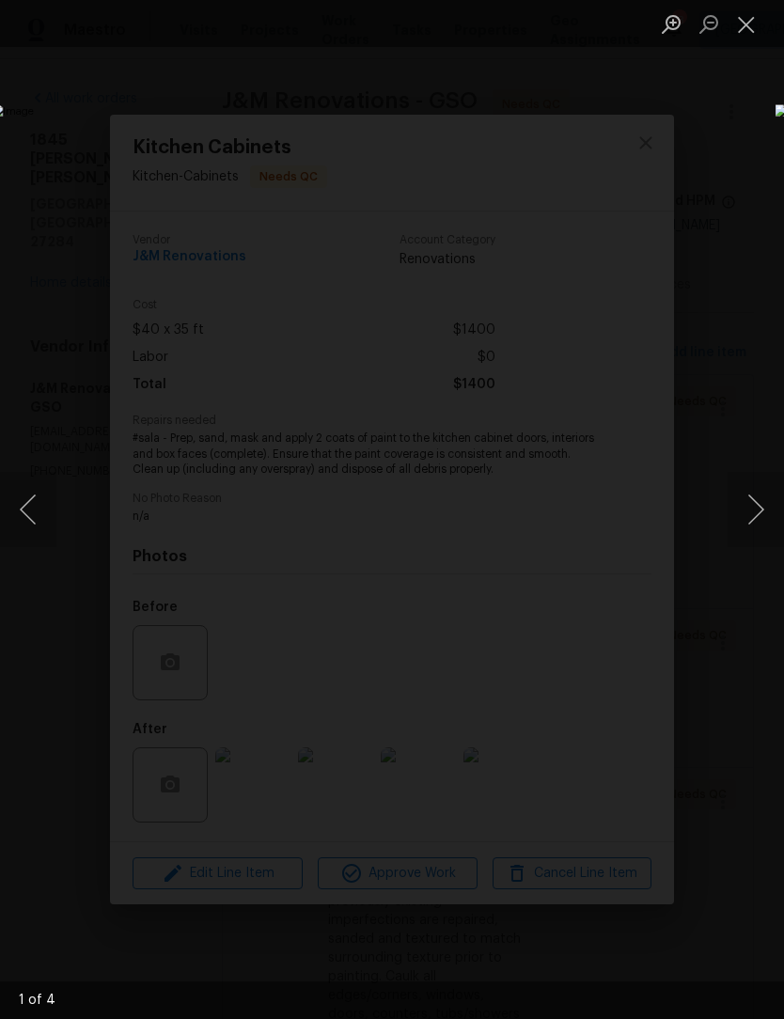
click at [764, 511] on button "Next image" at bounding box center [756, 509] width 56 height 75
click at [753, 506] on button "Next image" at bounding box center [756, 509] width 56 height 75
click at [749, 499] on button "Next image" at bounding box center [756, 509] width 56 height 75
click at [758, 497] on button "Next image" at bounding box center [756, 509] width 56 height 75
click at [753, 500] on button "Next image" at bounding box center [756, 509] width 56 height 75
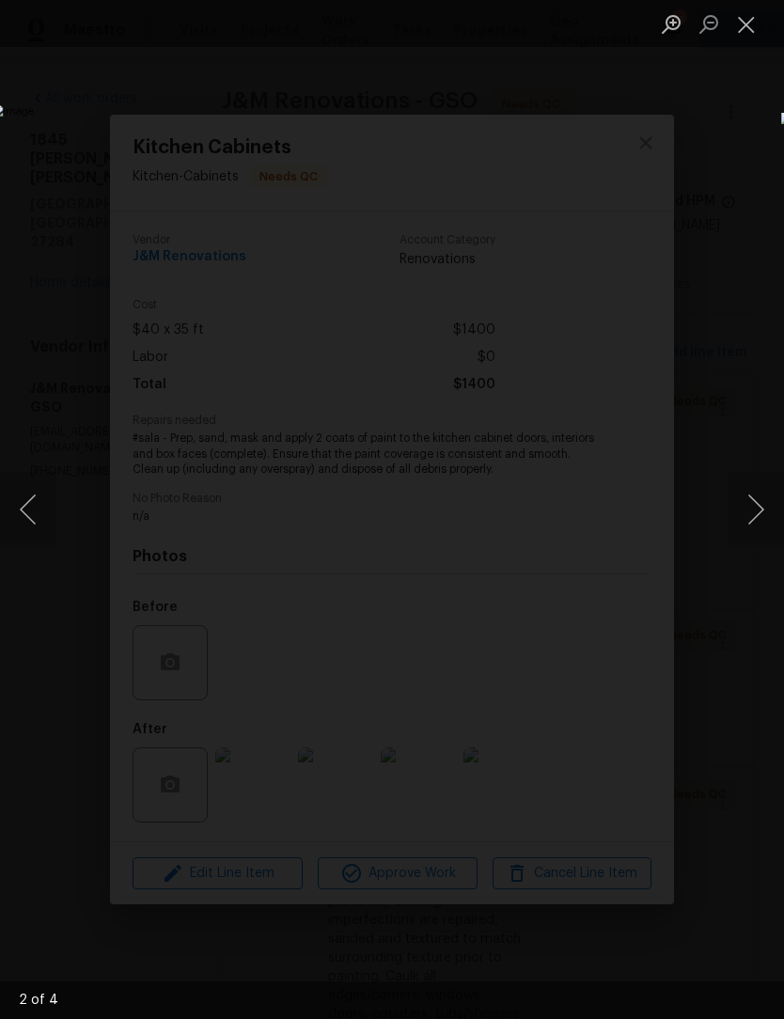
click at [755, 500] on button "Next image" at bounding box center [756, 509] width 56 height 75
click at [750, 504] on button "Next image" at bounding box center [756, 509] width 56 height 75
click at [747, 507] on button "Next image" at bounding box center [756, 509] width 56 height 75
click at [752, 504] on button "Next image" at bounding box center [756, 509] width 56 height 75
click at [760, 39] on button "Close lightbox" at bounding box center [747, 24] width 38 height 33
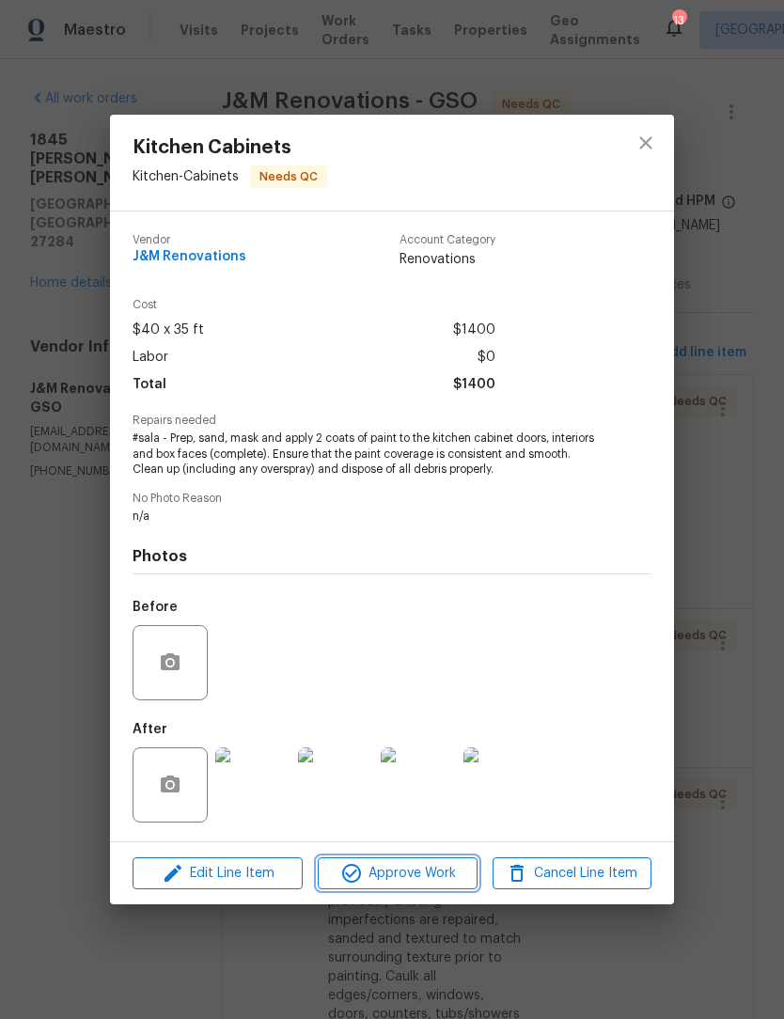
click at [424, 877] on span "Approve Work" at bounding box center [397, 874] width 148 height 24
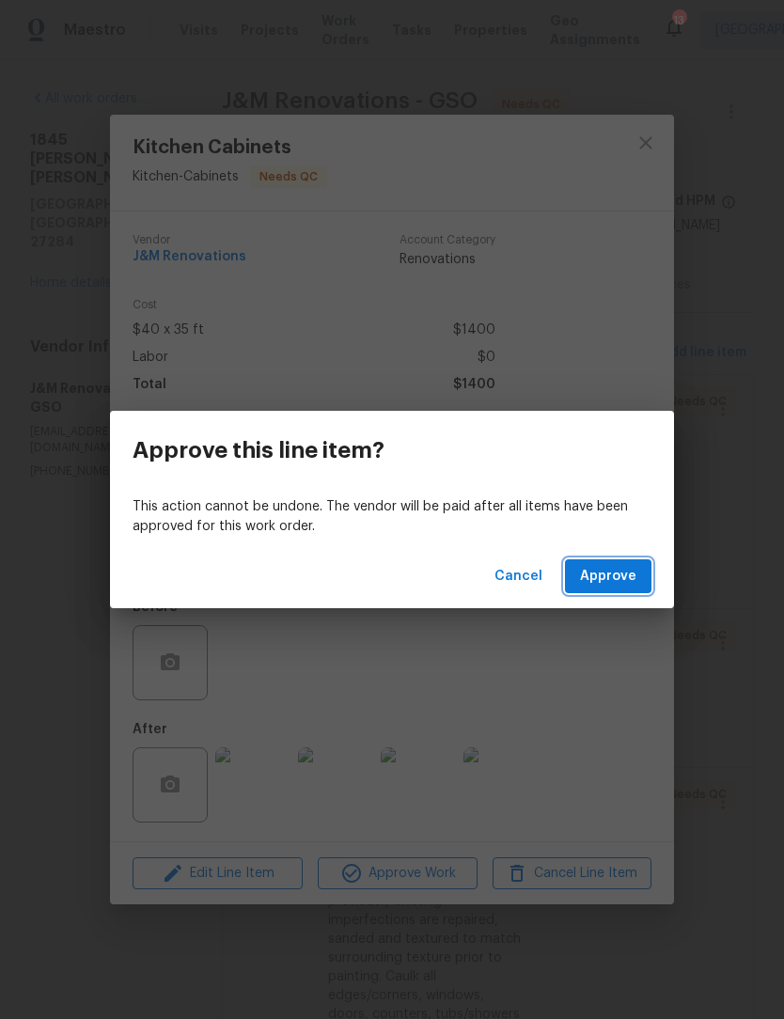
click at [611, 582] on span "Approve" at bounding box center [608, 577] width 56 height 24
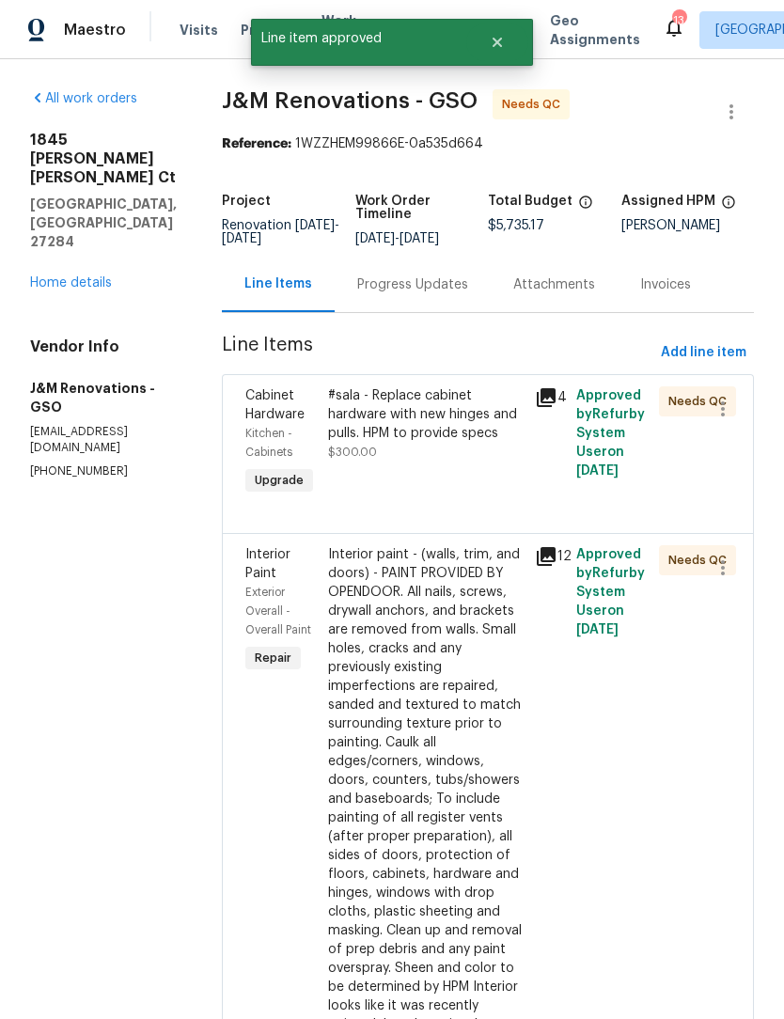
click at [448, 430] on div "#sala - Replace cabinet hardware with new hinges and pulls. HPM to provide specs" at bounding box center [426, 414] width 196 height 56
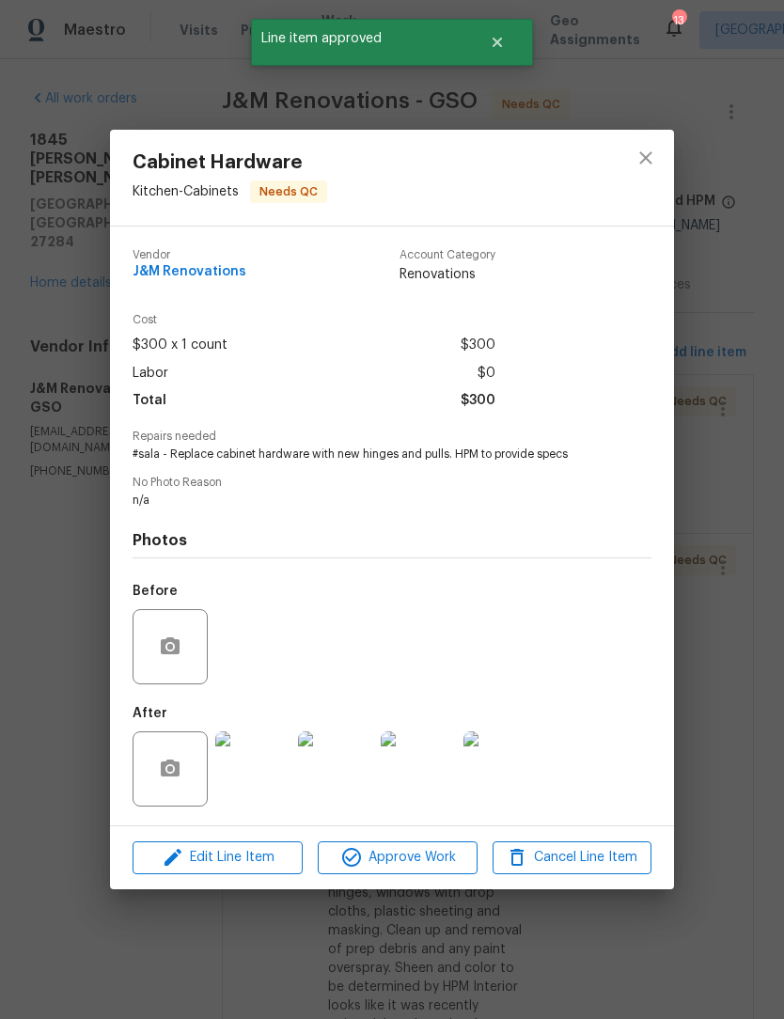
click at [263, 771] on img at bounding box center [252, 768] width 75 height 75
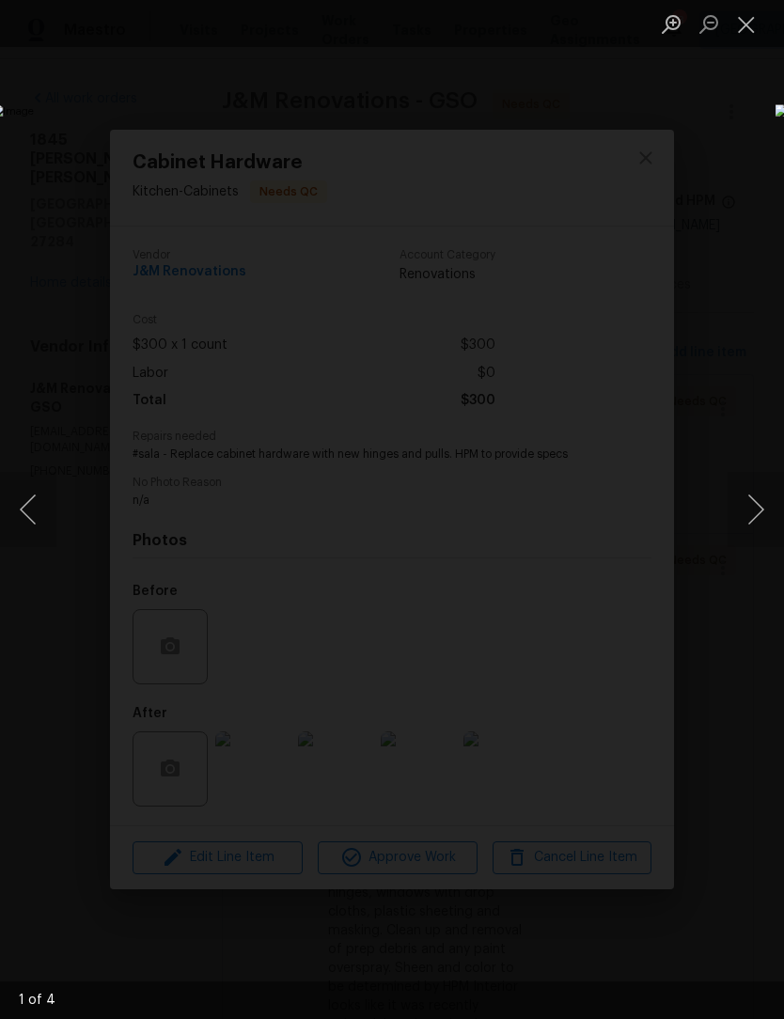
click at [763, 502] on button "Next image" at bounding box center [756, 509] width 56 height 75
click at [747, 33] on button "Close lightbox" at bounding box center [747, 24] width 38 height 33
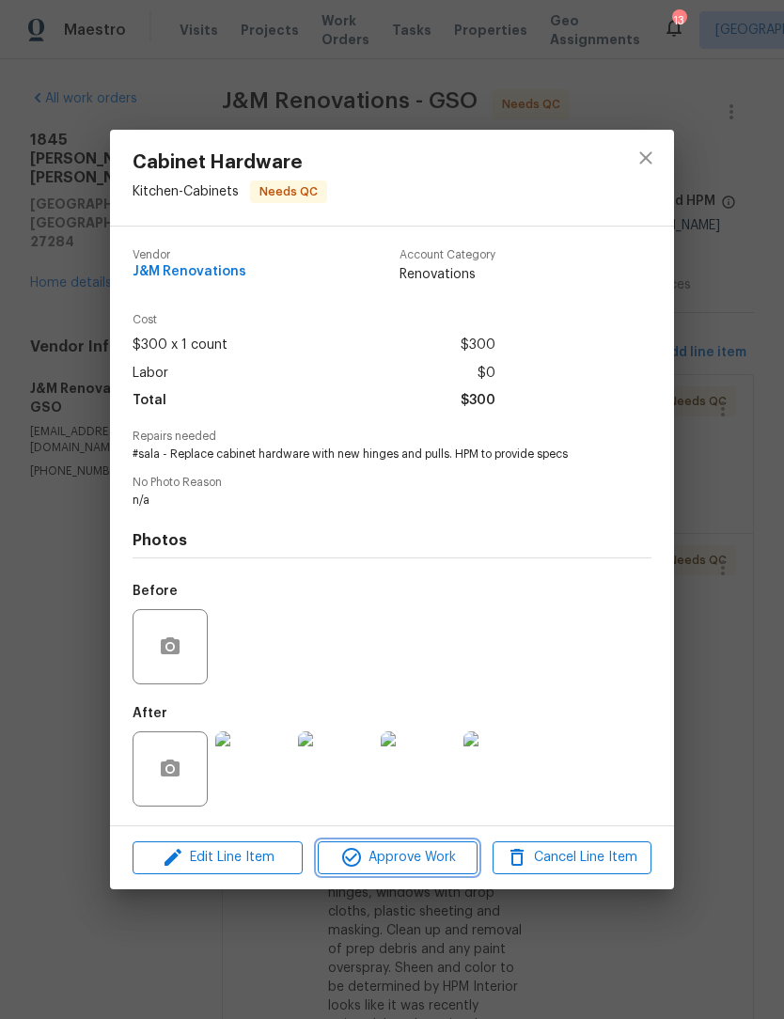
click at [430, 869] on span "Approve Work" at bounding box center [397, 858] width 148 height 24
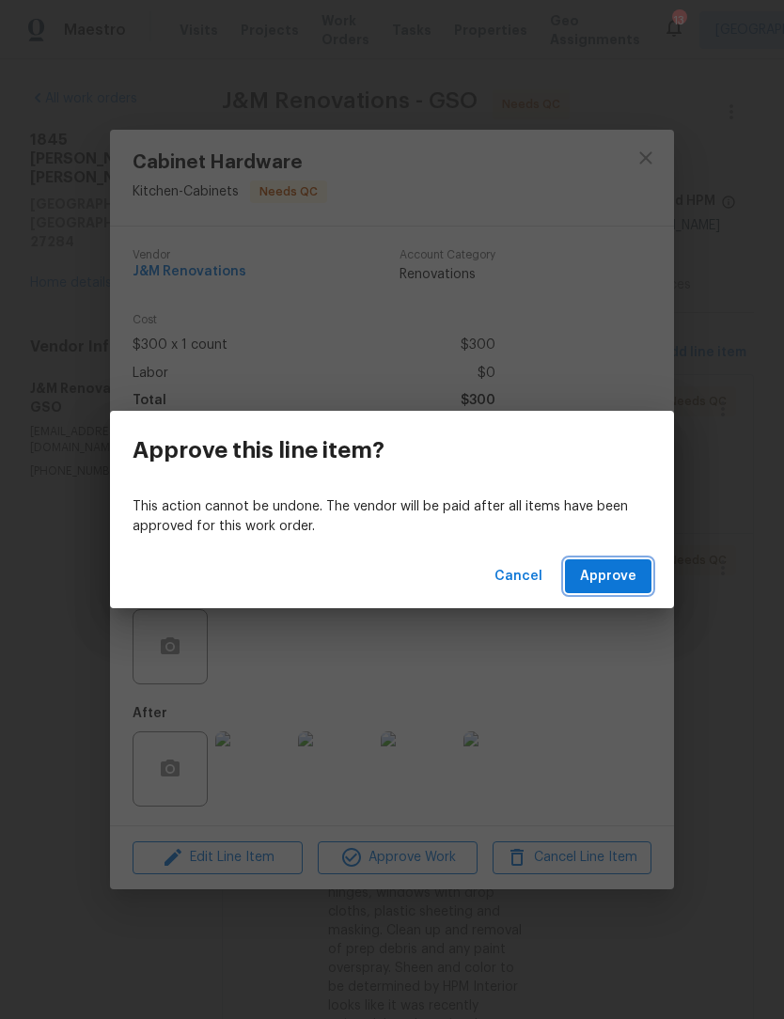
click at [609, 583] on span "Approve" at bounding box center [608, 577] width 56 height 24
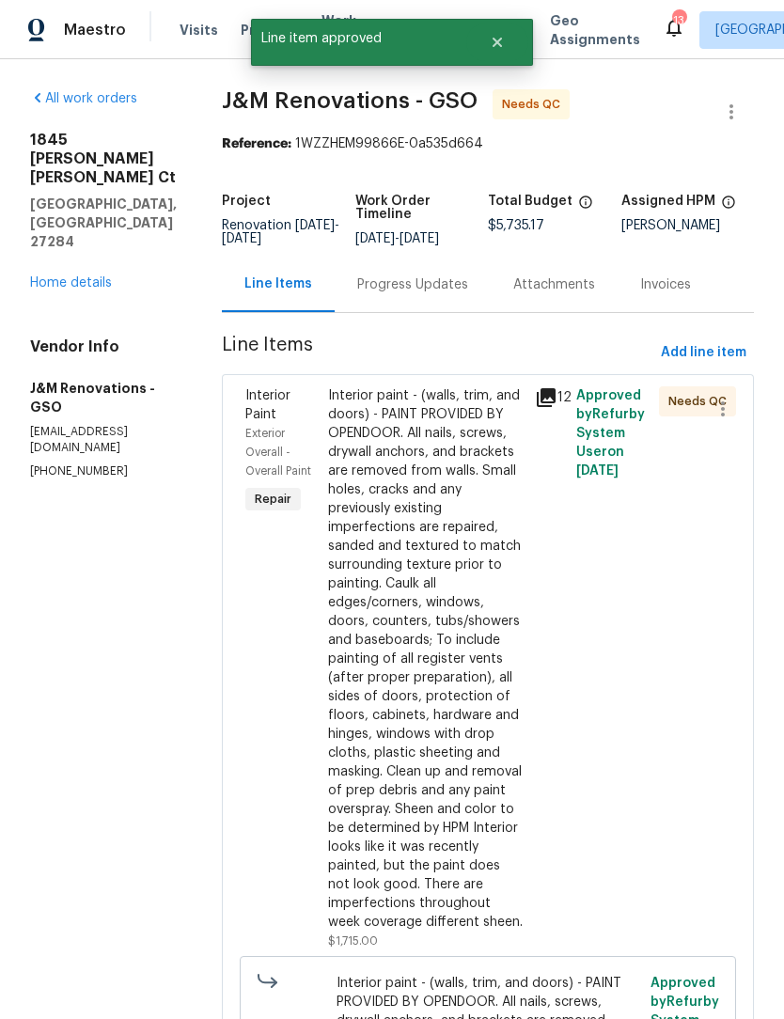
click at [459, 773] on div "Interior paint - (walls, trim, and doors) - PAINT PROVIDED BY OPENDOOR. All nai…" at bounding box center [426, 658] width 196 height 545
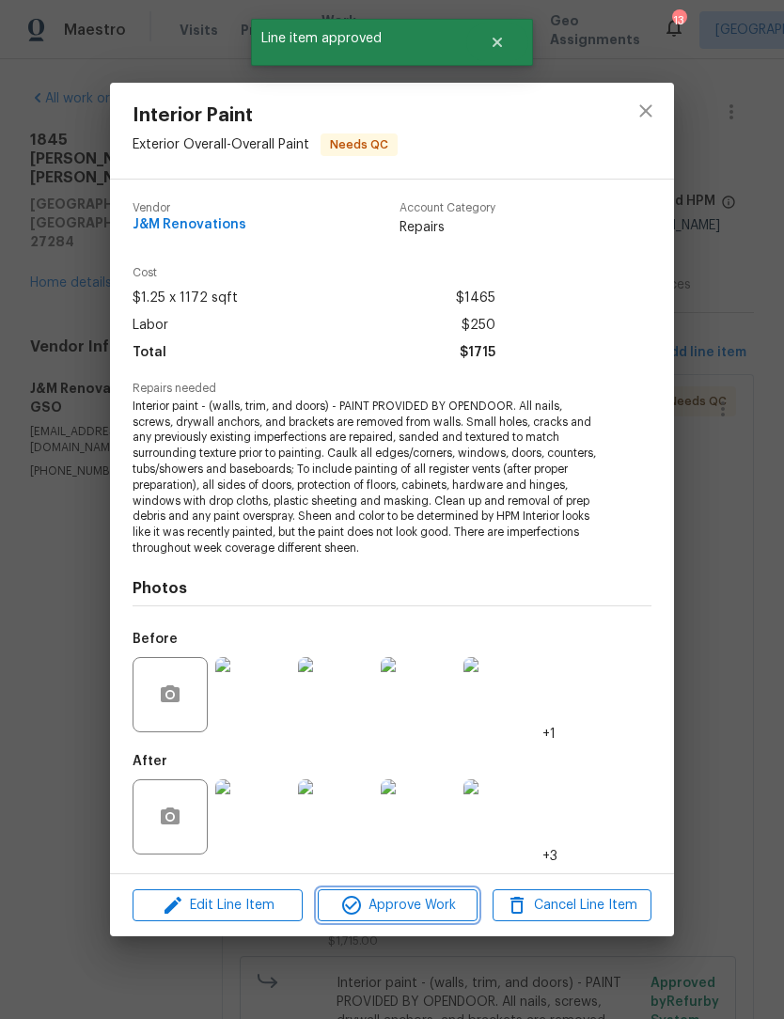
click at [418, 914] on span "Approve Work" at bounding box center [397, 906] width 148 height 24
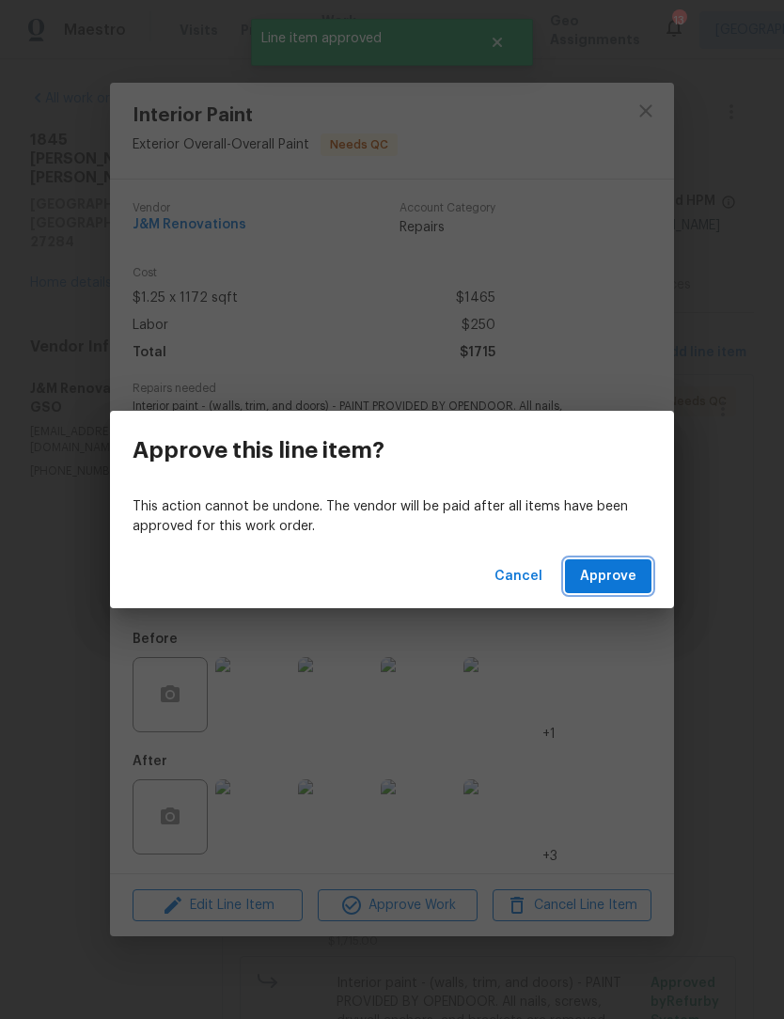
click at [606, 591] on button "Approve" at bounding box center [608, 576] width 87 height 35
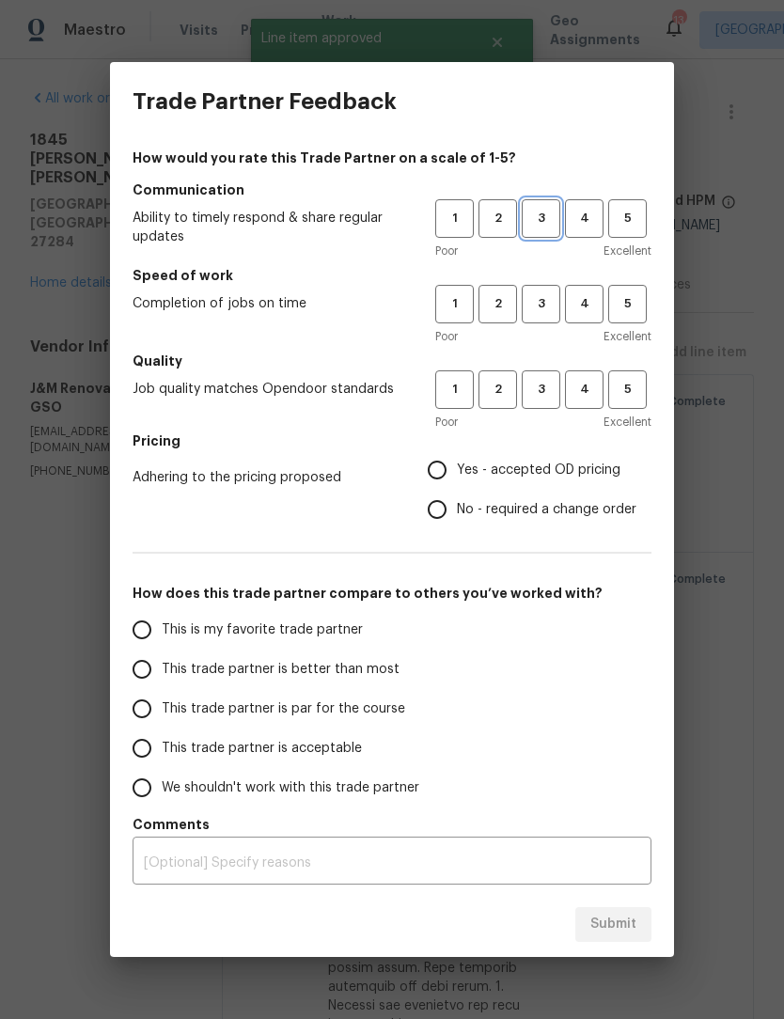
click at [547, 218] on span "3" at bounding box center [541, 219] width 35 height 22
click at [543, 305] on span "3" at bounding box center [541, 304] width 35 height 22
click at [549, 383] on span "3" at bounding box center [541, 390] width 35 height 22
click at [448, 477] on input "Yes - accepted OD pricing" at bounding box center [436, 469] width 39 height 39
radio input "true"
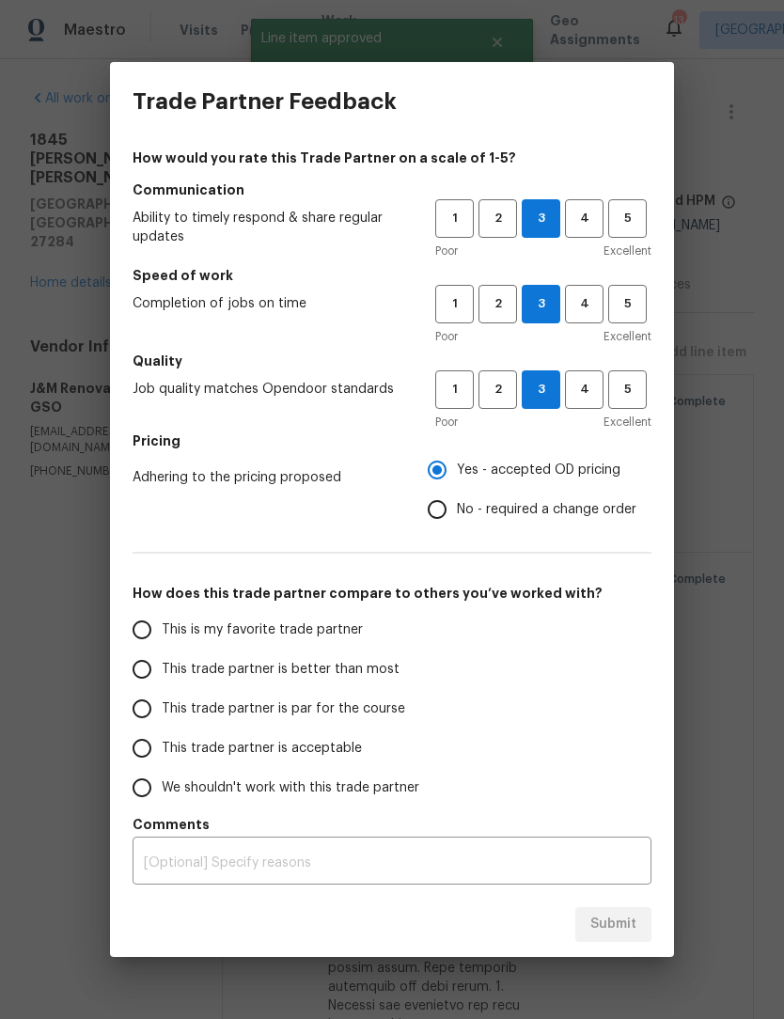
click at [144, 679] on input "This trade partner is better than most" at bounding box center [141, 669] width 39 height 39
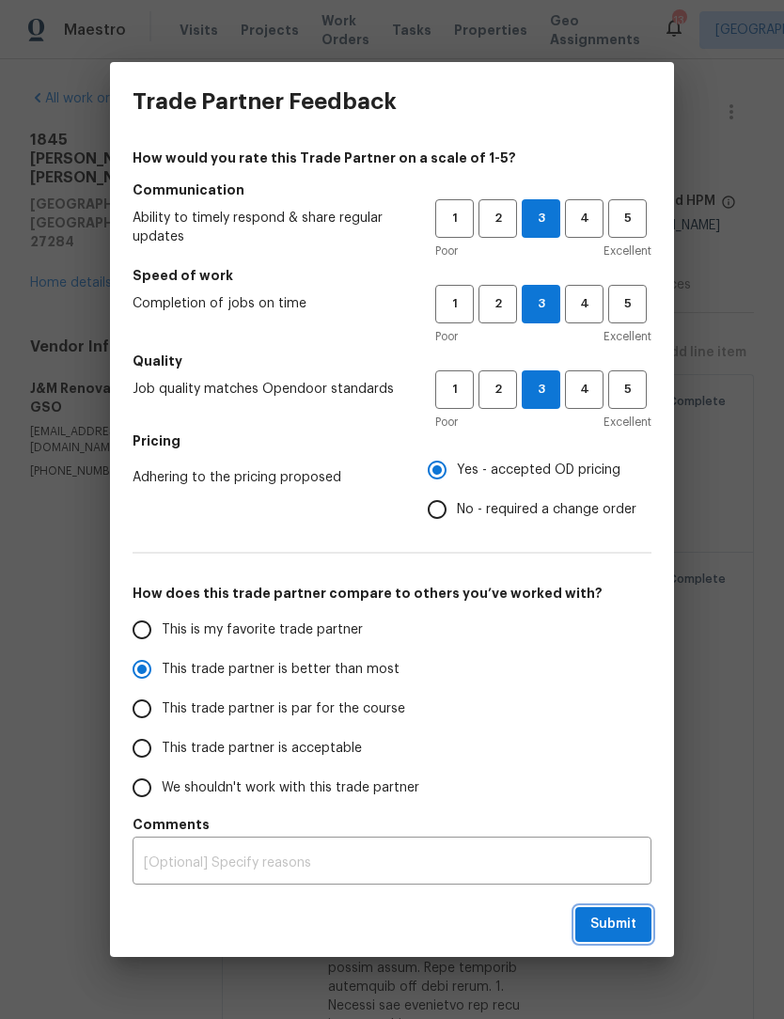
click at [614, 925] on span "Submit" at bounding box center [613, 925] width 46 height 24
radio input "true"
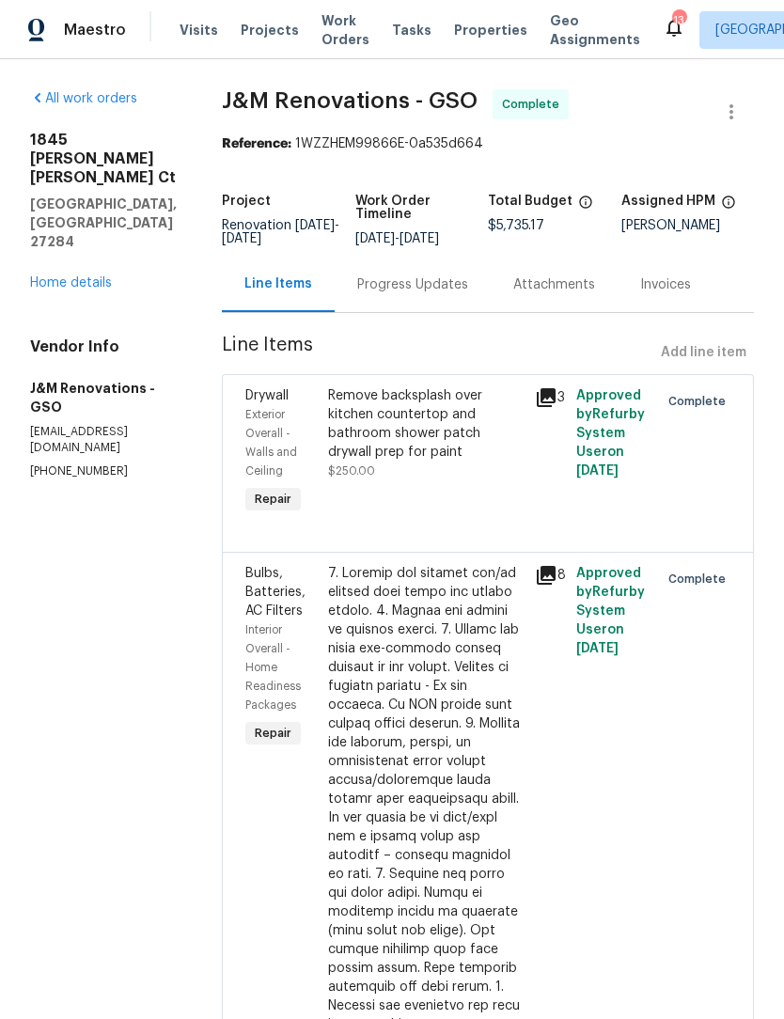
radio input "false"
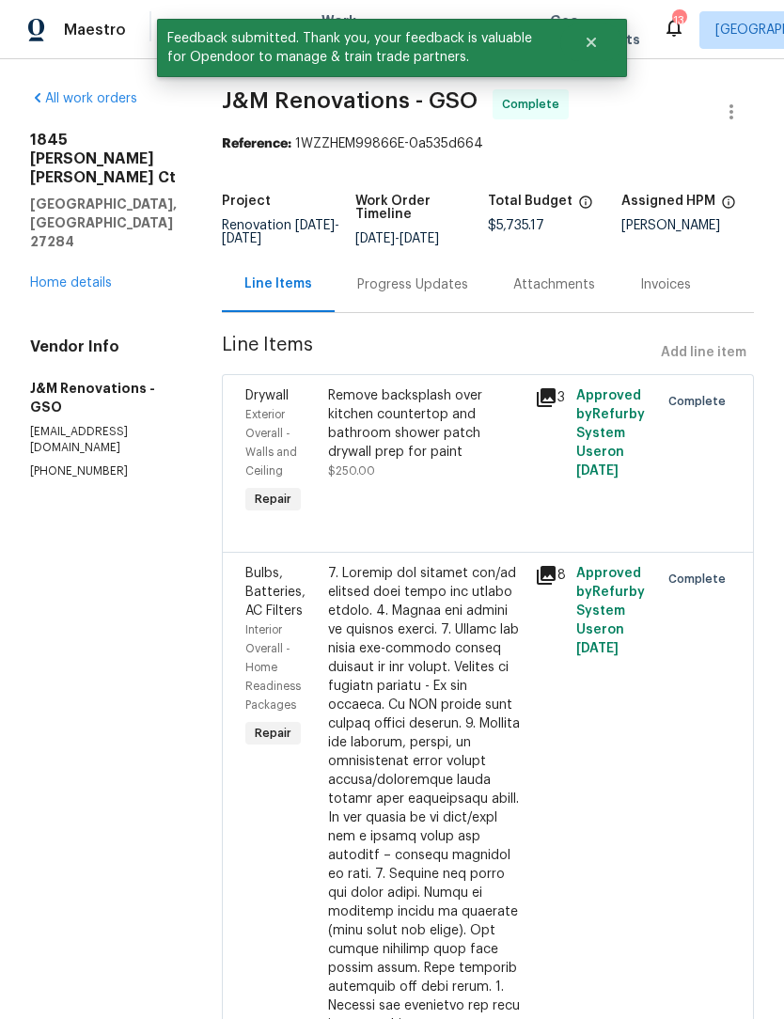
click at [94, 276] on link "Home details" at bounding box center [71, 282] width 82 height 13
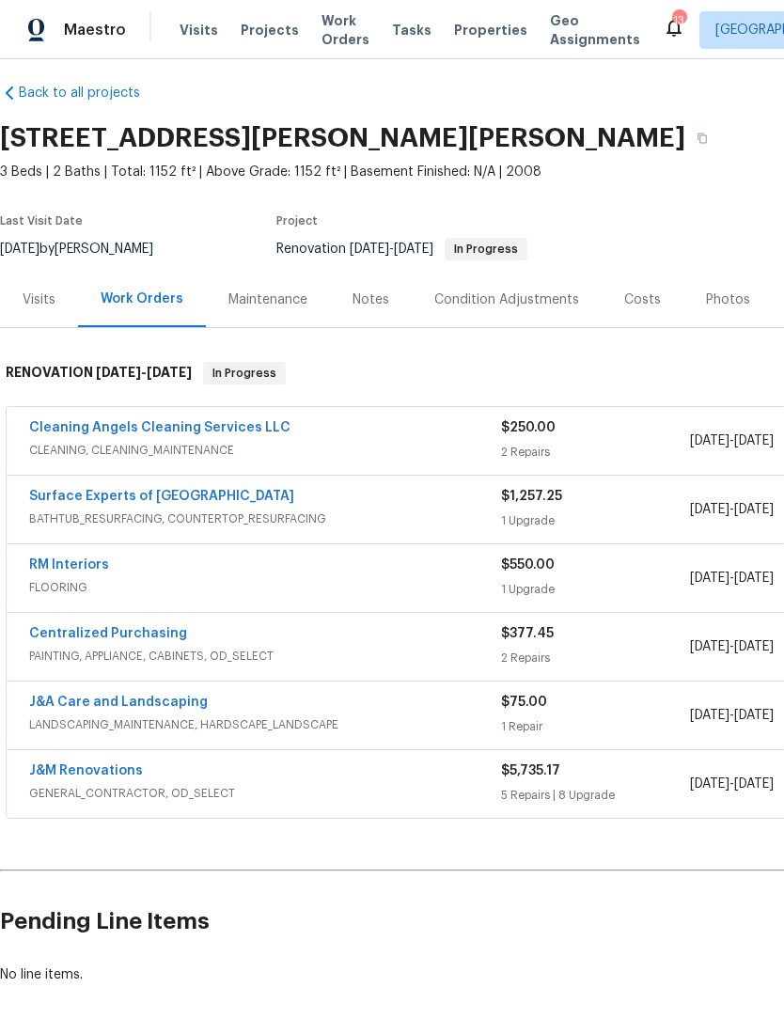
scroll to position [11, 0]
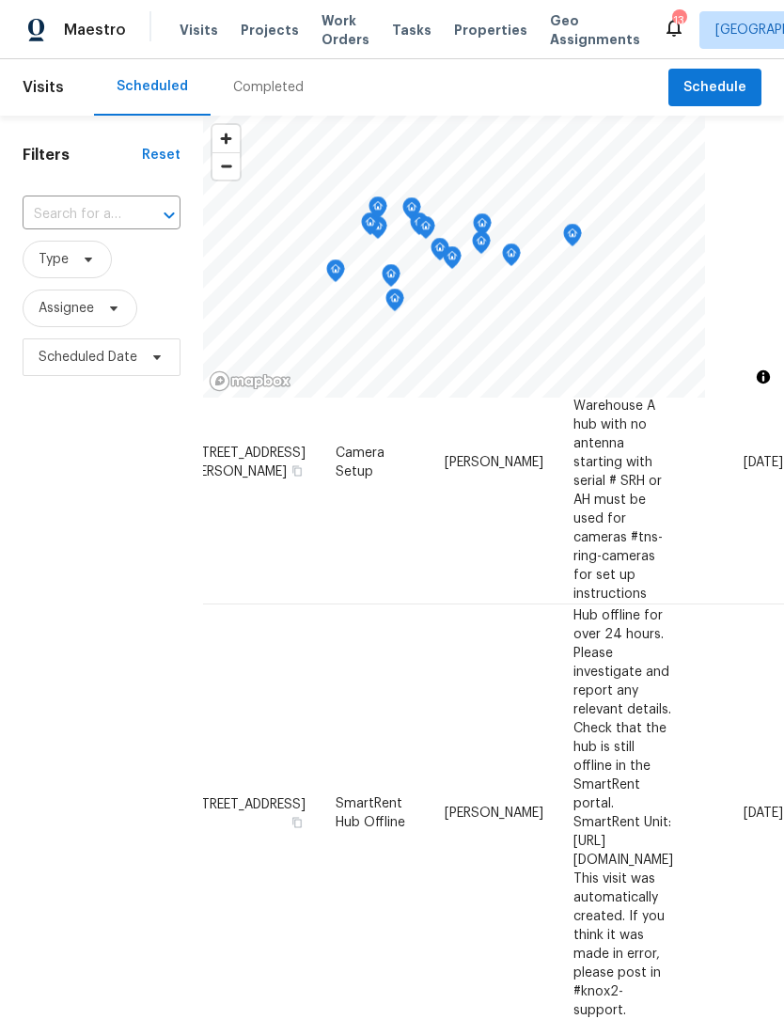
scroll to position [873, 163]
click at [0, 0] on icon at bounding box center [0, 0] width 0 height 0
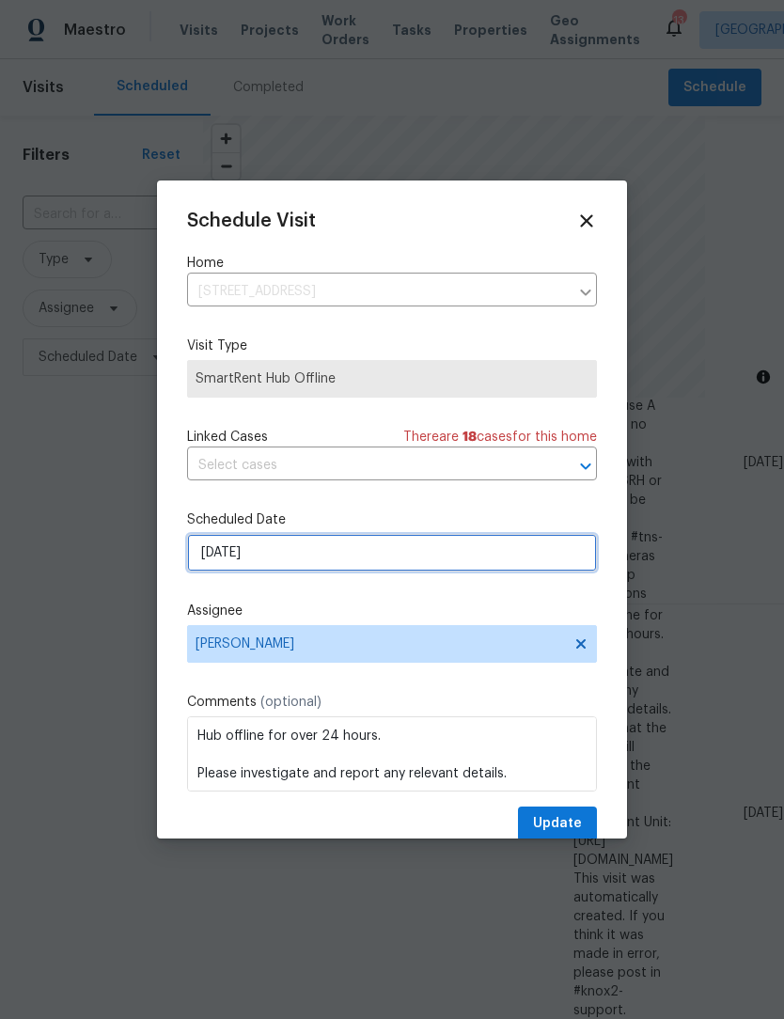
click at [326, 558] on input "8/14/2025" at bounding box center [392, 553] width 410 height 38
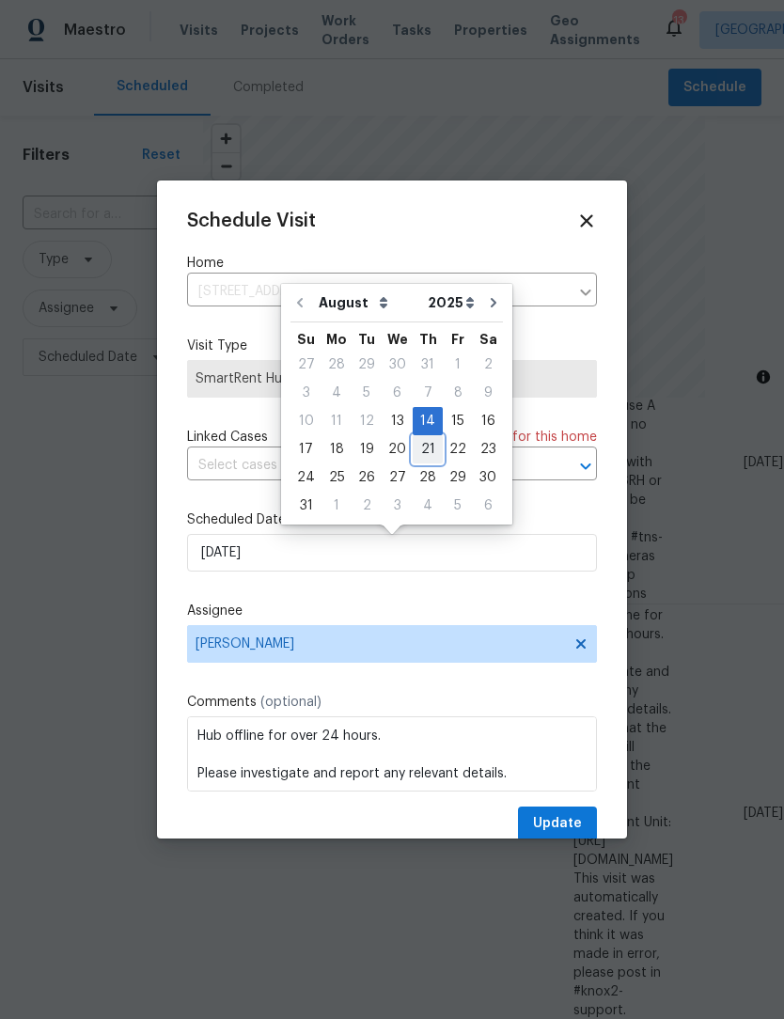
click at [423, 453] on div "21" at bounding box center [428, 449] width 30 height 26
type input "8/21/2025"
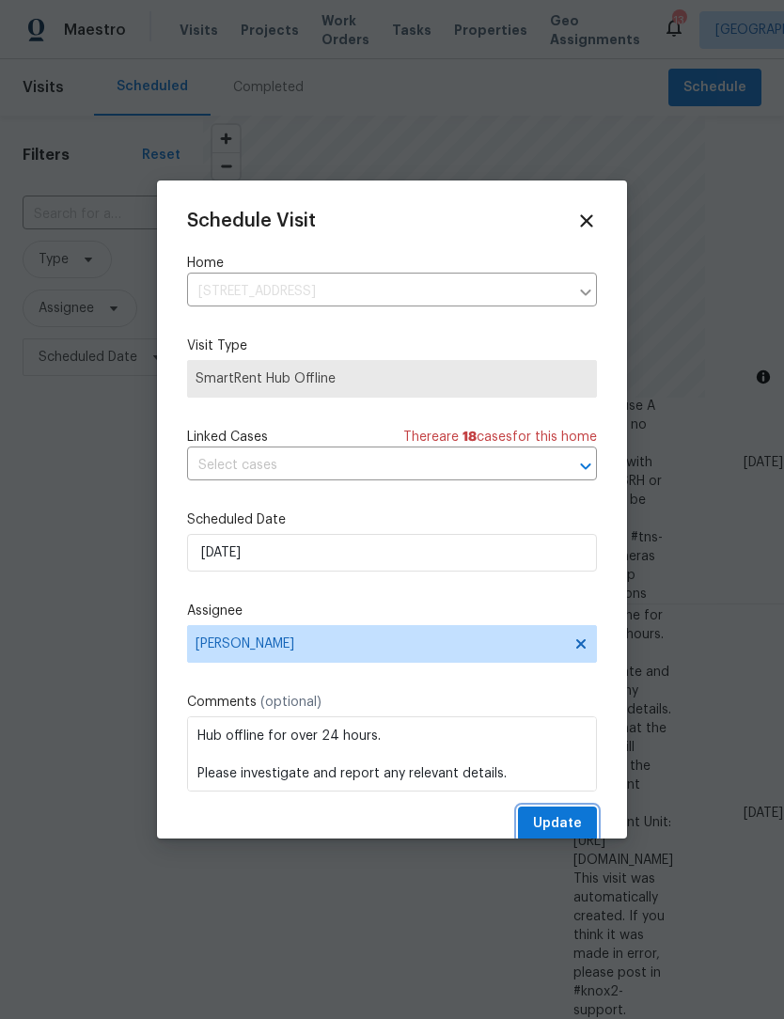
click at [576, 829] on span "Update" at bounding box center [557, 824] width 49 height 24
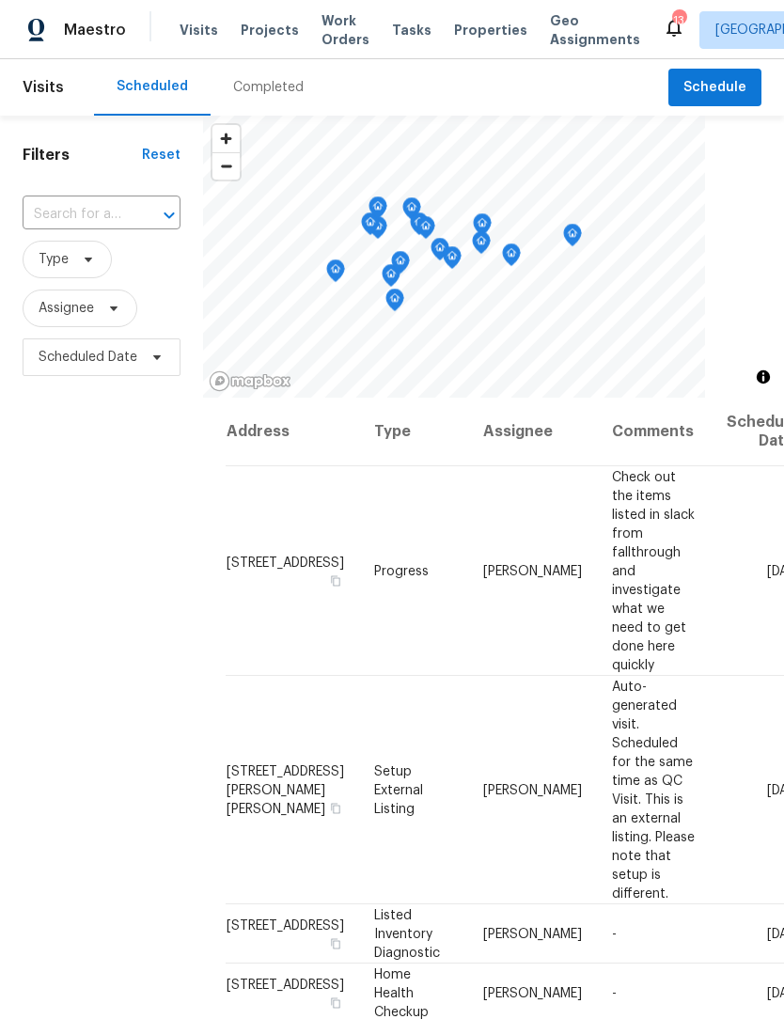
scroll to position [0, 0]
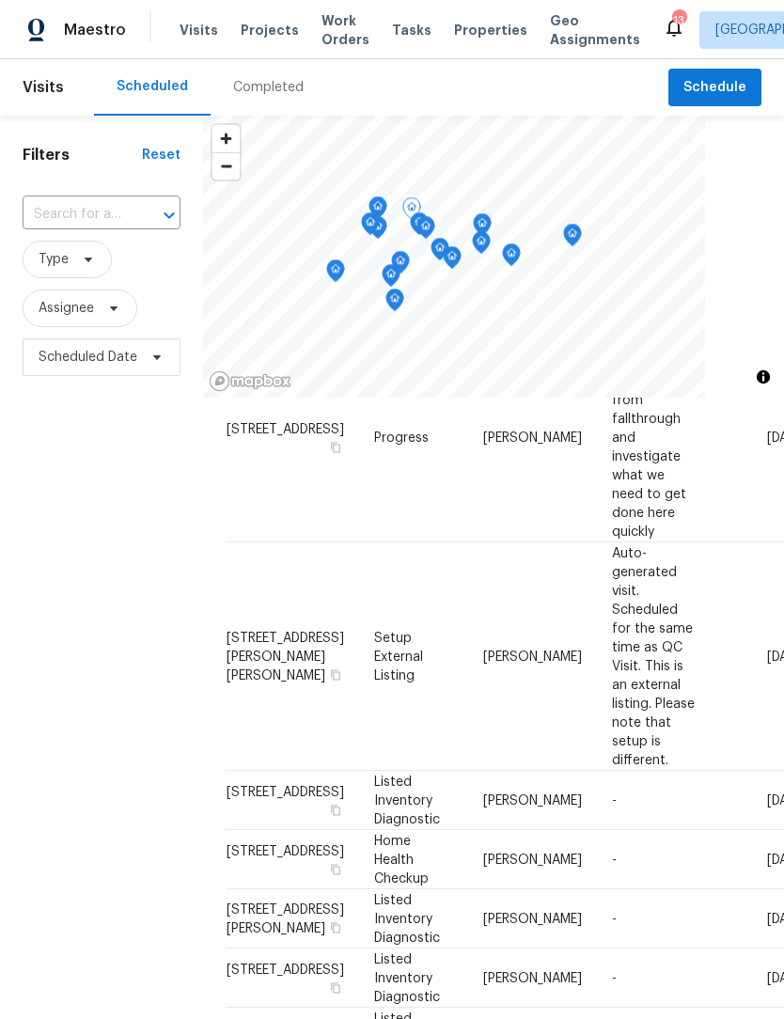
click at [0, 0] on icon at bounding box center [0, 0] width 0 height 0
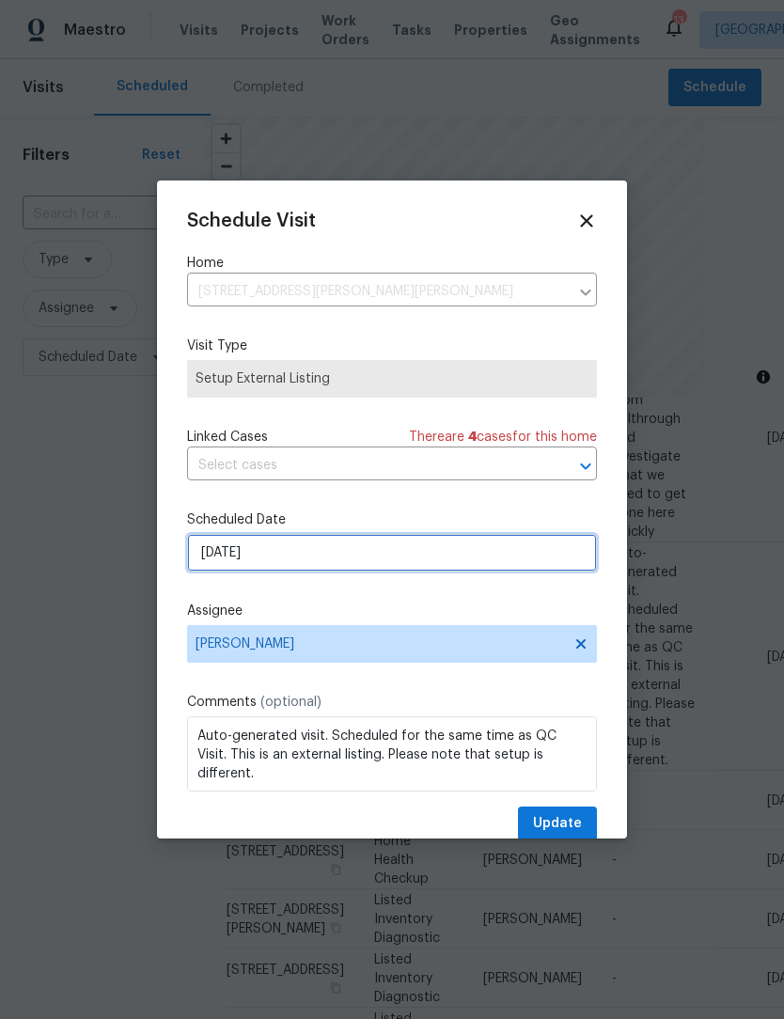
click at [319, 565] on input "8/13/2025" at bounding box center [392, 553] width 410 height 38
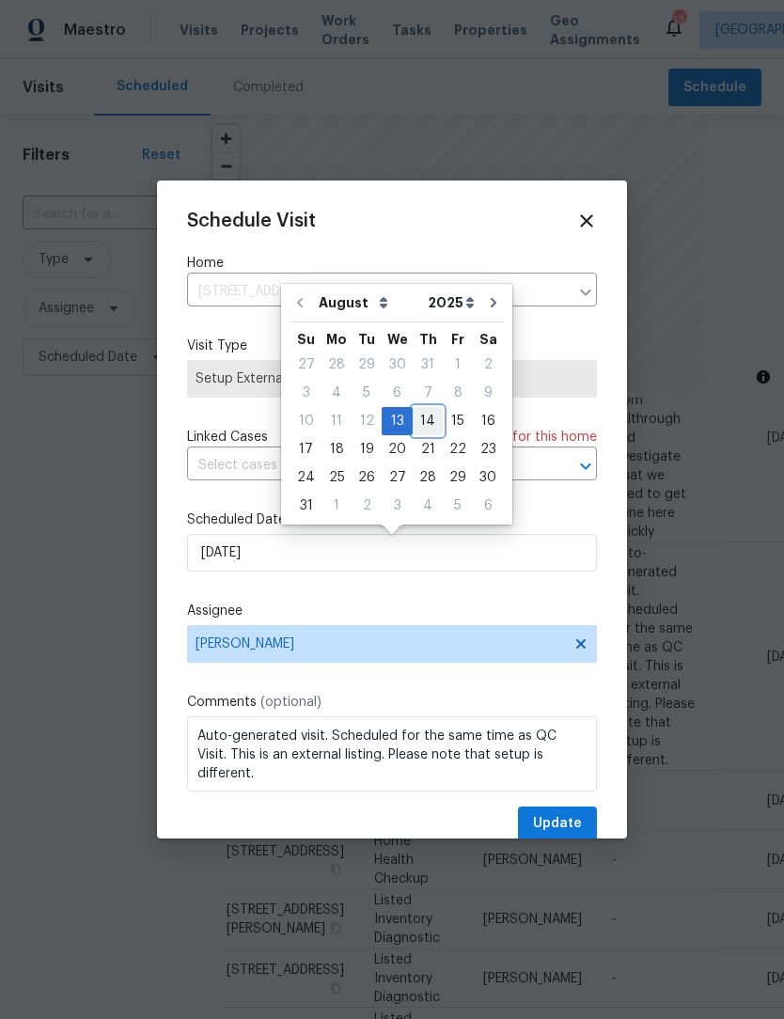
click at [424, 425] on div "14" at bounding box center [428, 421] width 30 height 26
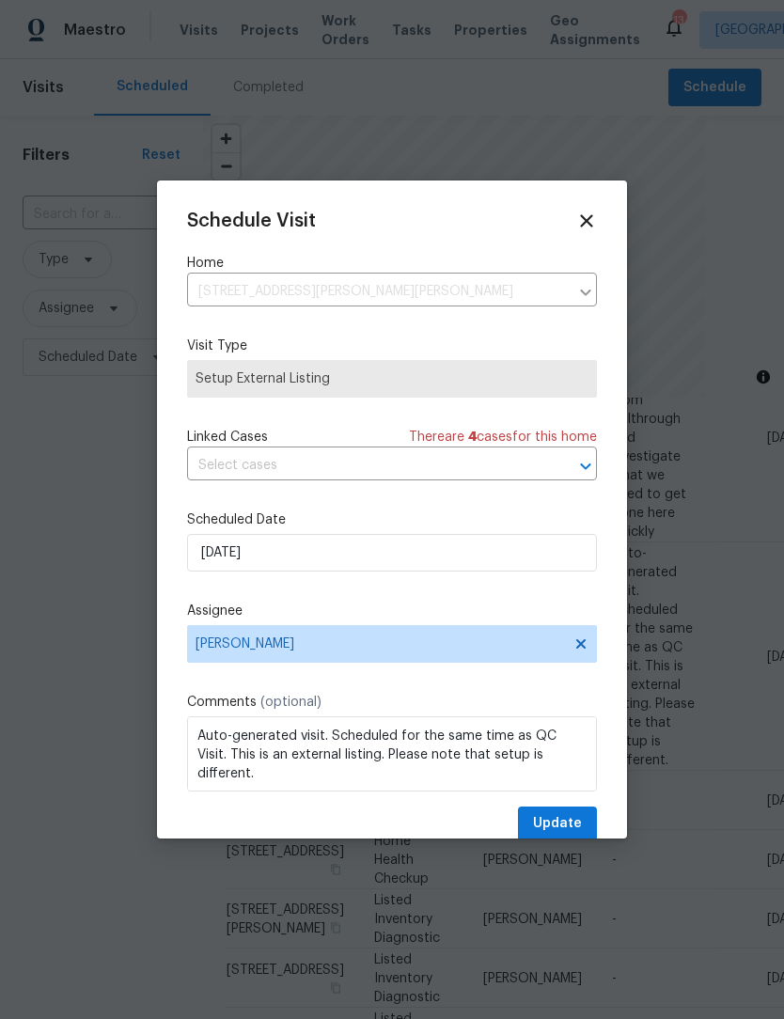
type input "8/14/2025"
click at [577, 832] on span "Update" at bounding box center [557, 824] width 49 height 24
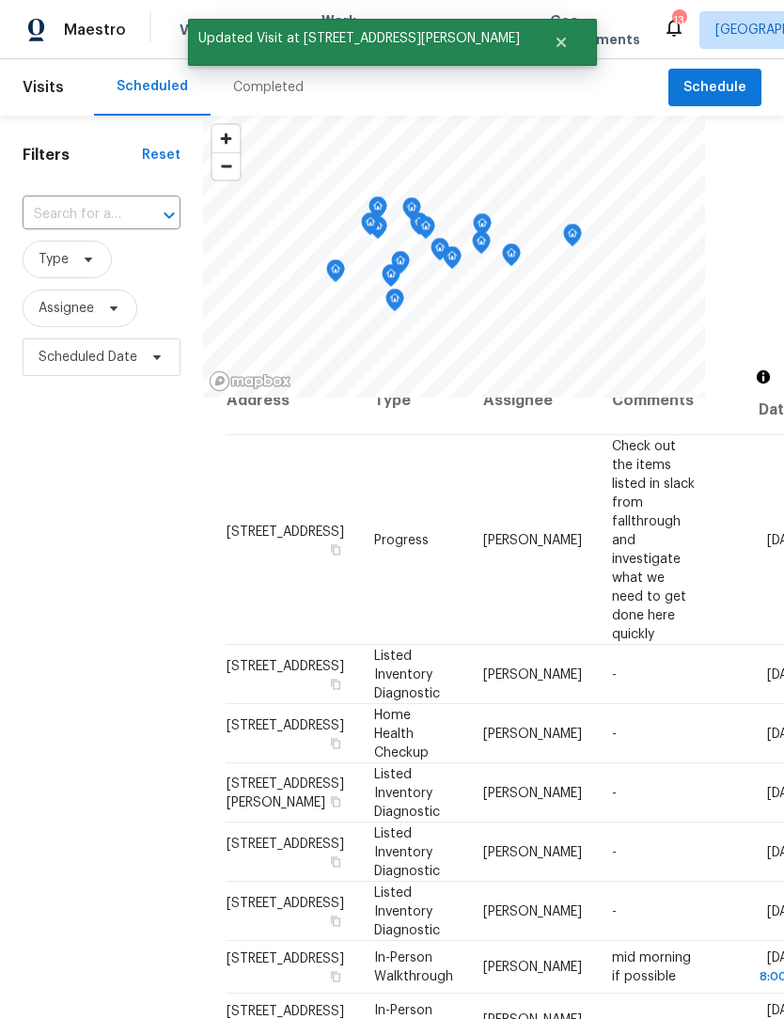
scroll to position [29, 0]
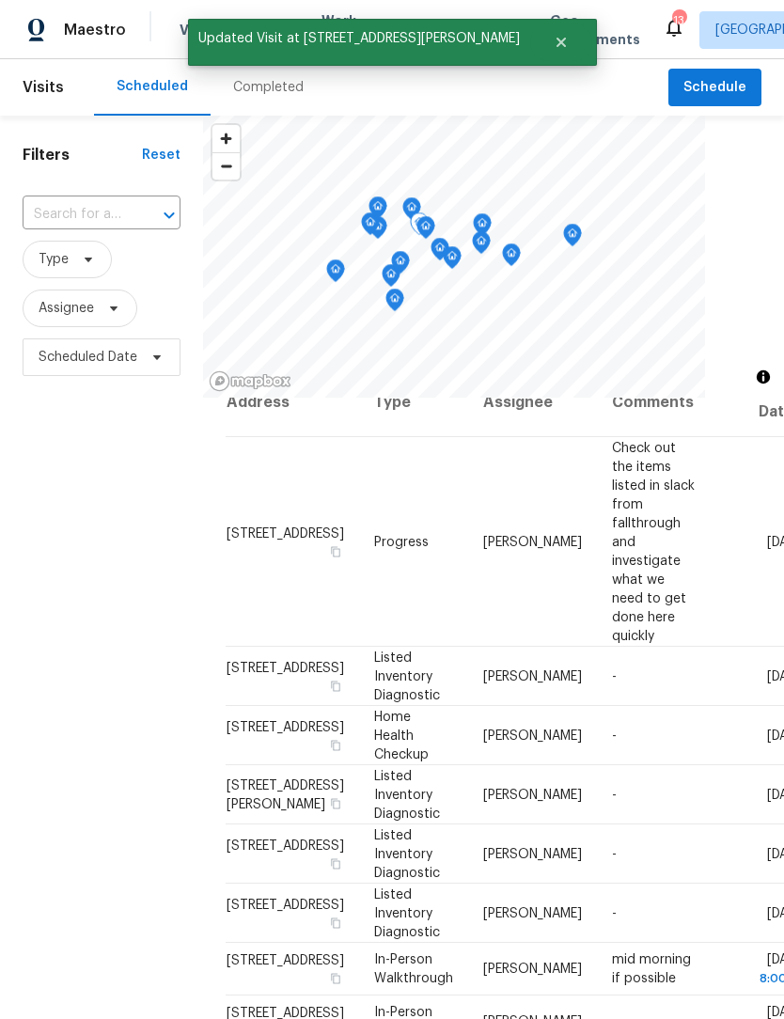
click at [0, 0] on icon at bounding box center [0, 0] width 0 height 0
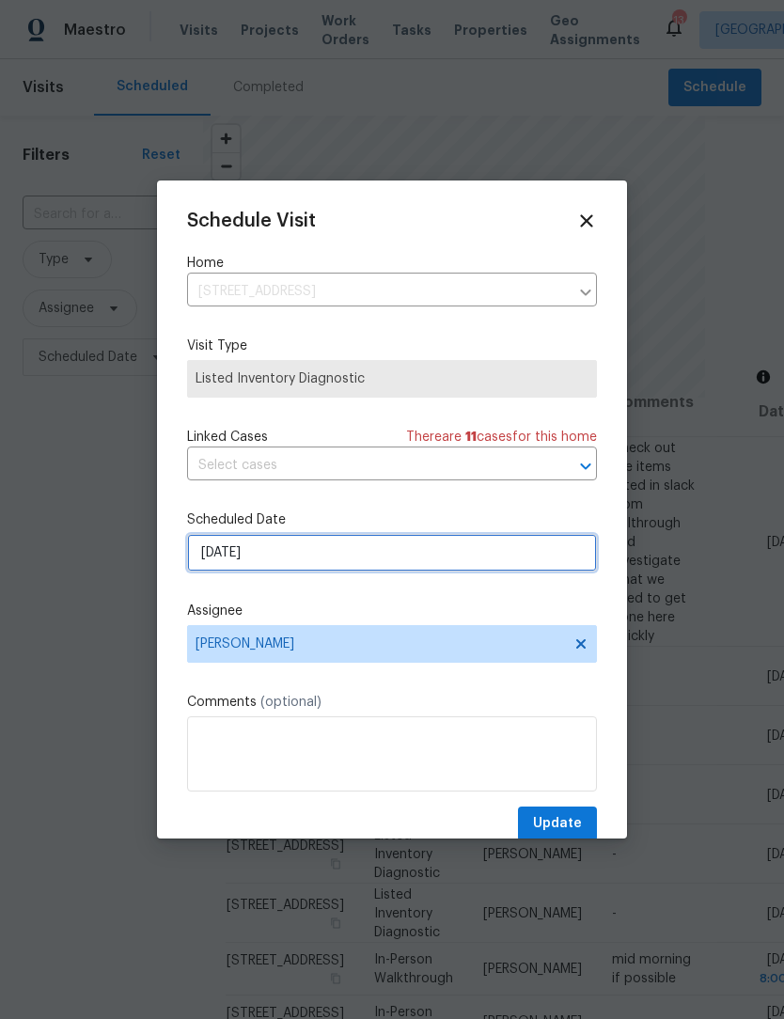
click at [320, 563] on input "8/13/2025" at bounding box center [392, 553] width 410 height 38
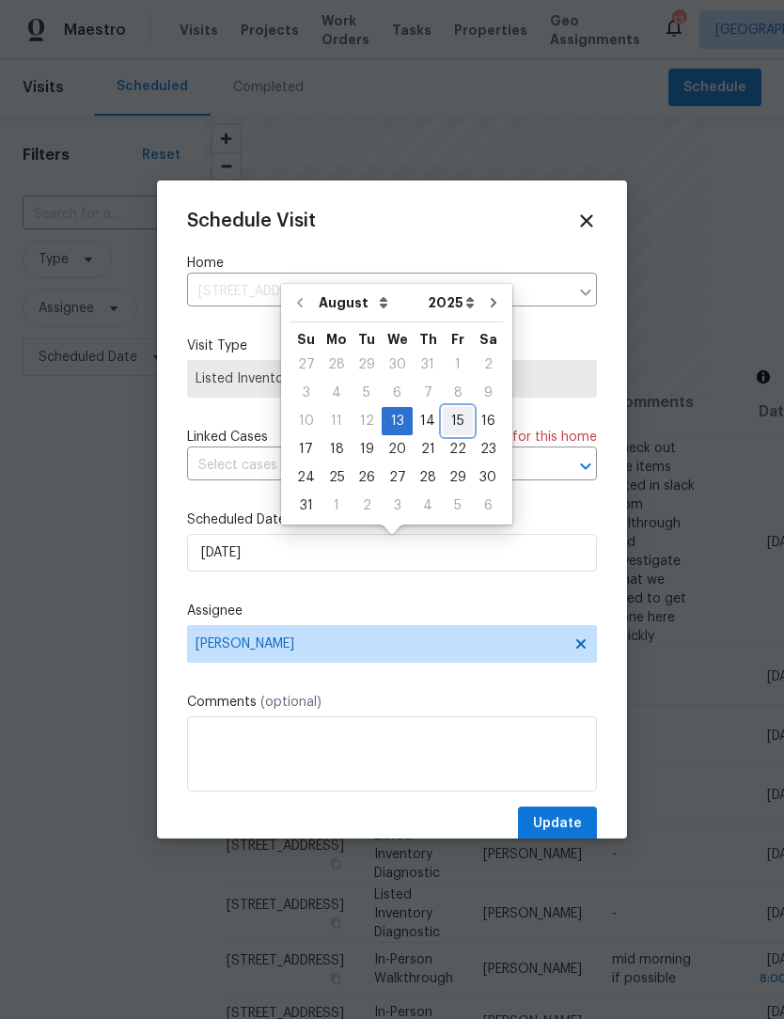
click at [457, 424] on div "15" at bounding box center [458, 421] width 30 height 26
type input "8/15/2025"
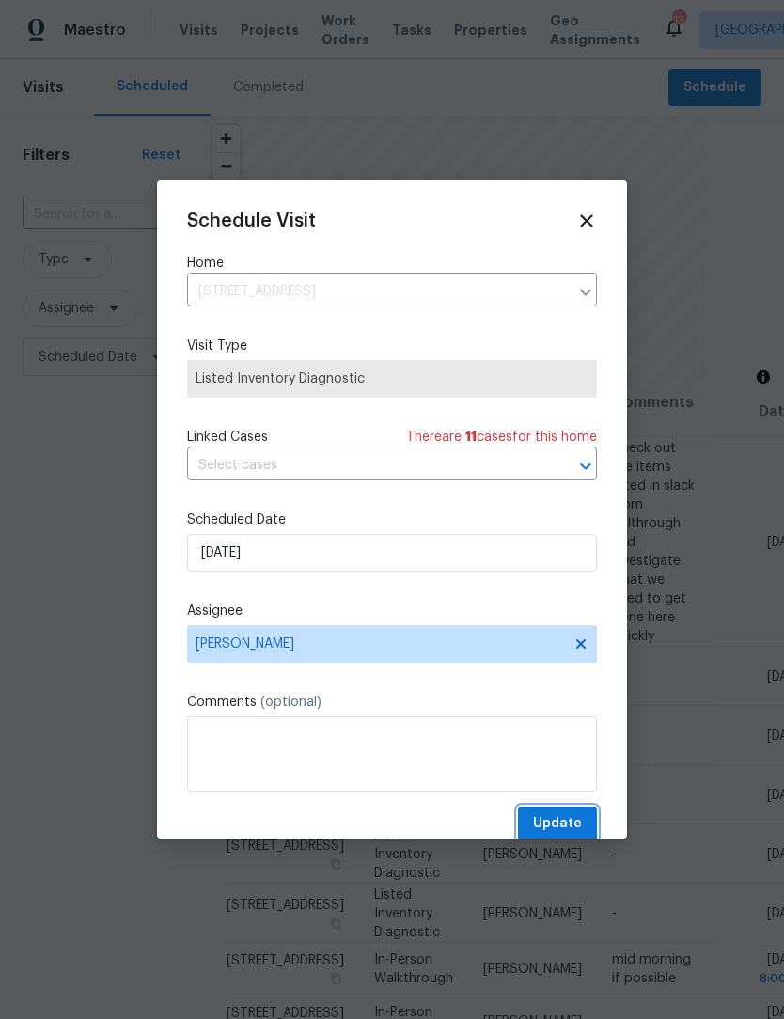
click at [574, 820] on span "Update" at bounding box center [557, 824] width 49 height 24
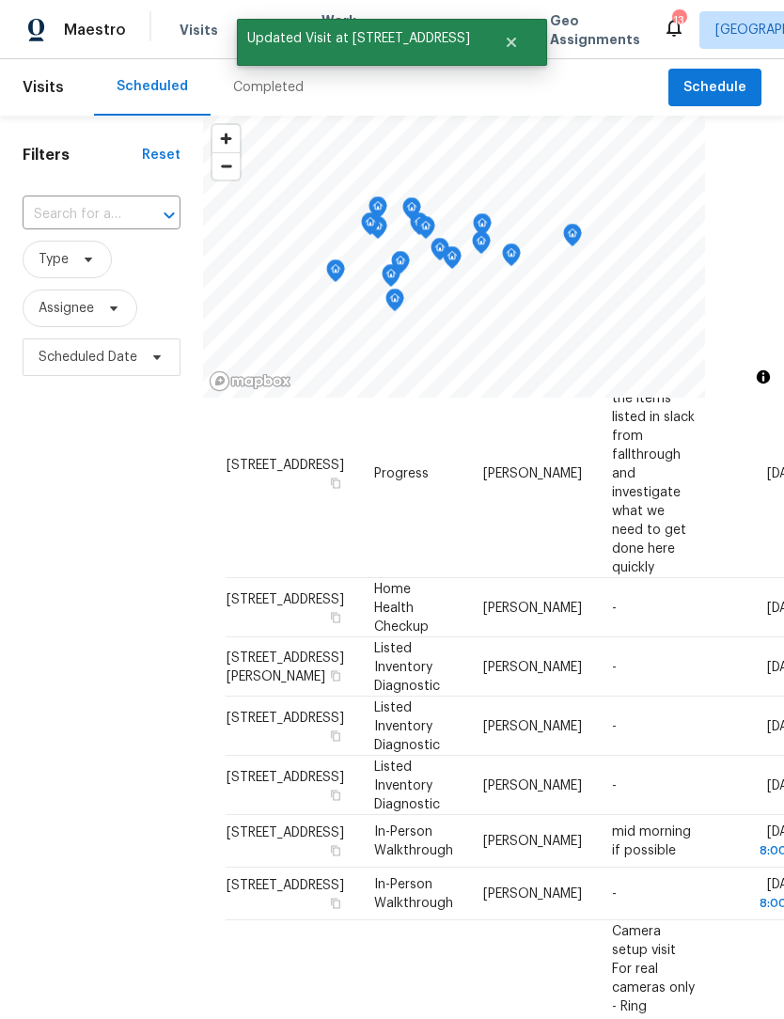
scroll to position [101, 0]
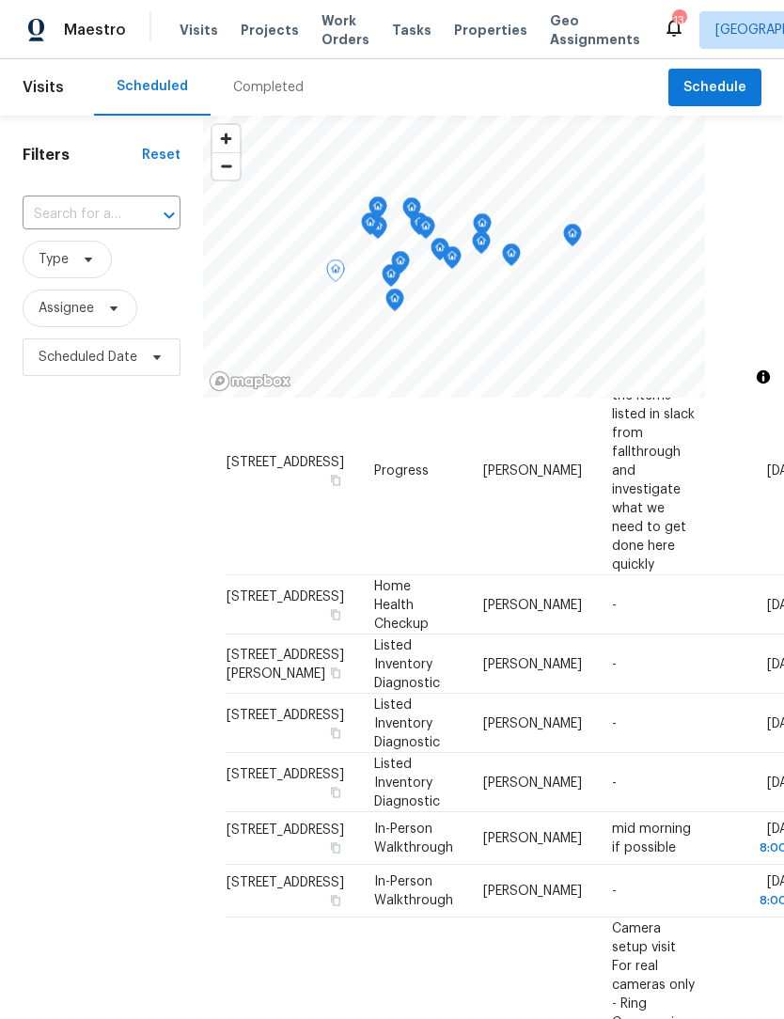
click at [0, 0] on icon at bounding box center [0, 0] width 0 height 0
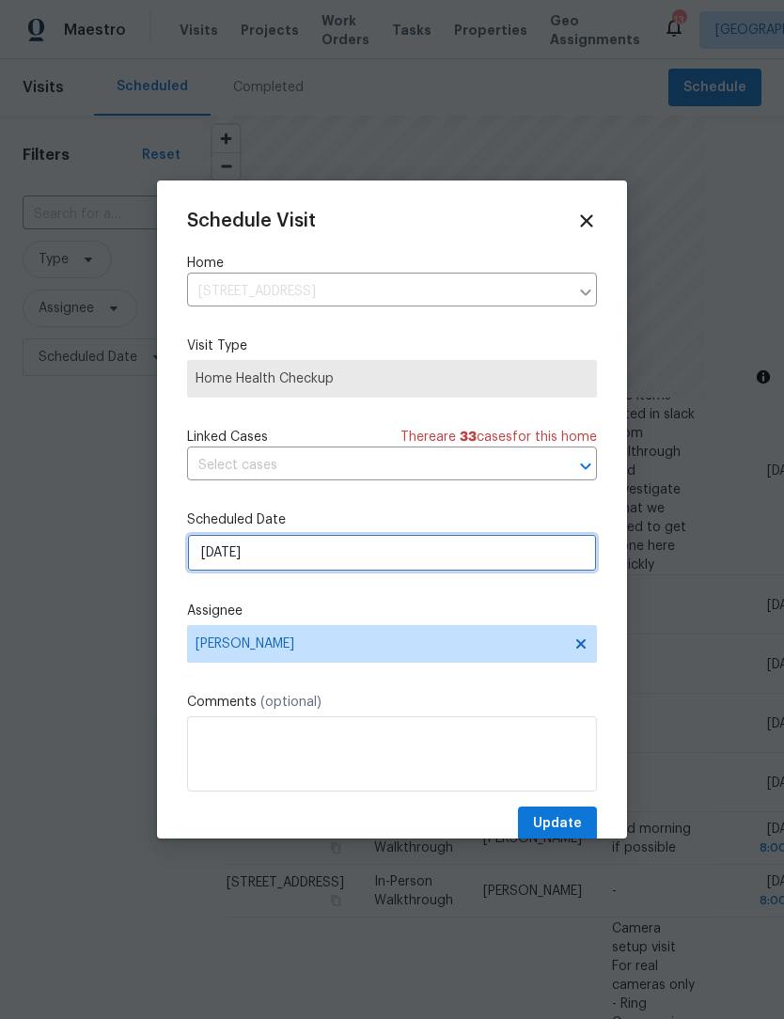
click at [314, 556] on input "8/13/2025" at bounding box center [392, 553] width 410 height 38
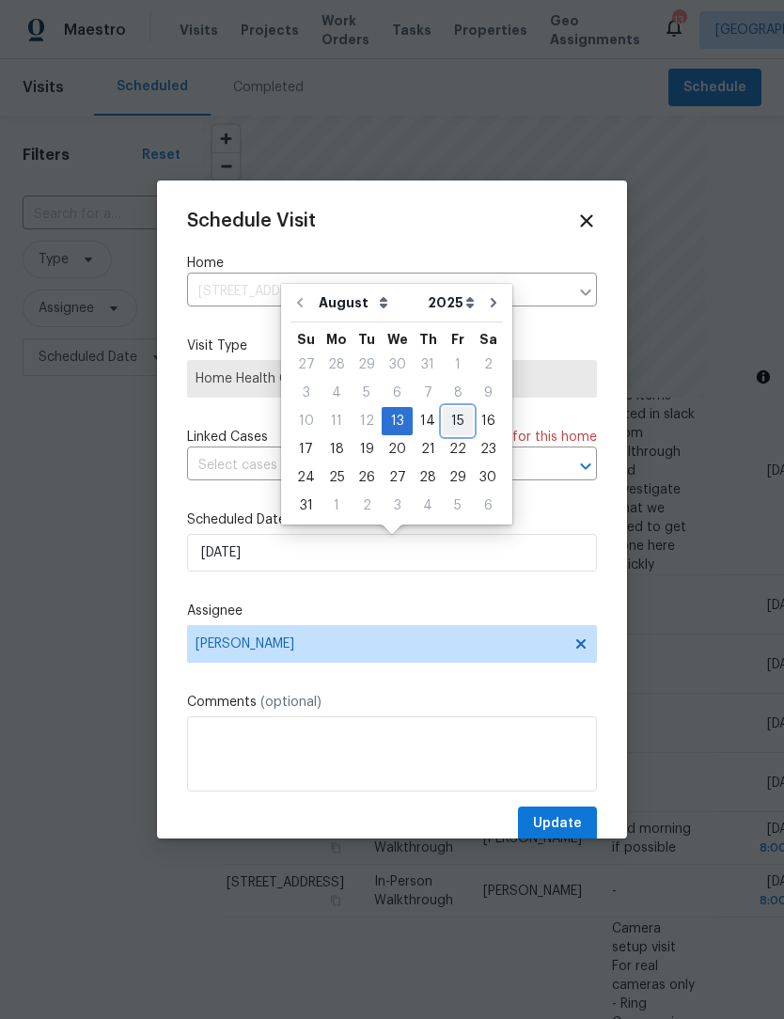
click at [446, 421] on div "15" at bounding box center [458, 421] width 30 height 26
type input "8/15/2025"
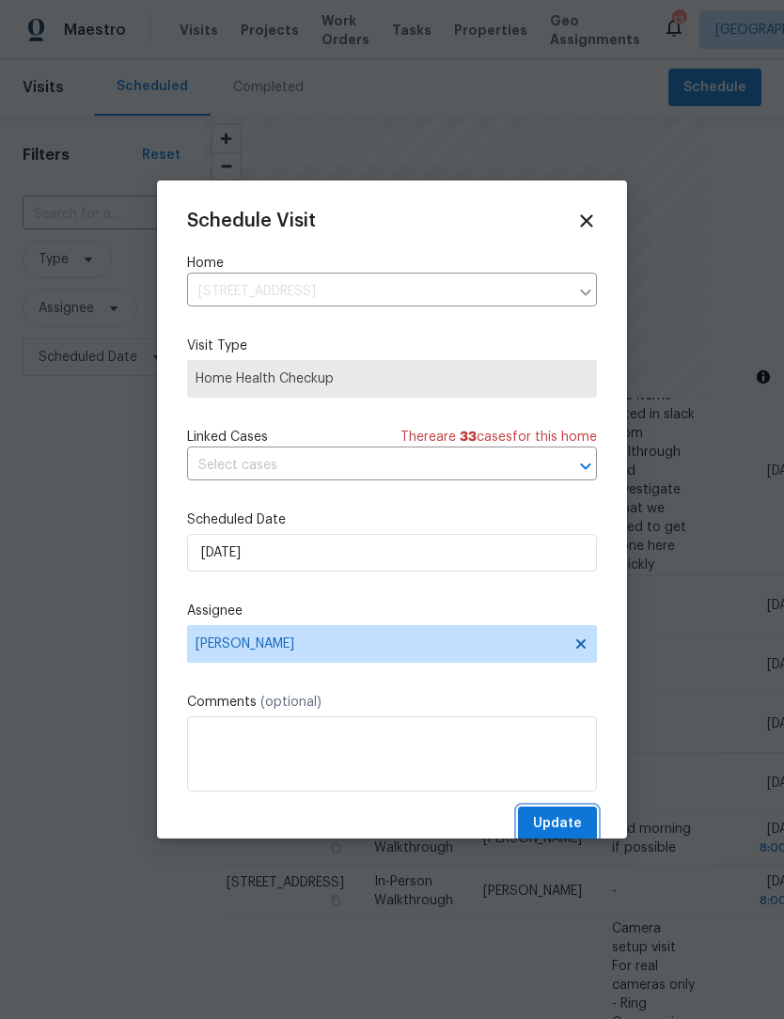
click at [570, 823] on span "Update" at bounding box center [557, 824] width 49 height 24
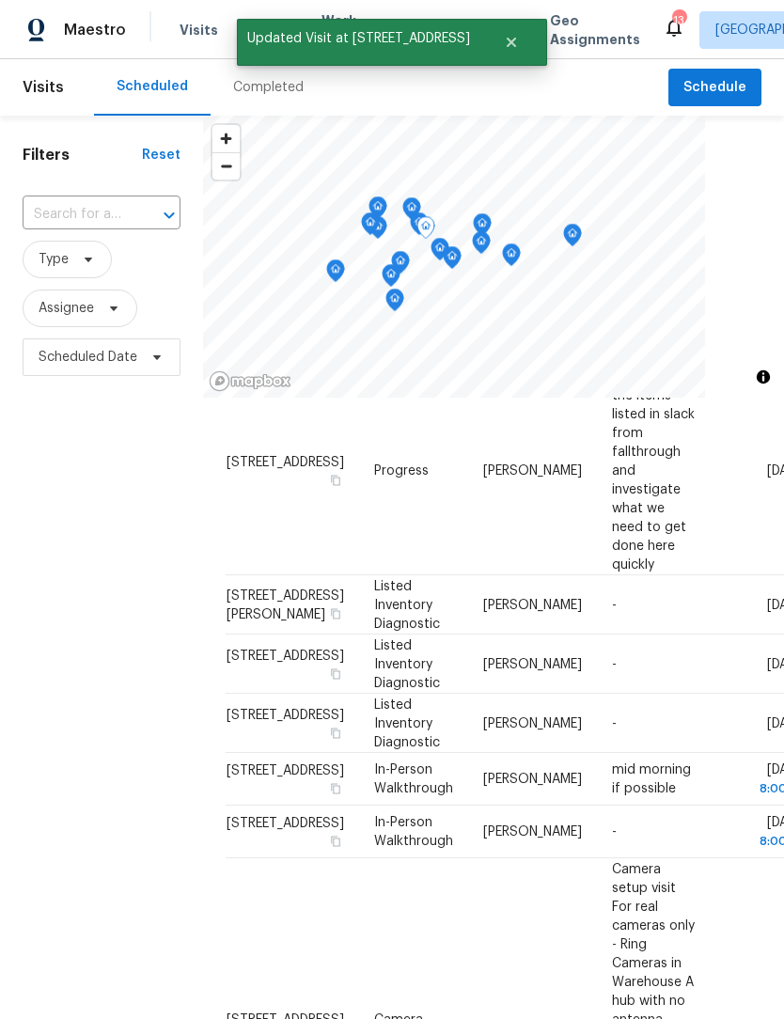
click at [0, 0] on span at bounding box center [0, 0] width 0 height 0
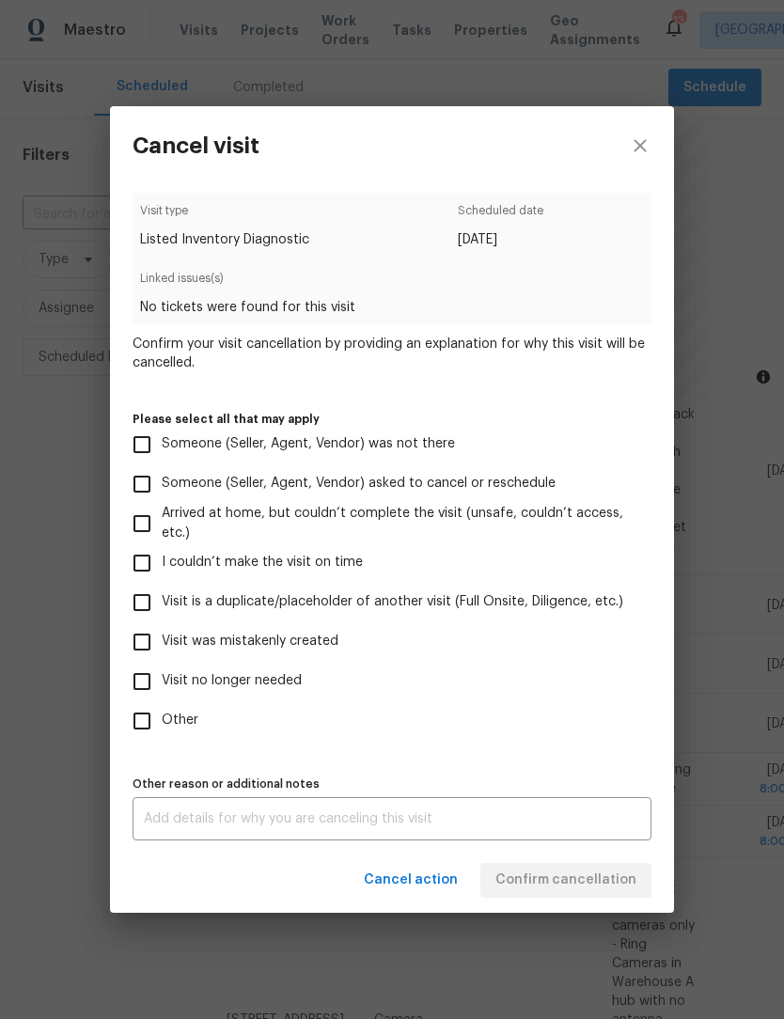
click at [150, 734] on input "Other" at bounding box center [141, 720] width 39 height 39
checkbox input "true"
click at [186, 826] on textarea at bounding box center [392, 818] width 496 height 13
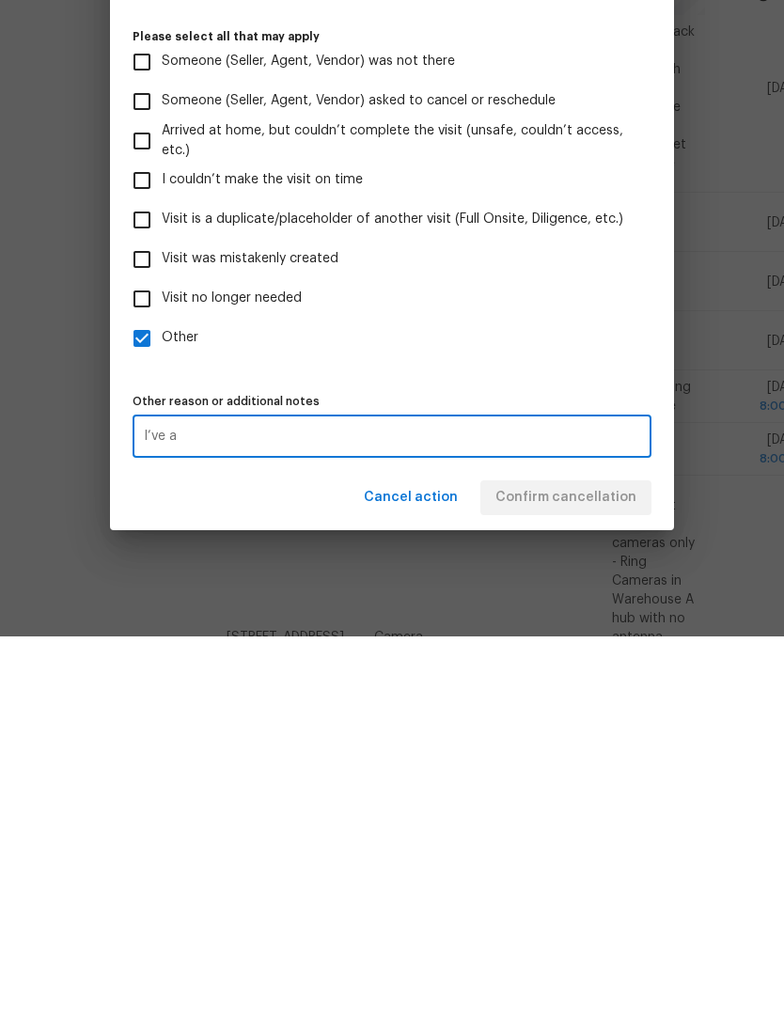
scroll to position [62, 0]
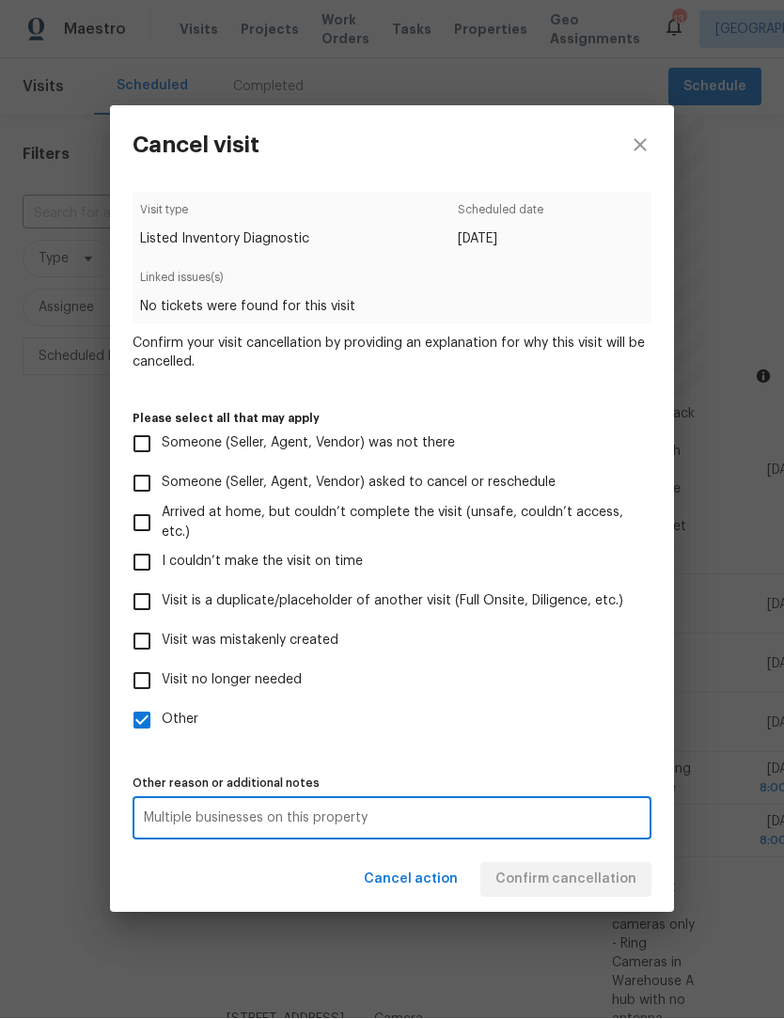
click at [238, 826] on textarea "Multiple businesses on this property" at bounding box center [392, 818] width 496 height 13
type textarea "Multiple multiple lids visit on this property"
click at [562, 886] on div "Cancel action Confirm cancellation" at bounding box center [392, 880] width 564 height 65
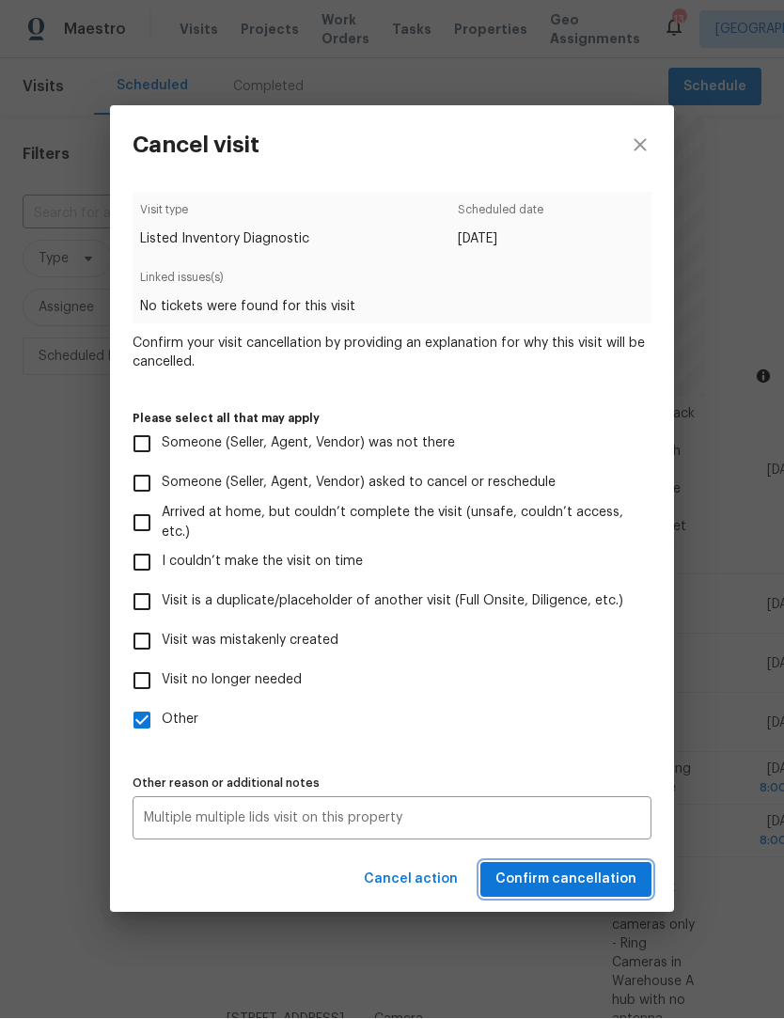
click at [588, 887] on span "Confirm cancellation" at bounding box center [565, 881] width 141 height 24
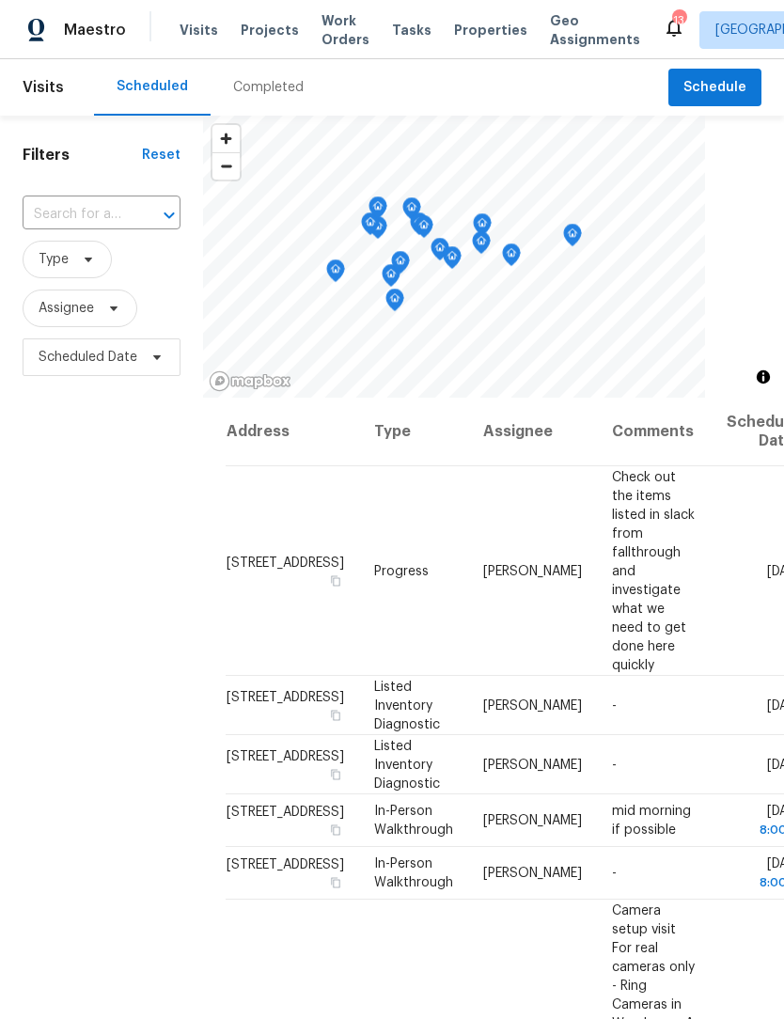
scroll to position [0, 0]
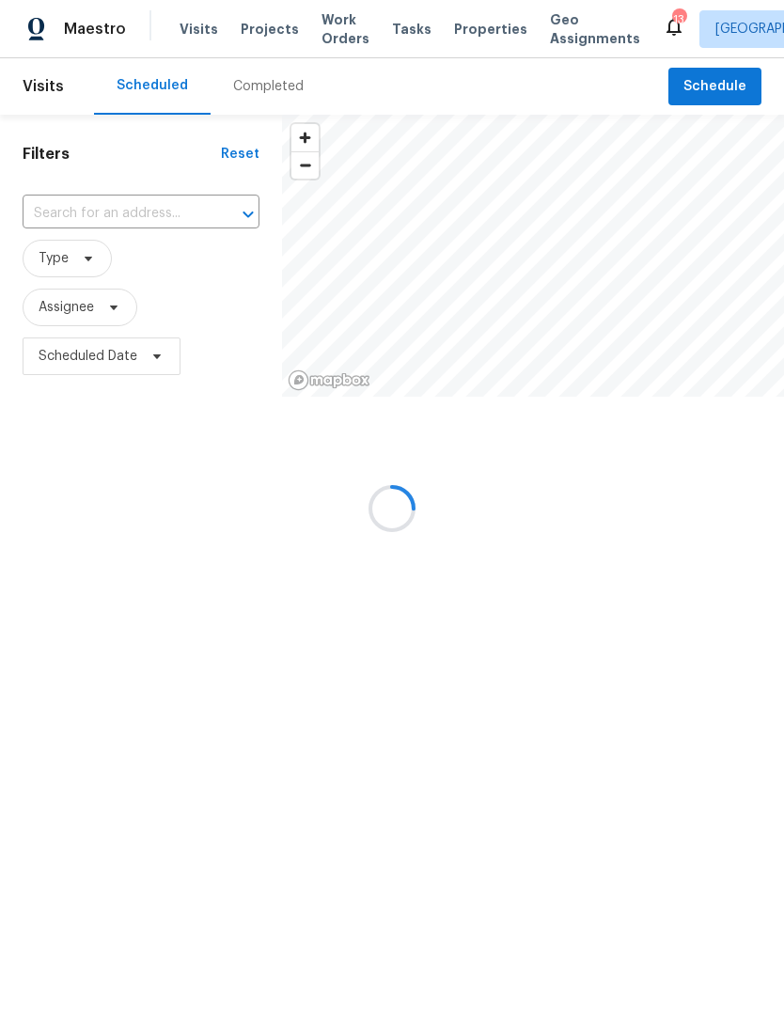
scroll to position [1, 0]
